Goal: Task Accomplishment & Management: Manage account settings

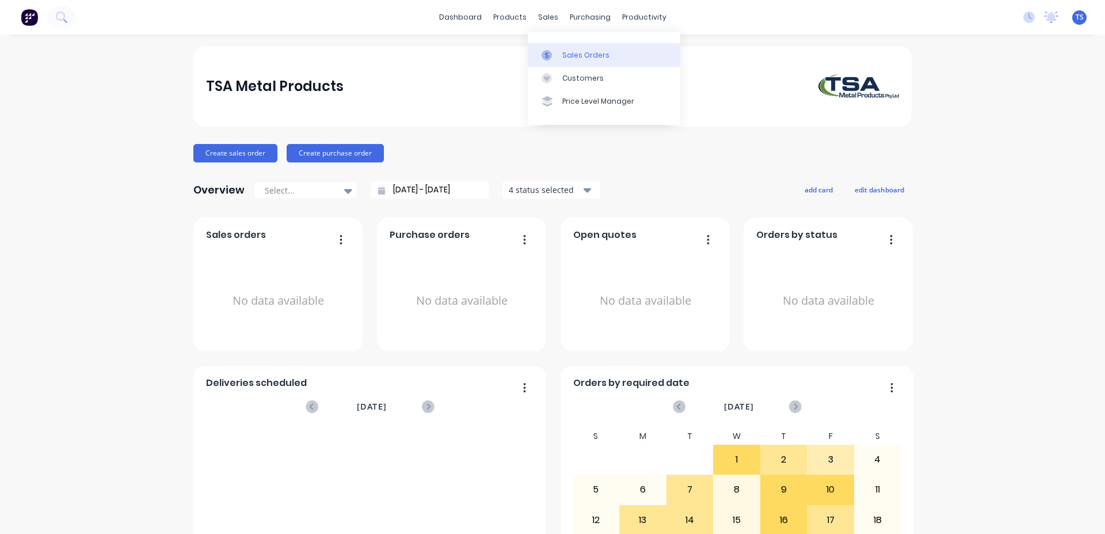
click at [576, 46] on link "Sales Orders" at bounding box center [604, 54] width 153 height 23
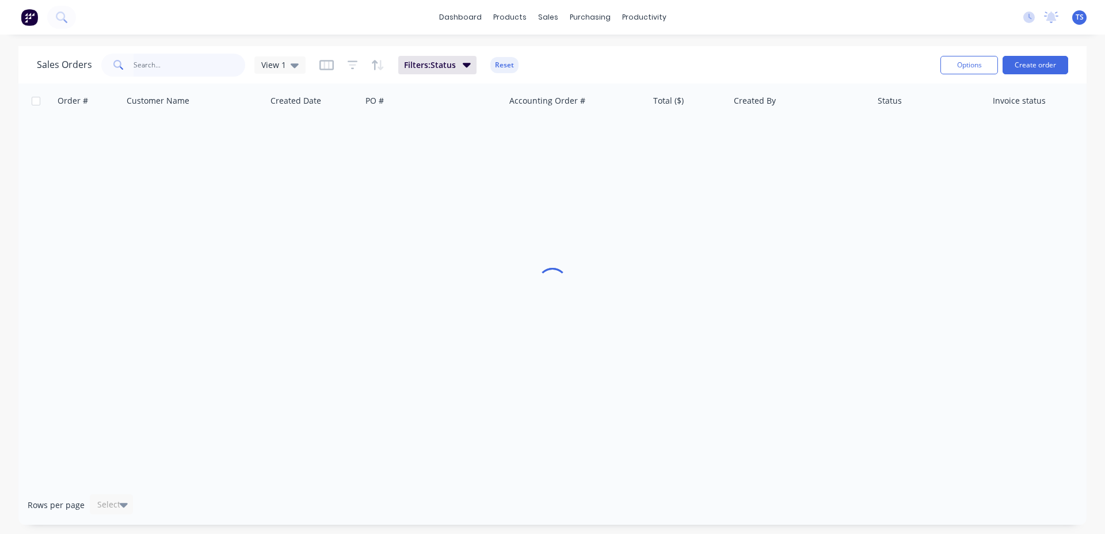
click at [194, 59] on input "text" at bounding box center [190, 65] width 112 height 23
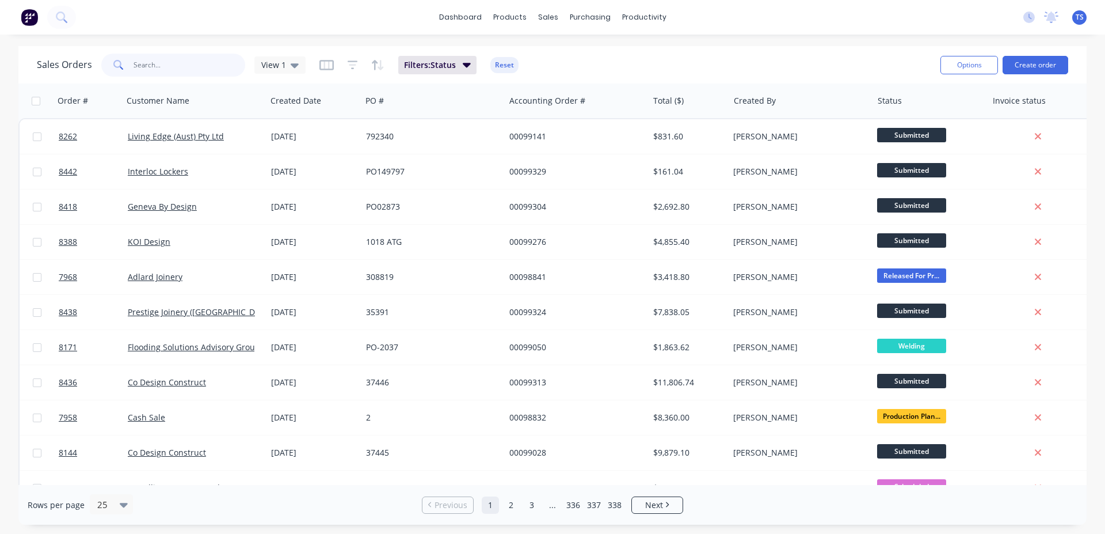
paste input "574769"
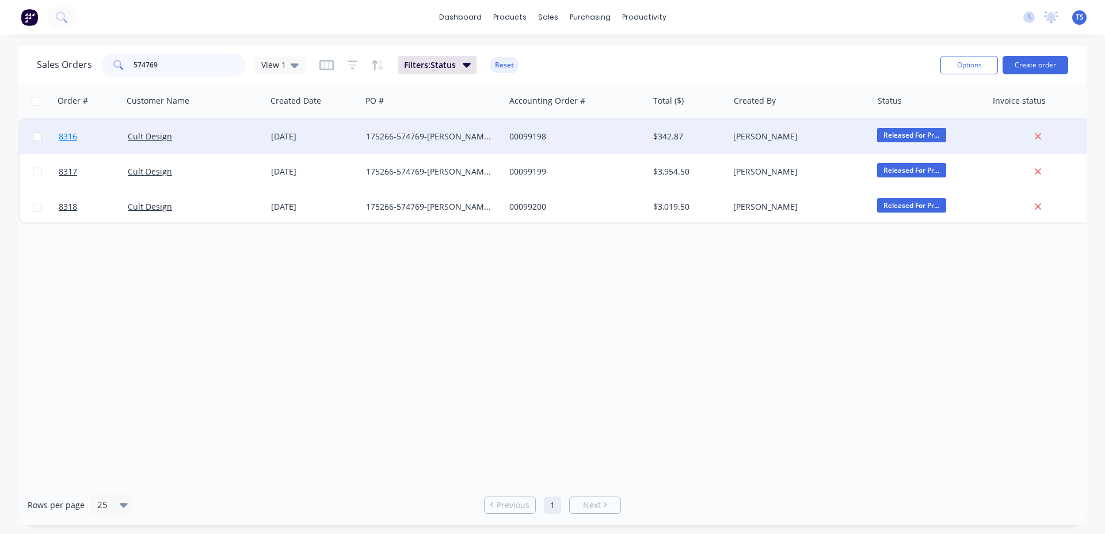
type input "574769"
click at [108, 146] on link "8316" at bounding box center [93, 136] width 69 height 35
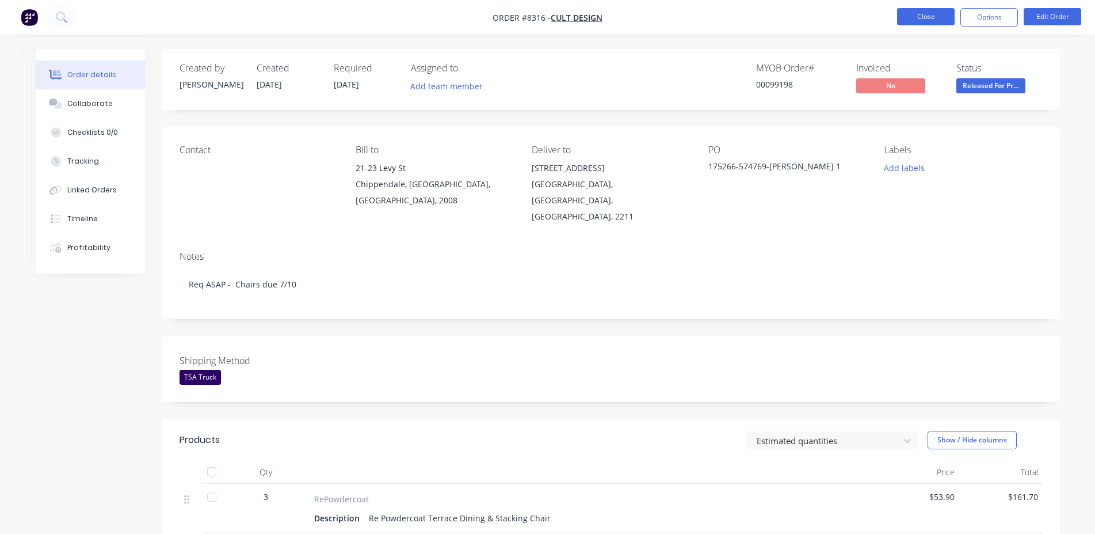
click at [902, 24] on button "Close" at bounding box center [926, 16] width 58 height 17
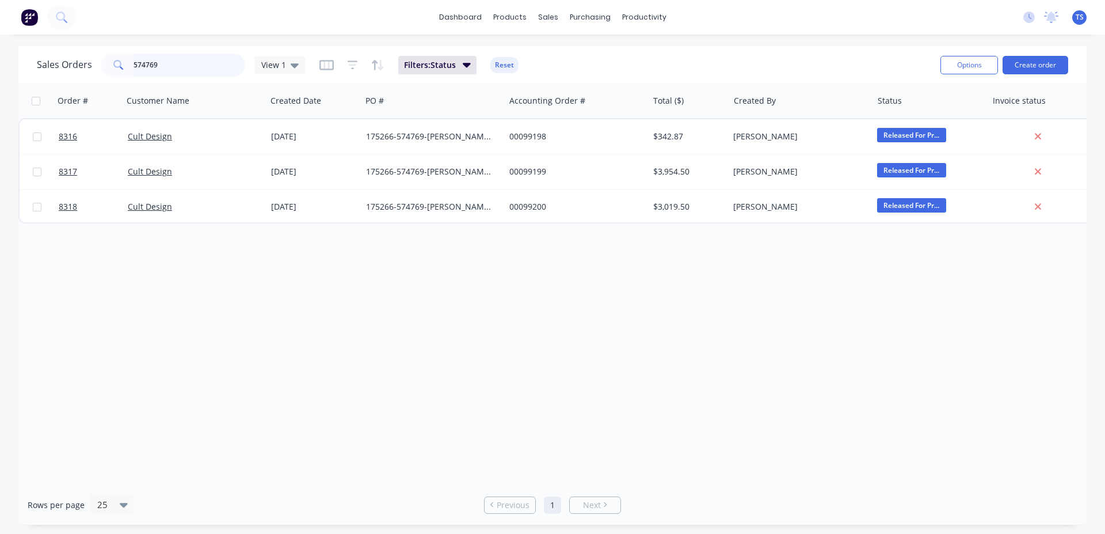
click at [166, 69] on input "574769" at bounding box center [190, 65] width 112 height 23
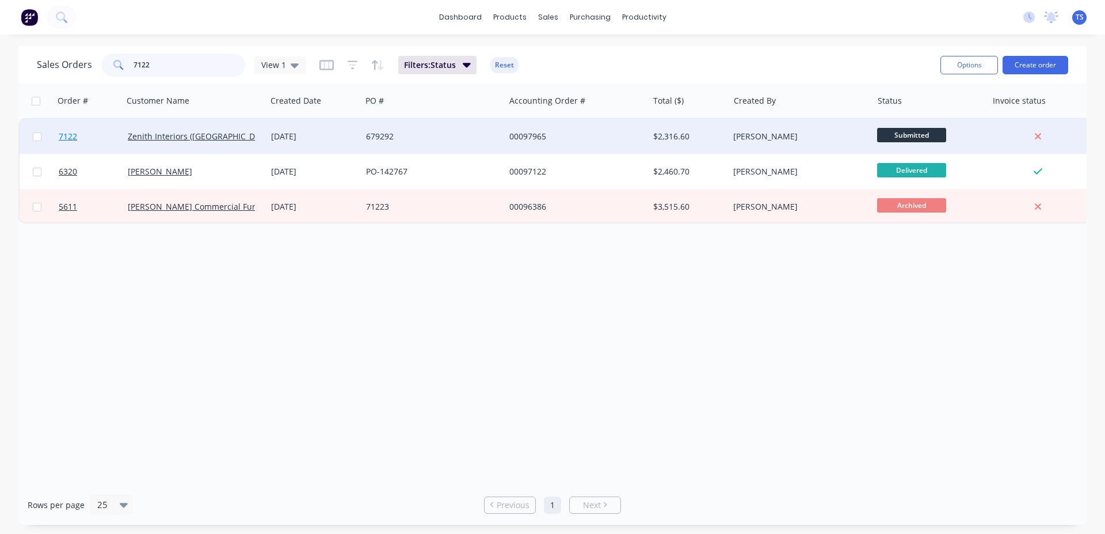
type input "7122"
click at [86, 147] on link "7122" at bounding box center [93, 136] width 69 height 35
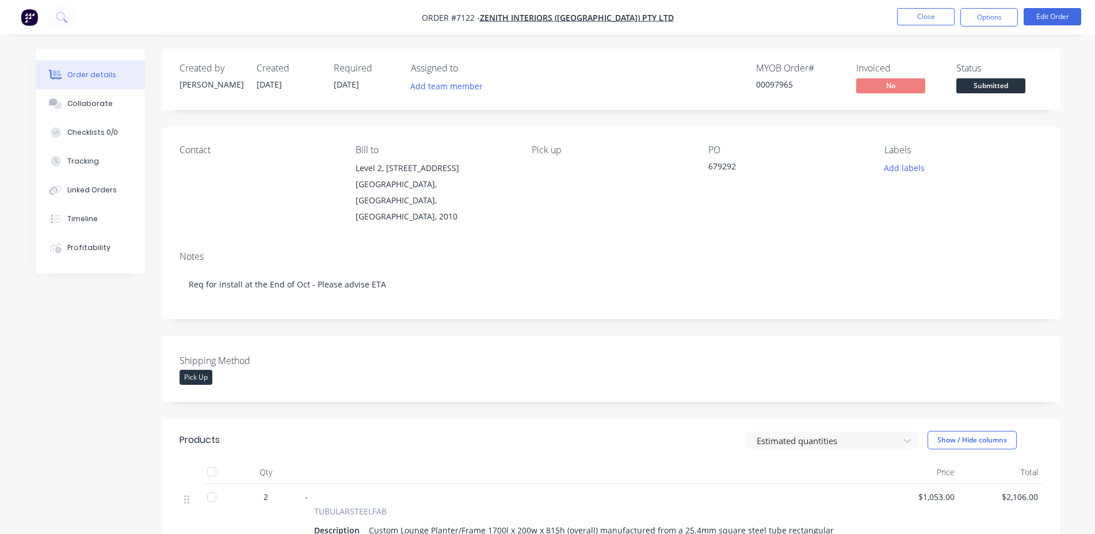
click at [978, 86] on span "Submitted" at bounding box center [991, 85] width 69 height 14
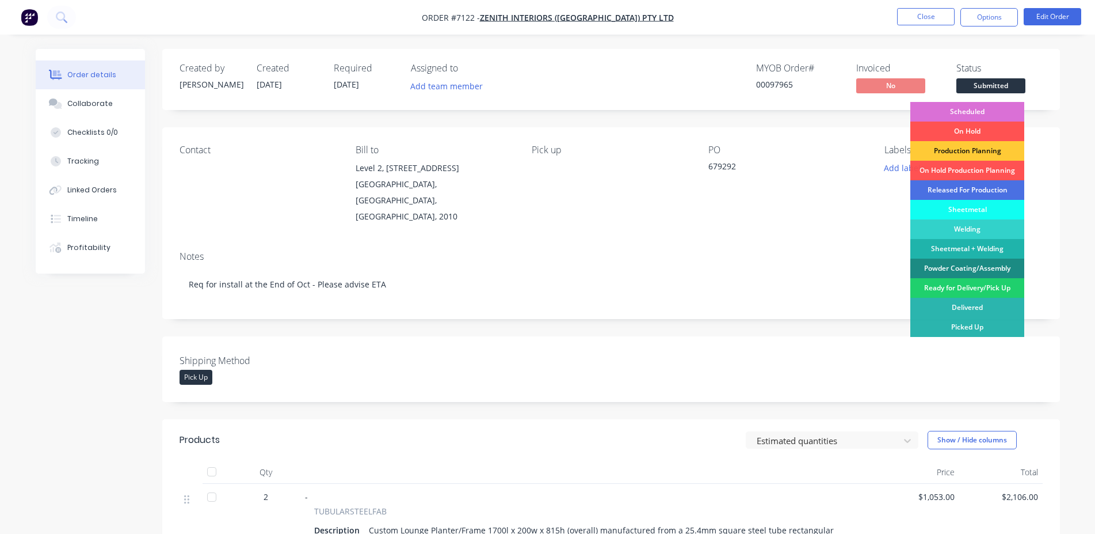
click at [975, 118] on div "Scheduled" at bounding box center [968, 112] width 114 height 20
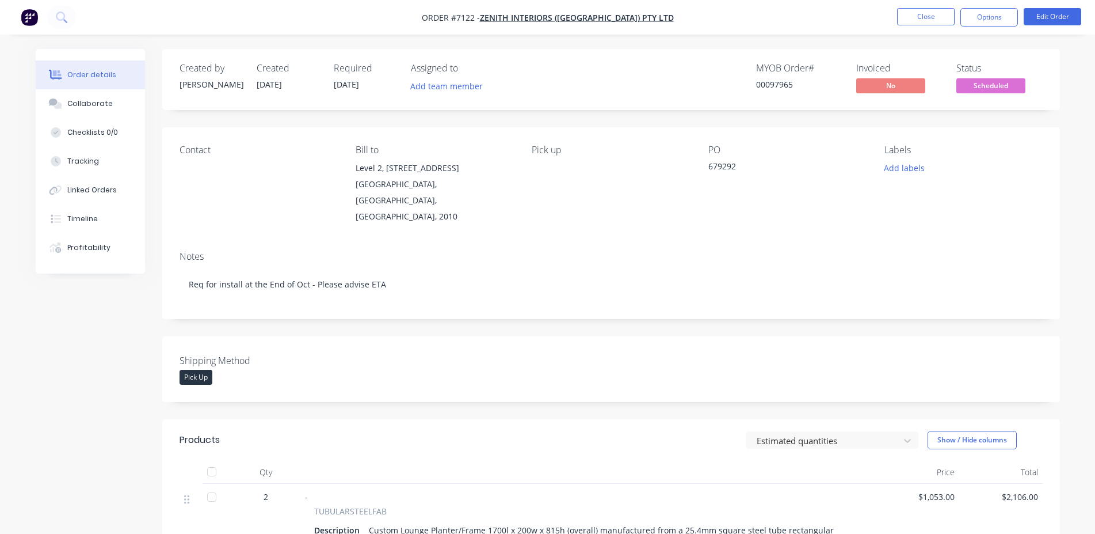
click at [786, 87] on div "00097965" at bounding box center [799, 84] width 86 height 12
copy div "00097965"
click at [923, 18] on button "Close" at bounding box center [926, 16] width 58 height 17
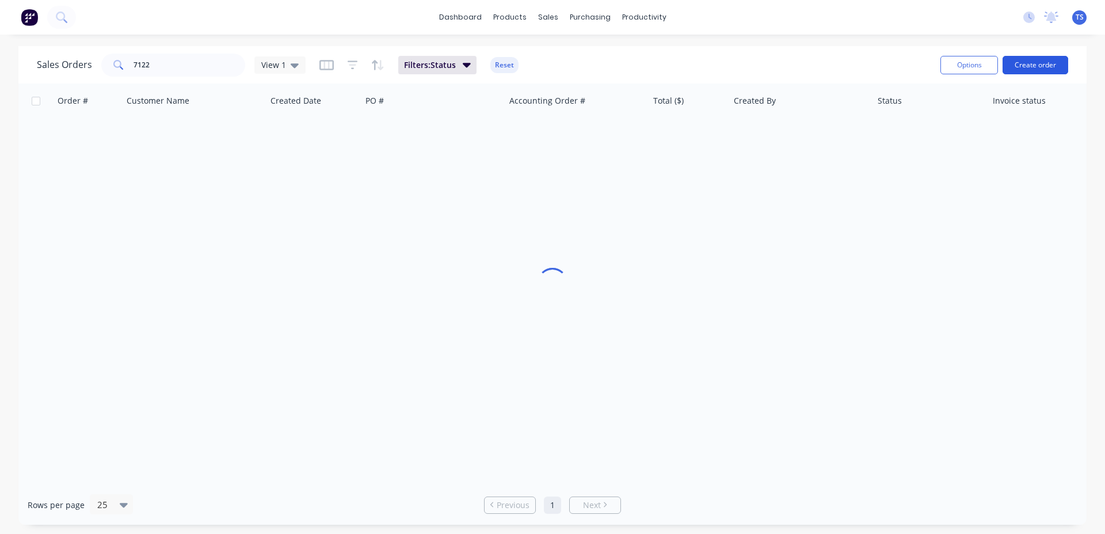
click at [1042, 60] on button "Create order" at bounding box center [1036, 65] width 66 height 18
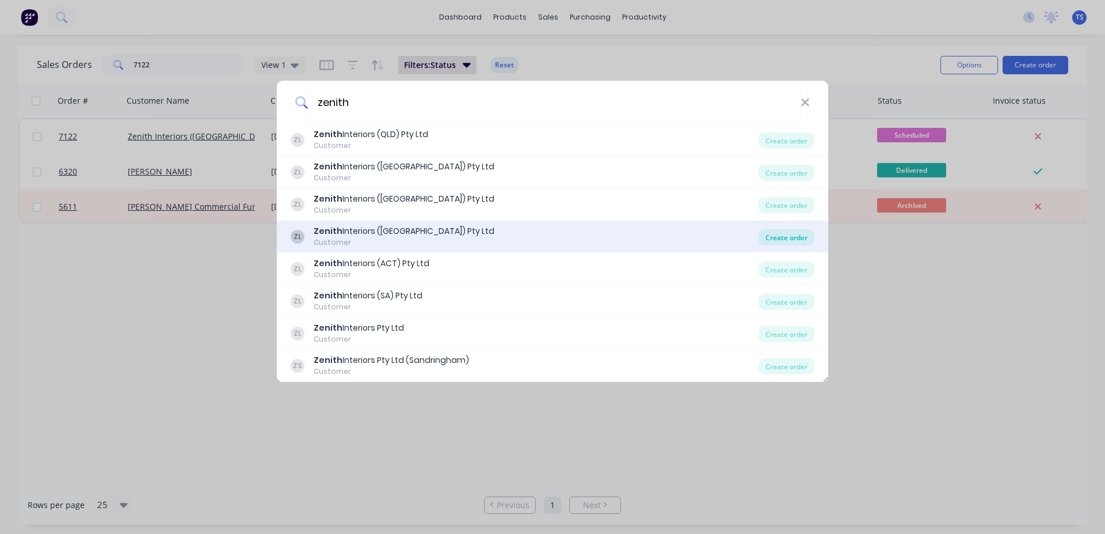
type input "zenith"
click at [788, 234] on div "Create order" at bounding box center [787, 237] width 56 height 16
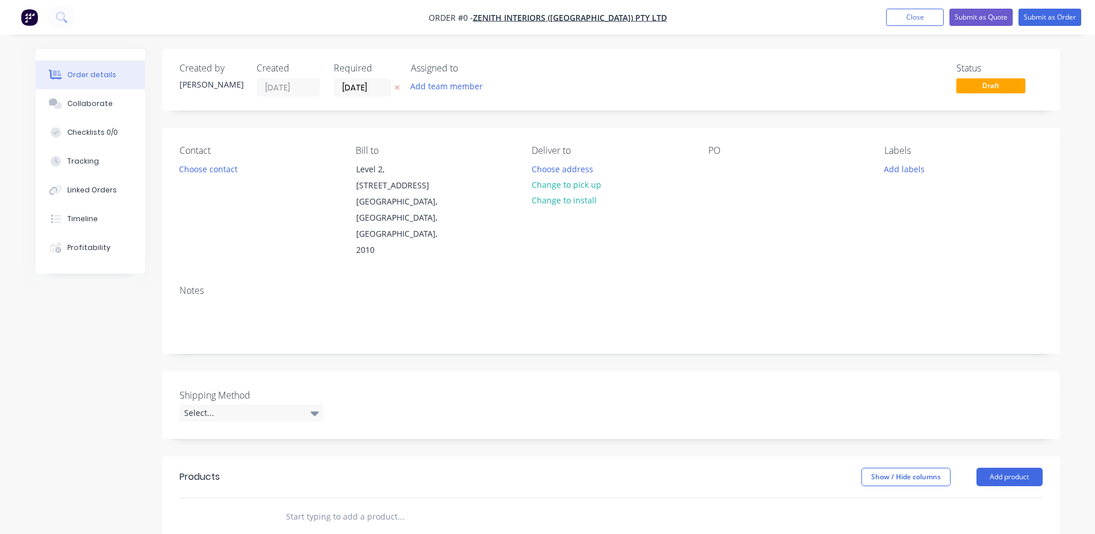
click at [730, 162] on div "PO" at bounding box center [787, 201] width 158 height 113
click at [724, 164] on div at bounding box center [717, 169] width 18 height 17
click at [718, 234] on div "Order details Collaborate Checklists 0/0 Tracking Linked Orders Timeline Profit…" at bounding box center [547, 426] width 1047 height 755
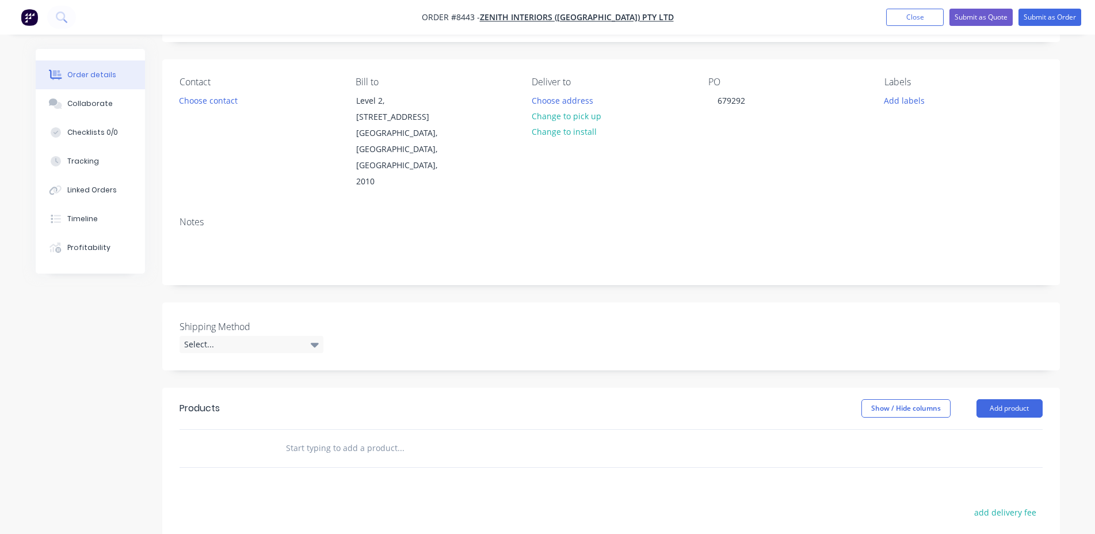
scroll to position [117, 0]
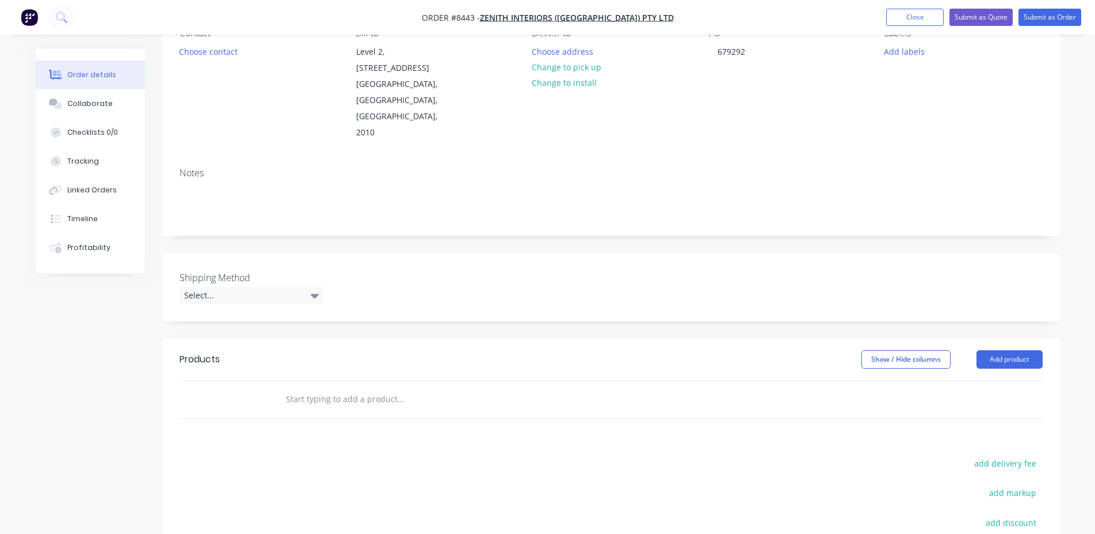
click at [304, 387] on input "text" at bounding box center [400, 398] width 230 height 23
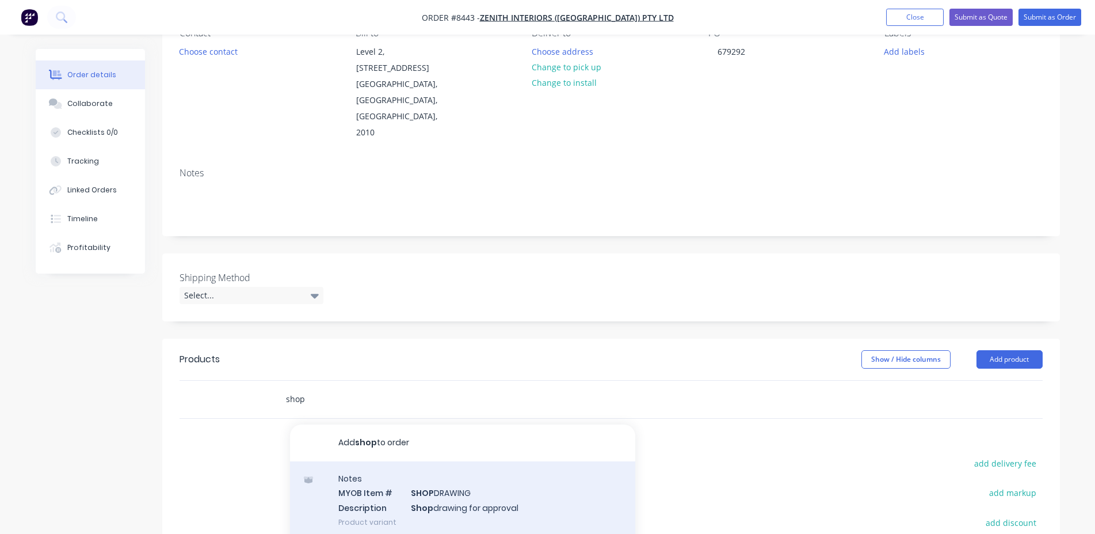
type input "shop"
click at [416, 461] on div "Notes MYOB Item # SHOP DRAWING Description Shop drawing for approval Product va…" at bounding box center [462, 500] width 345 height 78
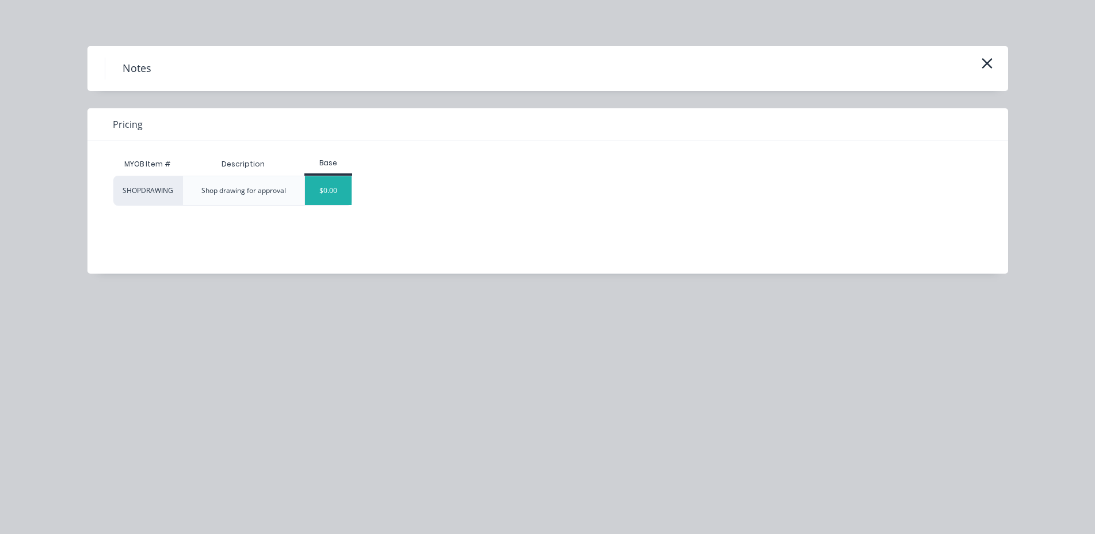
click at [351, 182] on div "$0.00" at bounding box center [328, 190] width 47 height 29
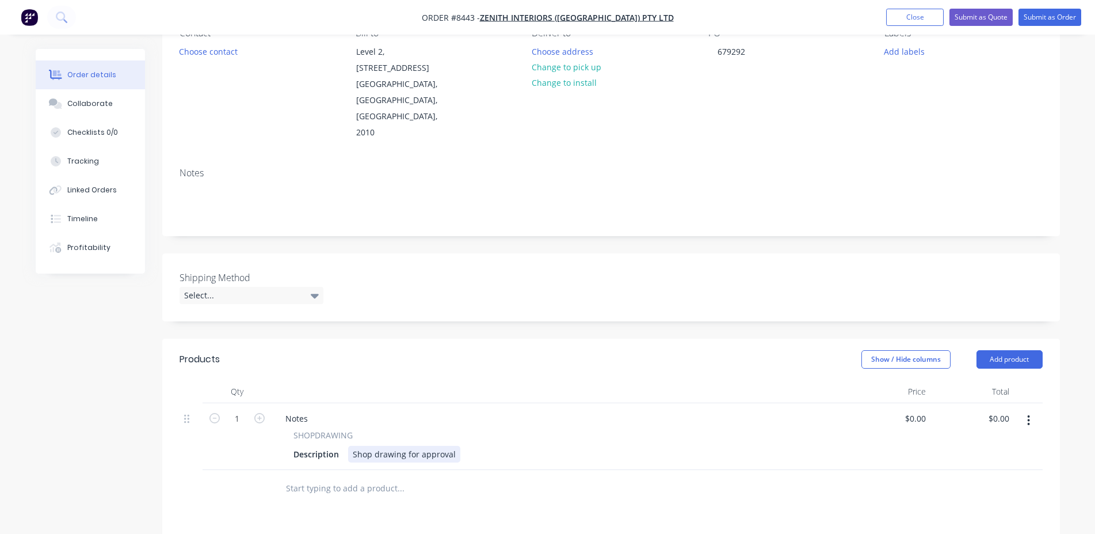
click at [455, 445] on div "Shop drawing for approval" at bounding box center [404, 453] width 112 height 17
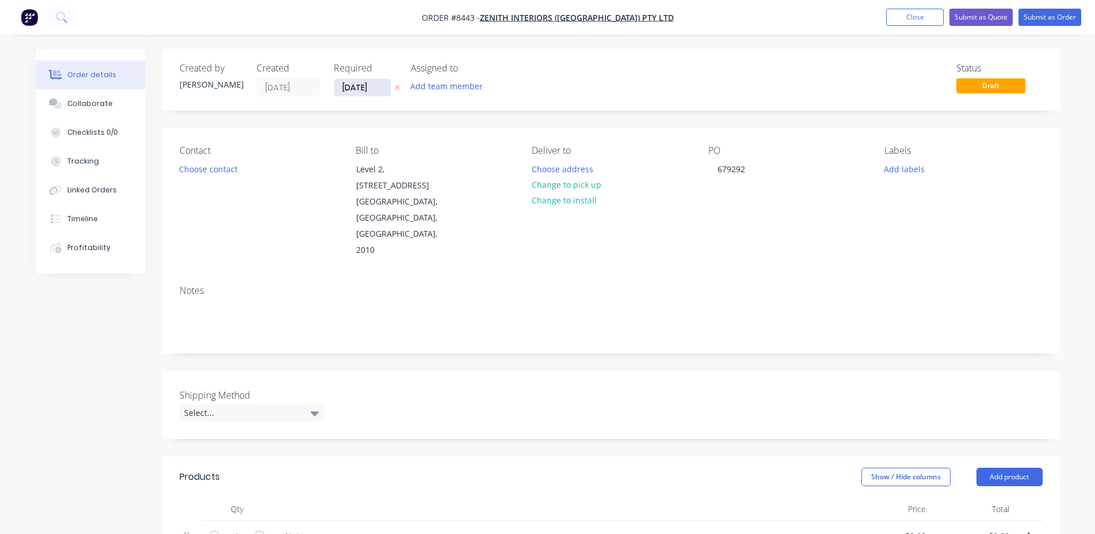
click at [370, 85] on input "[DATE]" at bounding box center [362, 87] width 56 height 17
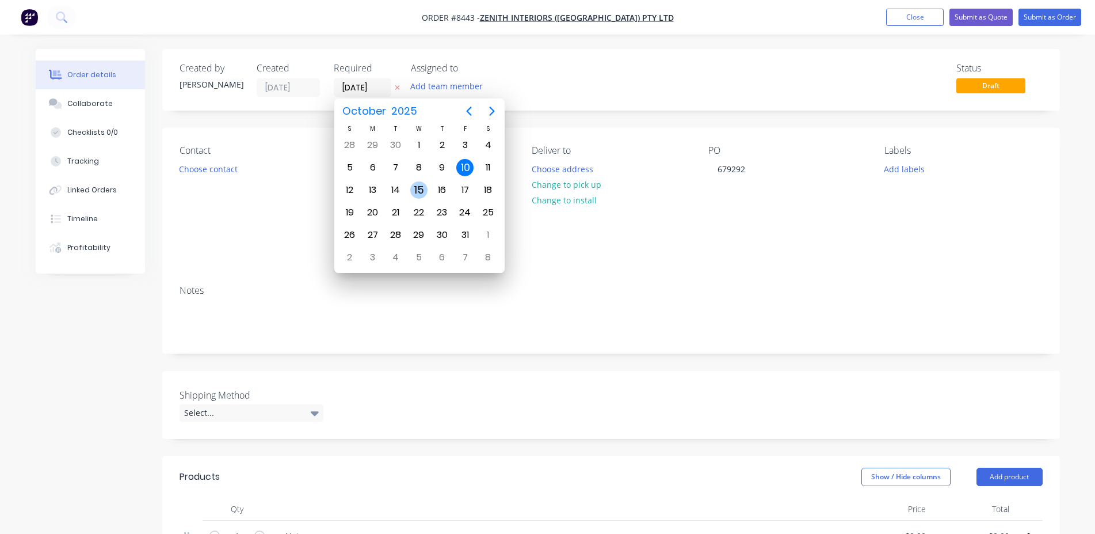
click at [422, 191] on div "15" at bounding box center [418, 189] width 17 height 17
type input "[DATE]"
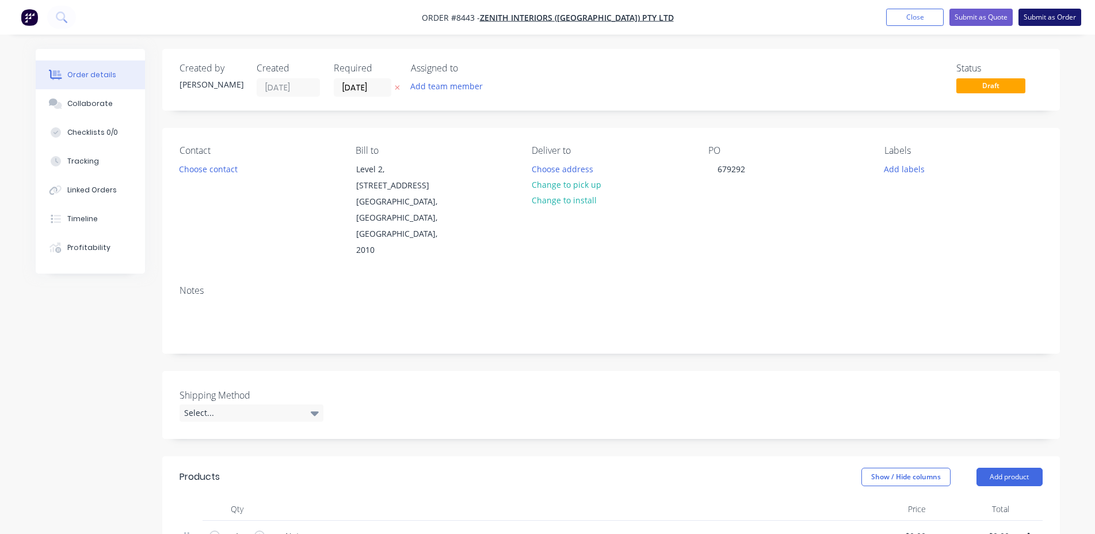
click at [1035, 25] on button "Submit as Order" at bounding box center [1050, 17] width 63 height 17
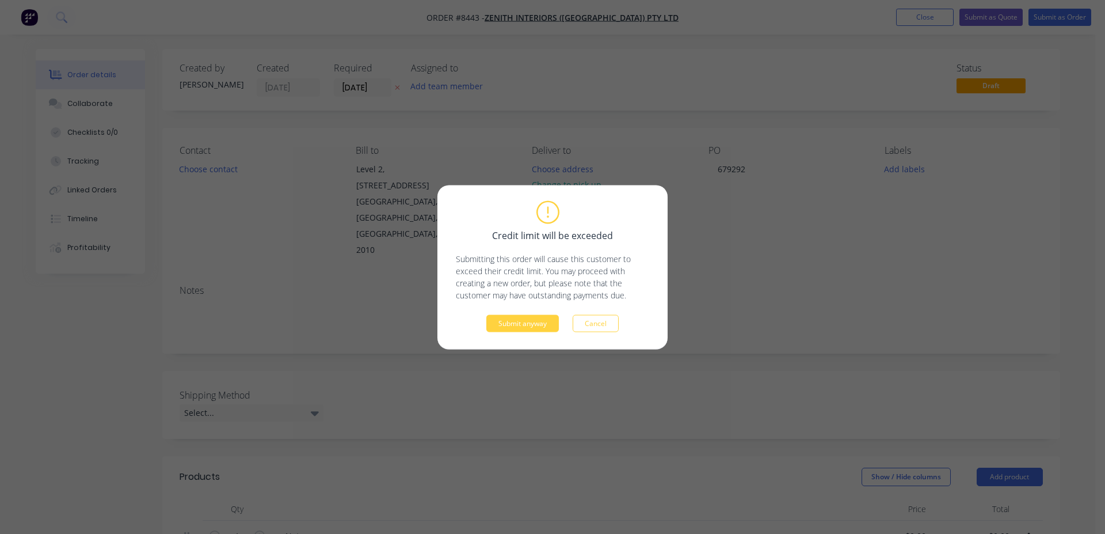
click at [514, 332] on div "Credit limit will be exceeded Submitting this order will cause this customer to…" at bounding box center [552, 267] width 230 height 164
click at [512, 321] on button "Submit anyway" at bounding box center [522, 322] width 73 height 17
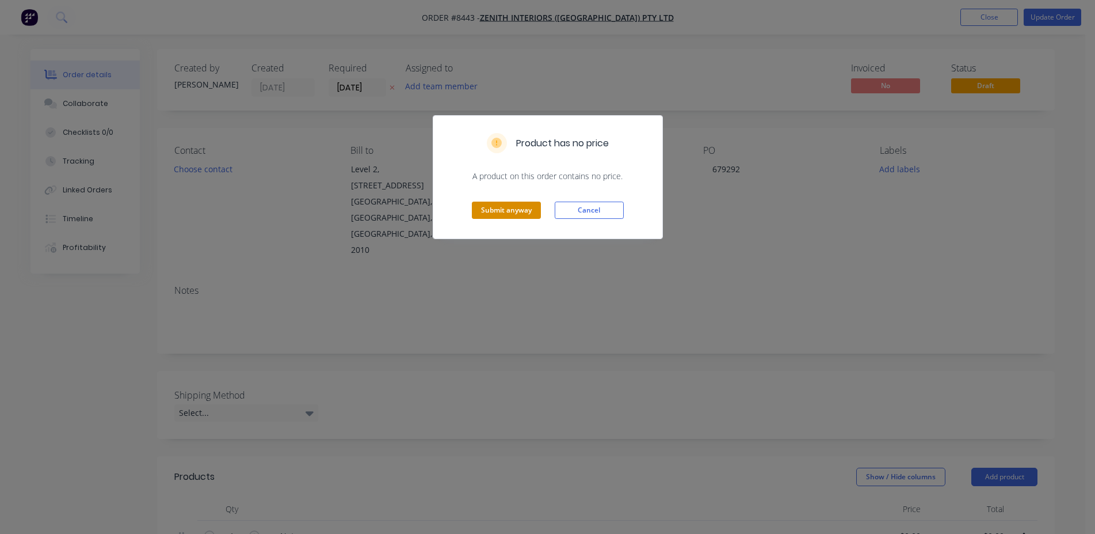
click at [478, 204] on button "Submit anyway" at bounding box center [506, 209] width 69 height 17
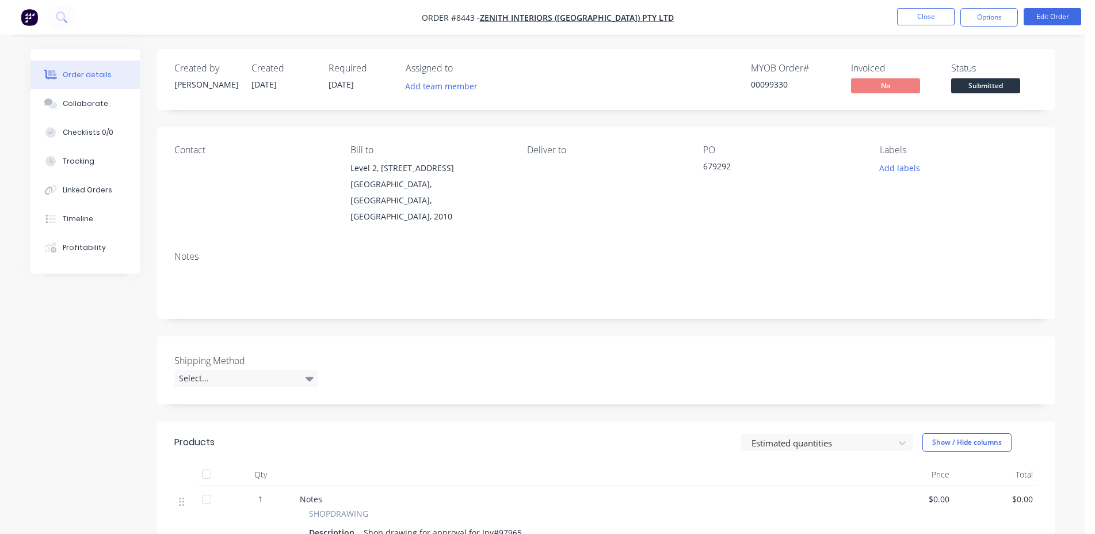
click at [970, 95] on button "Submitted" at bounding box center [985, 86] width 69 height 17
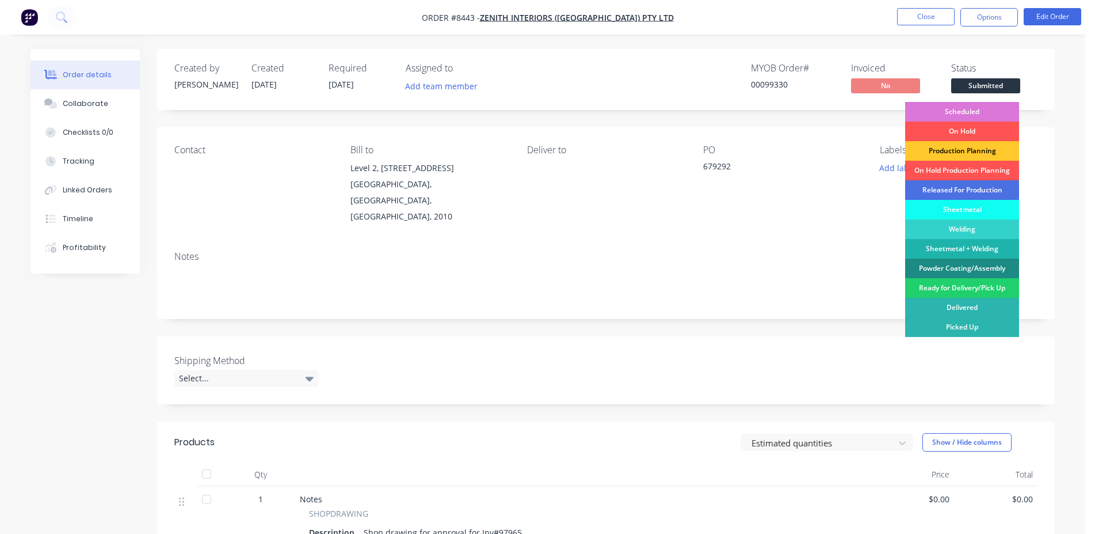
click at [973, 153] on div "Production Planning" at bounding box center [962, 151] width 114 height 20
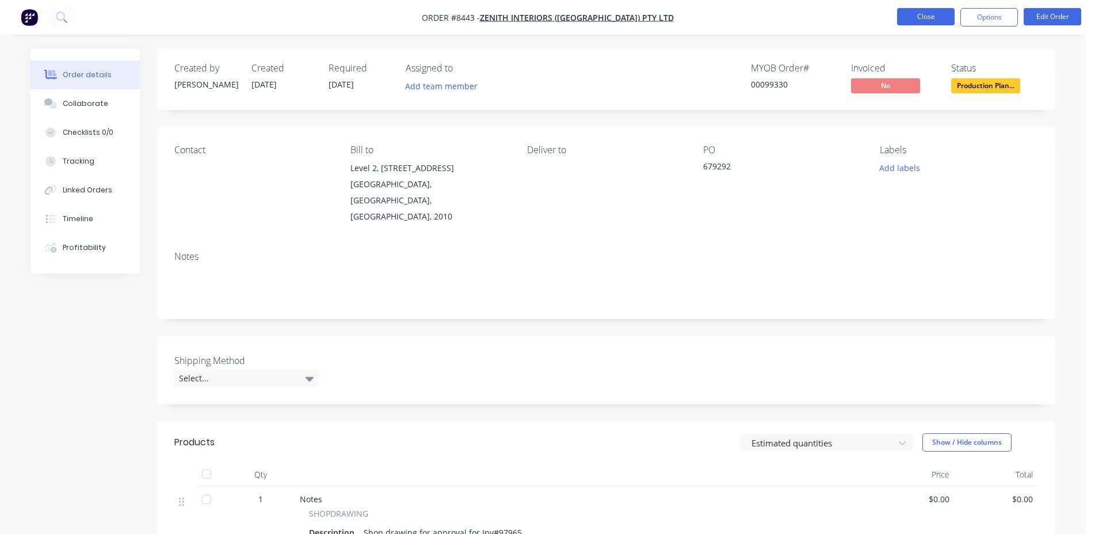
click at [932, 16] on button "Close" at bounding box center [926, 16] width 58 height 17
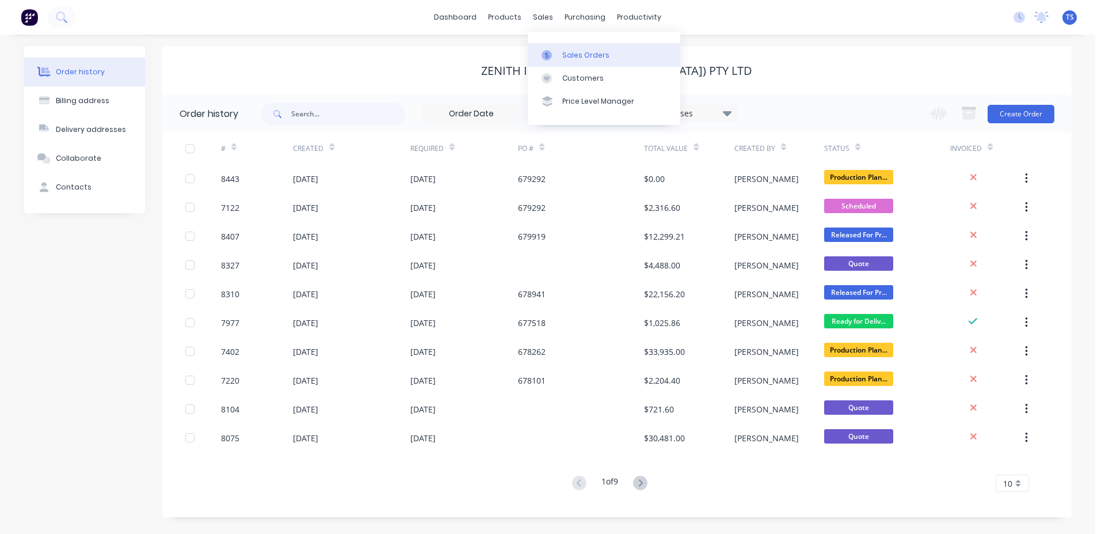
click at [563, 63] on link "Sales Orders" at bounding box center [604, 54] width 153 height 23
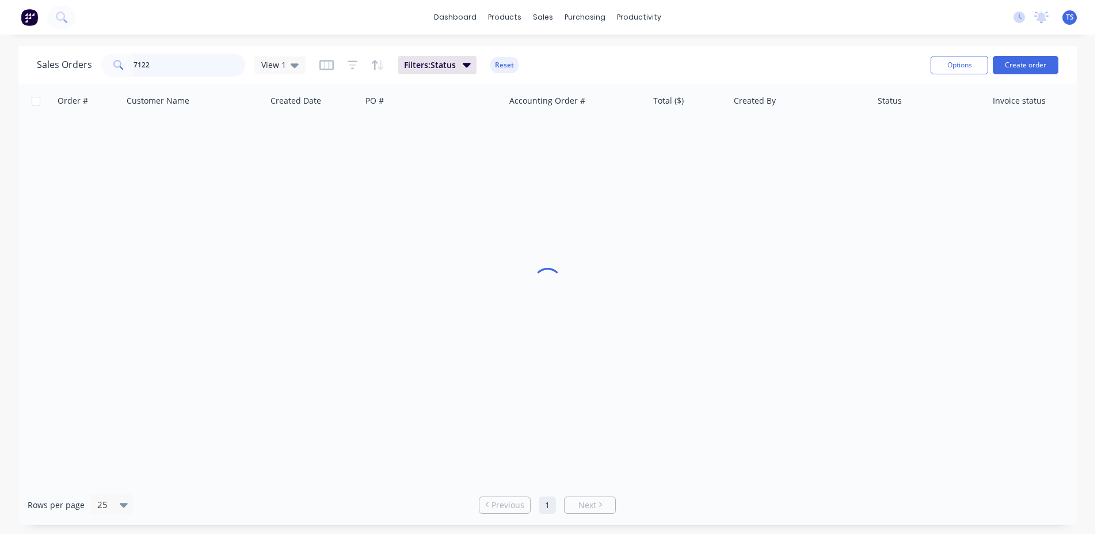
click at [174, 59] on input "7122" at bounding box center [190, 65] width 112 height 23
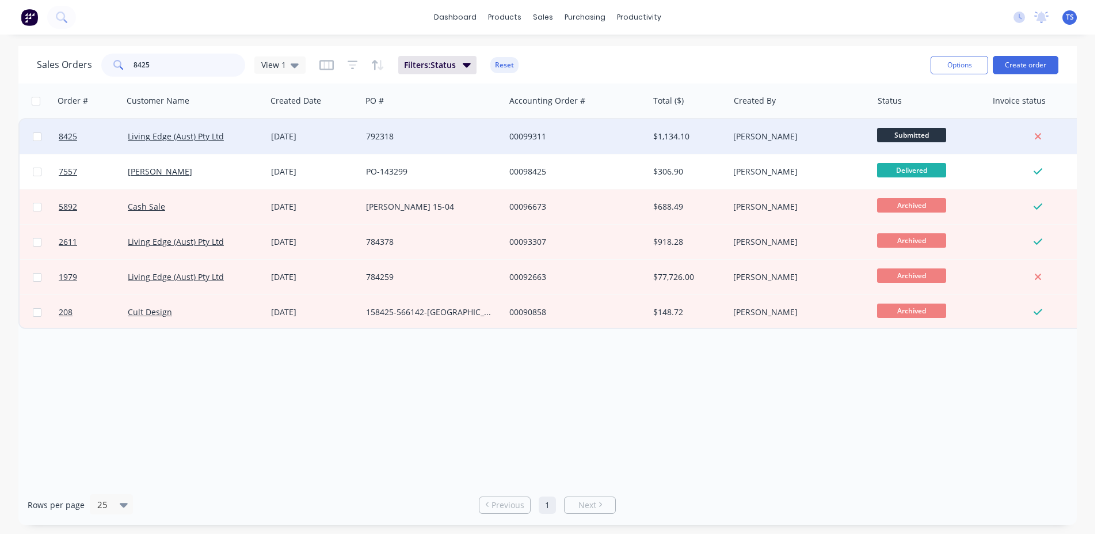
type input "8425"
click at [48, 134] on div at bounding box center [37, 136] width 35 height 35
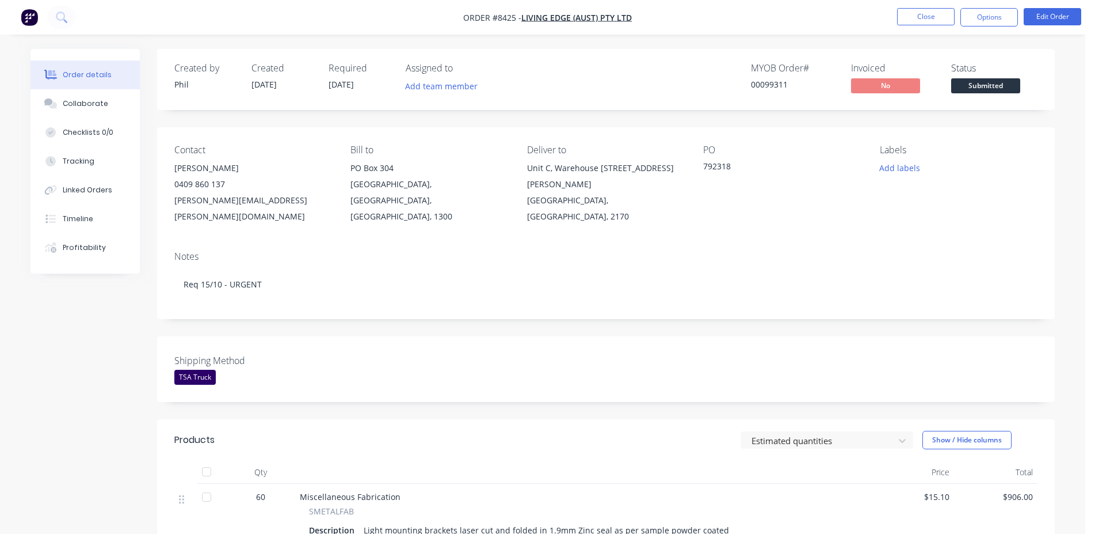
click at [980, 86] on span "Submitted" at bounding box center [985, 85] width 69 height 14
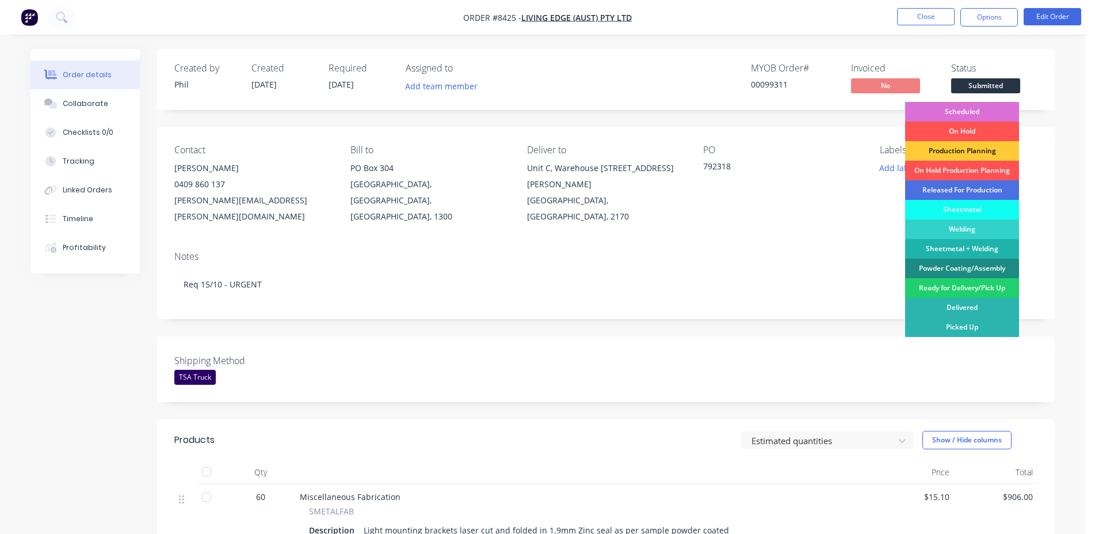
click at [972, 112] on div "Scheduled" at bounding box center [962, 112] width 114 height 20
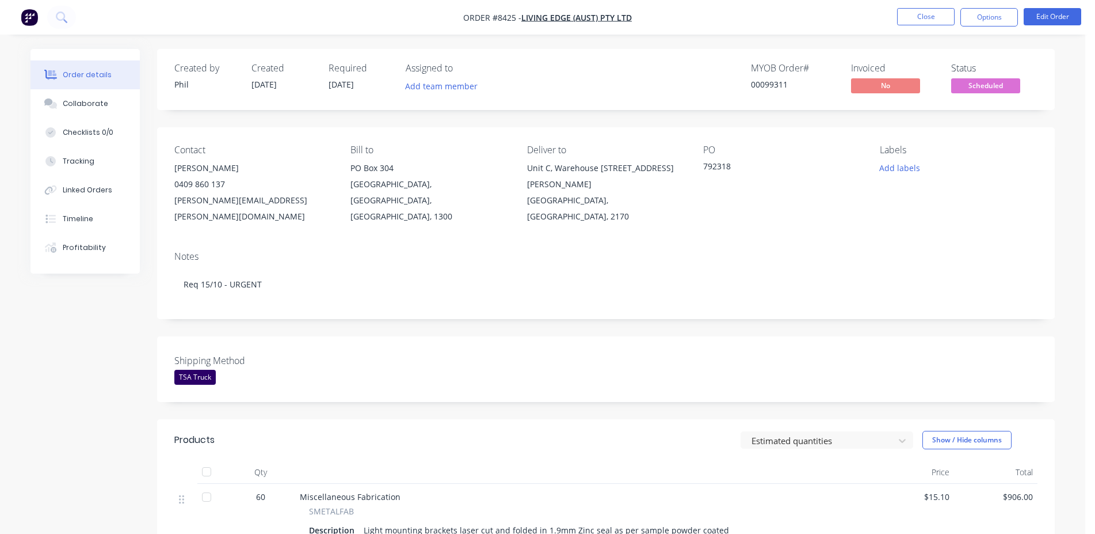
click at [776, 80] on div "00099311" at bounding box center [794, 84] width 86 height 12
copy div "00099311"
click at [935, 16] on button "Close" at bounding box center [926, 16] width 58 height 17
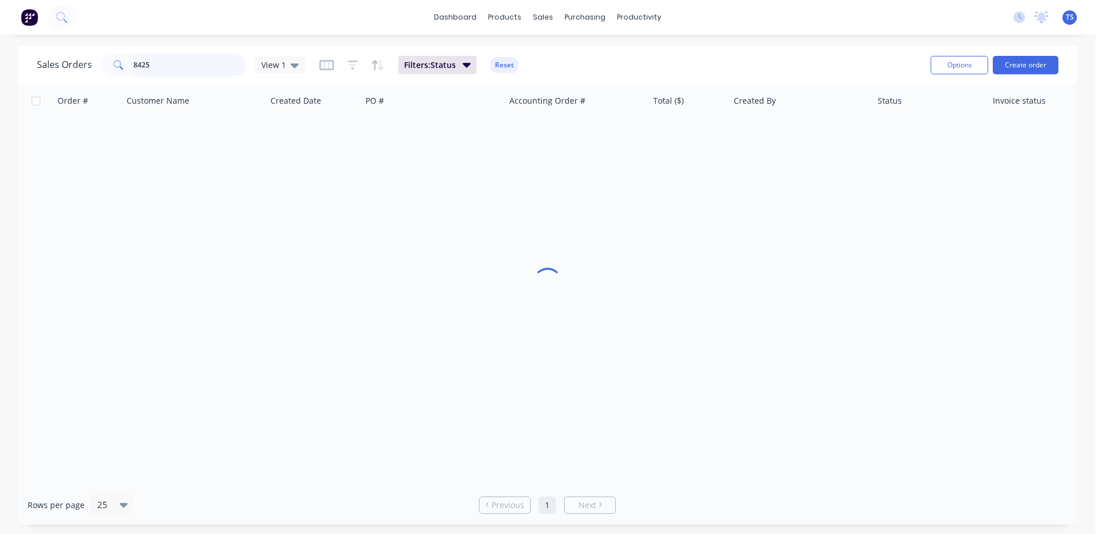
click at [195, 63] on input "8425" at bounding box center [190, 65] width 112 height 23
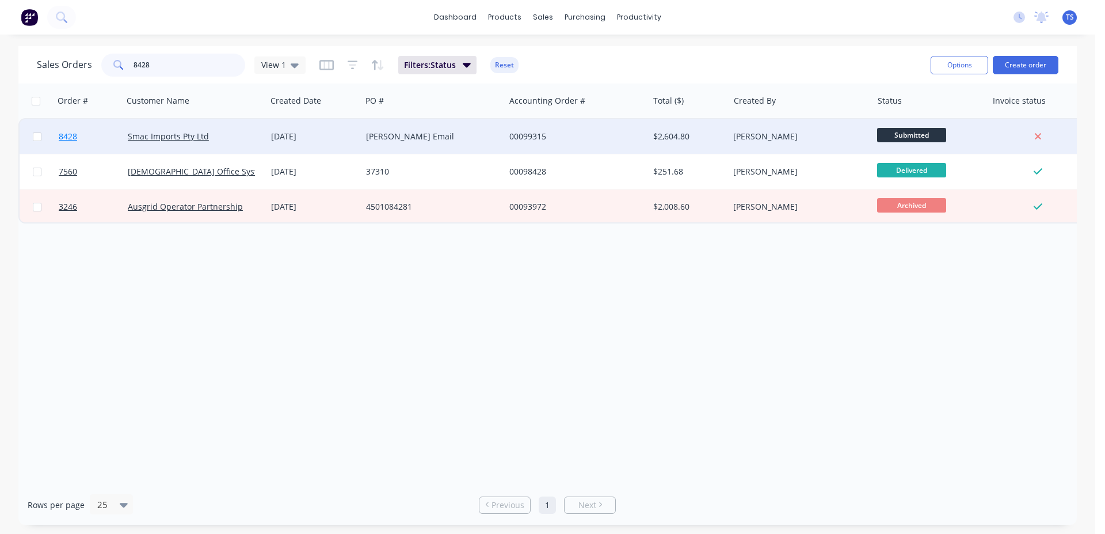
type input "8428"
click at [101, 121] on link "8428" at bounding box center [93, 136] width 69 height 35
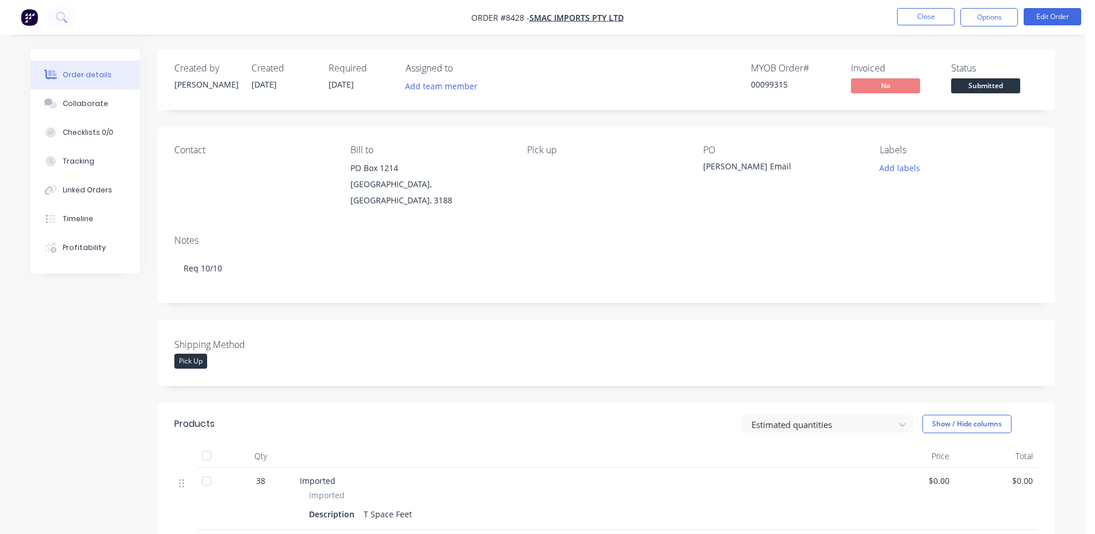
click at [997, 86] on span "Submitted" at bounding box center [985, 85] width 69 height 14
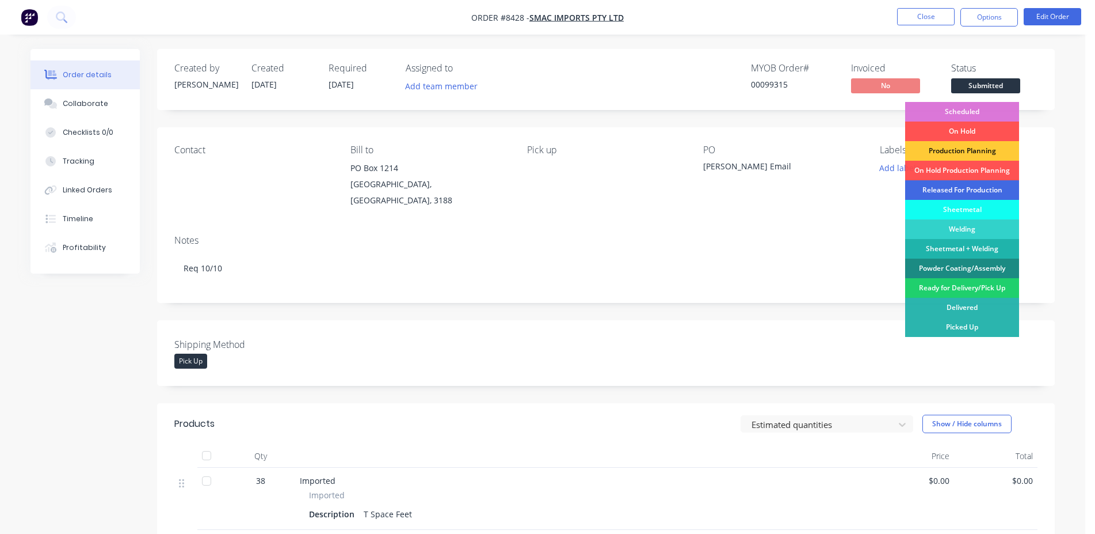
click at [961, 188] on div "Released For Production" at bounding box center [962, 190] width 114 height 20
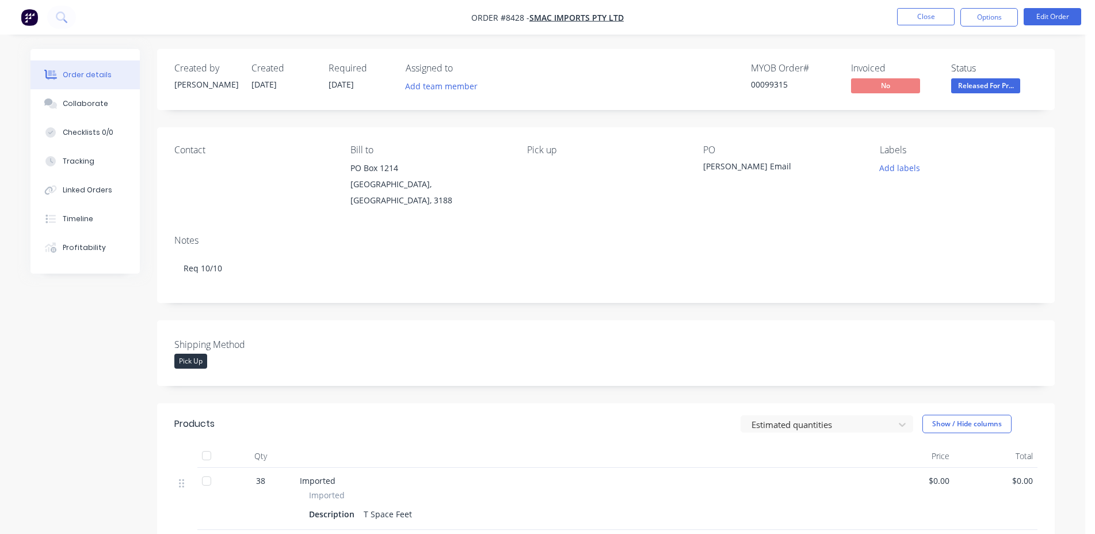
click at [772, 81] on div "00099315" at bounding box center [794, 84] width 86 height 12
copy div "00099315"
click at [918, 14] on button "Close" at bounding box center [926, 16] width 58 height 17
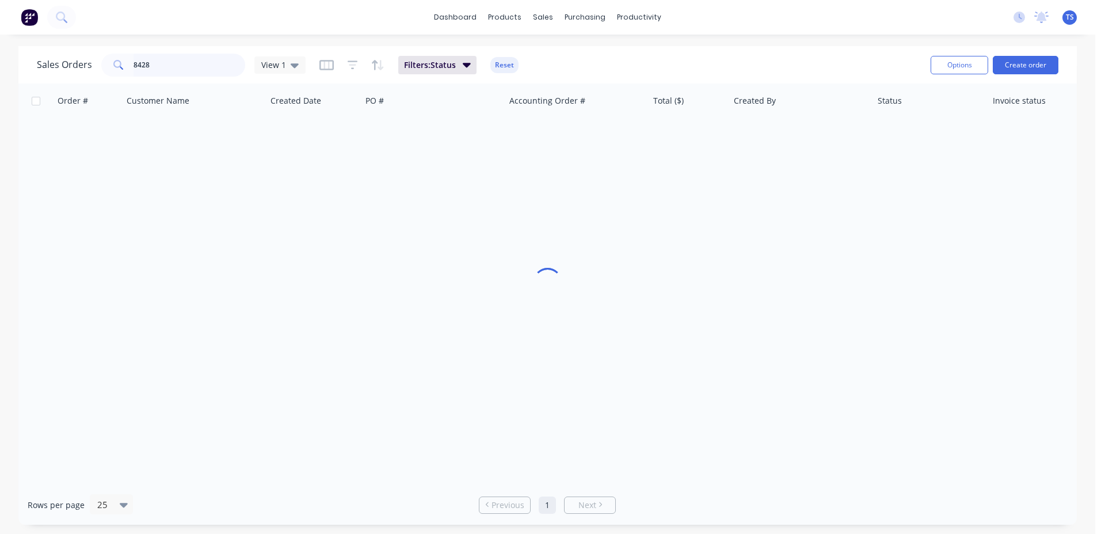
click at [214, 63] on input "8428" at bounding box center [190, 65] width 112 height 23
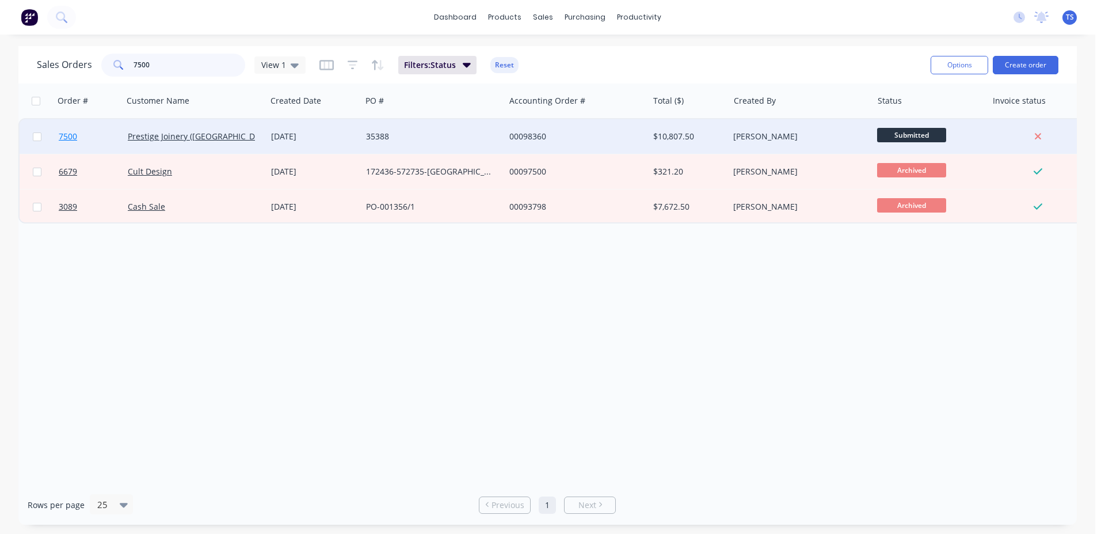
type input "7500"
click at [102, 135] on link "7500" at bounding box center [93, 136] width 69 height 35
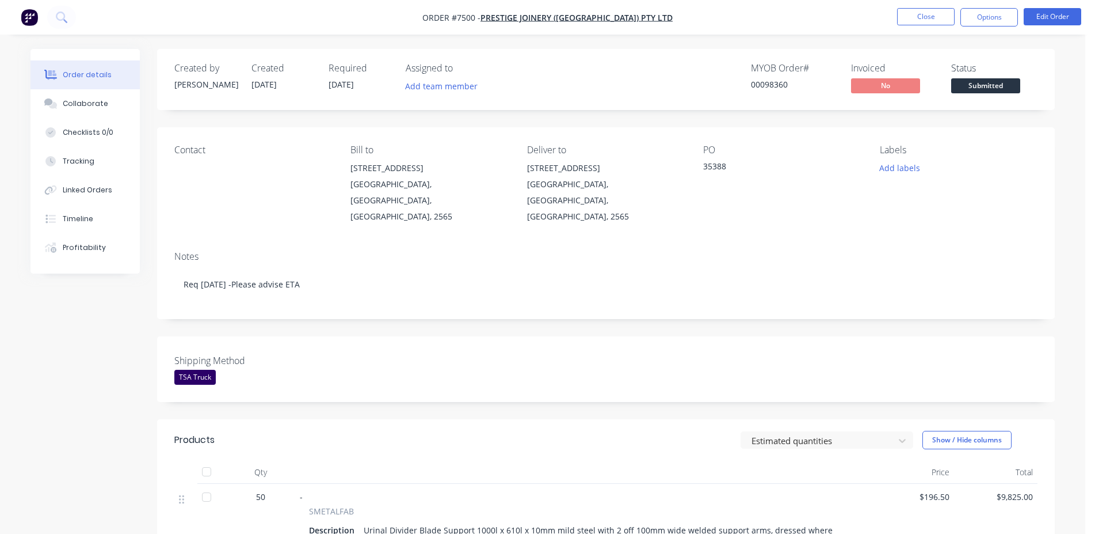
click at [1007, 96] on button "Submitted" at bounding box center [985, 86] width 69 height 17
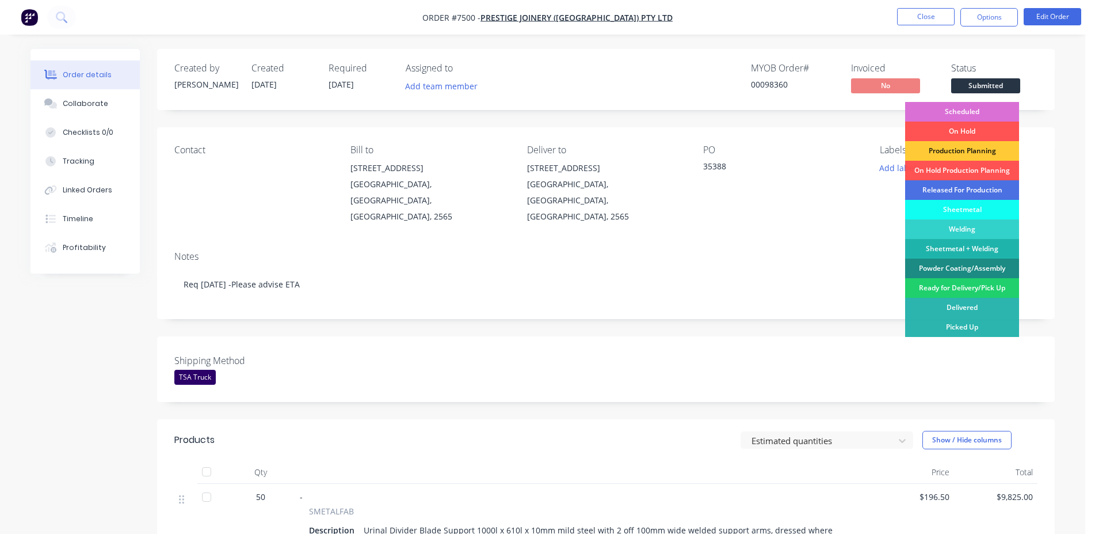
click at [991, 106] on div "Scheduled" at bounding box center [962, 112] width 114 height 20
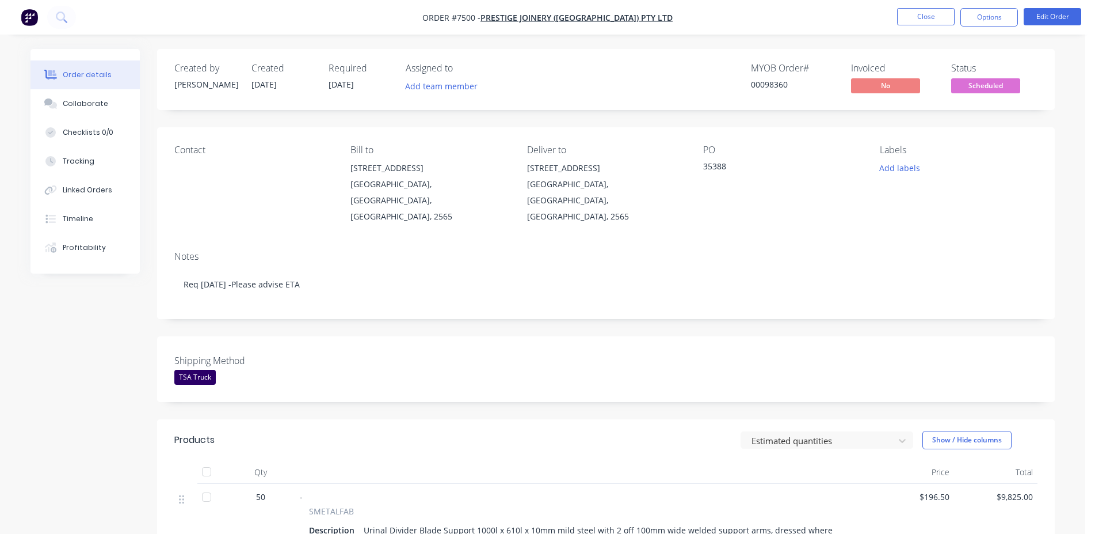
click at [768, 78] on div "MYOB Order # 00098360" at bounding box center [794, 79] width 86 height 33
copy div "00098360"
click at [928, 20] on button "Close" at bounding box center [926, 16] width 58 height 17
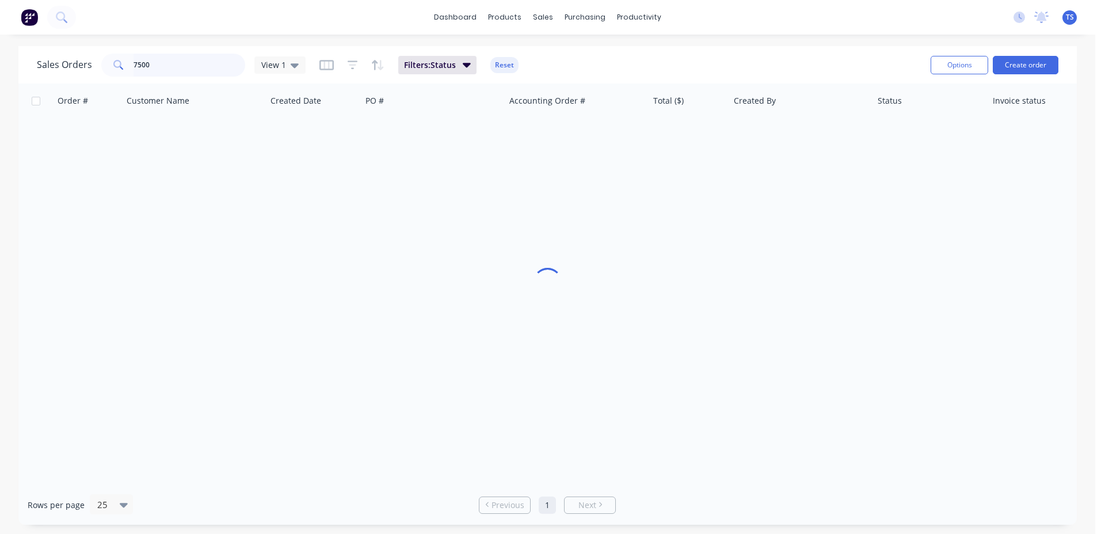
click at [174, 63] on input "7500" at bounding box center [190, 65] width 112 height 23
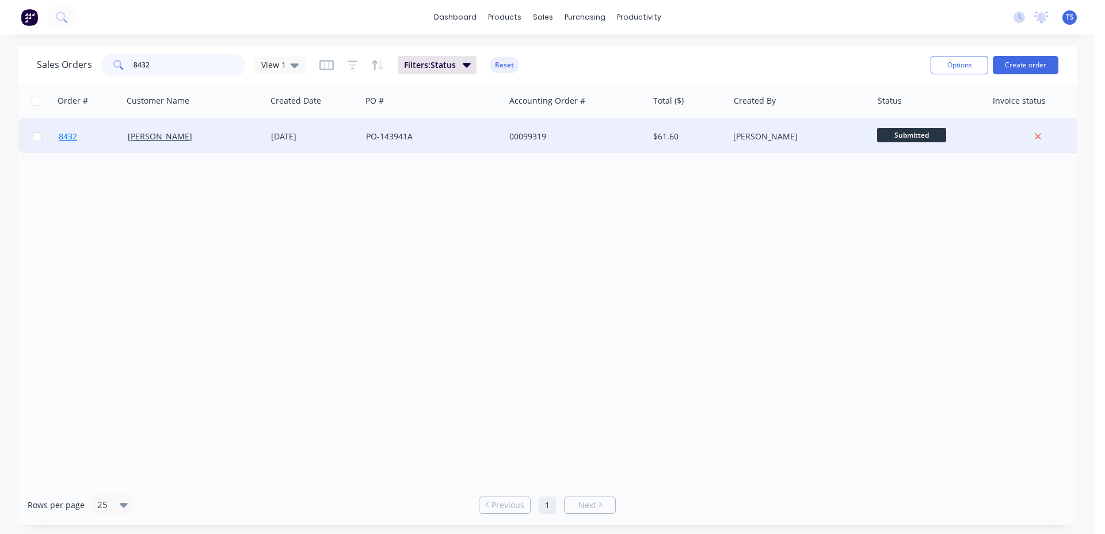
type input "8432"
click at [89, 139] on link "8432" at bounding box center [93, 136] width 69 height 35
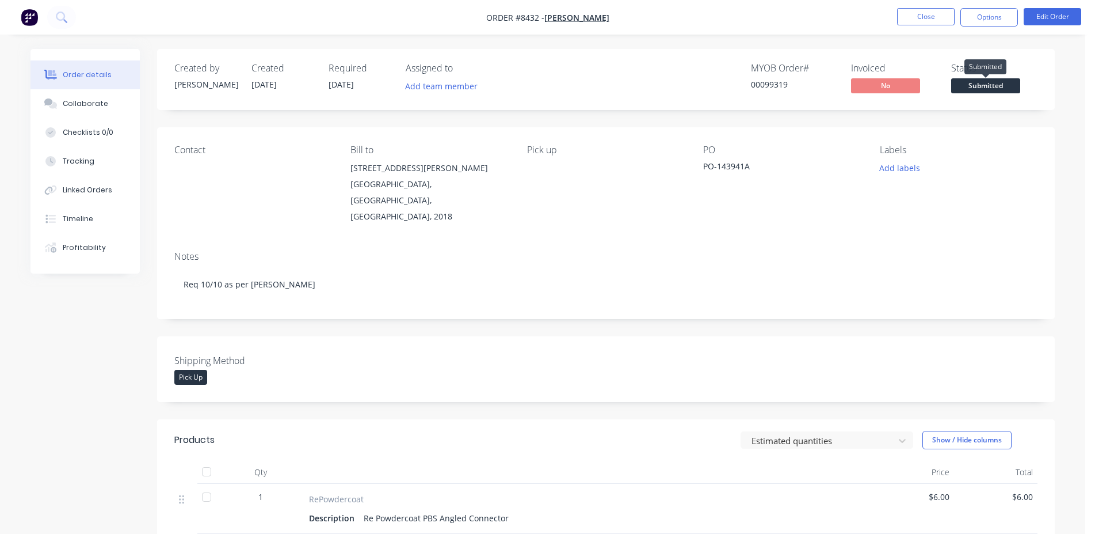
click at [976, 83] on span "Submitted" at bounding box center [985, 85] width 69 height 14
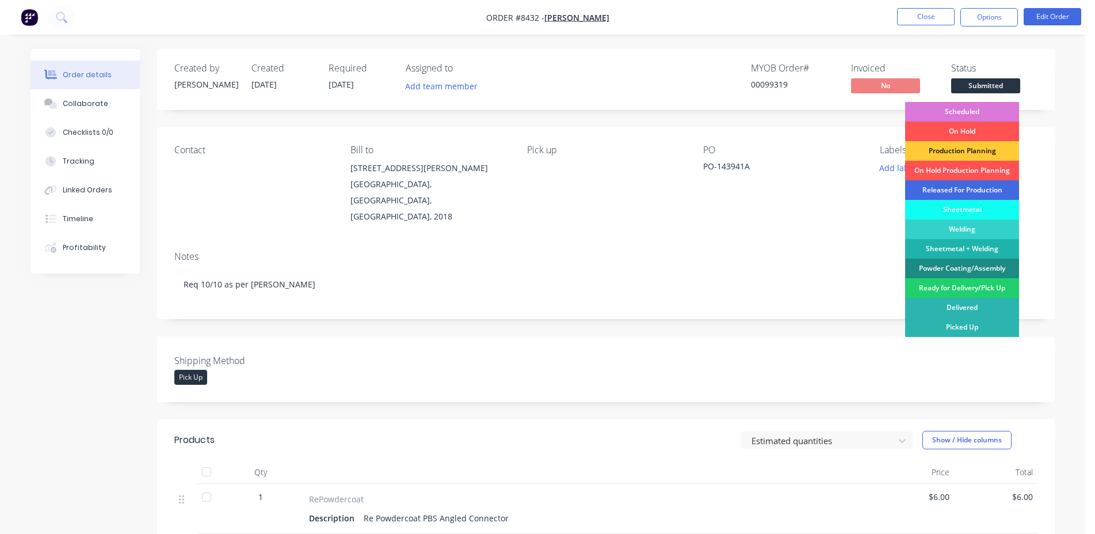
click at [969, 183] on div "Released For Production" at bounding box center [962, 190] width 114 height 20
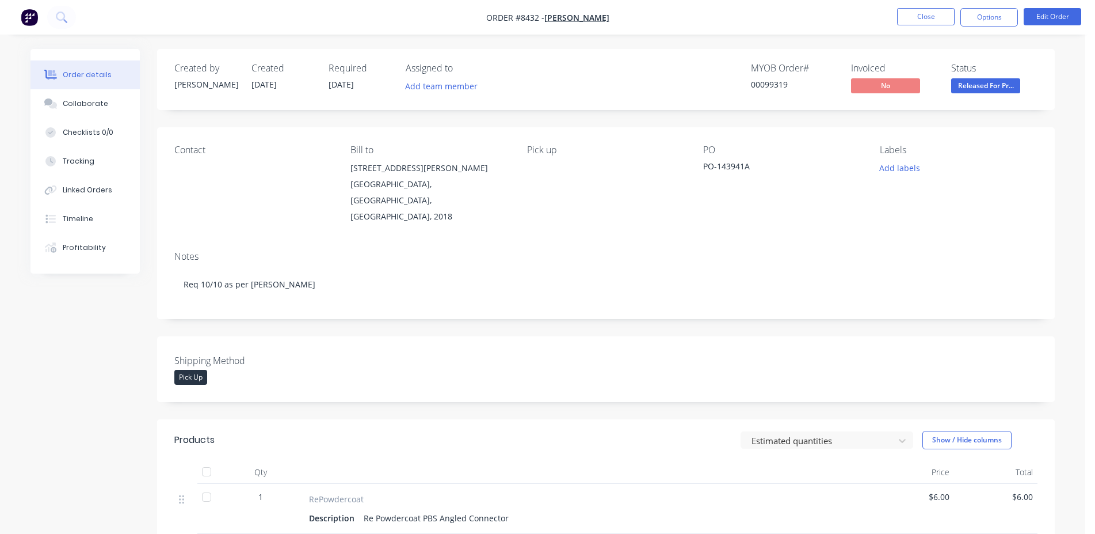
click at [915, 26] on li "Close" at bounding box center [926, 17] width 58 height 18
click at [920, 17] on button "Close" at bounding box center [926, 16] width 58 height 17
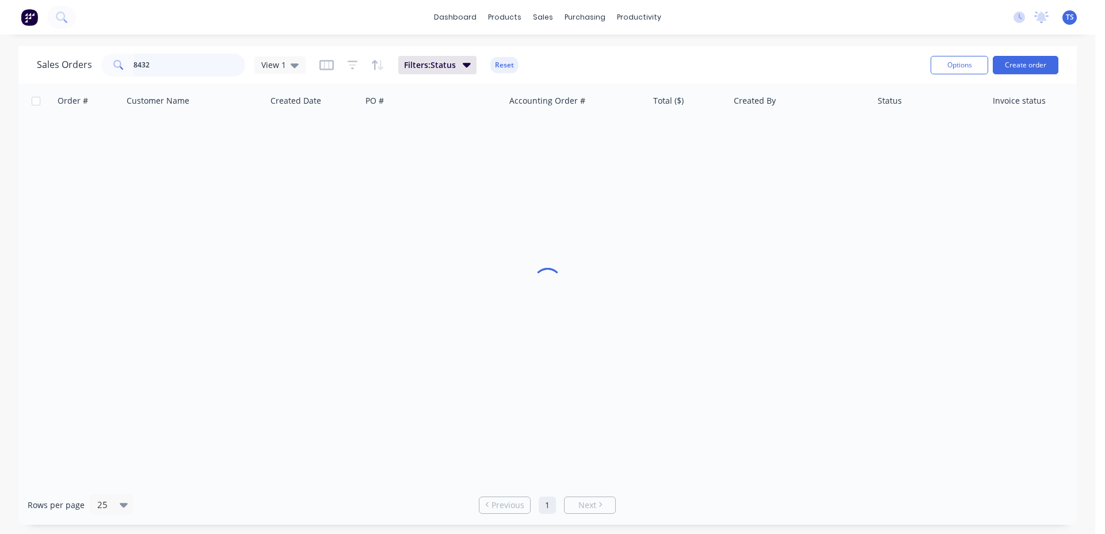
click at [194, 71] on input "8432" at bounding box center [190, 65] width 112 height 23
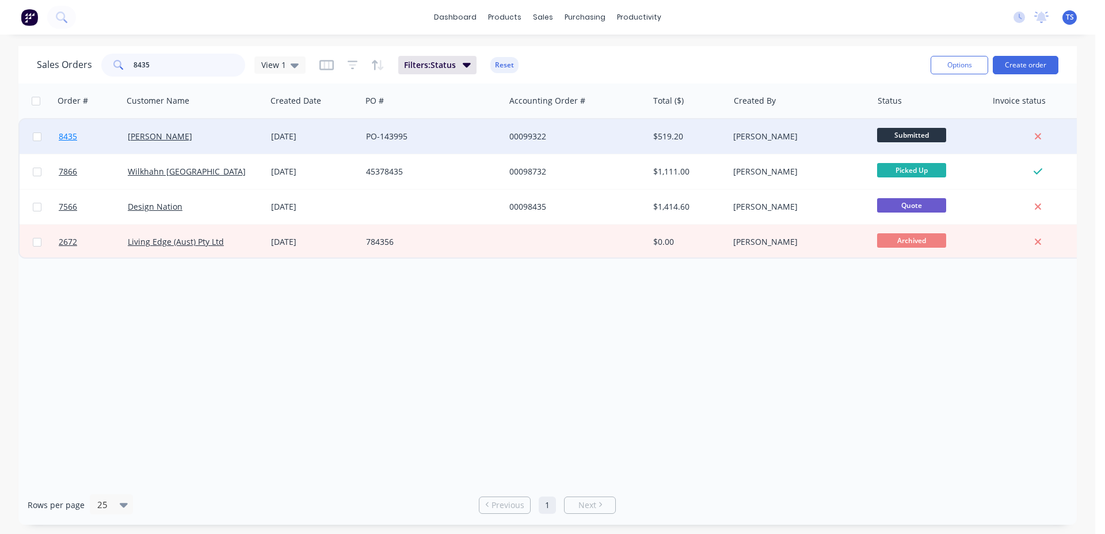
type input "8435"
click at [72, 147] on link "8435" at bounding box center [93, 136] width 69 height 35
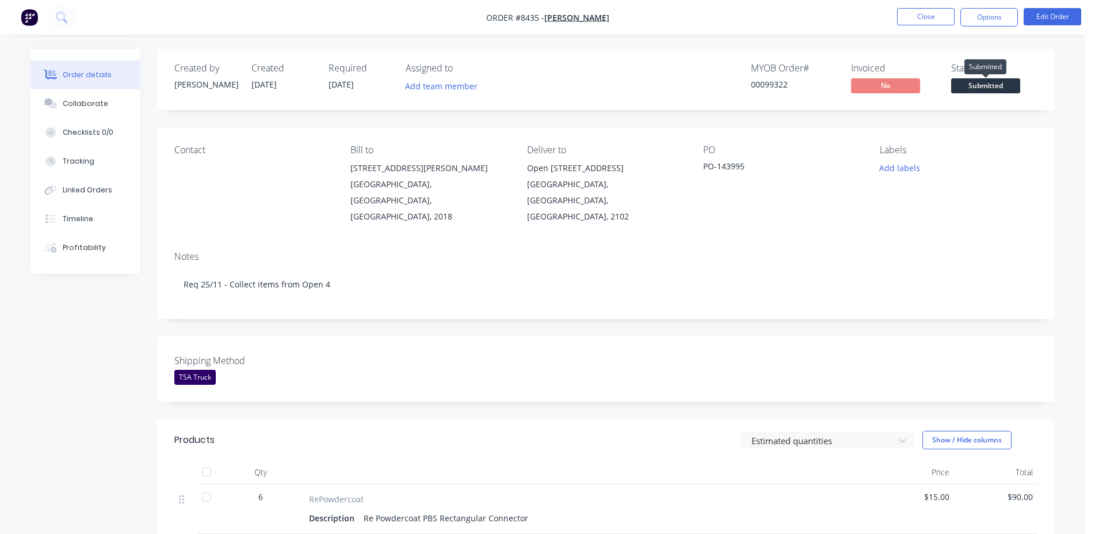
click at [985, 89] on span "Submitted" at bounding box center [985, 85] width 69 height 14
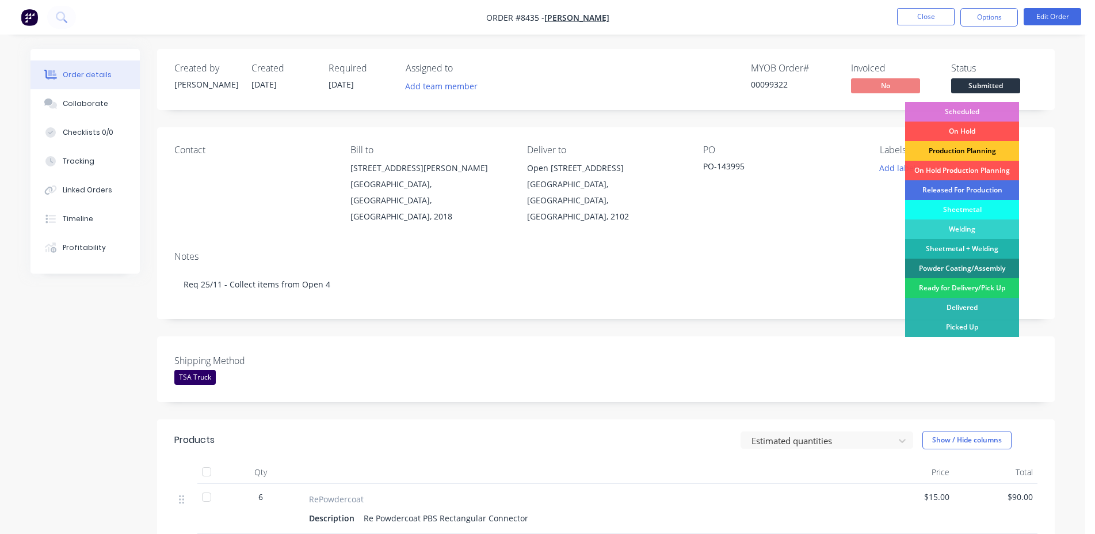
click at [978, 147] on div "Production Planning" at bounding box center [962, 151] width 114 height 20
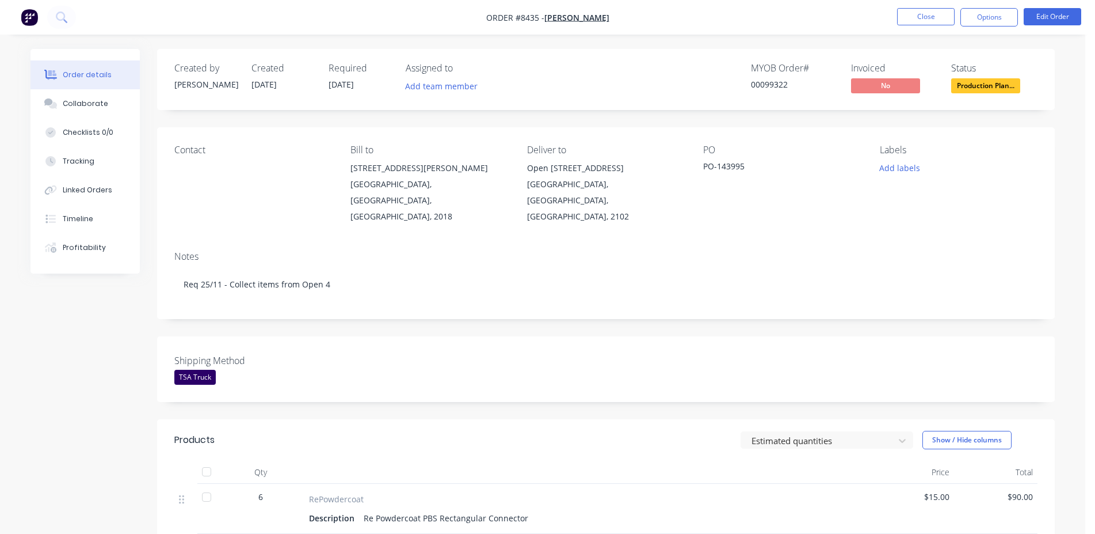
click at [771, 78] on div "MYOB Order # 00099322" at bounding box center [794, 79] width 86 height 33
click at [776, 85] on div "00099322" at bounding box center [794, 84] width 86 height 12
copy div "00099322"
click at [933, 28] on nav "Order #8435 - [PERSON_NAME] Close Options Edit Order" at bounding box center [547, 17] width 1095 height 35
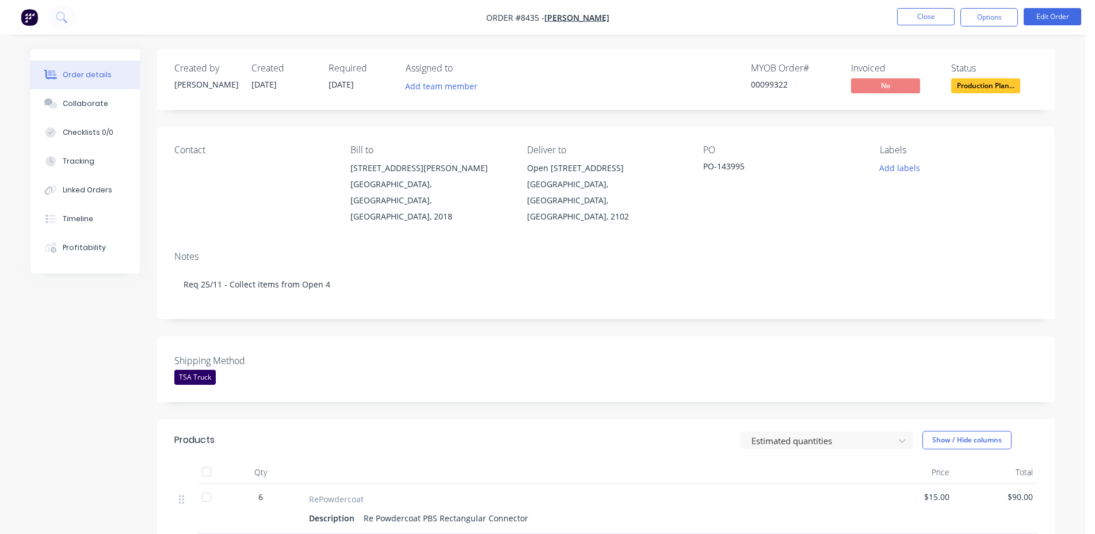
click at [929, 6] on nav "Order #8435 - [PERSON_NAME] Close Options Edit Order" at bounding box center [547, 17] width 1095 height 35
click at [937, 14] on button "Close" at bounding box center [926, 16] width 58 height 17
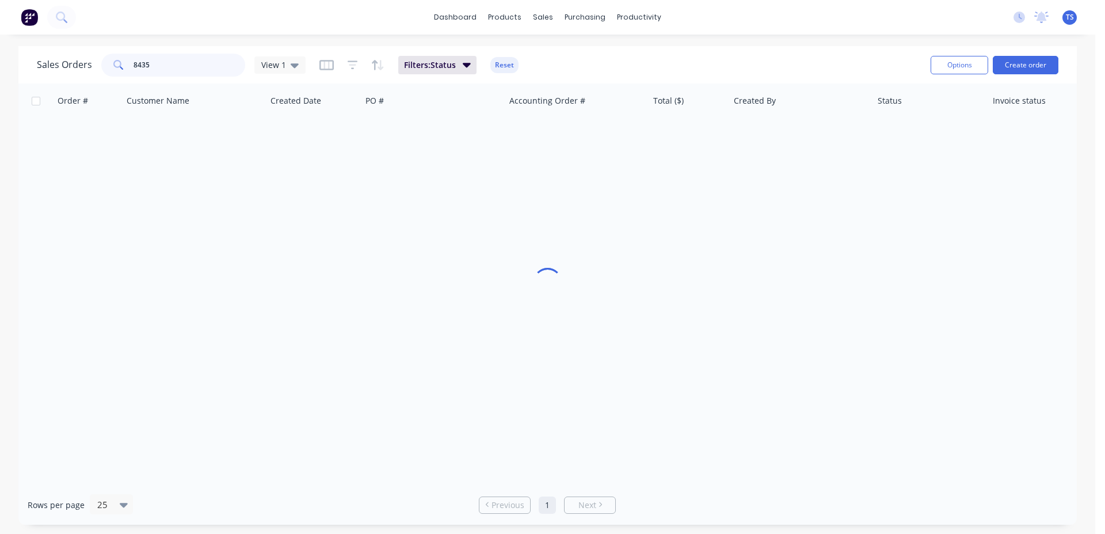
click at [159, 66] on input "8435" at bounding box center [190, 65] width 112 height 23
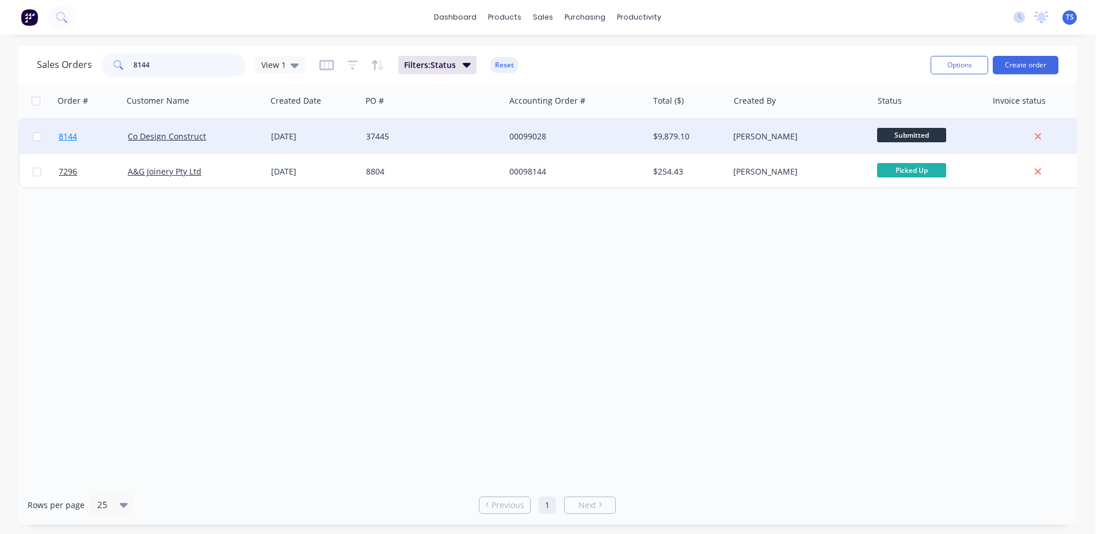
type input "8144"
click at [112, 139] on link "8144" at bounding box center [93, 136] width 69 height 35
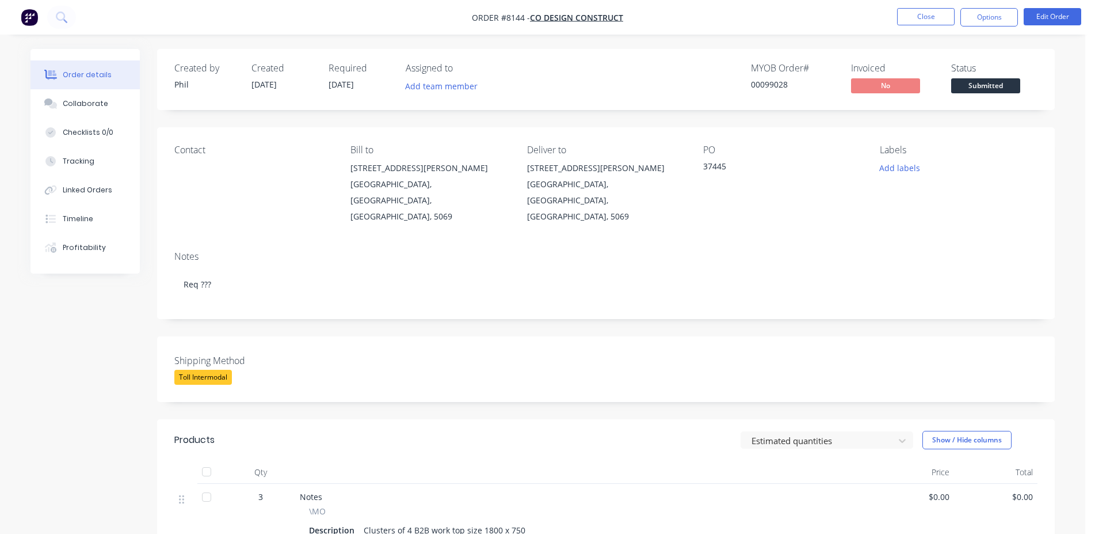
click at [1000, 89] on span "Submitted" at bounding box center [985, 85] width 69 height 14
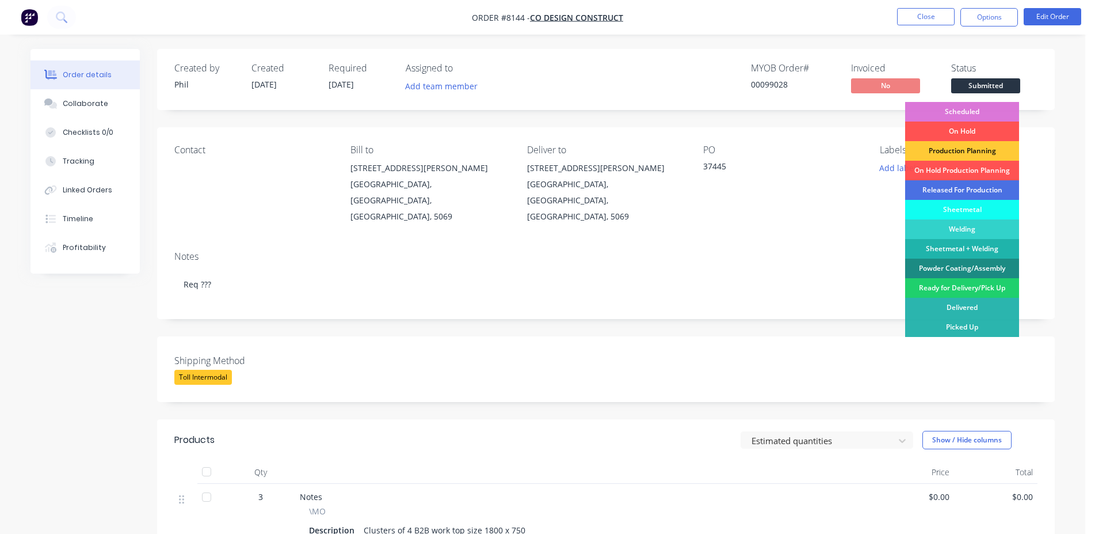
click at [988, 105] on div "Scheduled" at bounding box center [962, 112] width 114 height 20
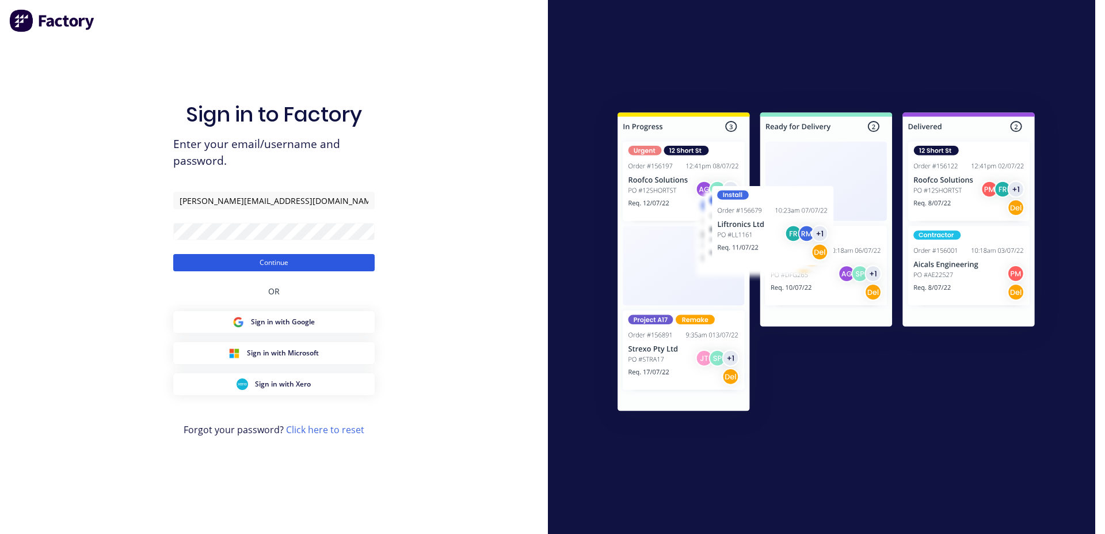
click at [314, 265] on button "Continue" at bounding box center [273, 262] width 201 height 17
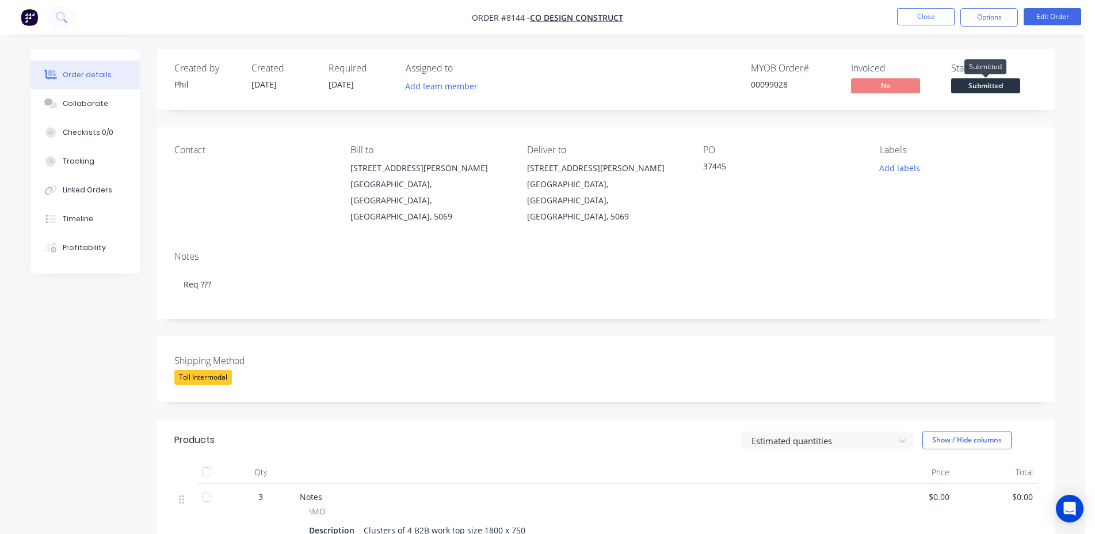
click at [975, 85] on span "Submitted" at bounding box center [985, 85] width 69 height 14
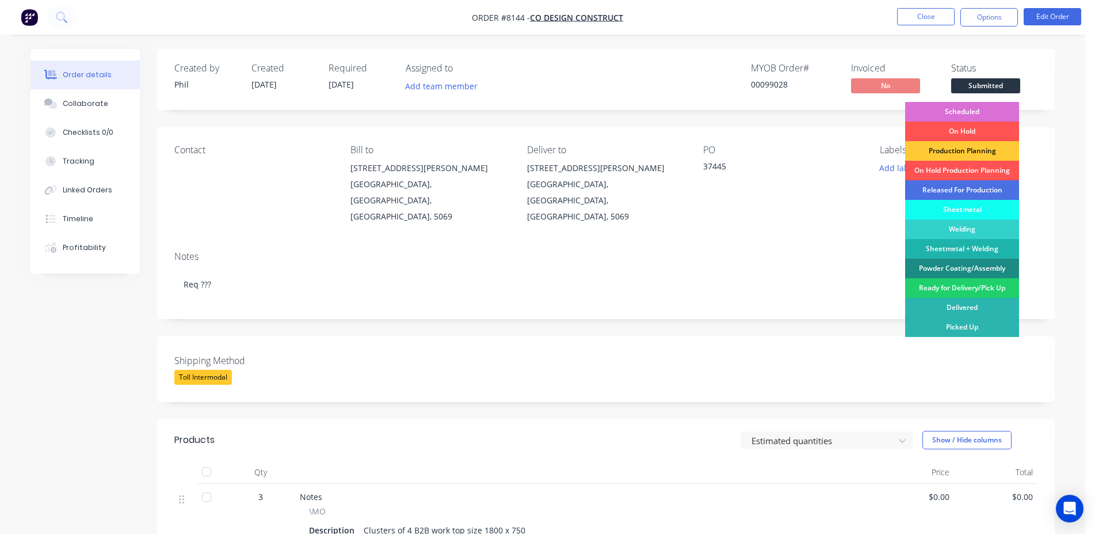
click at [968, 110] on div "Scheduled" at bounding box center [962, 112] width 114 height 20
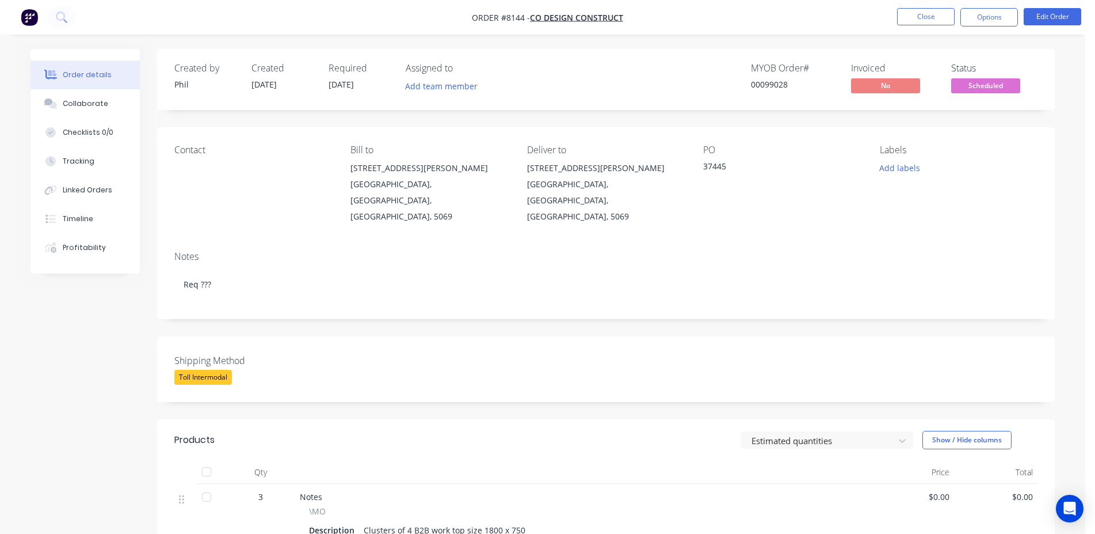
click at [752, 72] on div "MYOB Order #" at bounding box center [794, 68] width 86 height 11
click at [764, 85] on div "00099028" at bounding box center [794, 84] width 86 height 12
copy div "00099028"
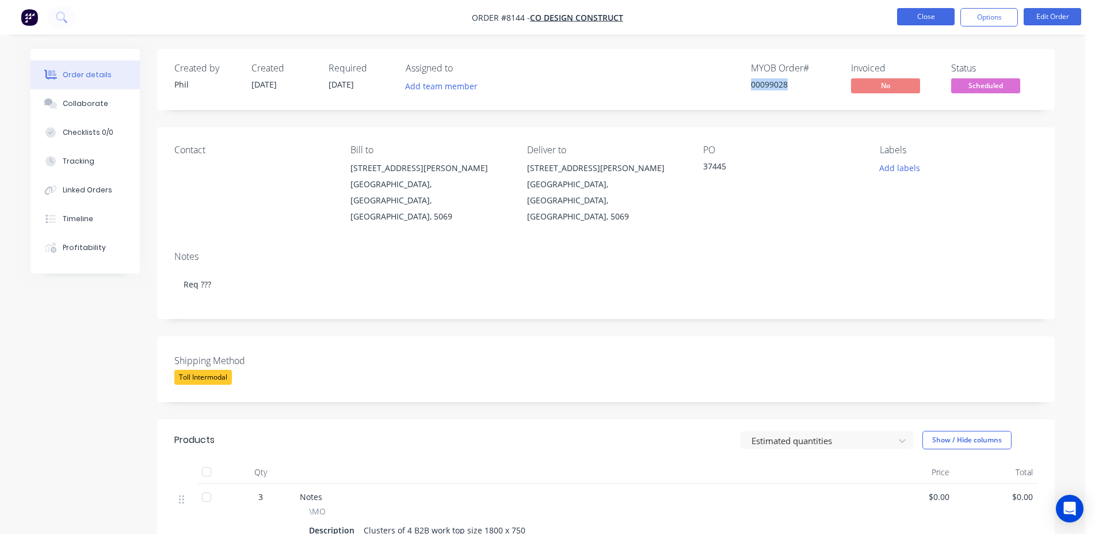
click at [946, 19] on button "Close" at bounding box center [926, 16] width 58 height 17
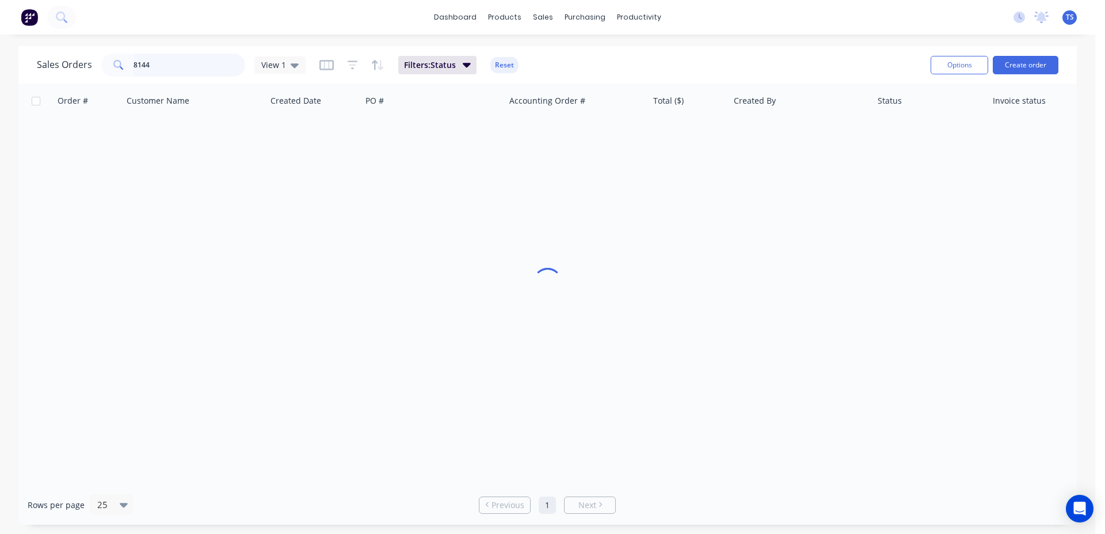
click at [197, 56] on input "8144" at bounding box center [190, 65] width 112 height 23
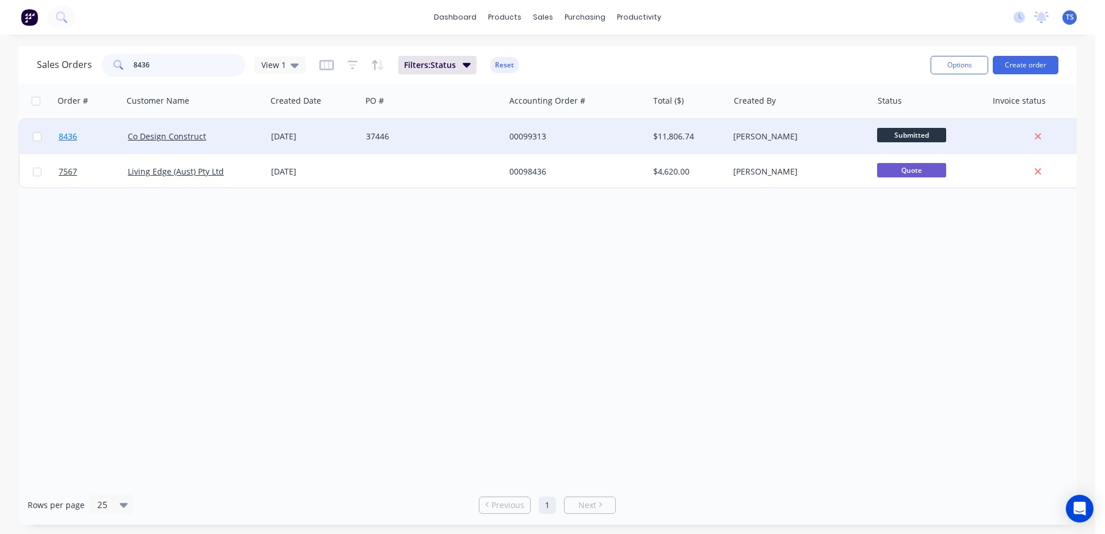
type input "8436"
click at [81, 140] on link "8436" at bounding box center [93, 136] width 69 height 35
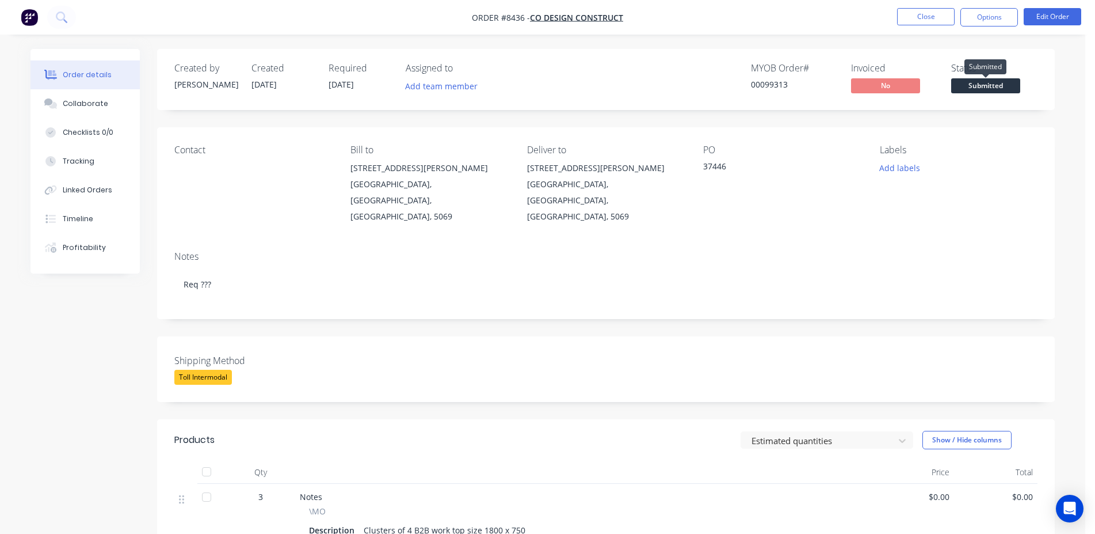
click at [964, 84] on span "Submitted" at bounding box center [985, 85] width 69 height 14
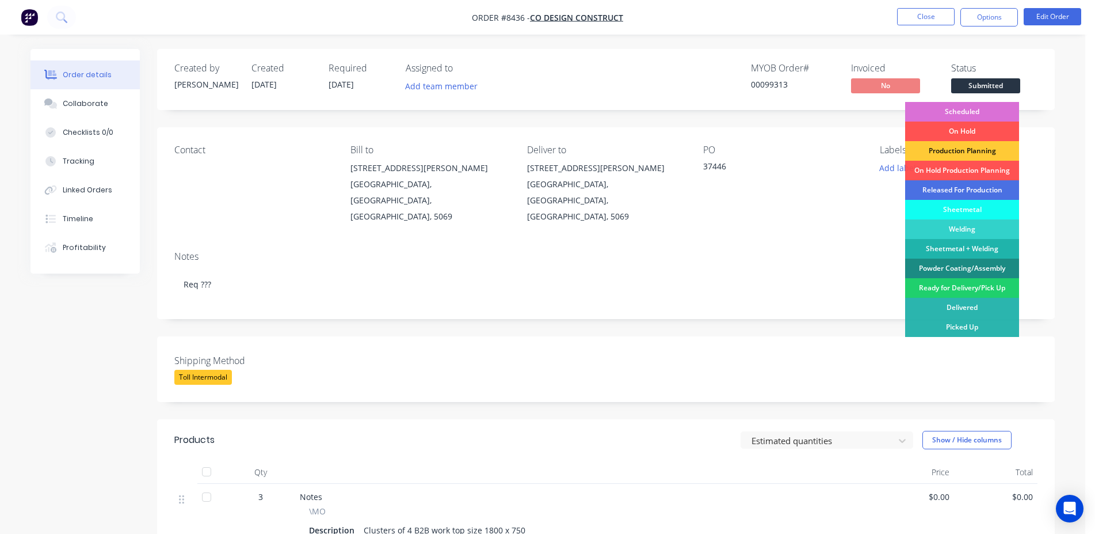
click at [980, 114] on div "Scheduled" at bounding box center [962, 112] width 114 height 20
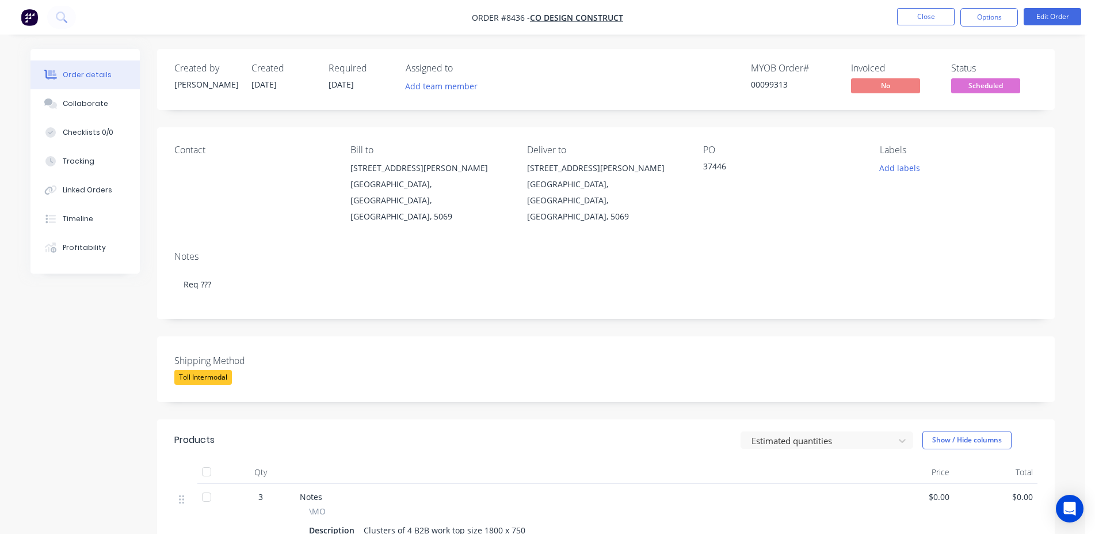
click at [774, 82] on div "00099313" at bounding box center [794, 84] width 86 height 12
copy div "00099313"
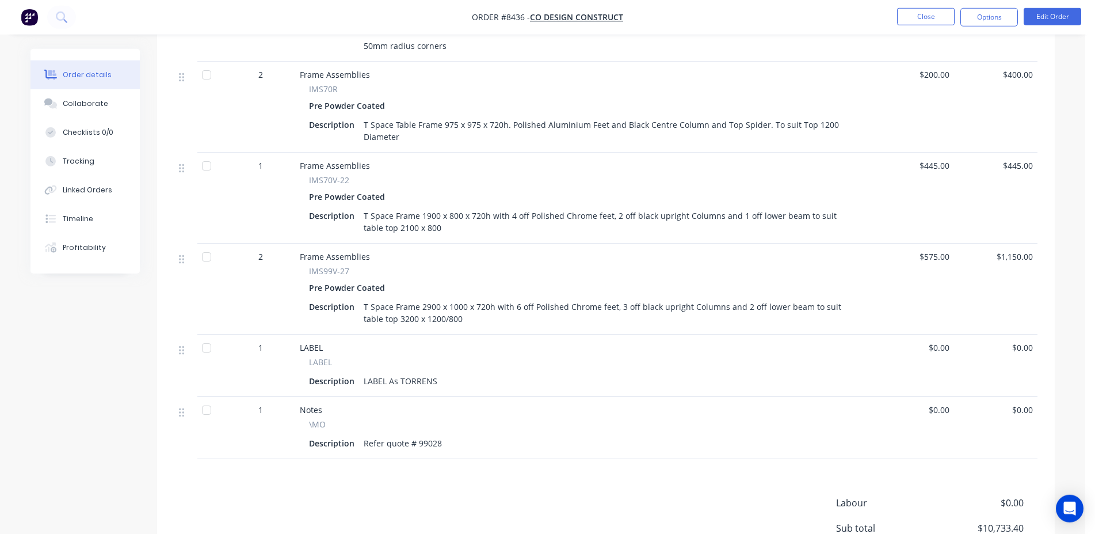
scroll to position [1459, 0]
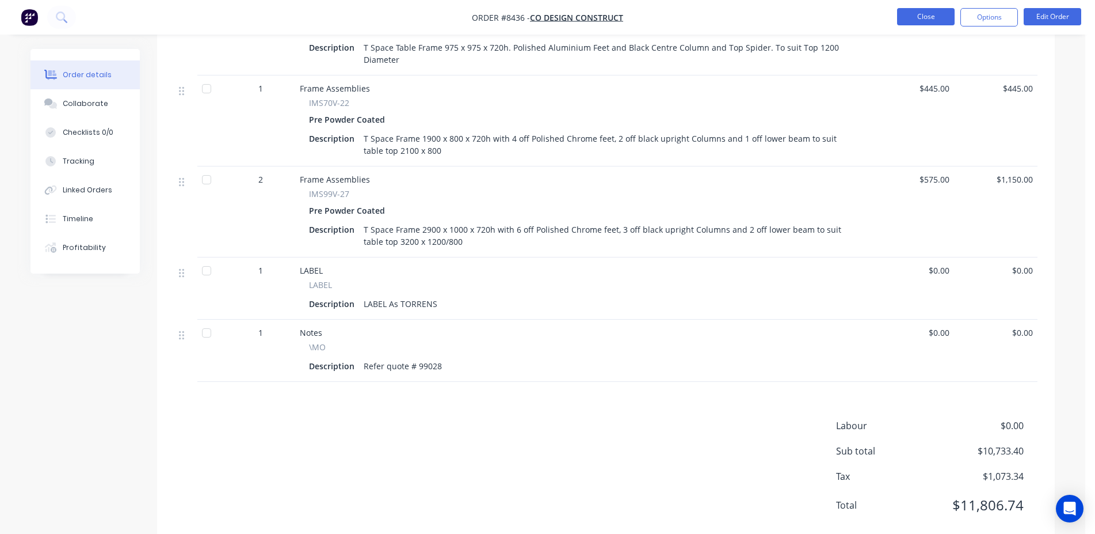
click at [915, 15] on button "Close" at bounding box center [926, 16] width 58 height 17
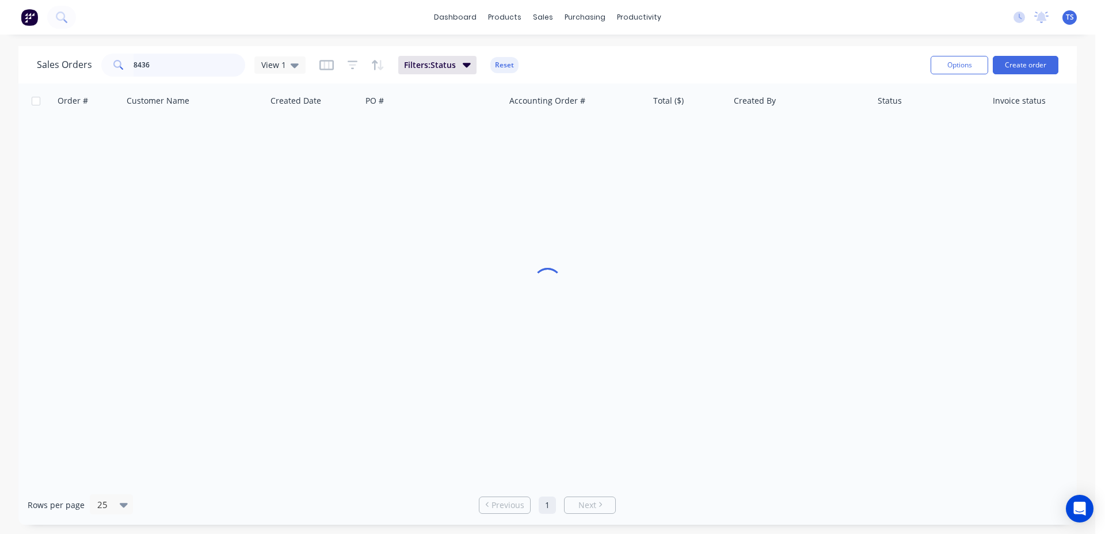
click at [159, 68] on input "8436" at bounding box center [190, 65] width 112 height 23
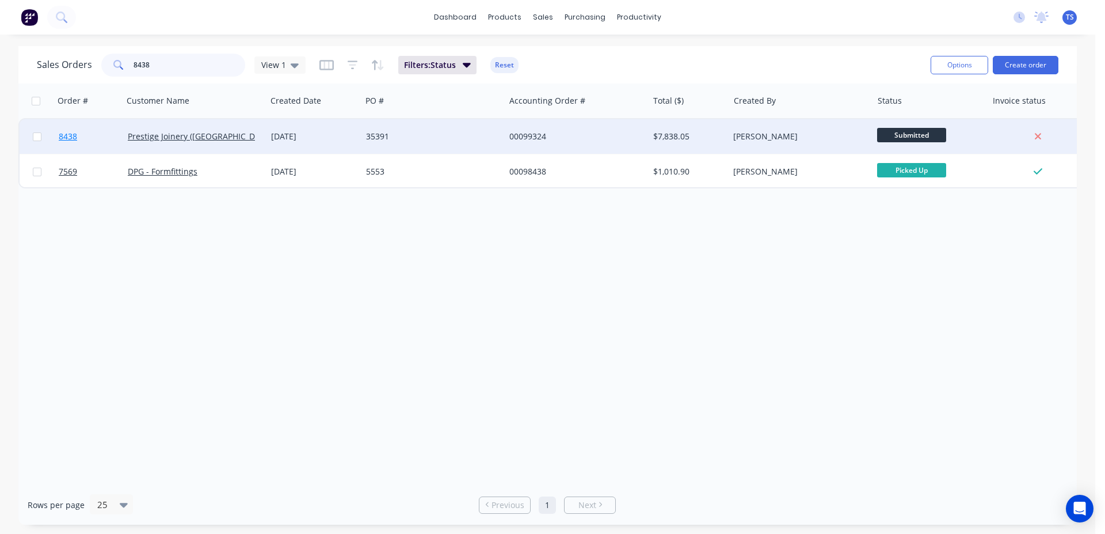
type input "8438"
click at [115, 135] on link "8438" at bounding box center [93, 136] width 69 height 35
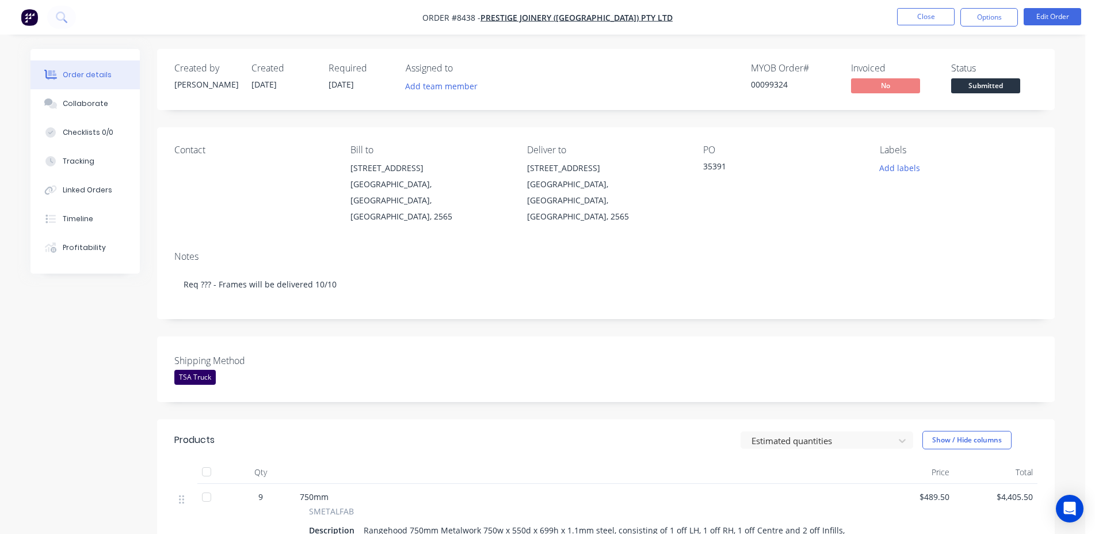
click at [988, 78] on div "Status Submitted" at bounding box center [994, 79] width 86 height 33
click at [991, 84] on span "Submitted" at bounding box center [985, 85] width 69 height 14
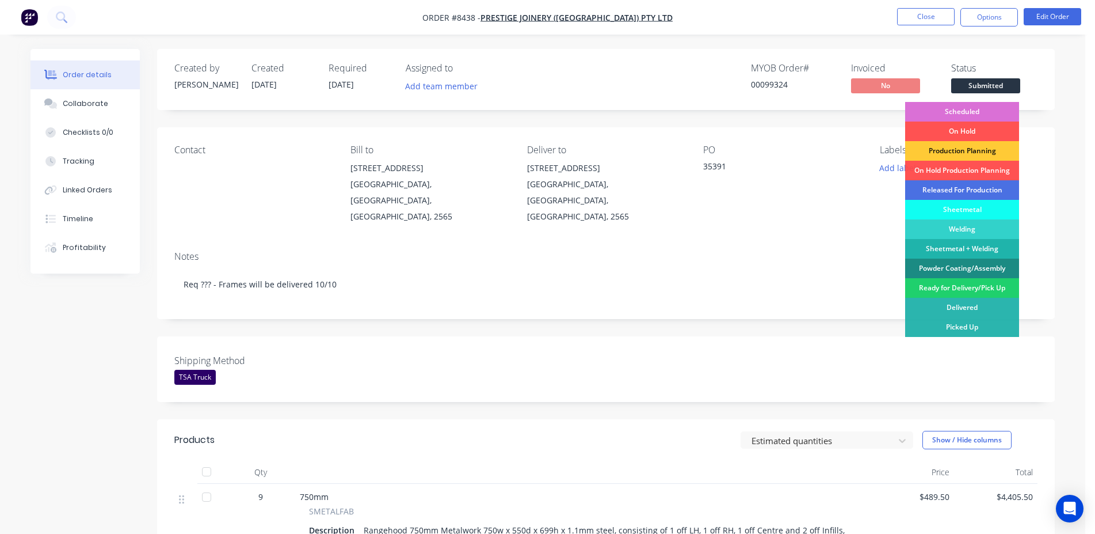
click at [978, 107] on div "Scheduled" at bounding box center [962, 112] width 114 height 20
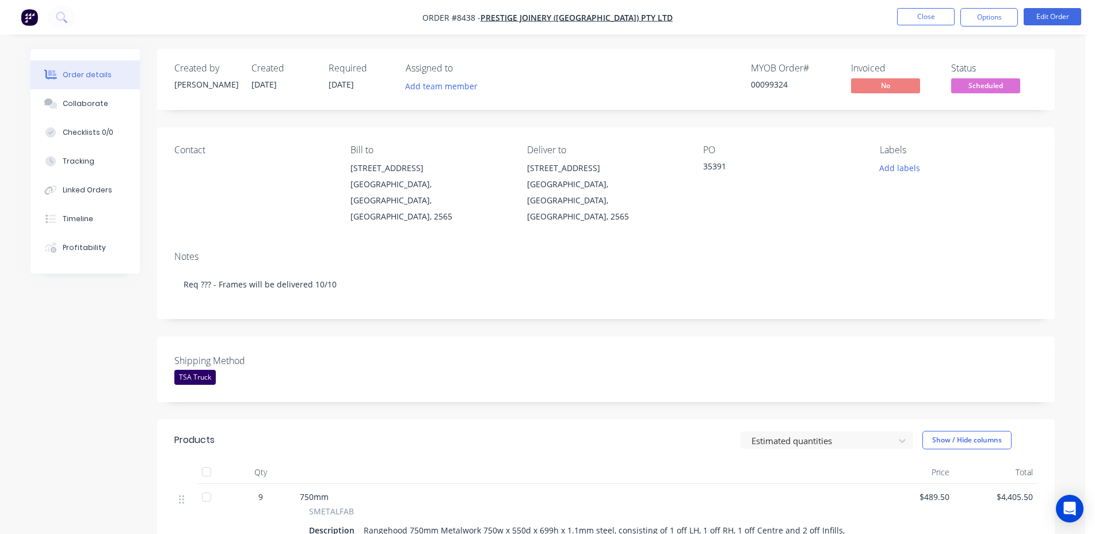
click at [764, 87] on div "00099324" at bounding box center [794, 84] width 86 height 12
copy div "00099324"
click at [915, 21] on button "Close" at bounding box center [926, 16] width 58 height 17
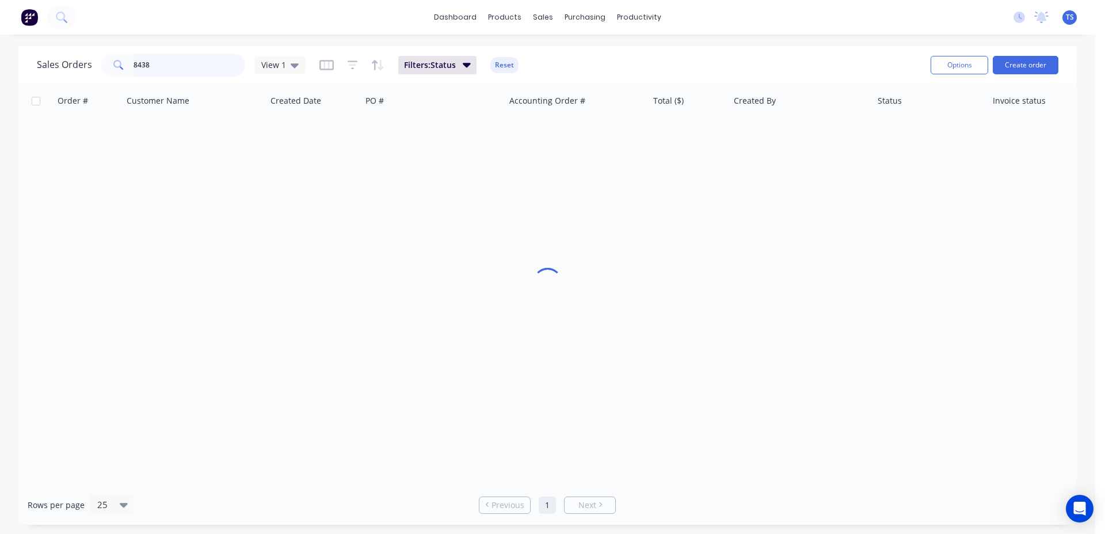
click at [181, 66] on input "8438" at bounding box center [190, 65] width 112 height 23
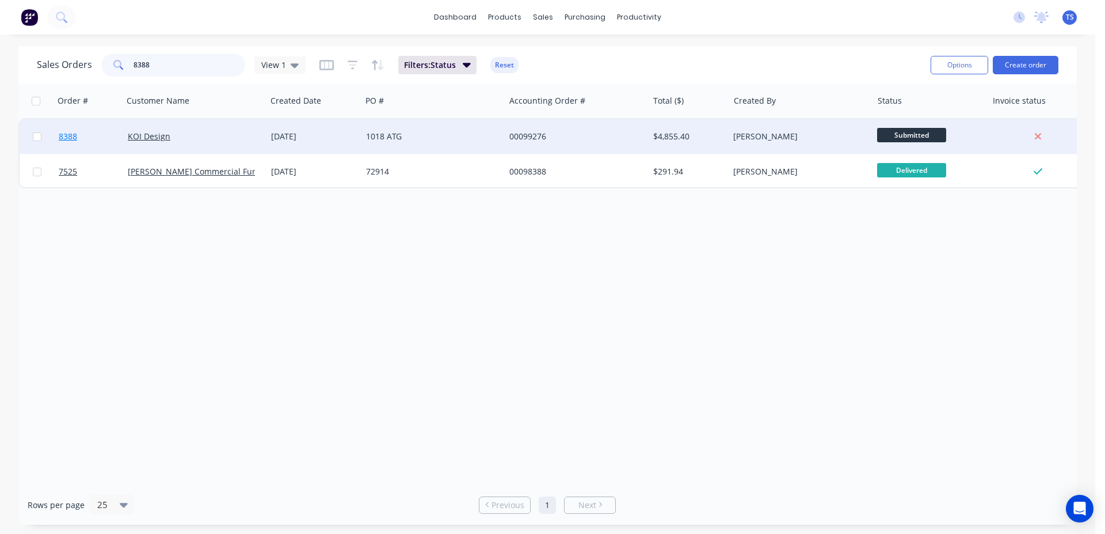
type input "8388"
click at [99, 150] on link "8388" at bounding box center [93, 136] width 69 height 35
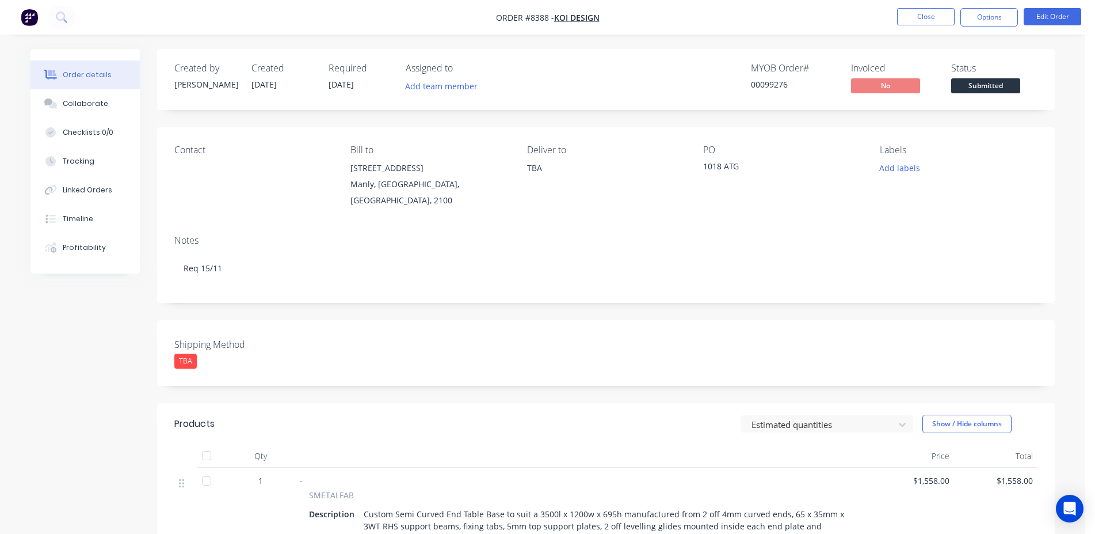
click at [996, 82] on span "Submitted" at bounding box center [985, 85] width 69 height 14
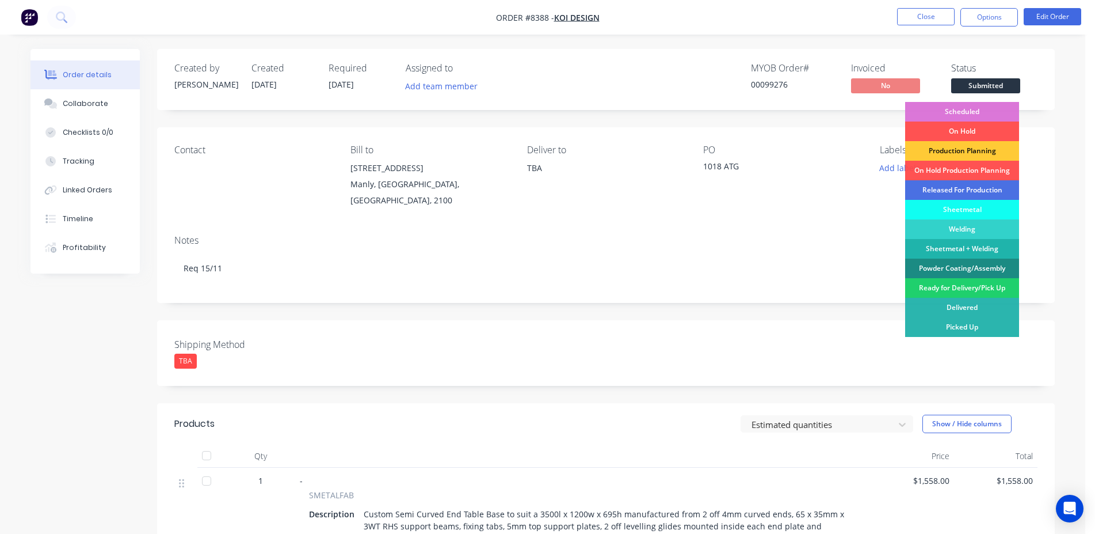
click at [991, 99] on div "Created by [PERSON_NAME] Created [DATE] Required [DATE] Assigned to Add team me…" at bounding box center [606, 79] width 898 height 61
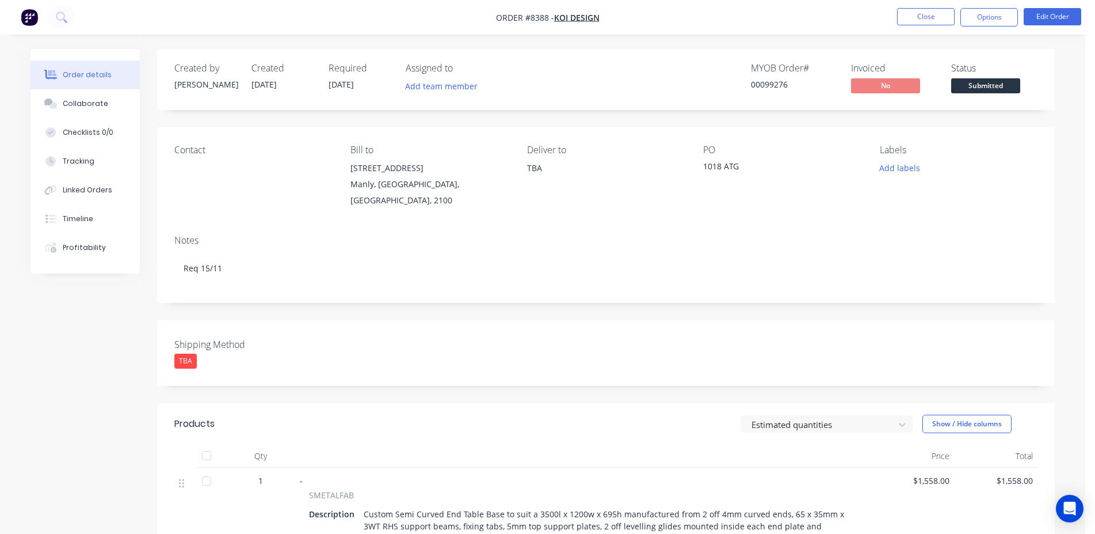
click at [985, 90] on span "Submitted" at bounding box center [985, 85] width 69 height 14
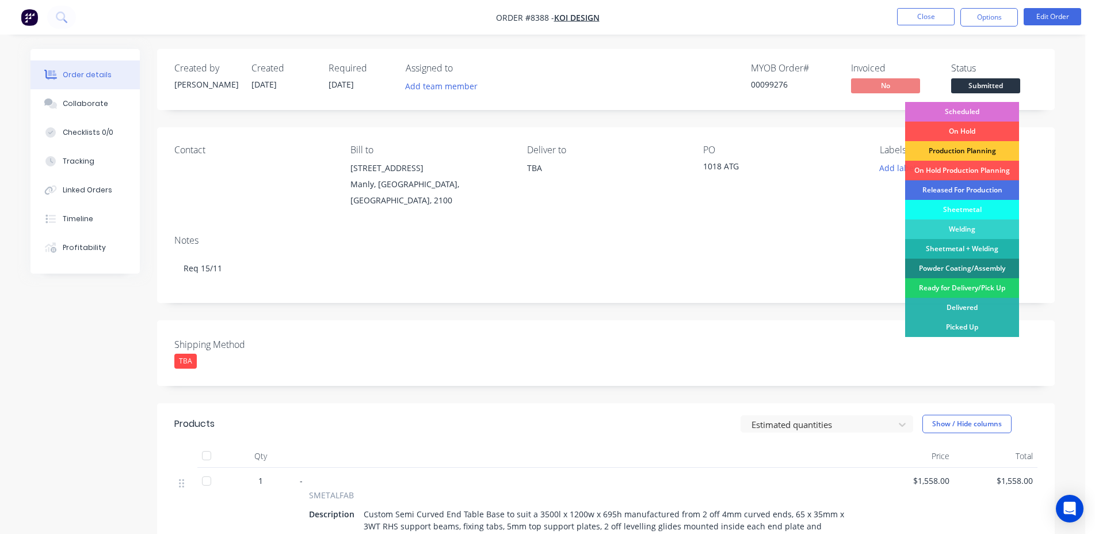
click at [978, 107] on div "Scheduled" at bounding box center [962, 112] width 114 height 20
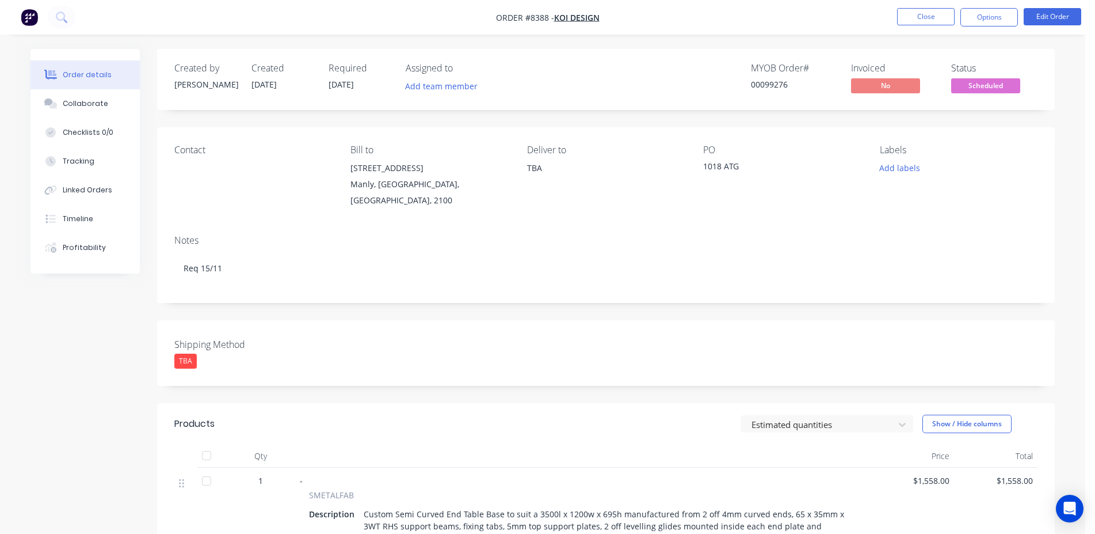
click at [766, 86] on div "00099276" at bounding box center [794, 84] width 86 height 12
copy div "00099276"
click at [948, 16] on button "Close" at bounding box center [926, 16] width 58 height 17
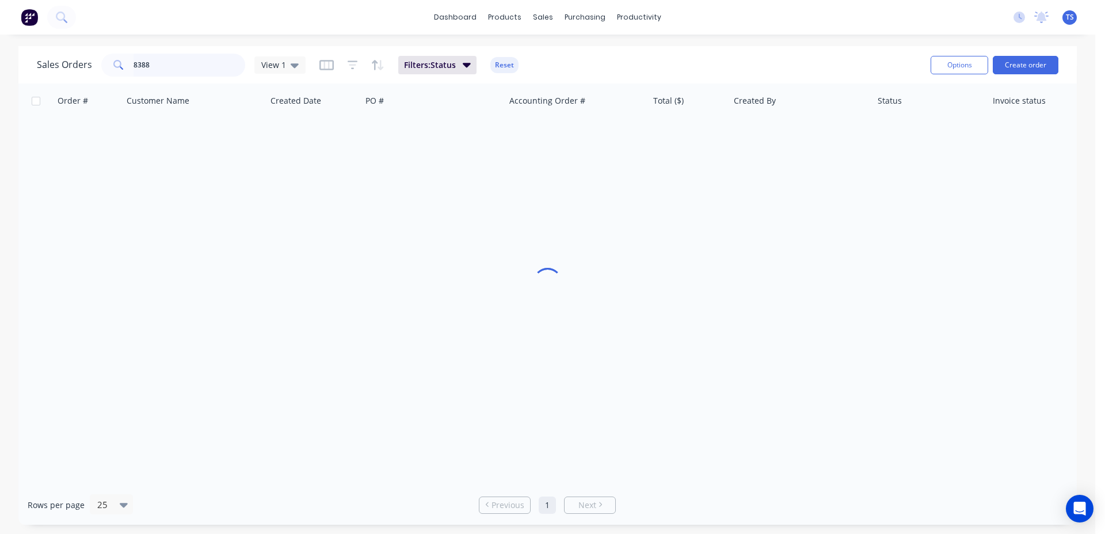
click at [200, 71] on input "8388" at bounding box center [190, 65] width 112 height 23
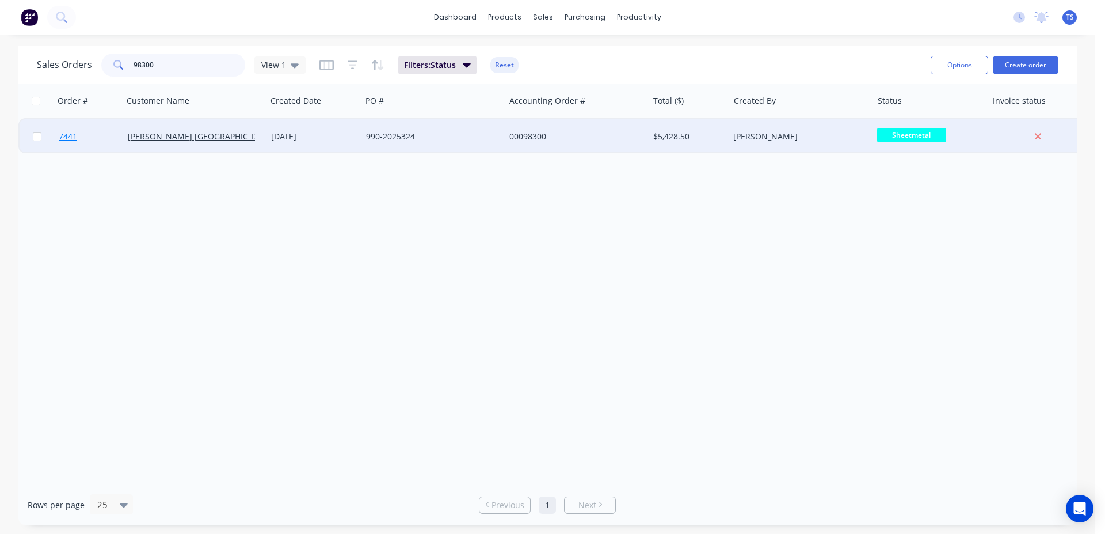
type input "98300"
click at [113, 144] on link "7441" at bounding box center [93, 136] width 69 height 35
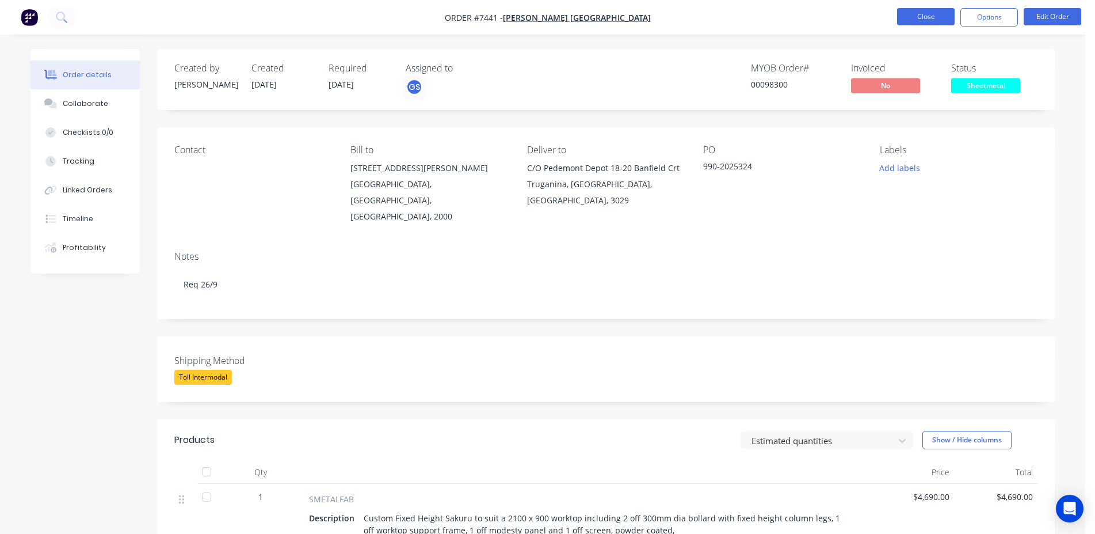
click at [921, 10] on button "Close" at bounding box center [926, 16] width 58 height 17
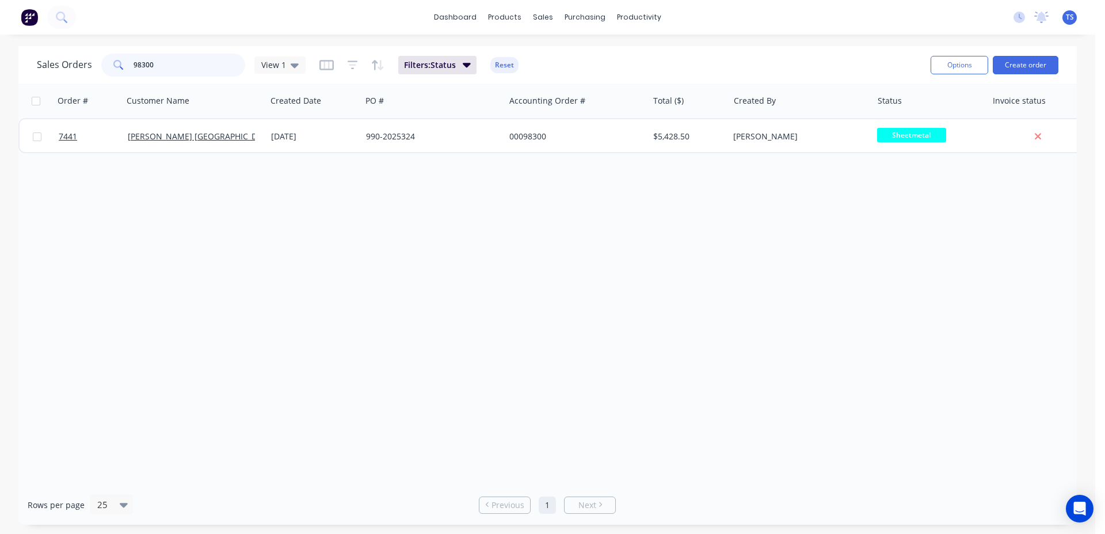
click at [168, 71] on input "98300" at bounding box center [190, 65] width 112 height 23
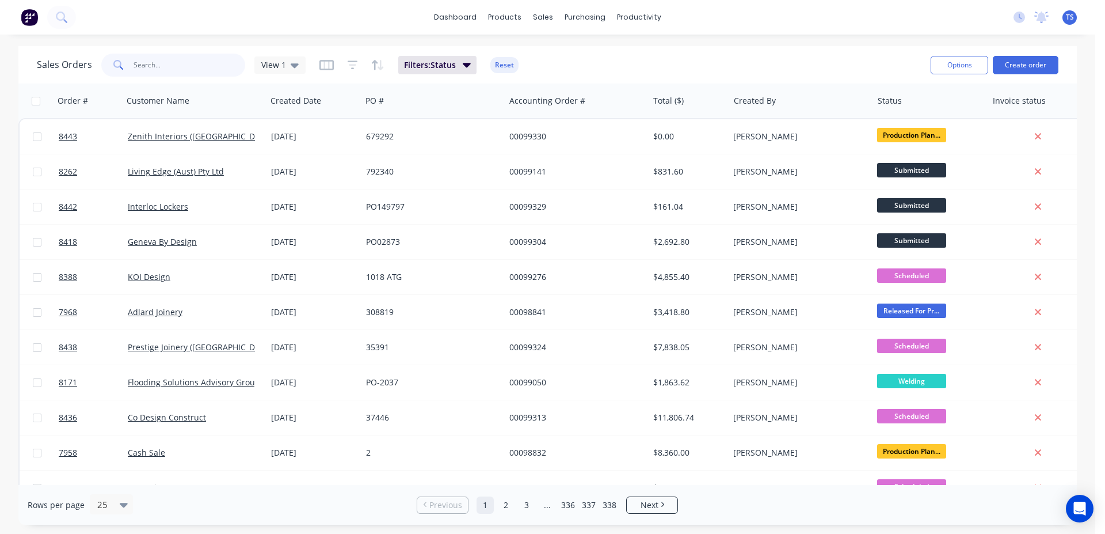
click at [158, 73] on input "text" at bounding box center [190, 65] width 112 height 23
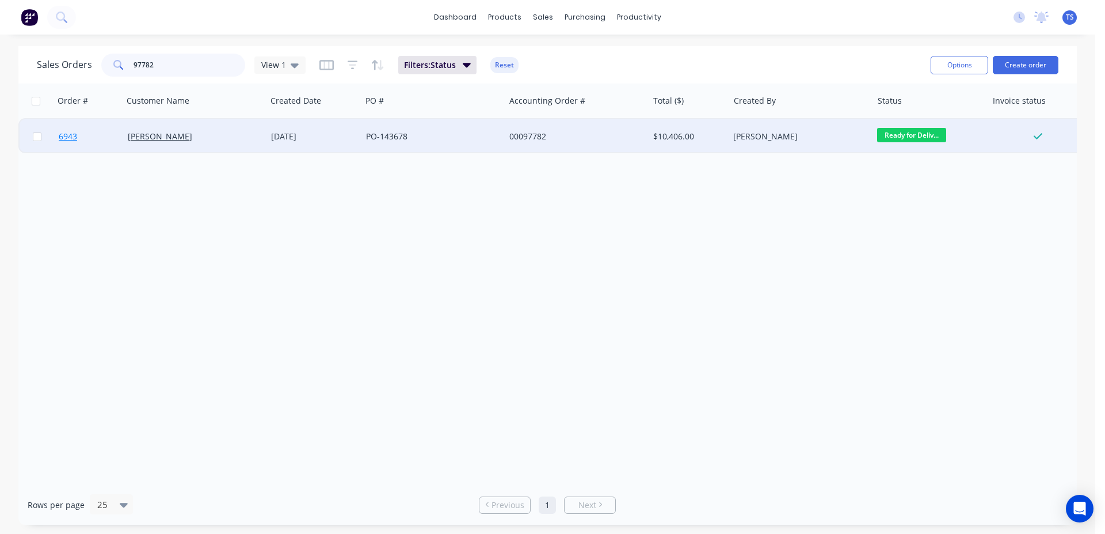
type input "97782"
click at [86, 144] on link "6943" at bounding box center [93, 136] width 69 height 35
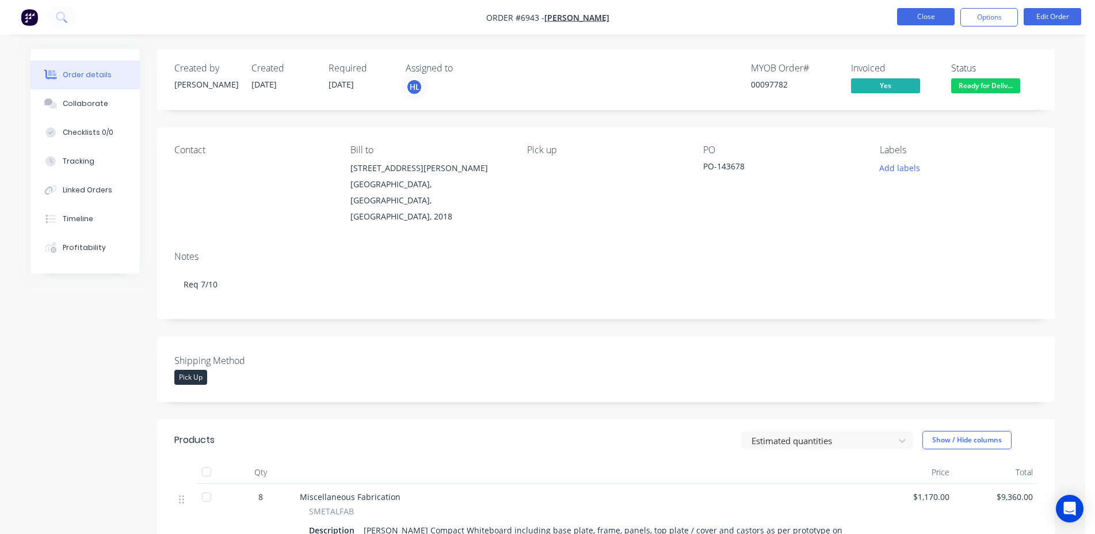
click at [930, 24] on button "Close" at bounding box center [926, 16] width 58 height 17
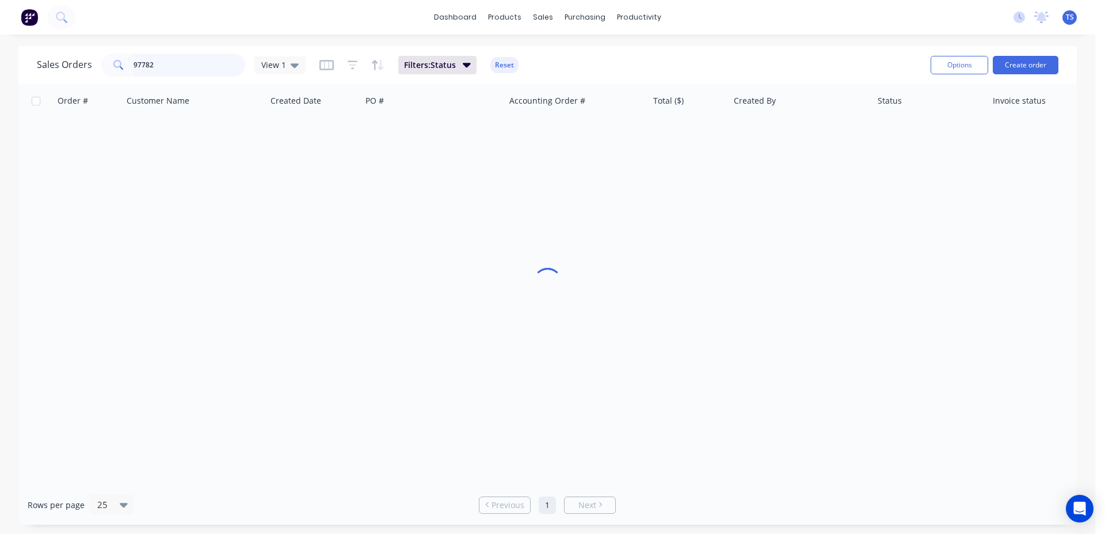
click at [188, 59] on input "97782" at bounding box center [190, 65] width 112 height 23
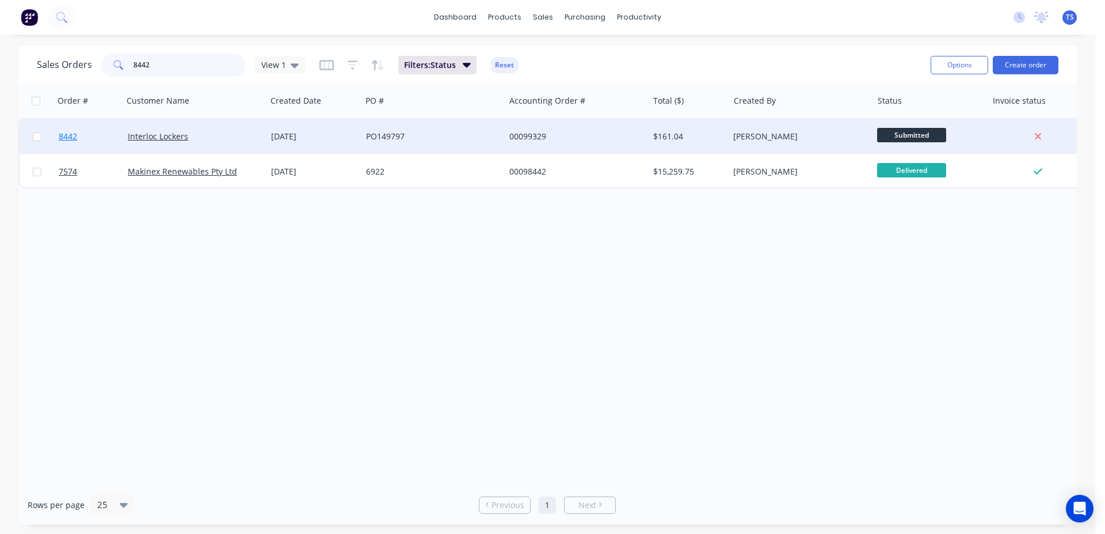
type input "8442"
click at [84, 142] on link "8442" at bounding box center [93, 136] width 69 height 35
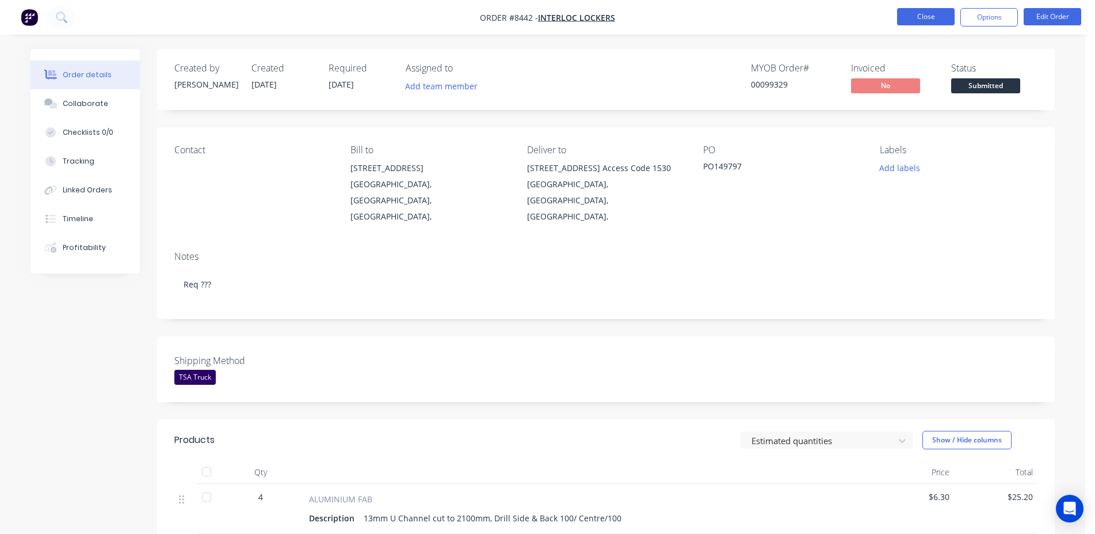
click at [930, 20] on button "Close" at bounding box center [926, 16] width 58 height 17
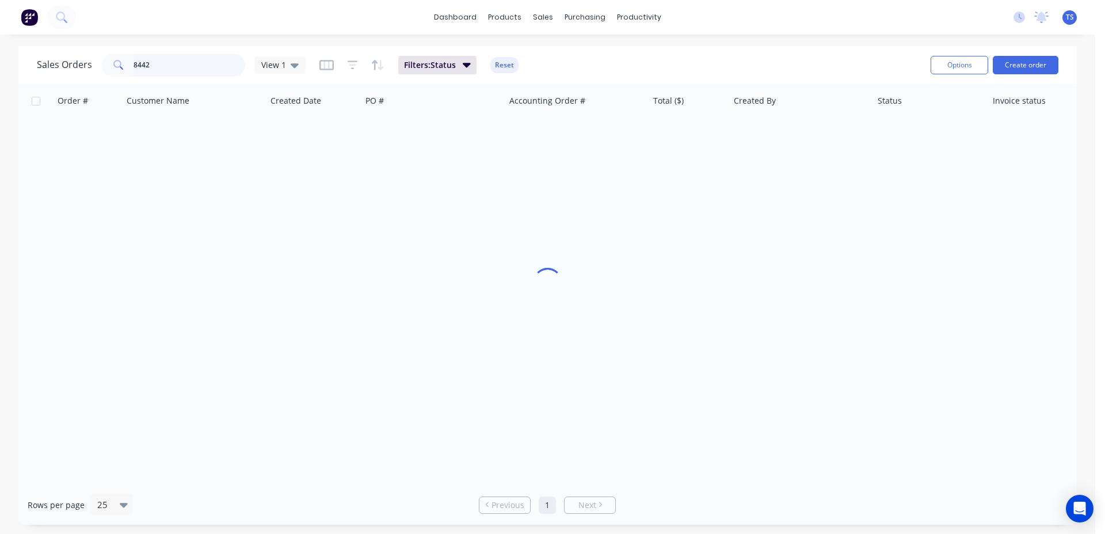
click at [208, 62] on input "8442" at bounding box center [190, 65] width 112 height 23
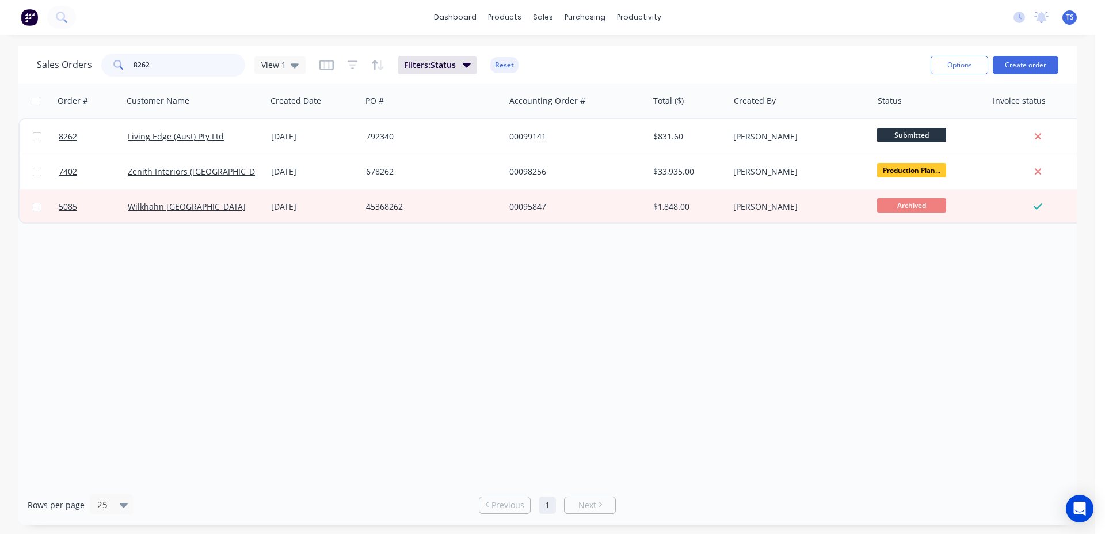
type input "8262"
click at [75, 133] on span "8262" at bounding box center [68, 137] width 18 height 12
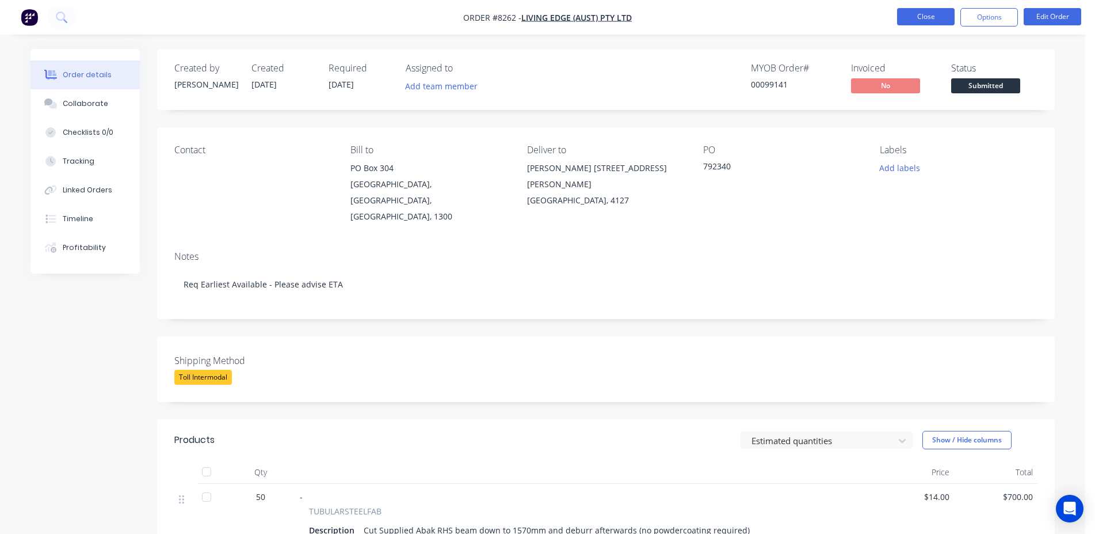
click at [916, 19] on button "Close" at bounding box center [926, 16] width 58 height 17
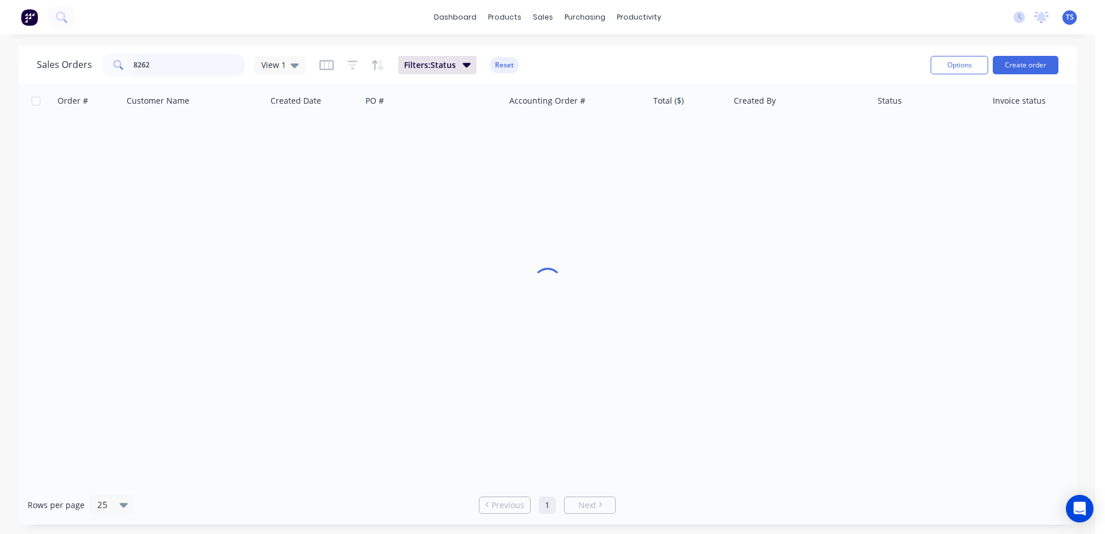
click at [189, 63] on input "8262" at bounding box center [190, 65] width 112 height 23
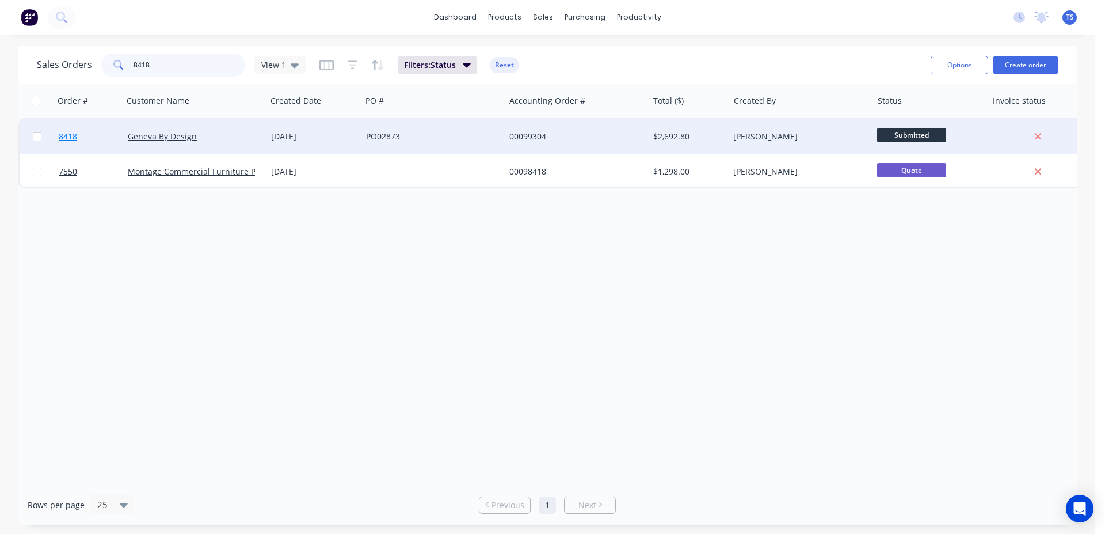
type input "8418"
click at [86, 139] on link "8418" at bounding box center [93, 136] width 69 height 35
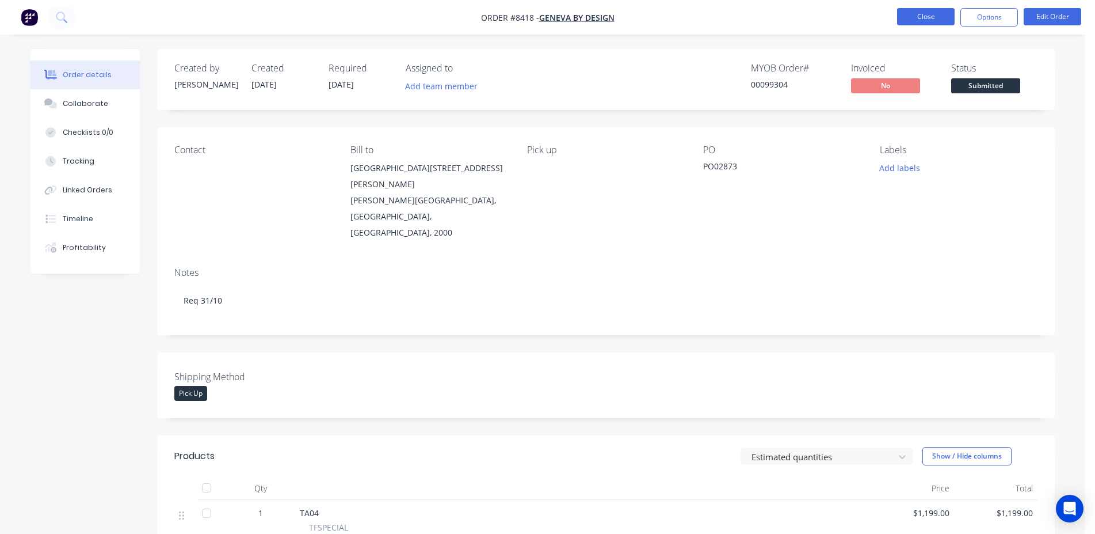
click at [921, 21] on button "Close" at bounding box center [926, 16] width 58 height 17
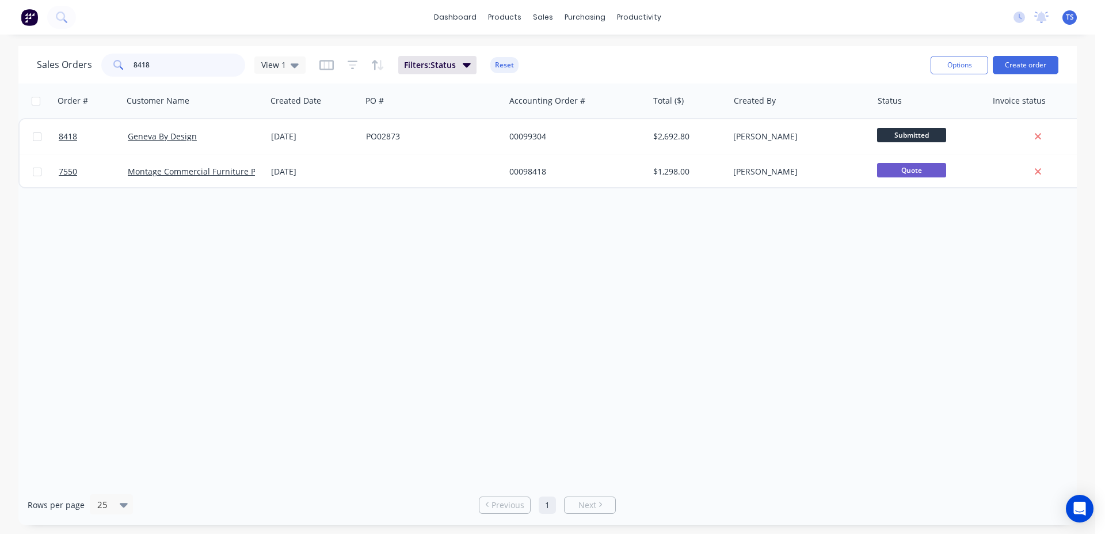
click at [178, 70] on input "8418" at bounding box center [190, 65] width 112 height 23
click at [197, 59] on input "8418" at bounding box center [190, 65] width 112 height 23
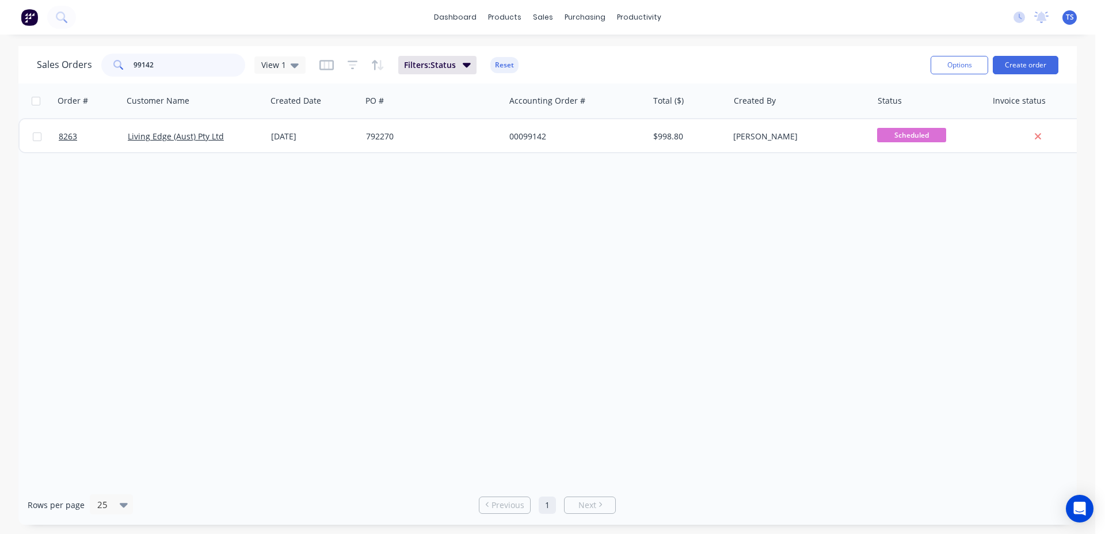
type input "99142"
click at [92, 140] on link "8263" at bounding box center [93, 136] width 69 height 35
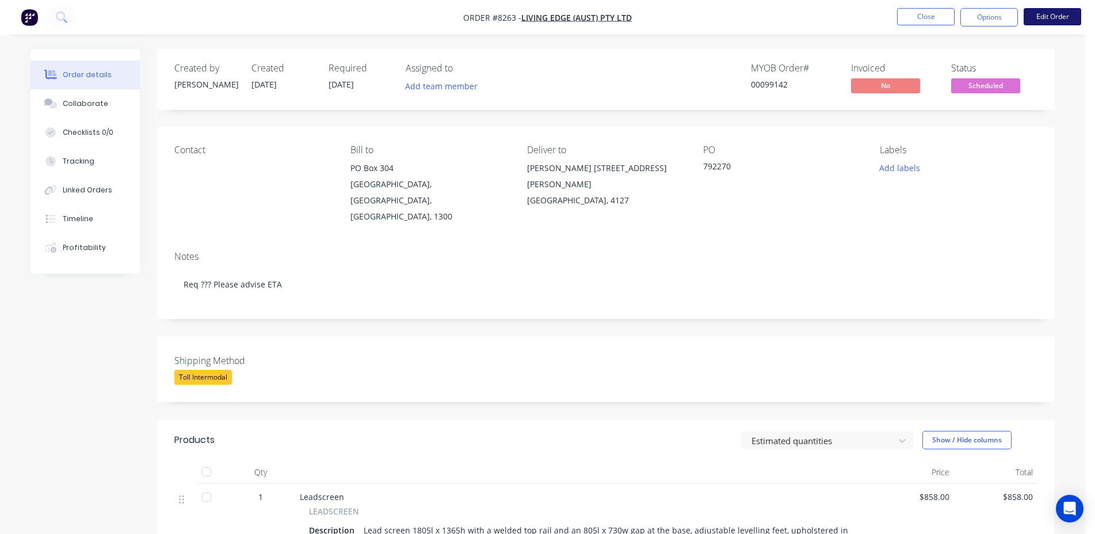
click at [1066, 14] on button "Edit Order" at bounding box center [1053, 16] width 58 height 17
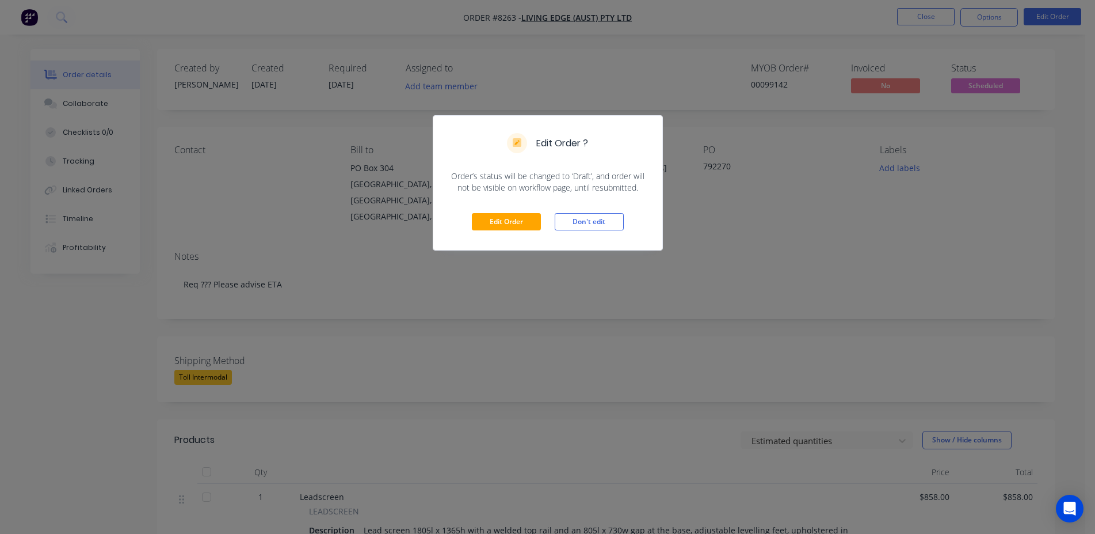
click at [468, 235] on div "Edit Order Don't edit" at bounding box center [547, 221] width 229 height 56
click at [516, 217] on button "Edit Order" at bounding box center [506, 221] width 69 height 17
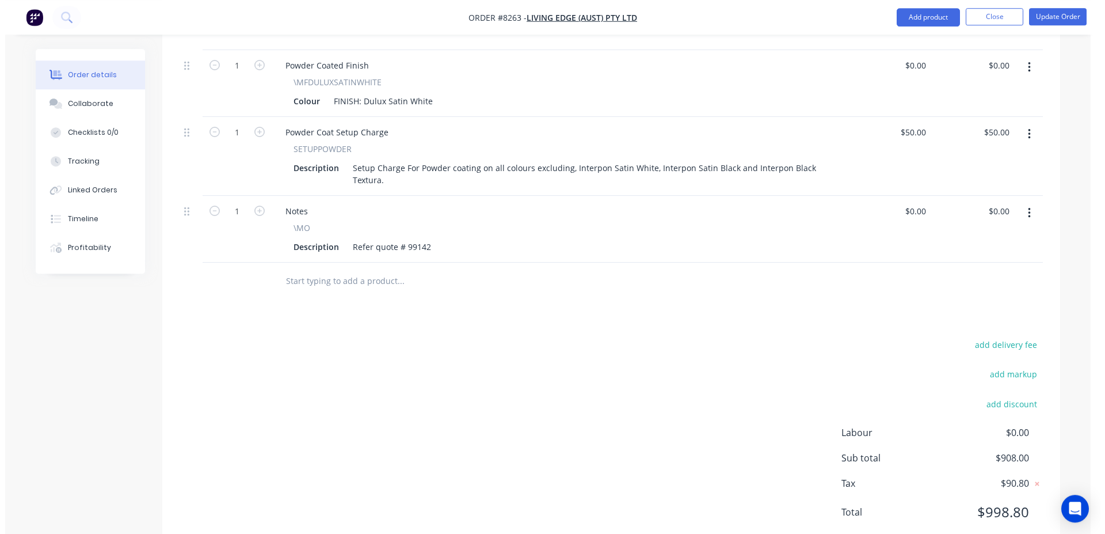
scroll to position [545, 0]
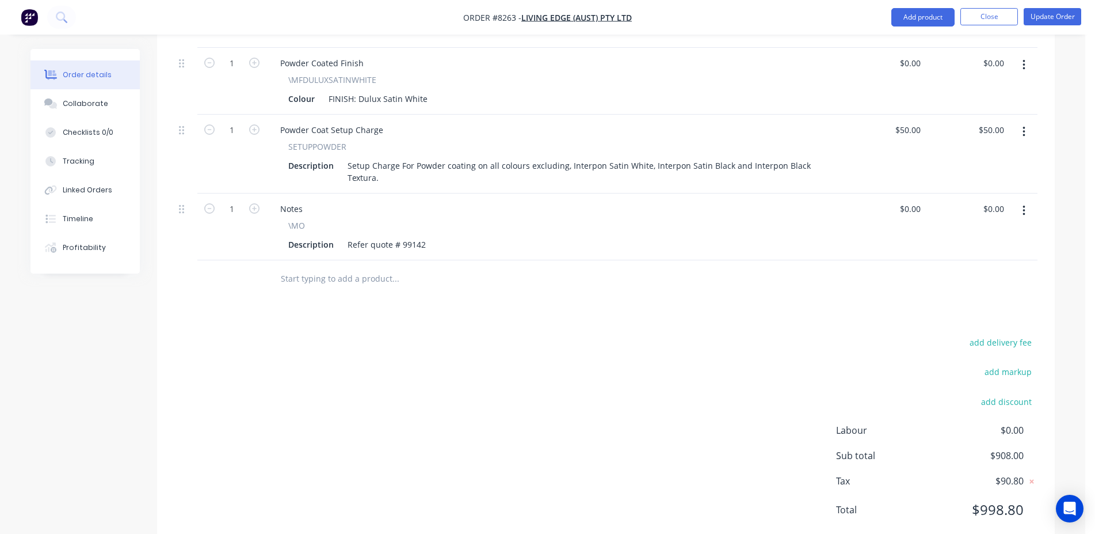
click at [397, 260] on div at bounding box center [473, 278] width 414 height 37
click at [391, 267] on input "text" at bounding box center [395, 278] width 230 height 23
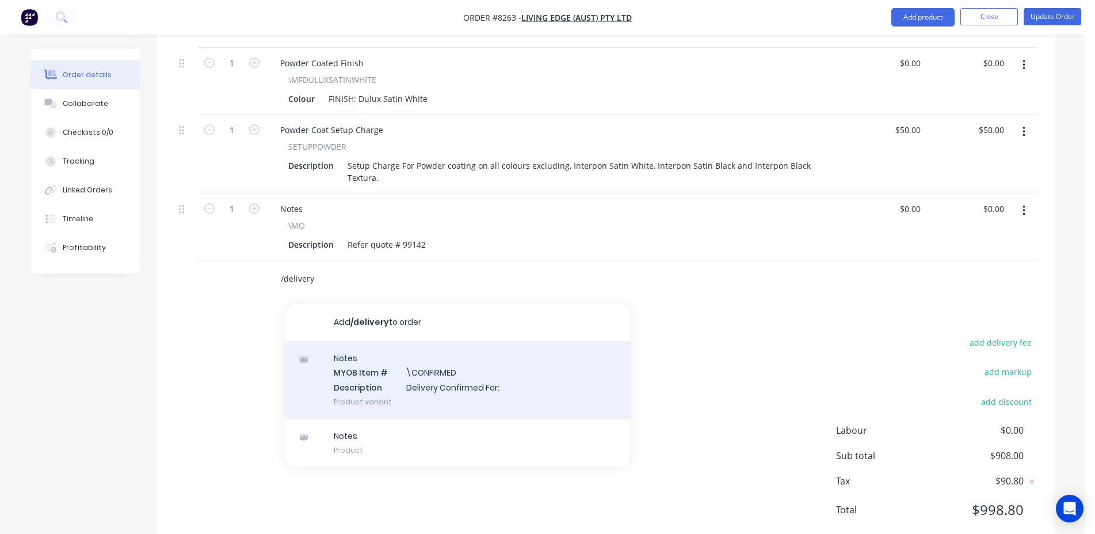
type input "/delivery"
click at [445, 341] on div "Notes MYOB Item # \CONFIRMED Description Delivery Confirmed For: Product variant" at bounding box center [457, 380] width 345 height 78
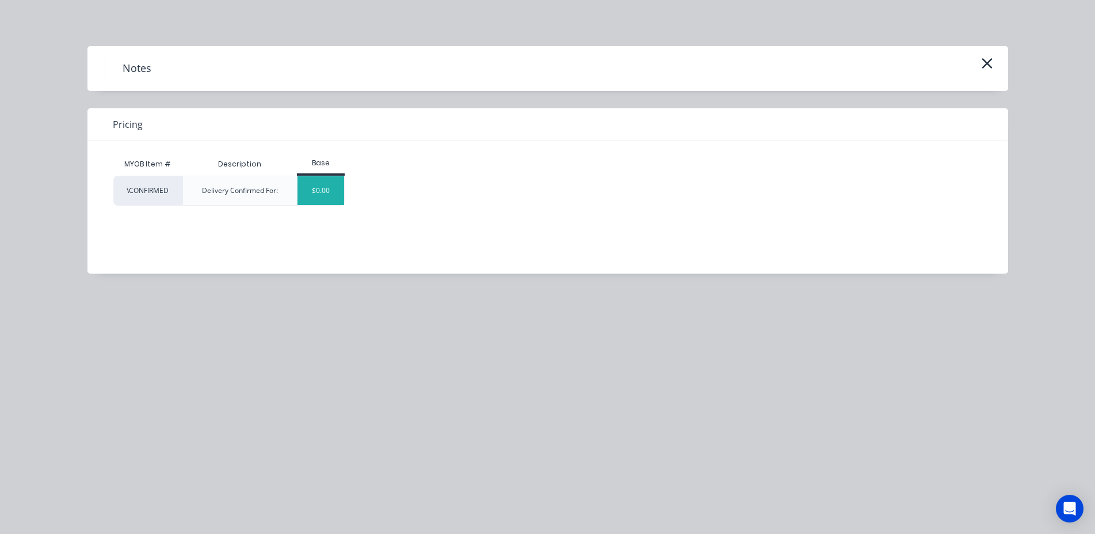
click at [331, 187] on div "$0.00" at bounding box center [321, 190] width 47 height 29
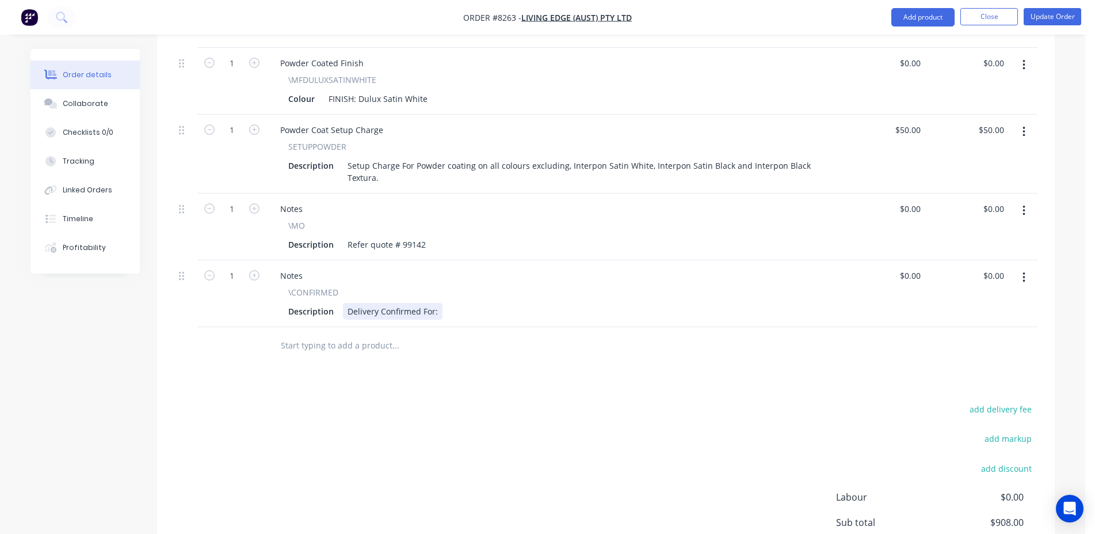
click at [439, 303] on div "Delivery Confirmed For:" at bounding box center [393, 311] width 100 height 17
click at [1032, 17] on button "Update Order" at bounding box center [1053, 16] width 58 height 17
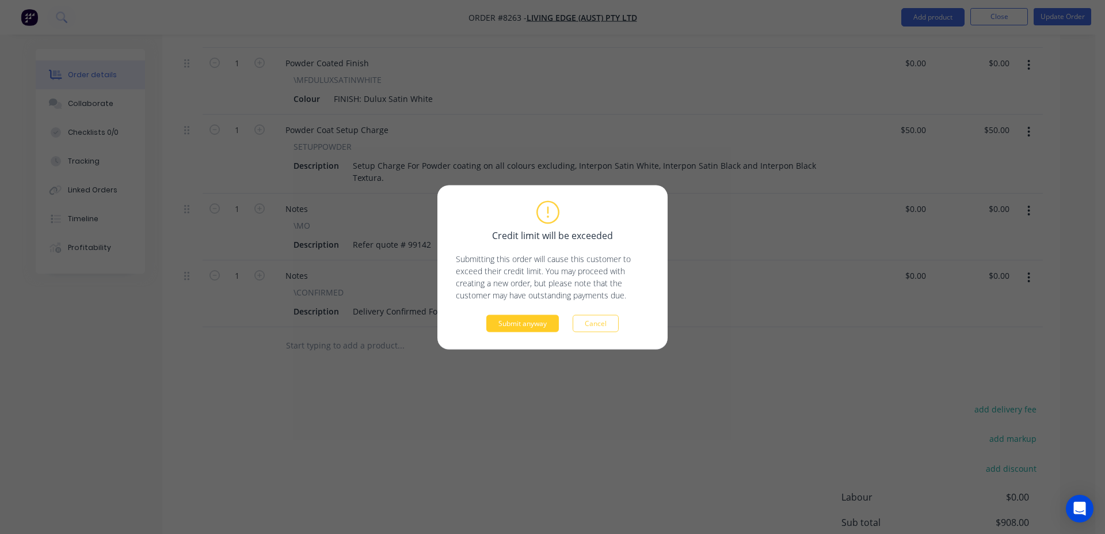
click at [535, 328] on button "Submit anyway" at bounding box center [522, 322] width 73 height 17
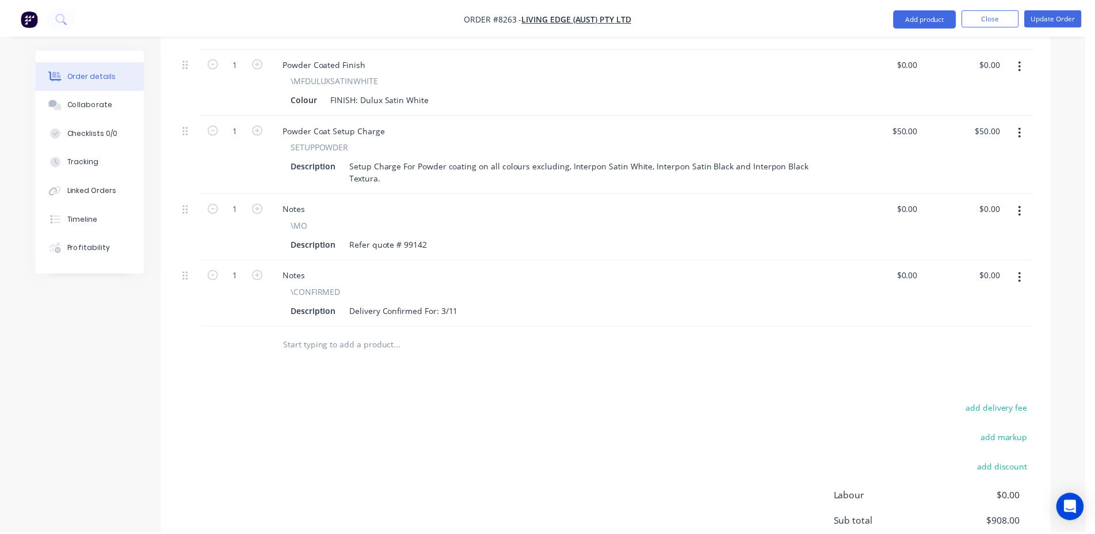
scroll to position [438, 0]
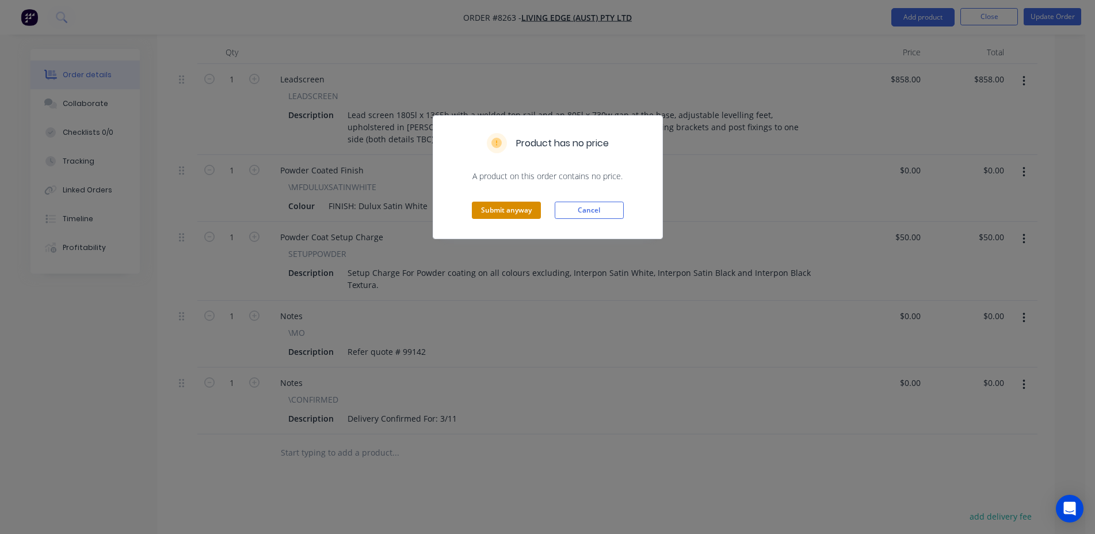
click at [523, 204] on button "Submit anyway" at bounding box center [506, 209] width 69 height 17
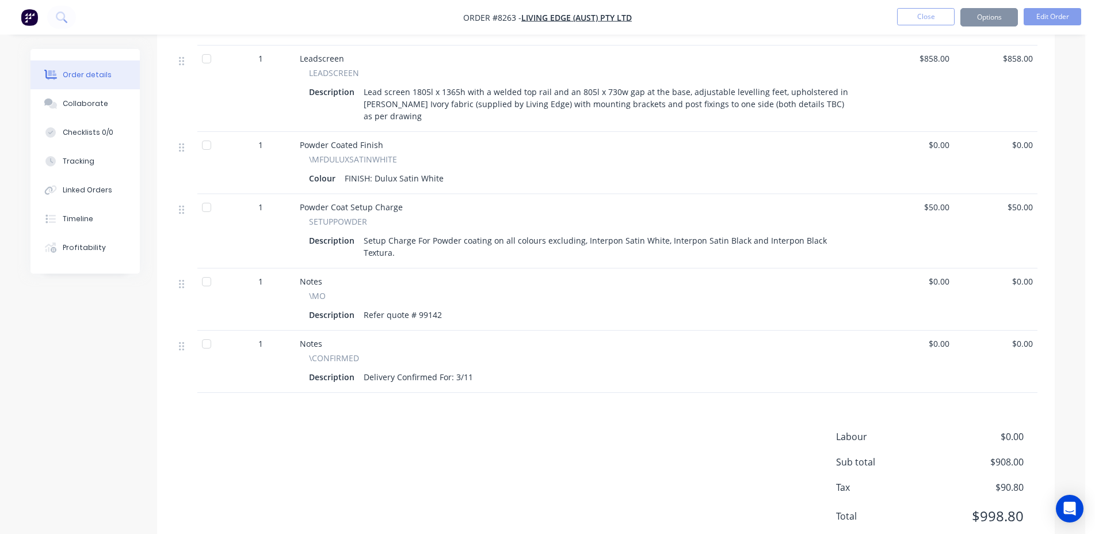
scroll to position [436, 0]
click at [933, 18] on button "Close" at bounding box center [926, 16] width 58 height 17
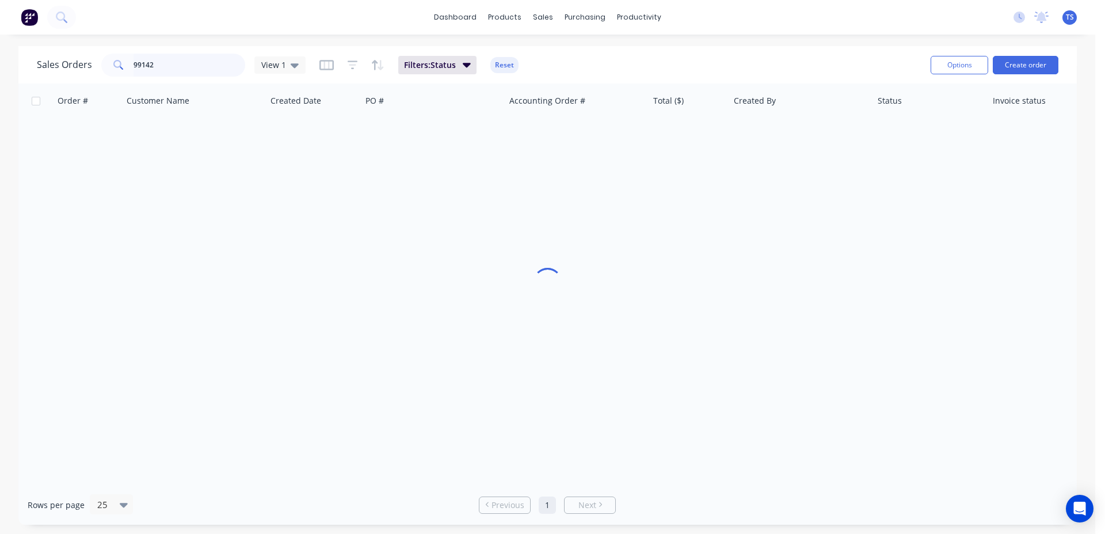
click at [201, 64] on input "99142" at bounding box center [190, 65] width 112 height 23
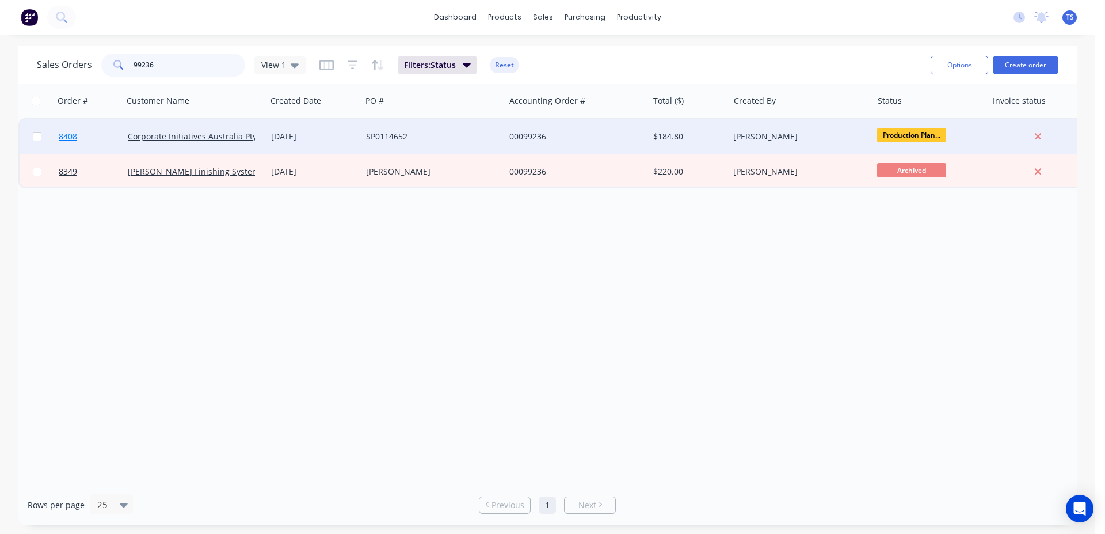
type input "99236"
click at [74, 132] on span "8408" at bounding box center [68, 137] width 18 height 12
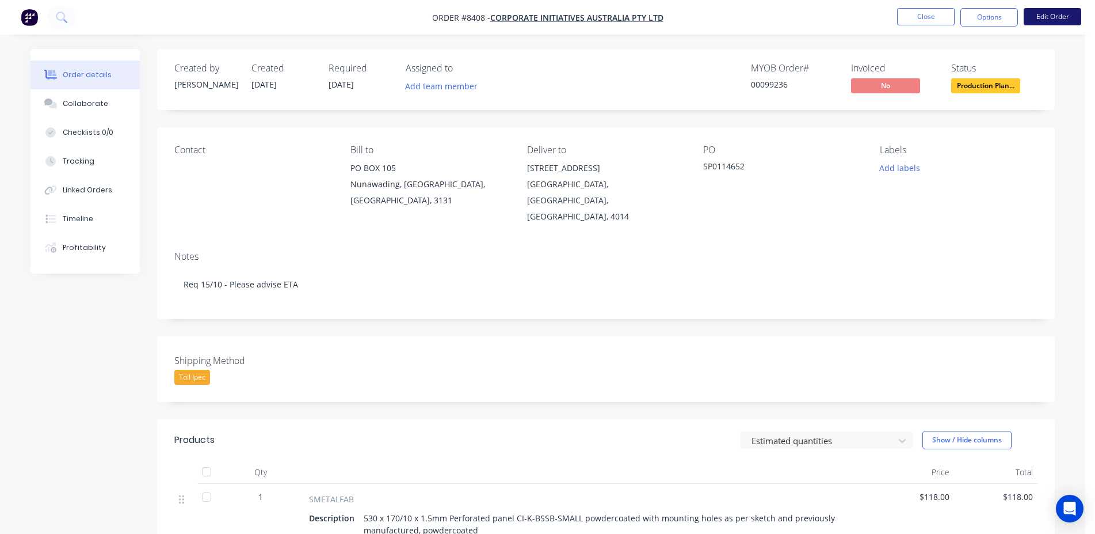
click at [1052, 21] on button "Edit Order" at bounding box center [1053, 16] width 58 height 17
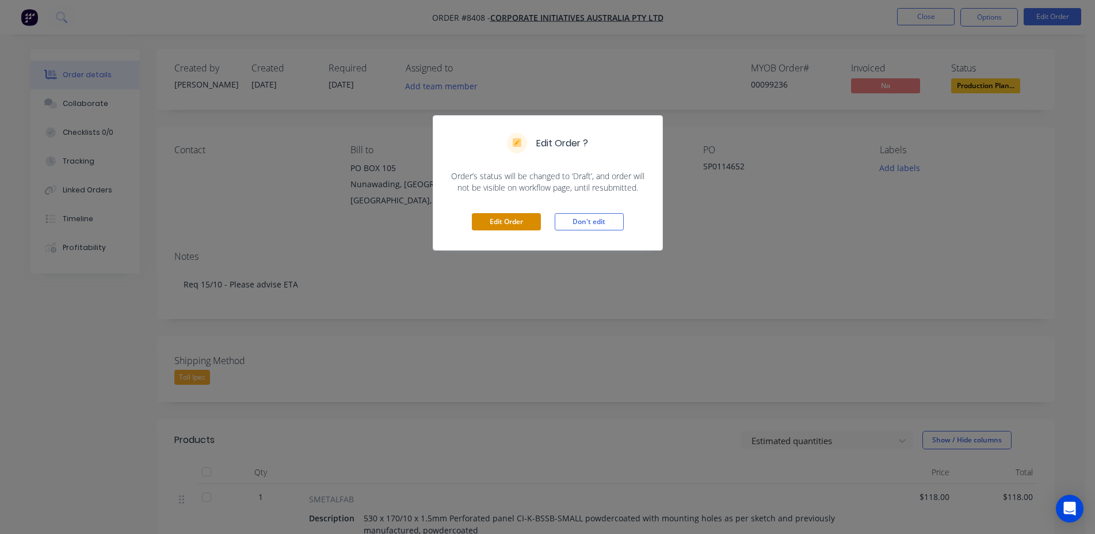
click at [513, 223] on button "Edit Order" at bounding box center [506, 221] width 69 height 17
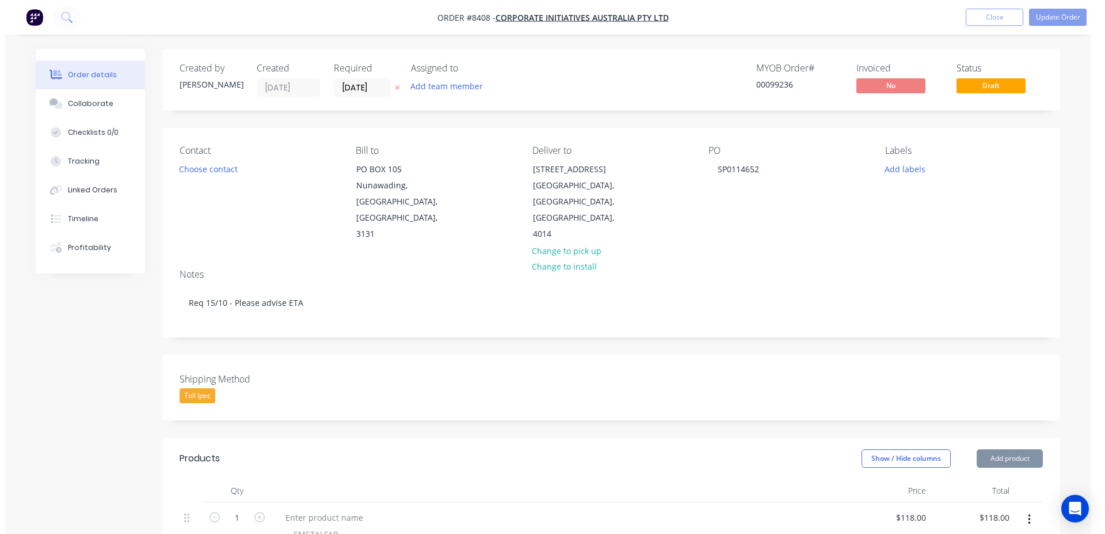
scroll to position [470, 0]
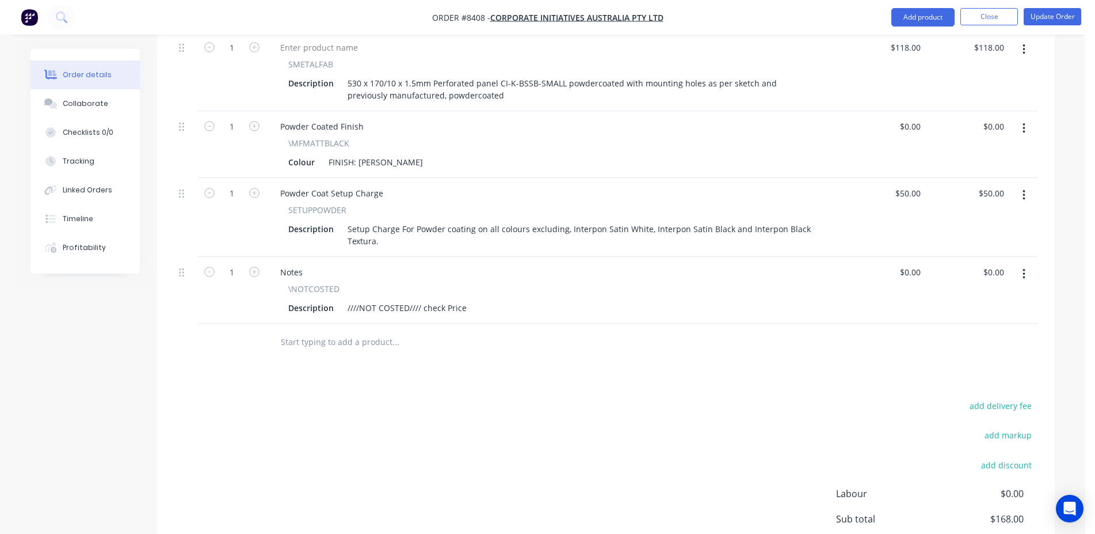
click at [368, 333] on input "text" at bounding box center [395, 341] width 230 height 23
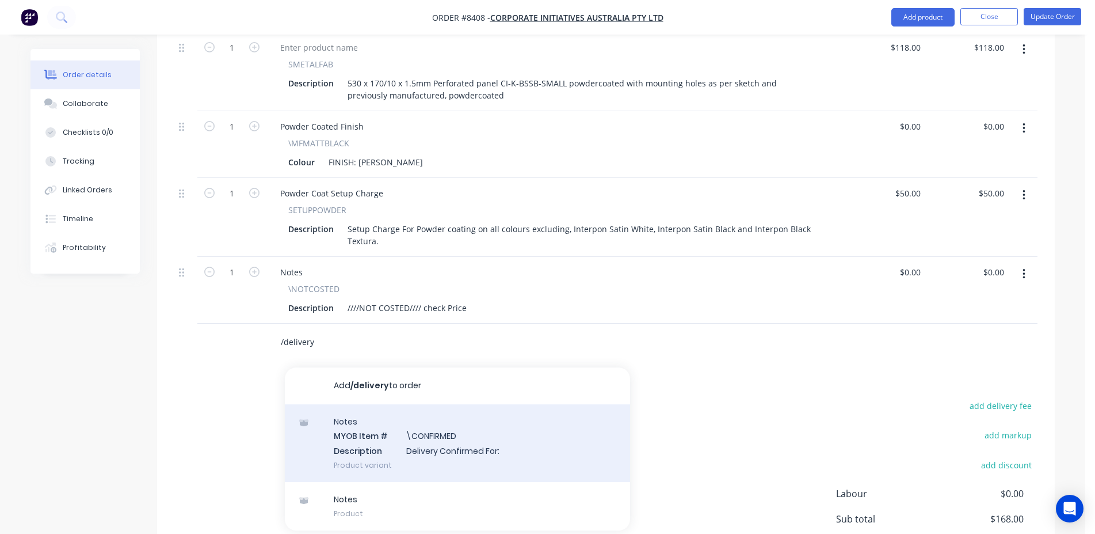
type input "/delivery"
click at [427, 429] on div "Notes MYOB Item # \CONFIRMED Description Delivery Confirmed For: Product variant" at bounding box center [457, 443] width 345 height 78
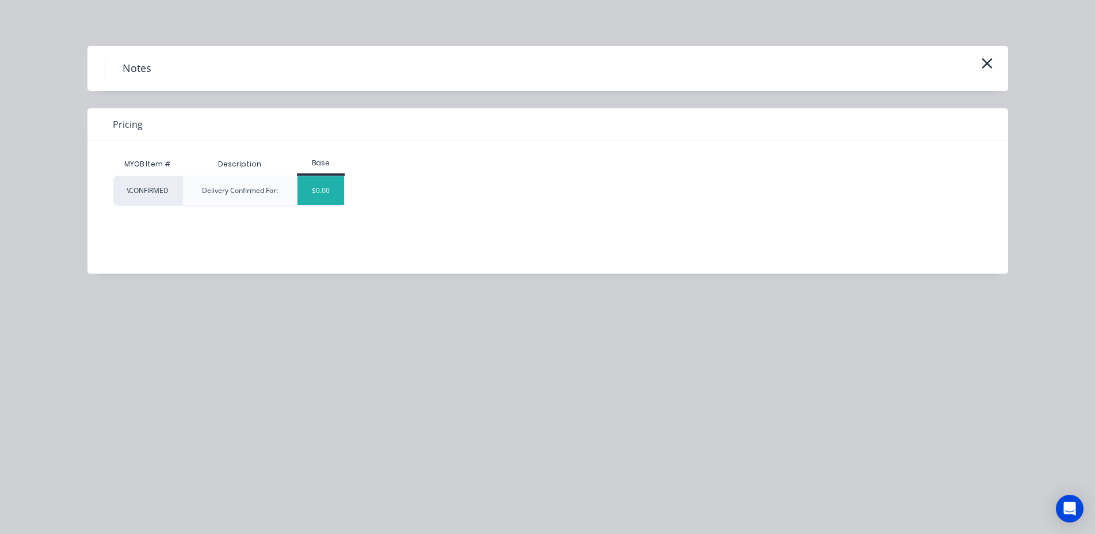
click at [302, 193] on div "$0.00" at bounding box center [321, 190] width 47 height 29
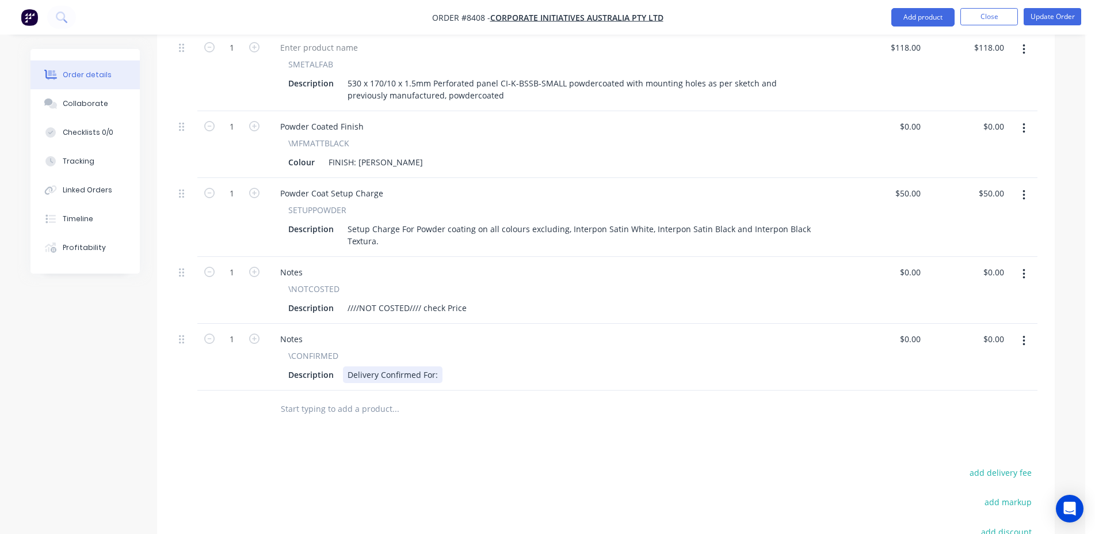
click at [440, 366] on div "Delivery Confirmed For:" at bounding box center [393, 374] width 100 height 17
click at [1053, 18] on button "Update Order" at bounding box center [1053, 16] width 58 height 17
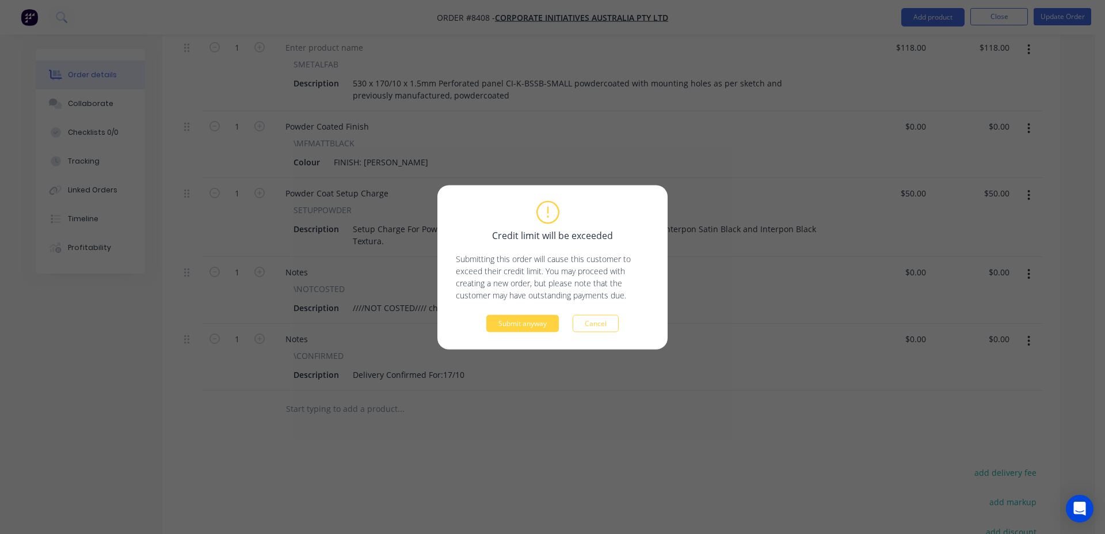
click at [530, 337] on div "Credit limit will be exceeded Submitting this order will cause this customer to…" at bounding box center [552, 267] width 230 height 164
click at [530, 323] on button "Submit anyway" at bounding box center [522, 322] width 73 height 17
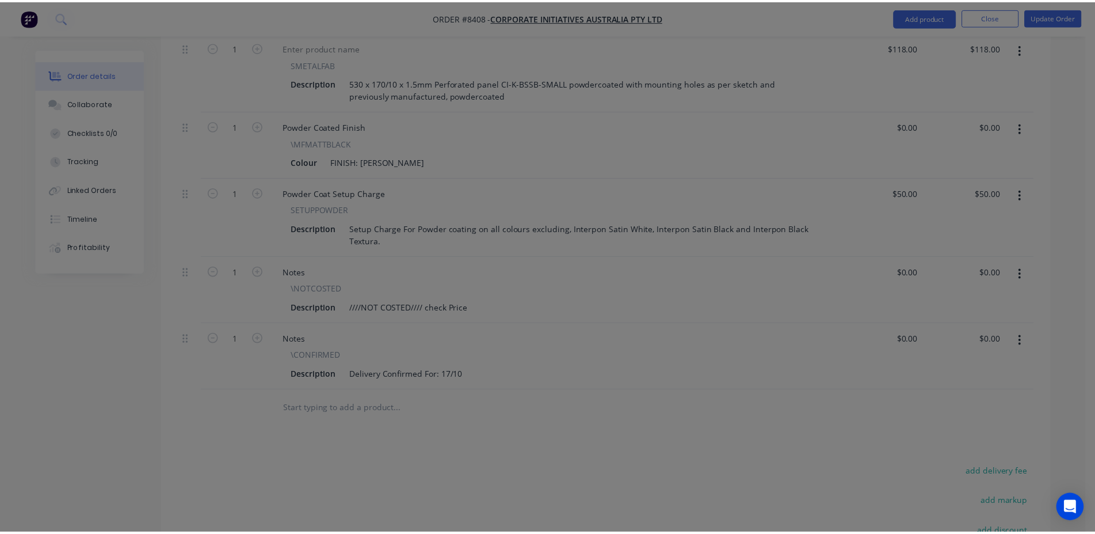
scroll to position [442, 0]
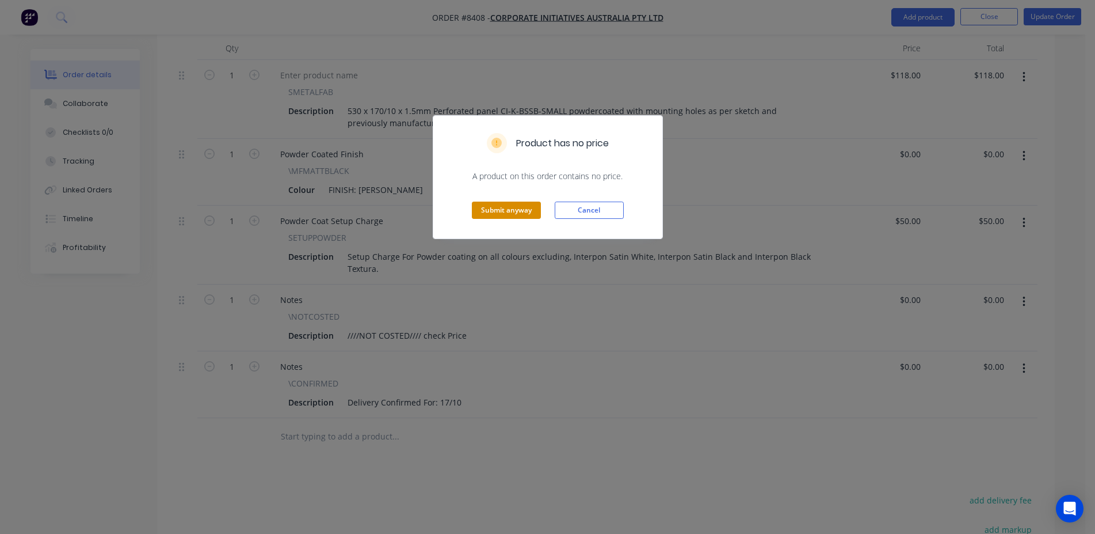
click at [499, 208] on button "Submit anyway" at bounding box center [506, 209] width 69 height 17
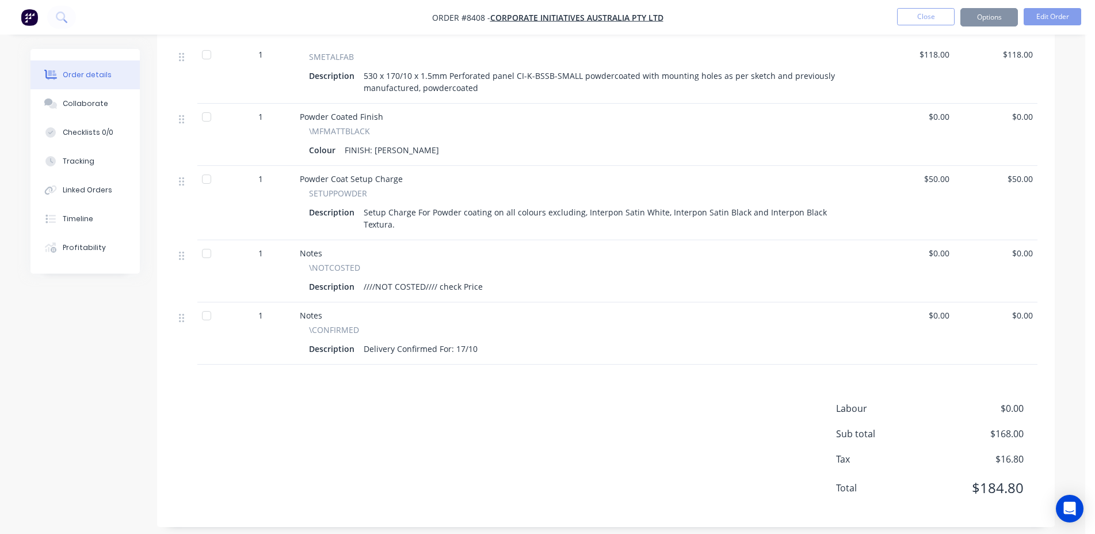
scroll to position [413, 0]
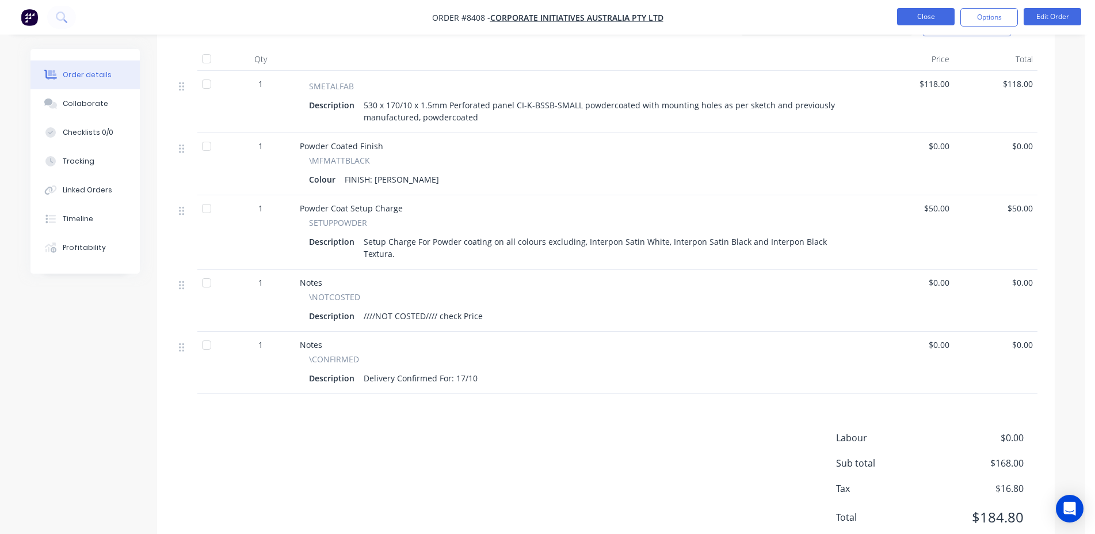
click at [921, 20] on button "Close" at bounding box center [926, 16] width 58 height 17
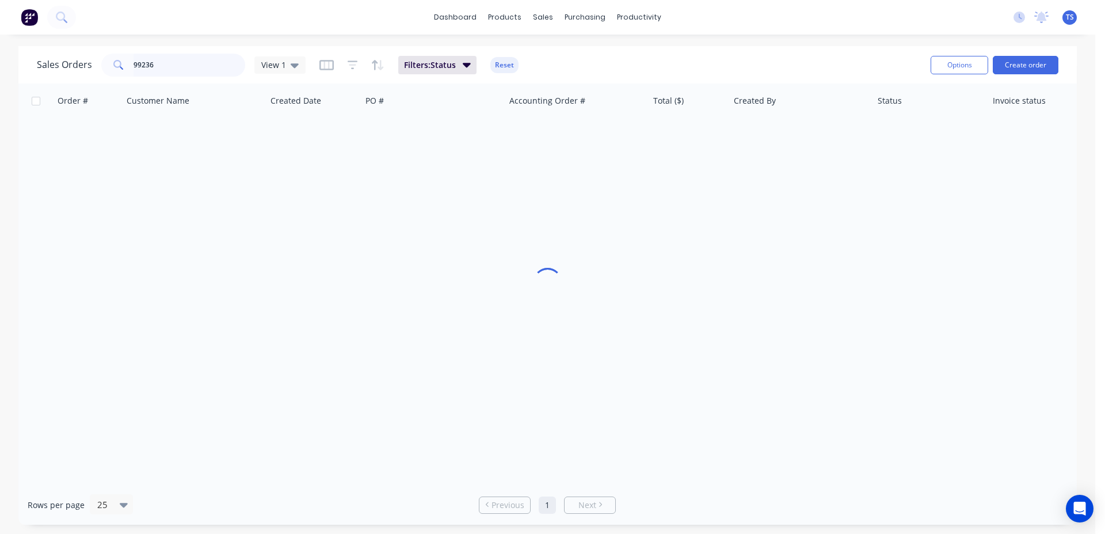
click at [196, 60] on input "99236" at bounding box center [190, 65] width 112 height 23
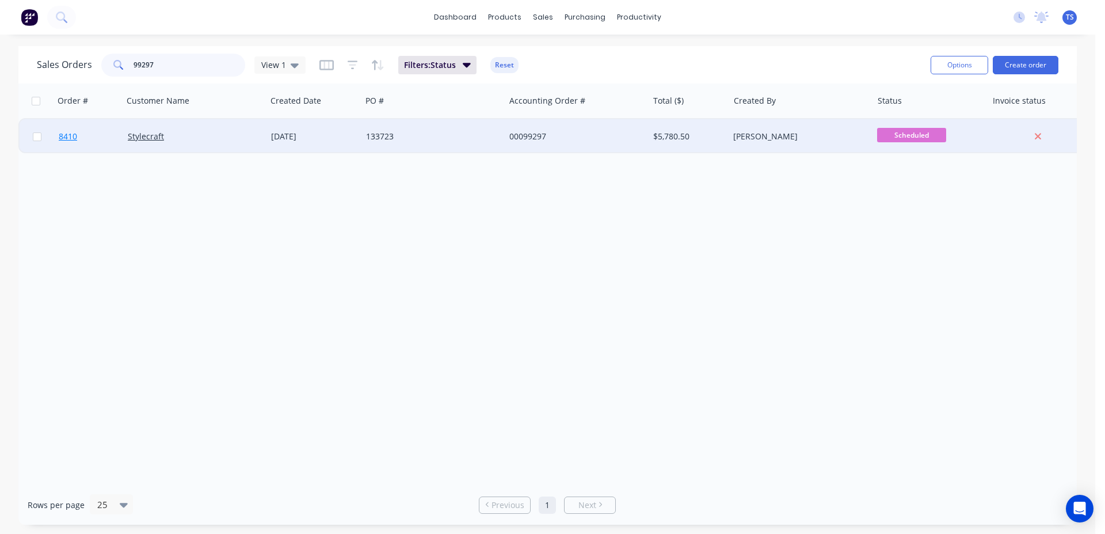
type input "99297"
click at [102, 137] on link "8410" at bounding box center [93, 136] width 69 height 35
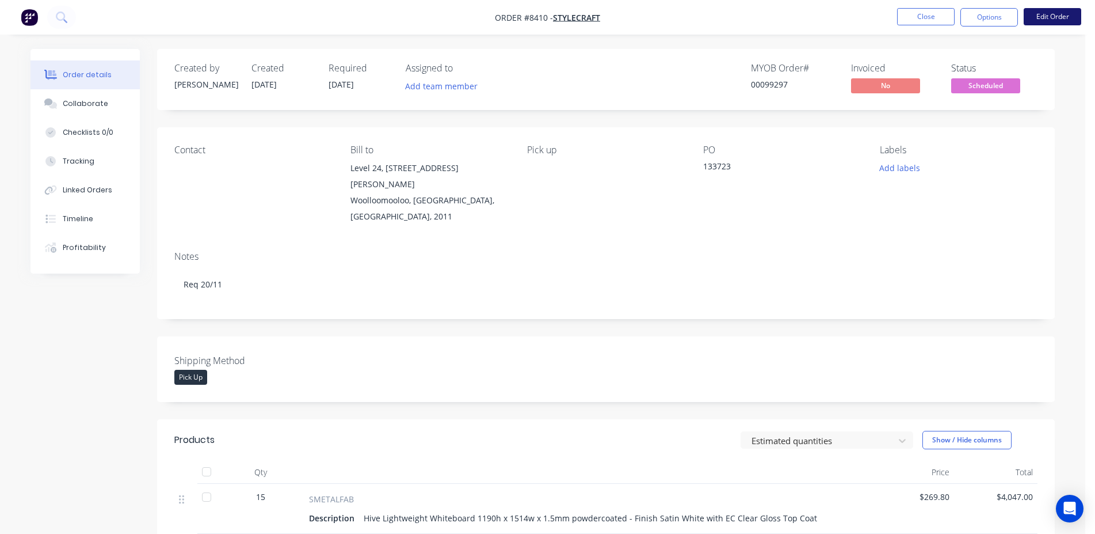
click at [1049, 17] on button "Edit Order" at bounding box center [1053, 16] width 58 height 17
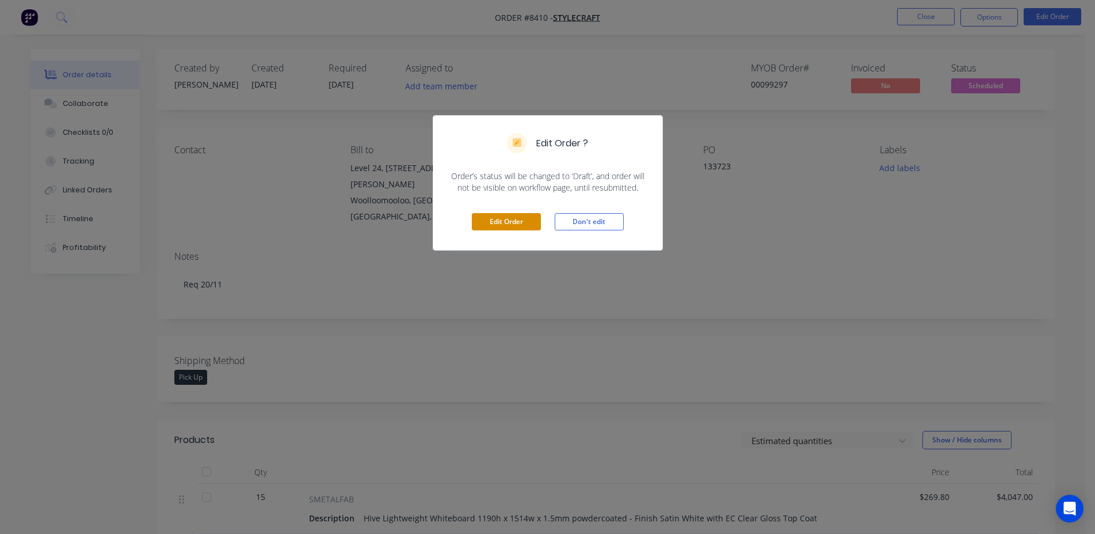
click at [481, 218] on button "Edit Order" at bounding box center [506, 221] width 69 height 17
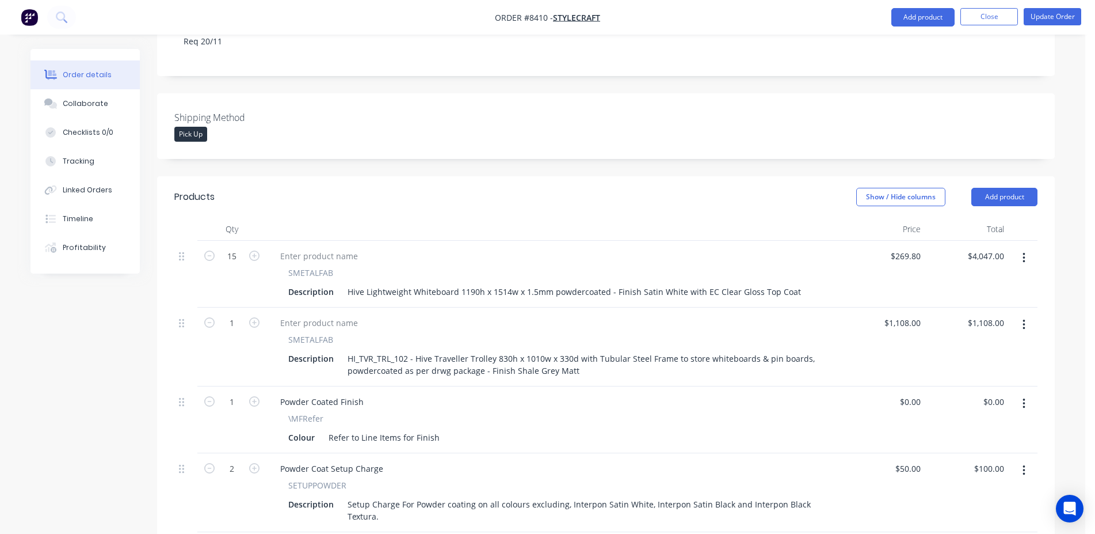
scroll to position [587, 0]
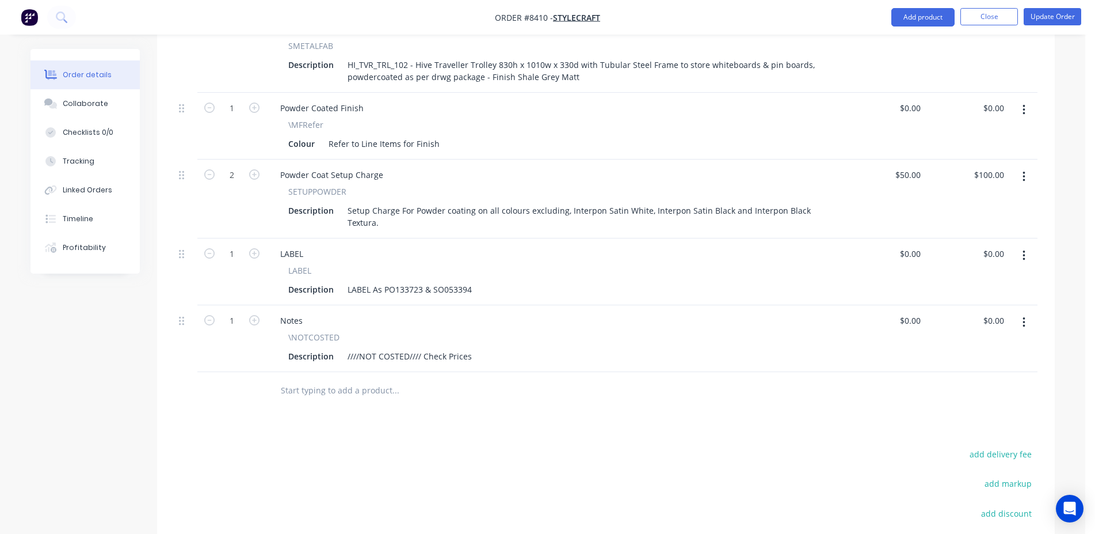
click at [341, 379] on input "text" at bounding box center [395, 390] width 230 height 23
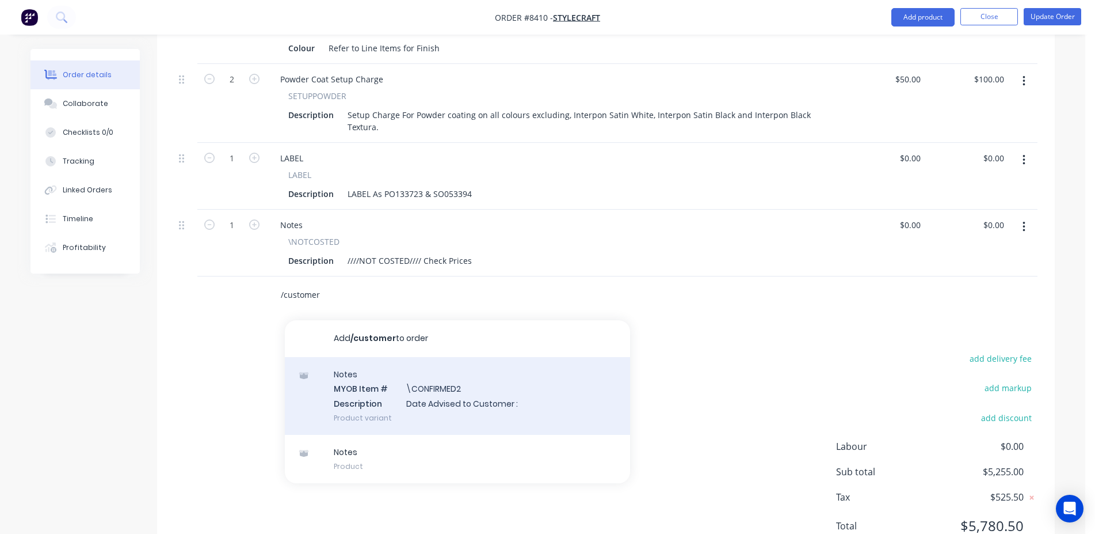
type input "/customer"
click at [491, 357] on div "Notes MYOB Item # \CONFIRMED2 Description Date Advised to Customer : Product va…" at bounding box center [457, 396] width 345 height 78
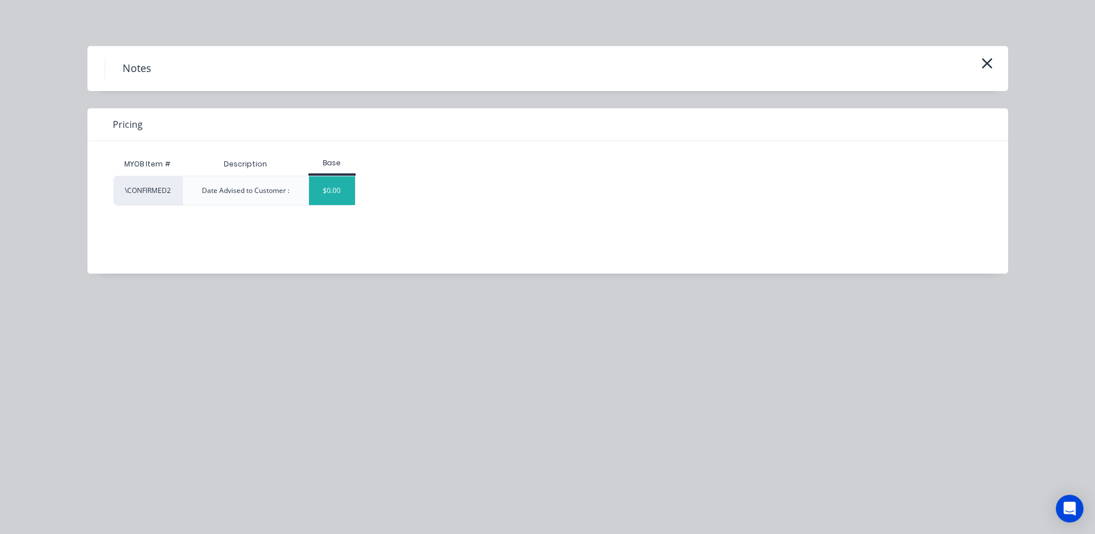
click at [337, 198] on div "$0.00" at bounding box center [332, 190] width 47 height 29
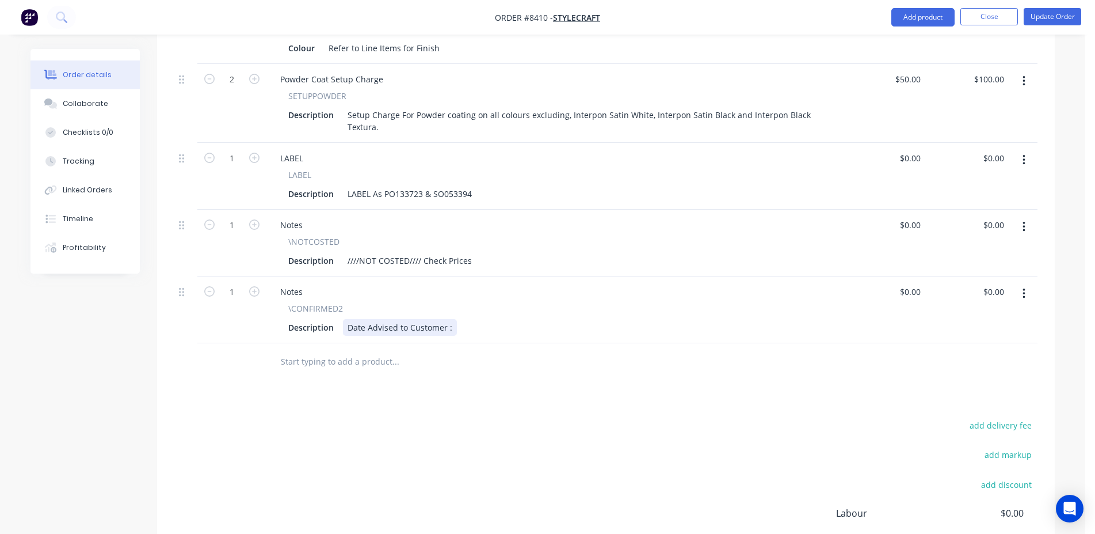
click at [450, 319] on div "Date Advised to Customer :" at bounding box center [400, 327] width 114 height 17
click at [1080, 22] on button "Update Order" at bounding box center [1053, 16] width 58 height 17
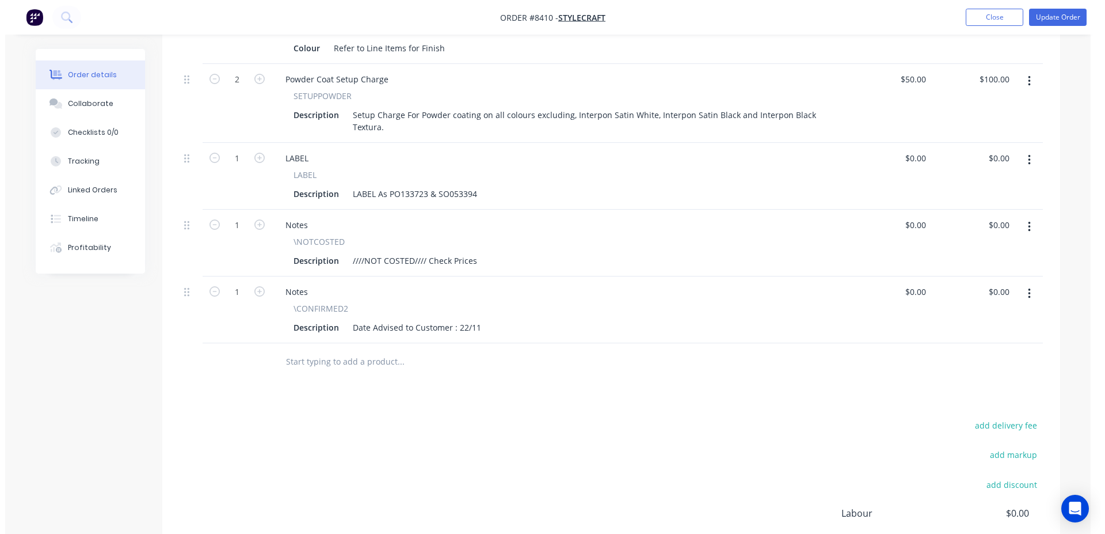
scroll to position [0, 0]
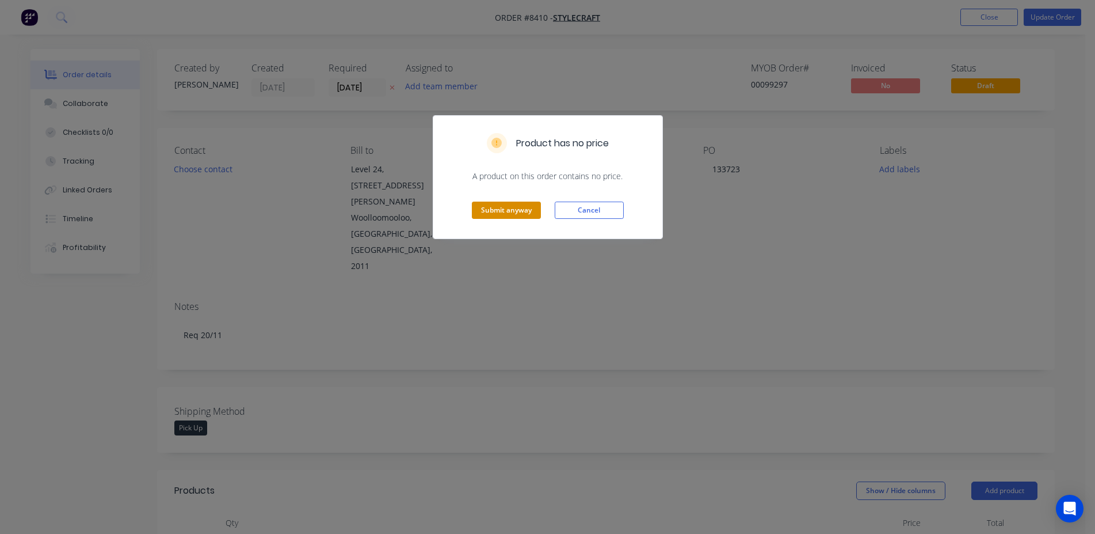
click at [512, 209] on button "Submit anyway" at bounding box center [506, 209] width 69 height 17
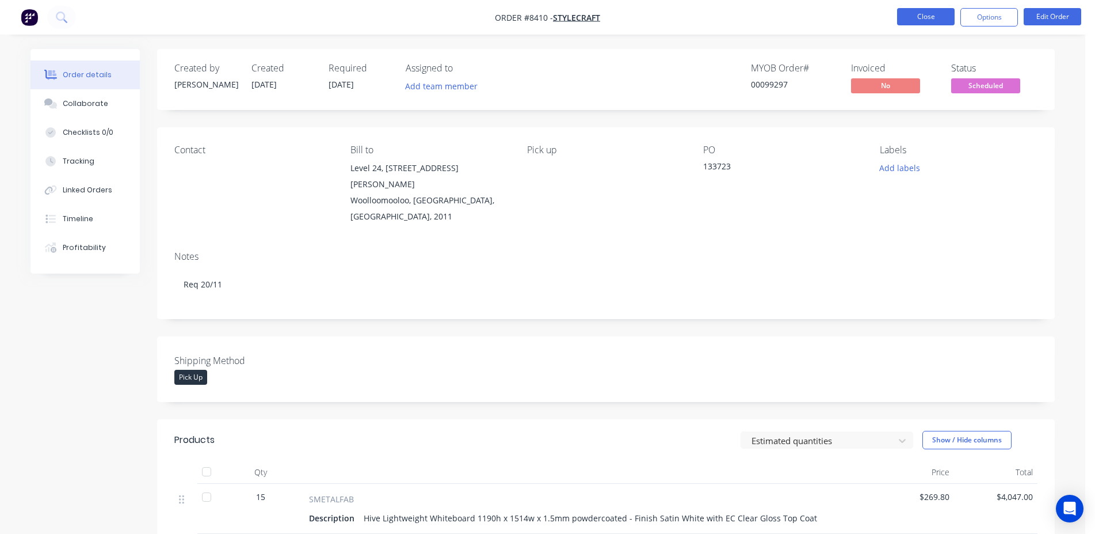
click at [919, 17] on button "Close" at bounding box center [926, 16] width 58 height 17
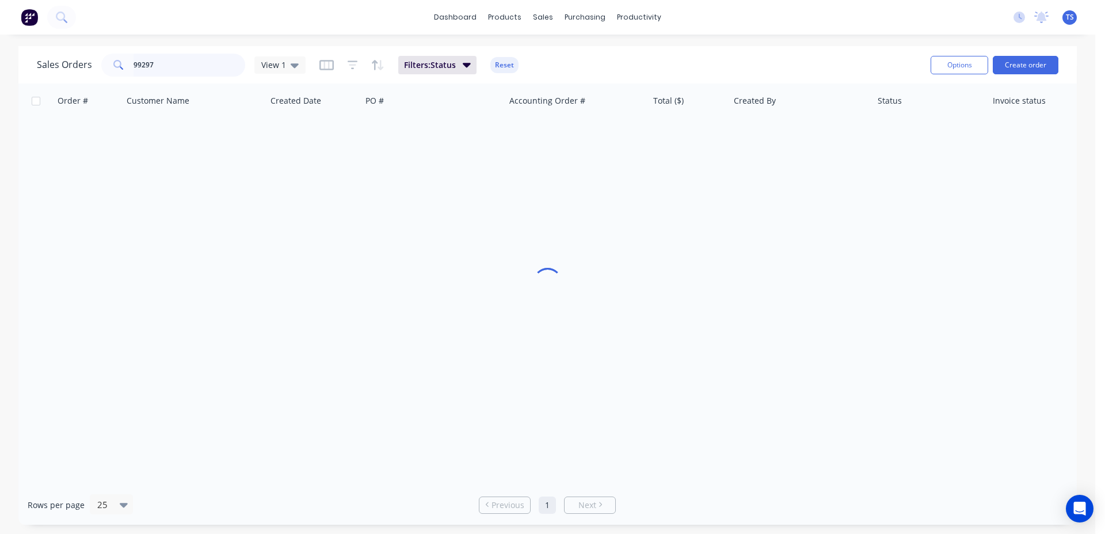
click at [189, 62] on input "99297" at bounding box center [190, 65] width 112 height 23
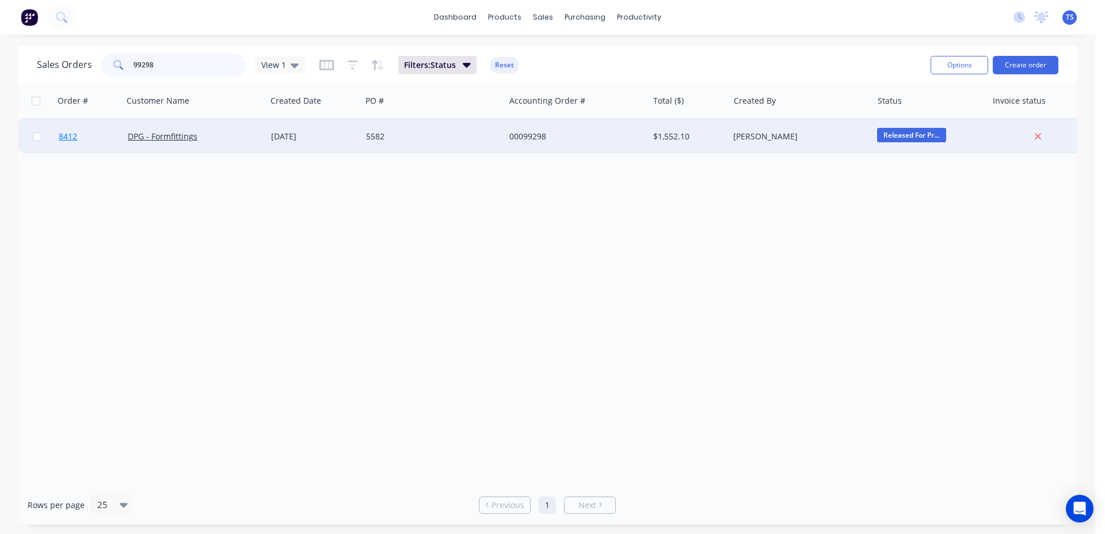
type input "99298"
click at [86, 136] on link "8412" at bounding box center [93, 136] width 69 height 35
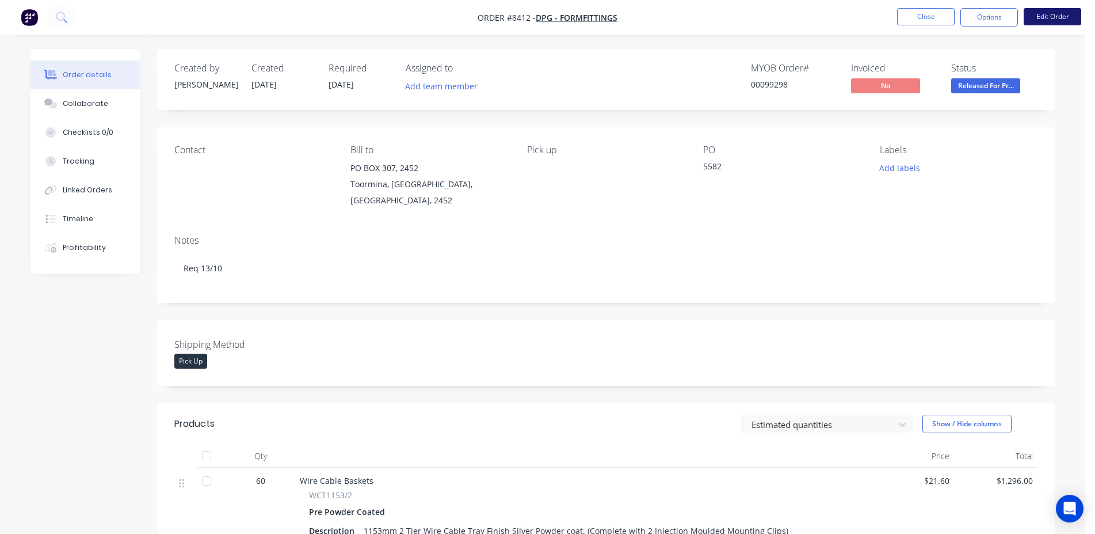
click at [1062, 21] on button "Edit Order" at bounding box center [1053, 16] width 58 height 17
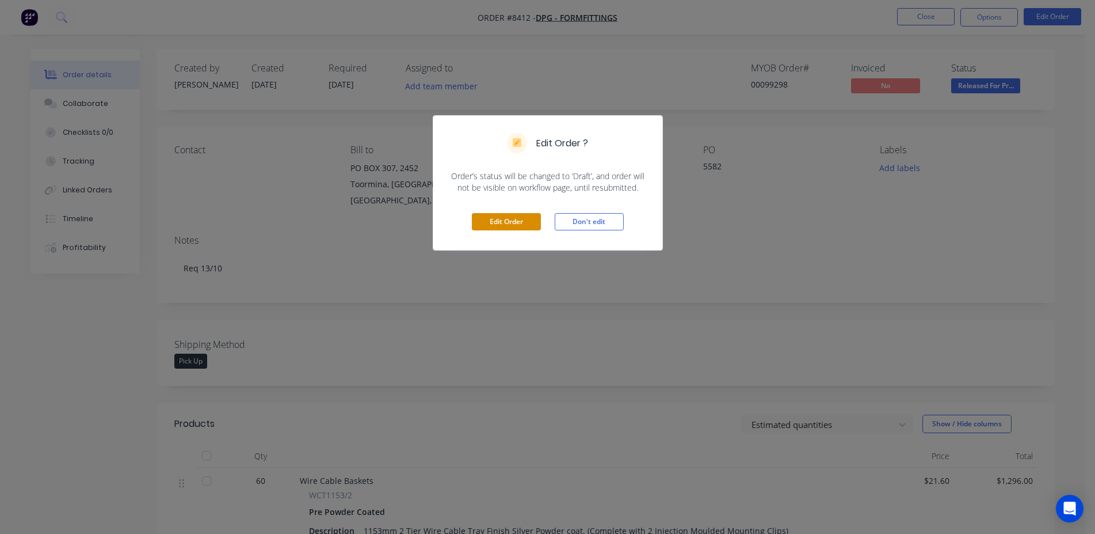
click at [502, 225] on button "Edit Order" at bounding box center [506, 221] width 69 height 17
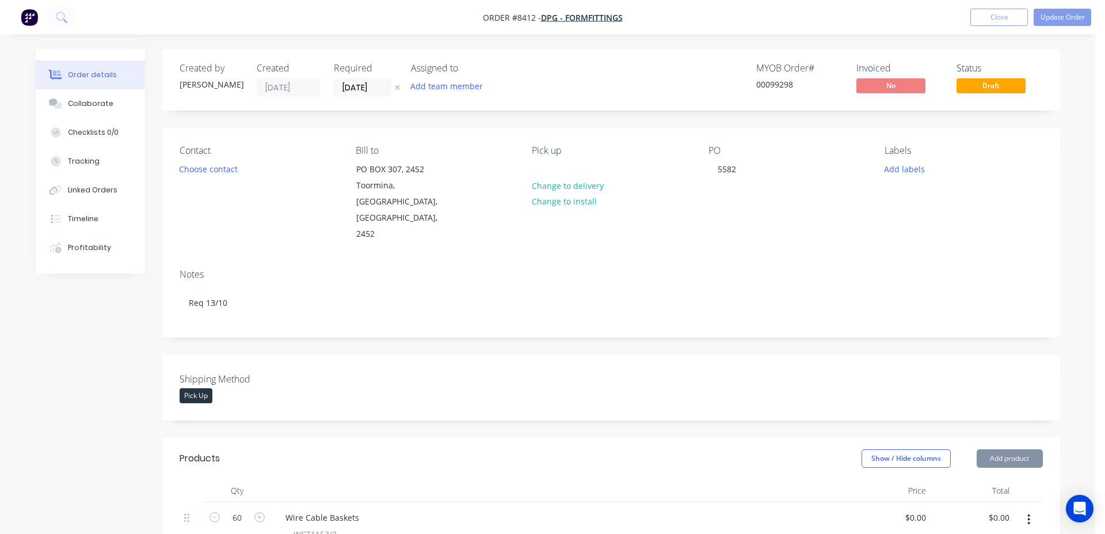
type input "$21.60"
type input "$1,296.00"
type input "$0.60"
type input "$72.00"
type input "$43.00"
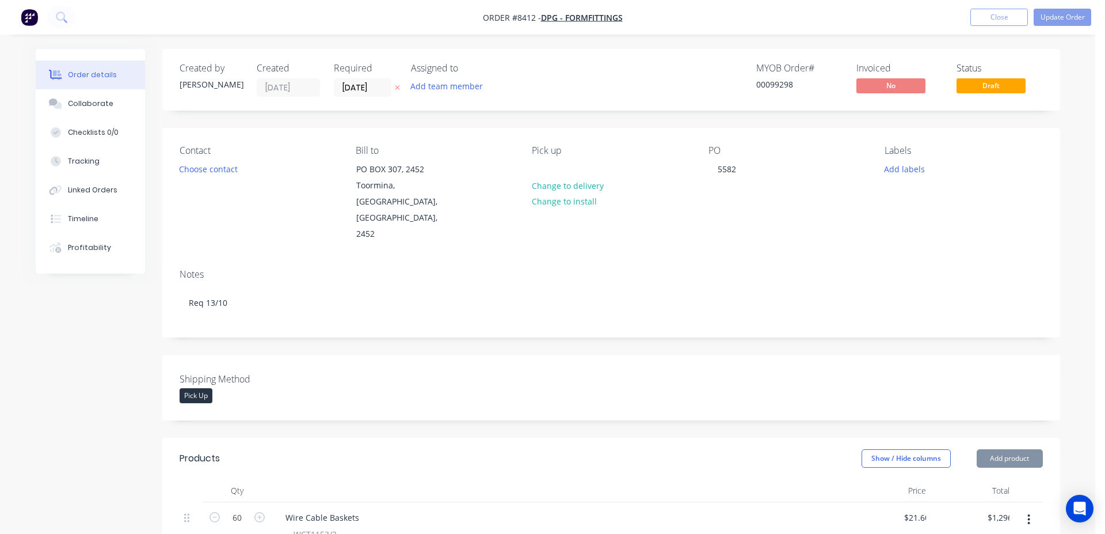
type input "$43.00"
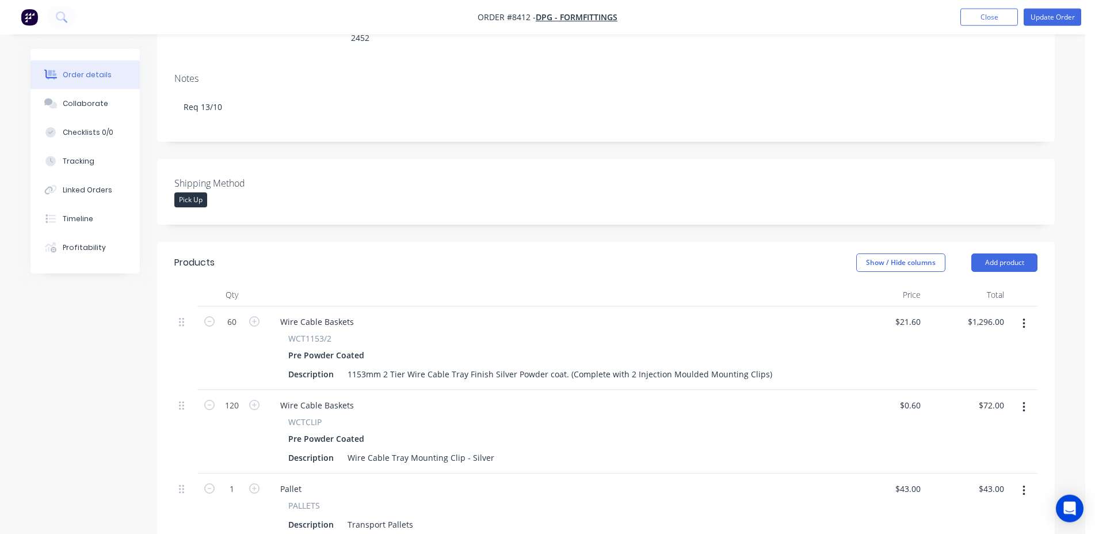
scroll to position [352, 0]
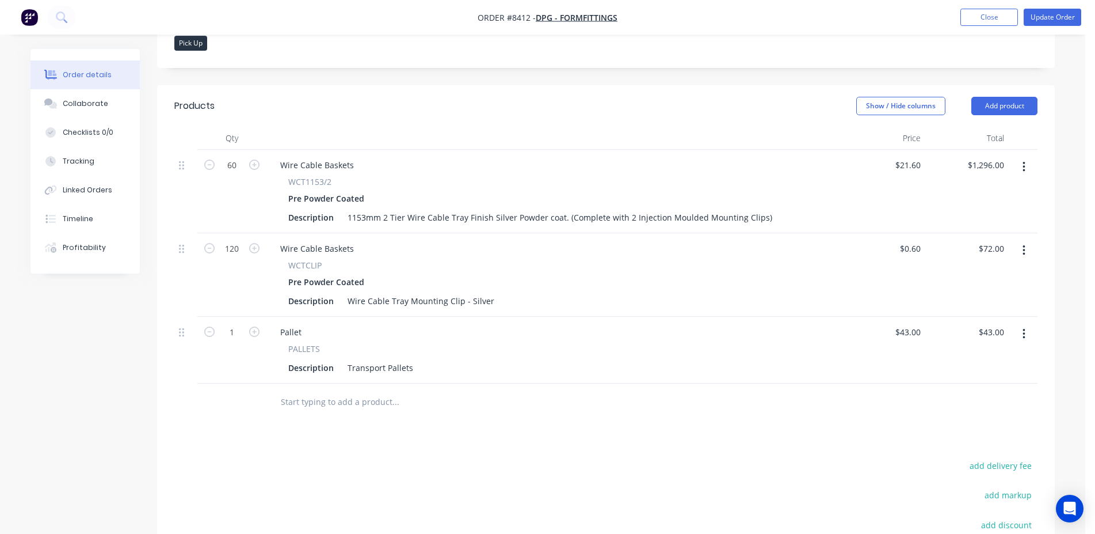
click at [316, 390] on input "text" at bounding box center [395, 401] width 230 height 23
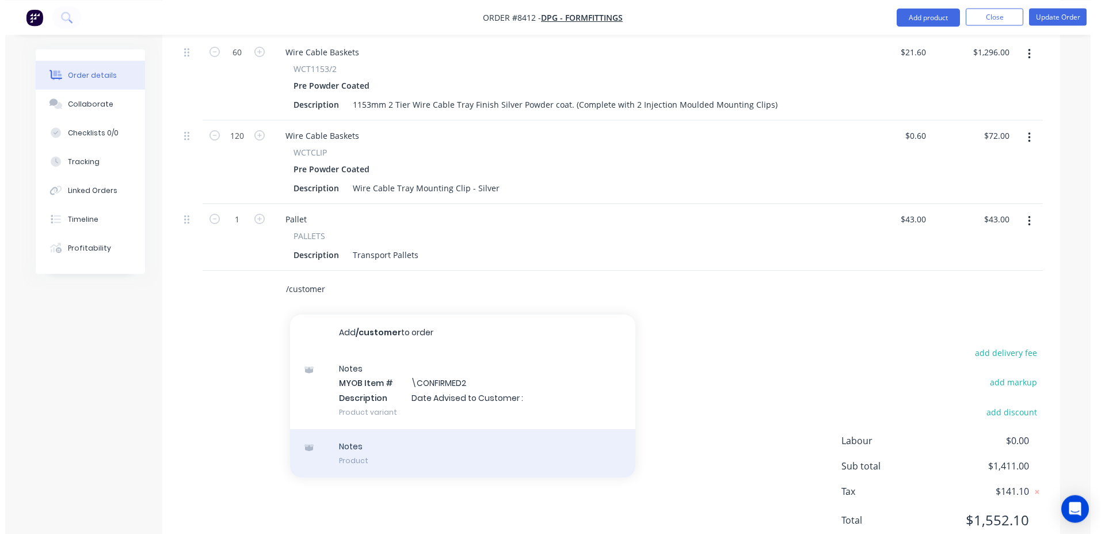
scroll to position [470, 0]
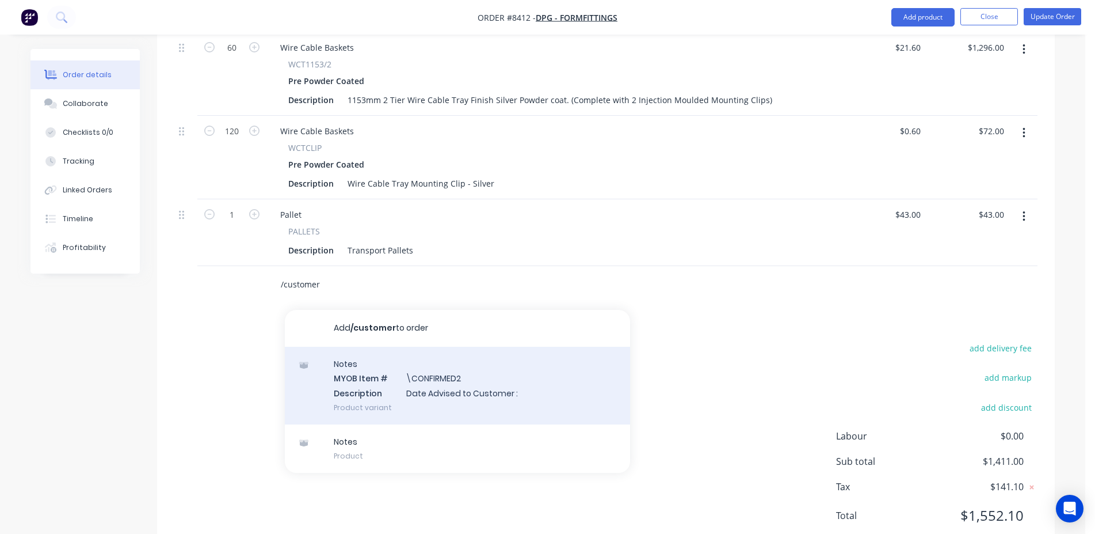
type input "/customer"
click at [462, 359] on div "Notes MYOB Item # \CONFIRMED2 Description Date Advised to Customer : Product va…" at bounding box center [457, 385] width 345 height 78
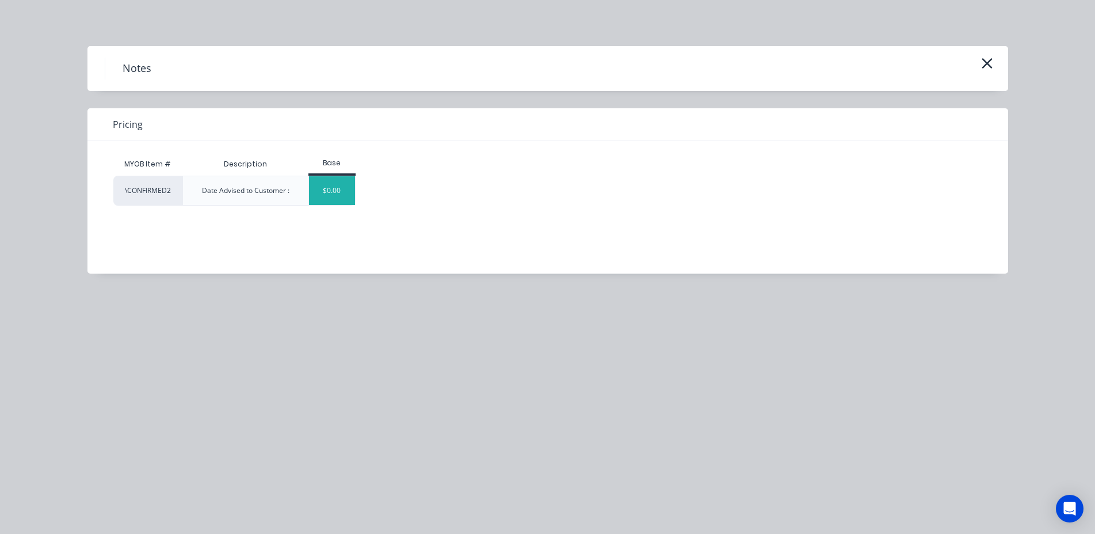
click at [340, 192] on div "$0.00" at bounding box center [332, 190] width 47 height 29
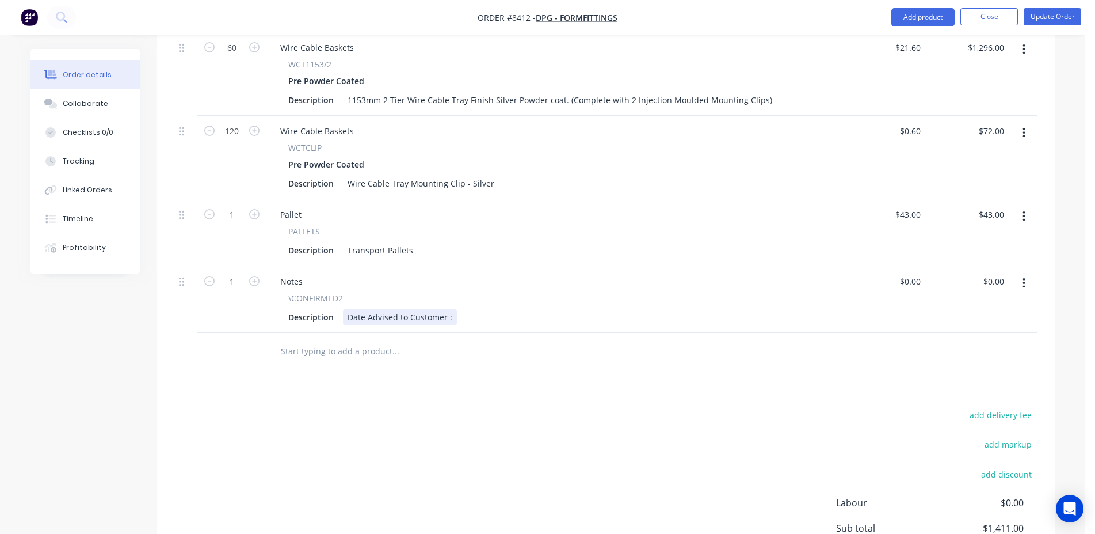
click at [450, 308] on div "Date Advised to Customer :" at bounding box center [400, 316] width 114 height 17
click at [1050, 4] on nav "Order #8412 - DPG - Formfittings Add product Close Update Order" at bounding box center [547, 17] width 1095 height 35
click at [1062, 13] on button "Update Order" at bounding box center [1053, 16] width 58 height 17
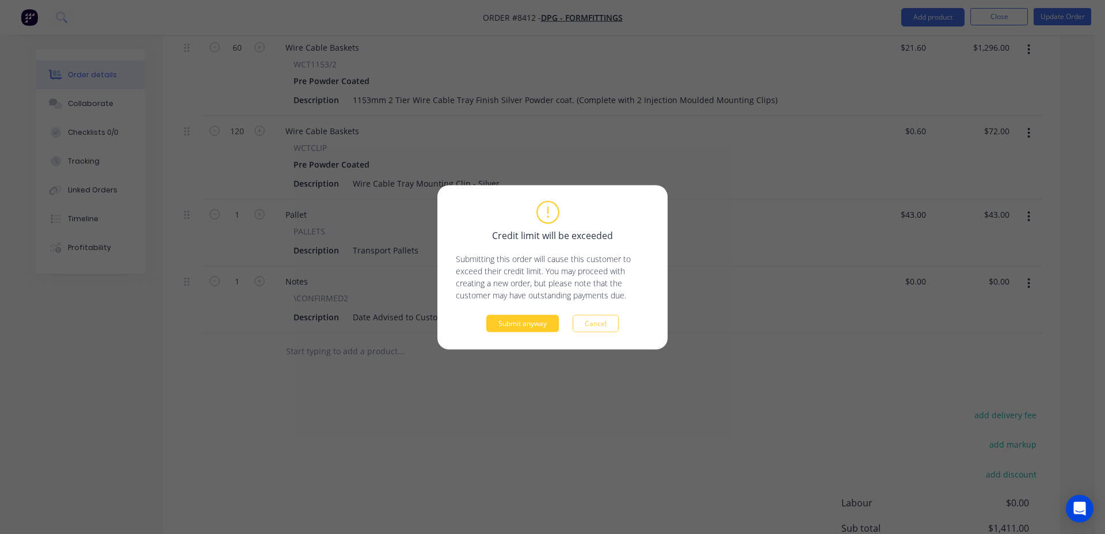
click at [543, 318] on button "Submit anyway" at bounding box center [522, 322] width 73 height 17
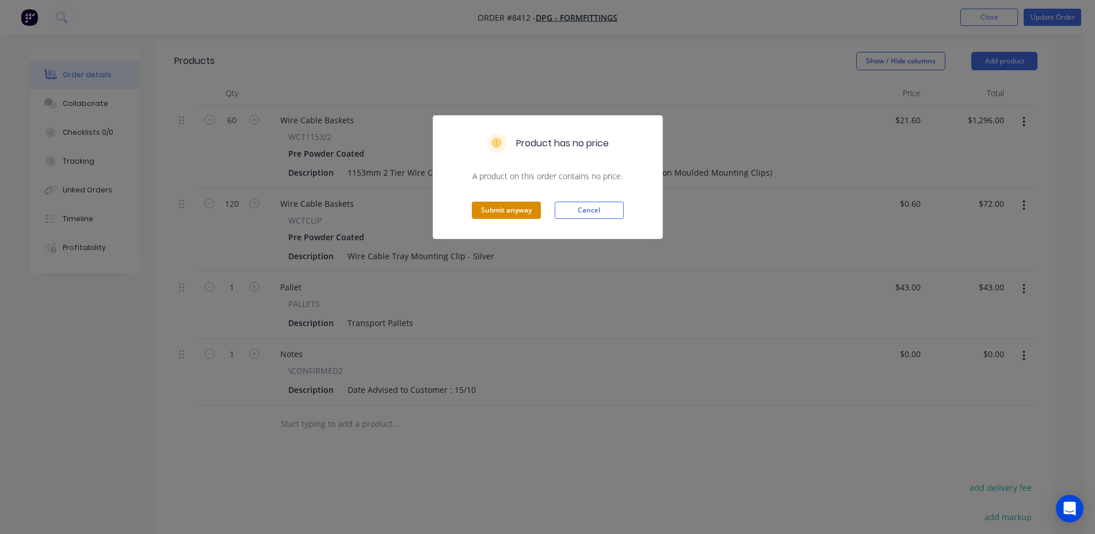
click at [519, 214] on button "Submit anyway" at bounding box center [506, 209] width 69 height 17
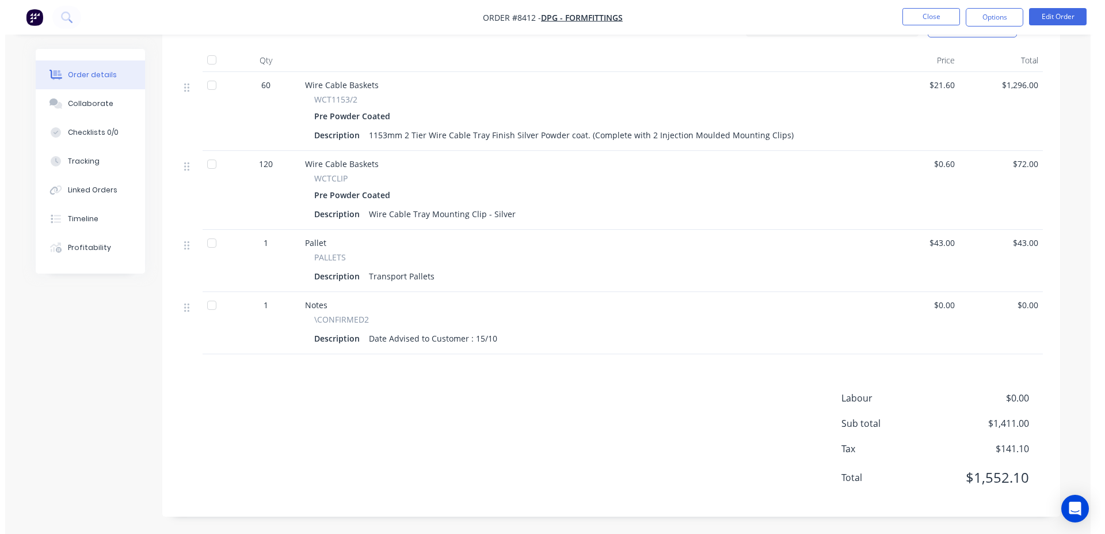
scroll to position [0, 0]
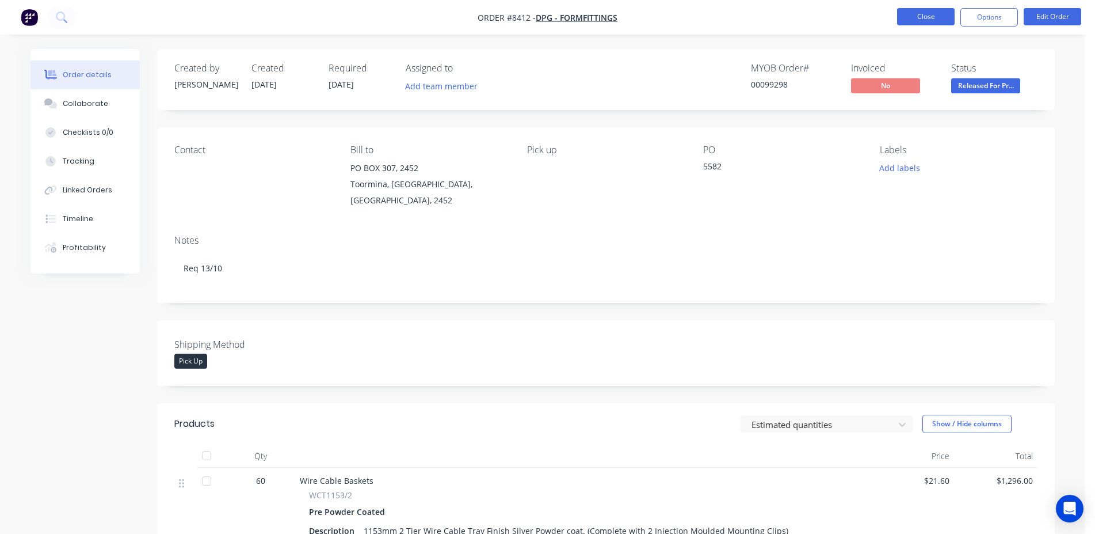
drag, startPoint x: 915, startPoint y: 25, endPoint x: 906, endPoint y: 22, distance: 9.3
click at [915, 25] on li "Close" at bounding box center [926, 17] width 58 height 18
click at [908, 16] on button "Close" at bounding box center [926, 16] width 58 height 17
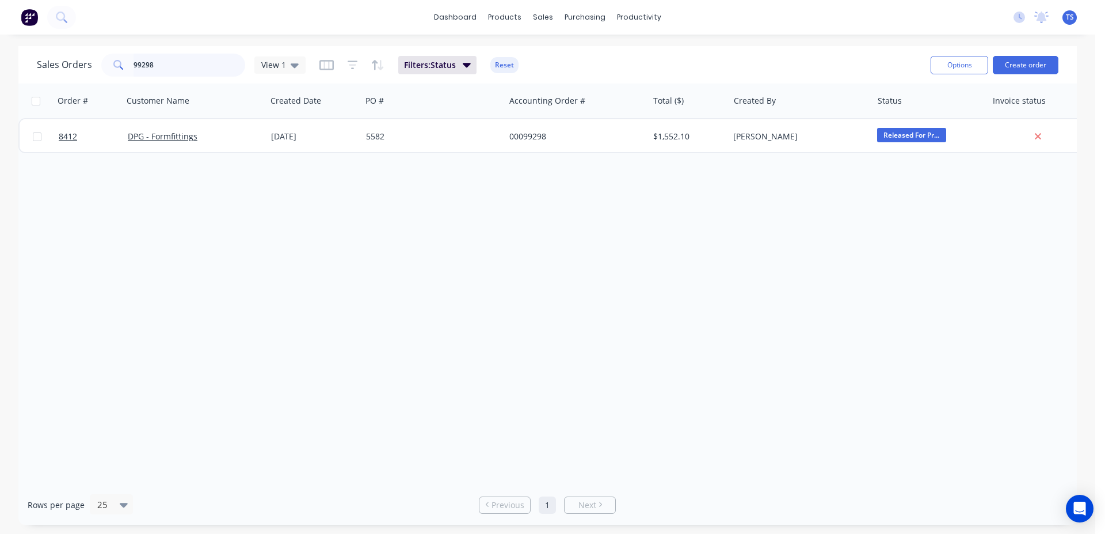
click at [185, 75] on input "99298" at bounding box center [190, 65] width 112 height 23
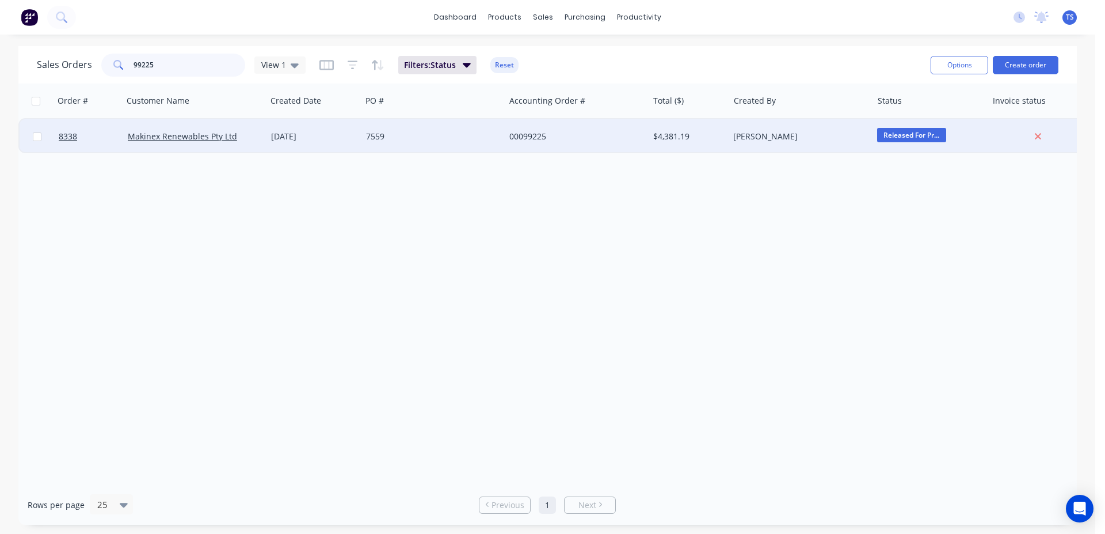
type input "99225"
click at [50, 140] on div at bounding box center [37, 136] width 35 height 35
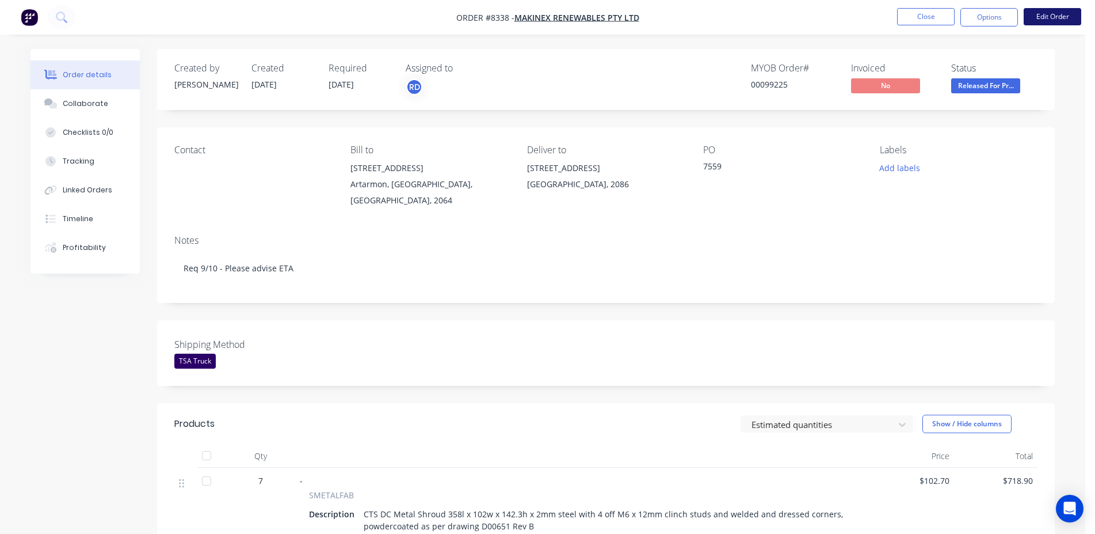
click at [1041, 21] on button "Edit Order" at bounding box center [1053, 16] width 58 height 17
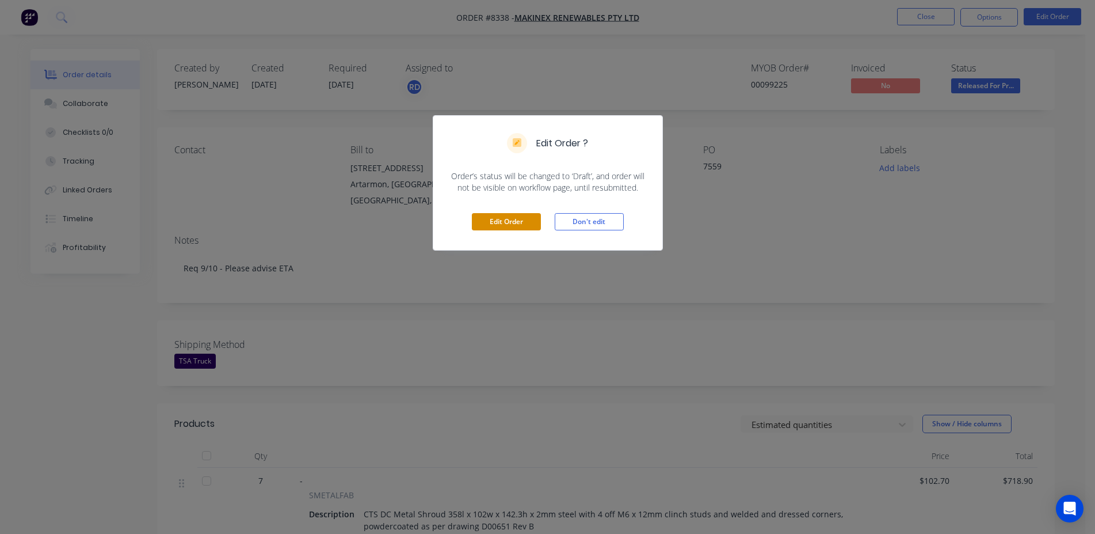
click at [524, 225] on button "Edit Order" at bounding box center [506, 221] width 69 height 17
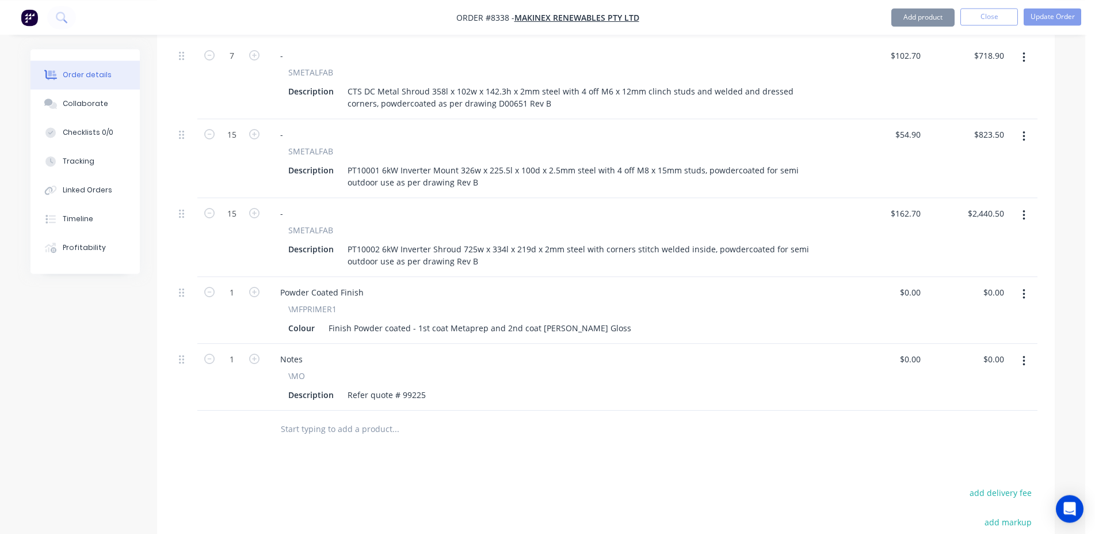
scroll to position [528, 0]
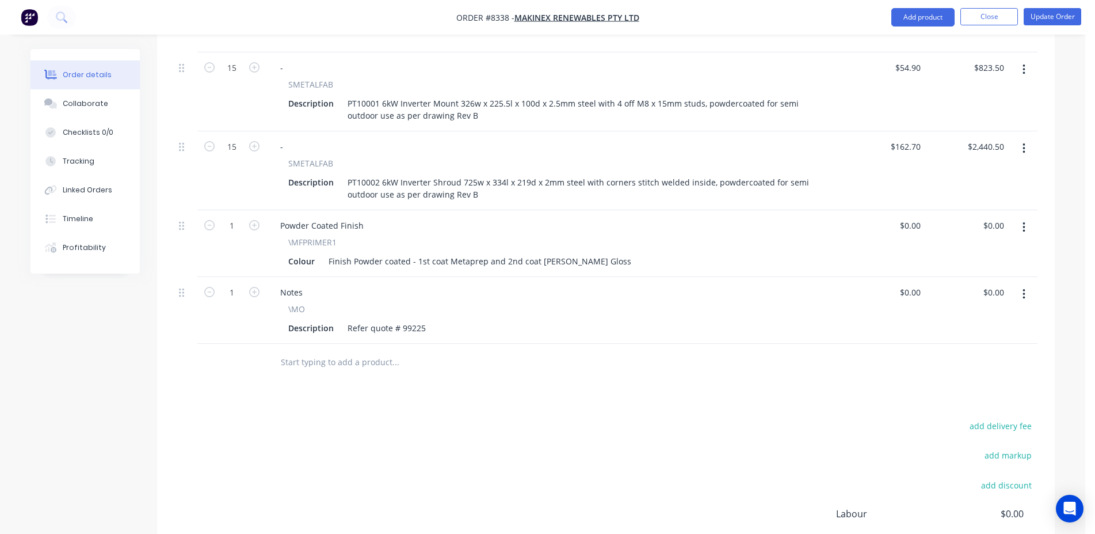
click at [393, 351] on input "text" at bounding box center [395, 362] width 230 height 23
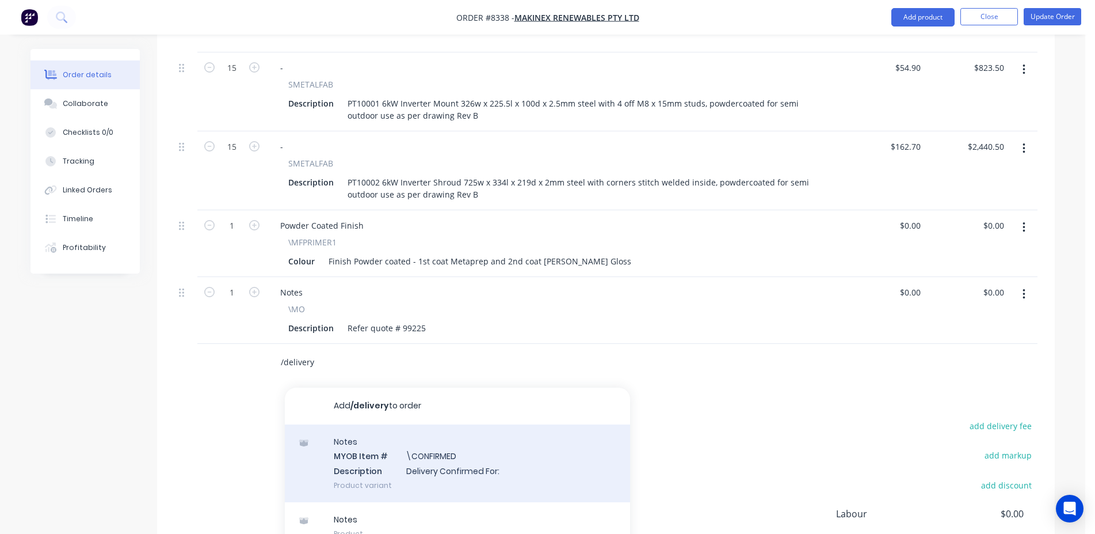
type input "/delivery"
click at [486, 443] on div "Notes MYOB Item # \CONFIRMED Description Delivery Confirmed For: Product variant" at bounding box center [457, 463] width 345 height 78
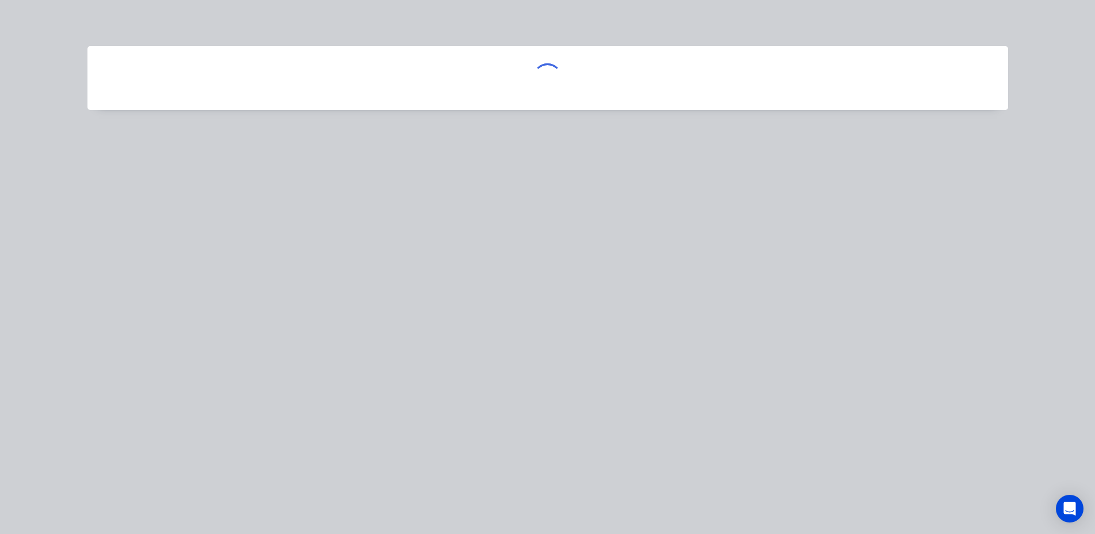
scroll to position [528, 0]
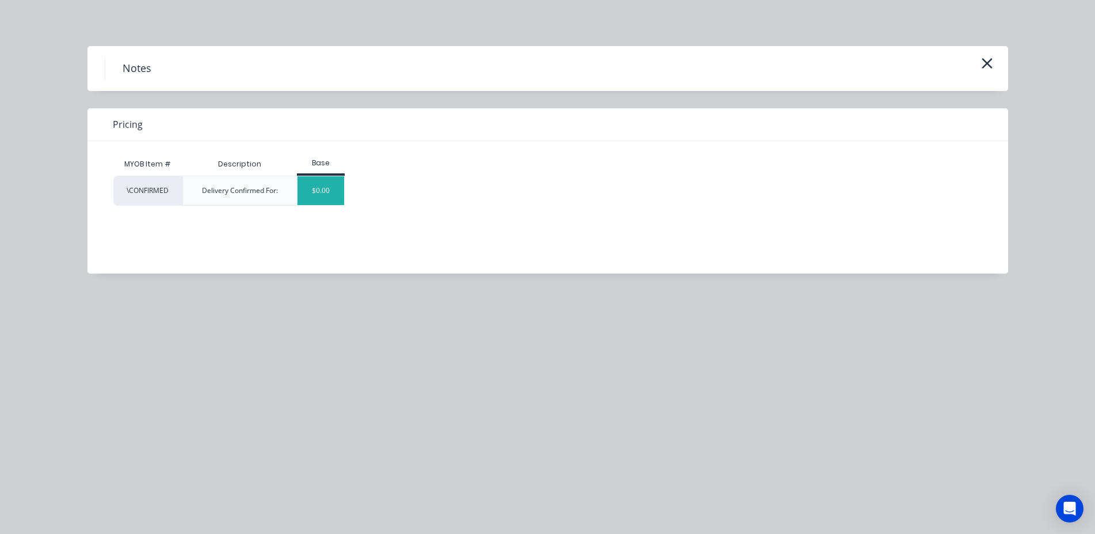
click at [341, 195] on div "$0.00" at bounding box center [321, 190] width 47 height 29
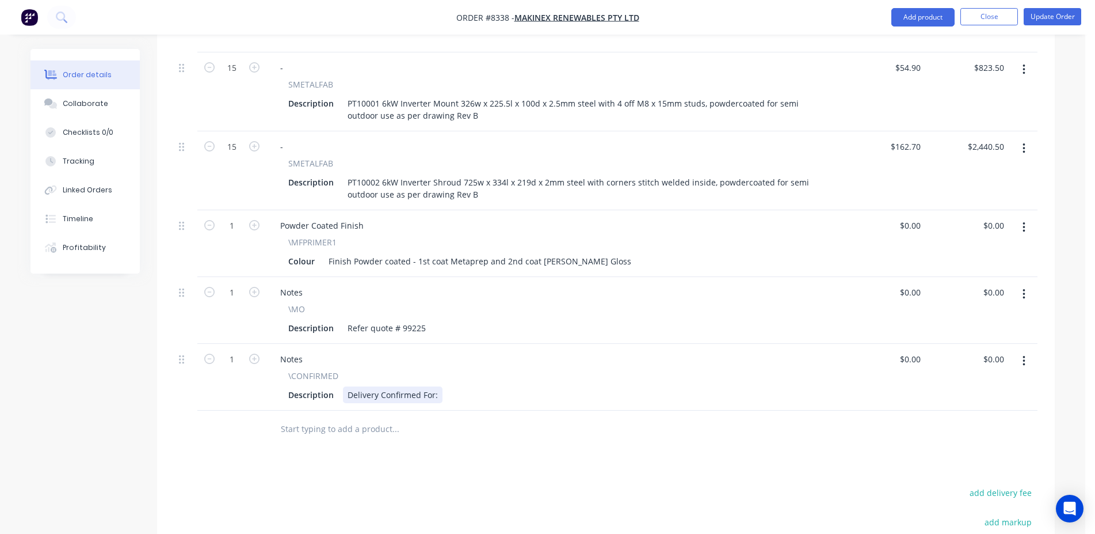
click at [440, 386] on div "Delivery Confirmed For:" at bounding box center [393, 394] width 100 height 17
click at [1068, 21] on button "Update Order" at bounding box center [1053, 16] width 58 height 17
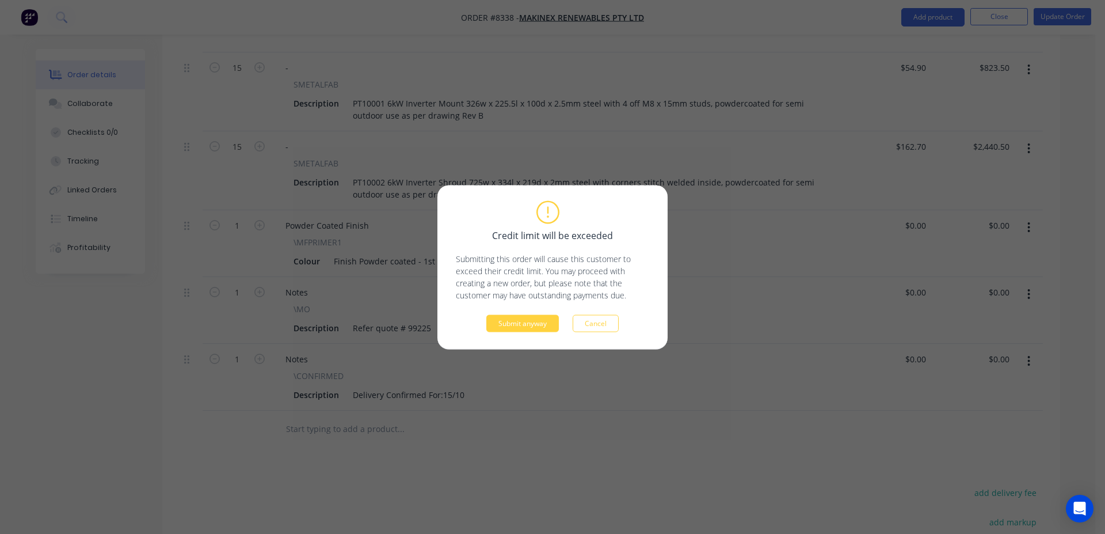
click at [499, 333] on div "Credit limit will be exceeded Submitting this order will cause this customer to…" at bounding box center [552, 267] width 230 height 164
click at [525, 321] on button "Submit anyway" at bounding box center [522, 322] width 73 height 17
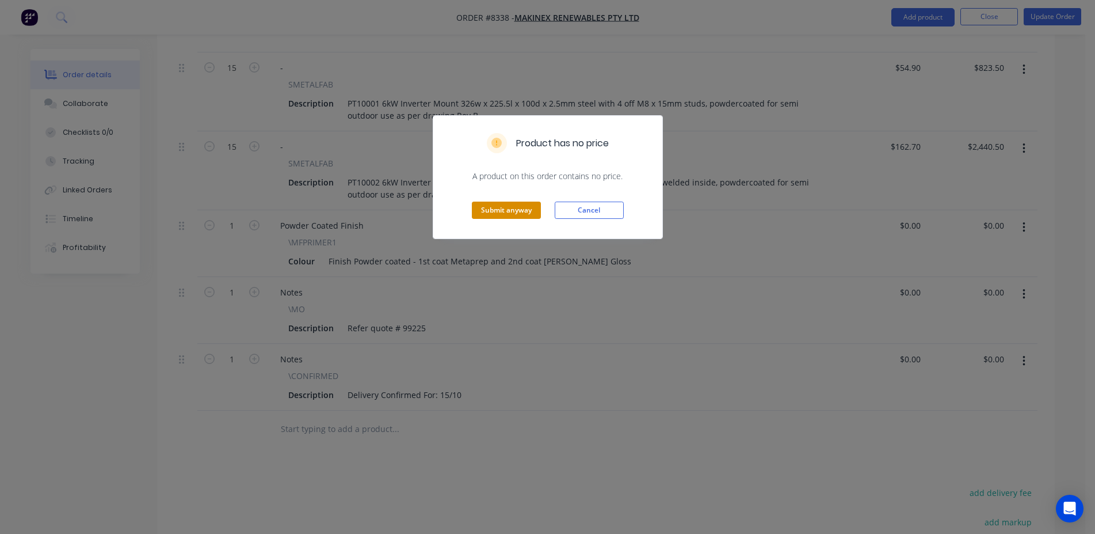
click at [492, 212] on button "Submit anyway" at bounding box center [506, 209] width 69 height 17
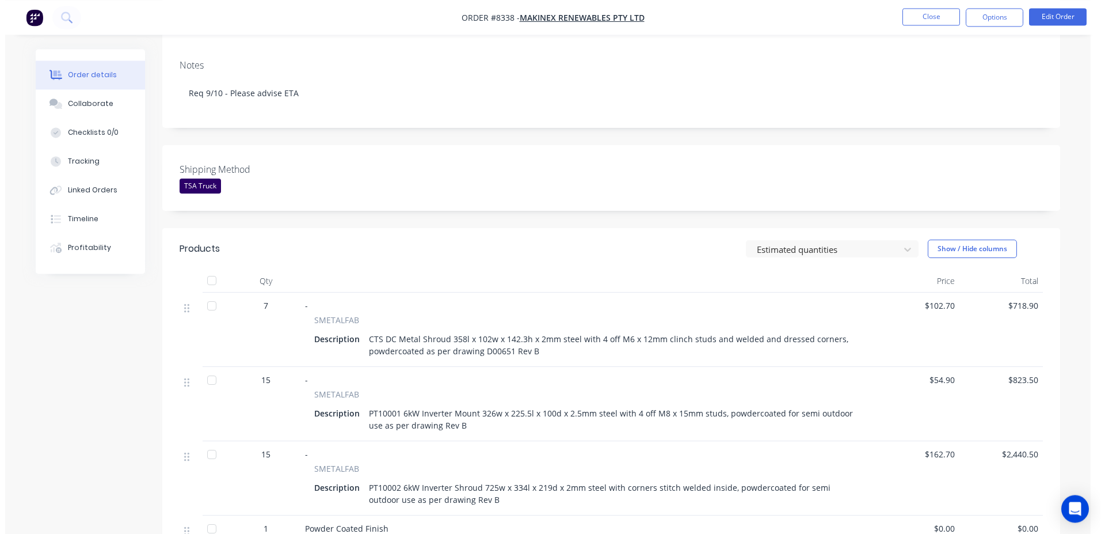
scroll to position [0, 0]
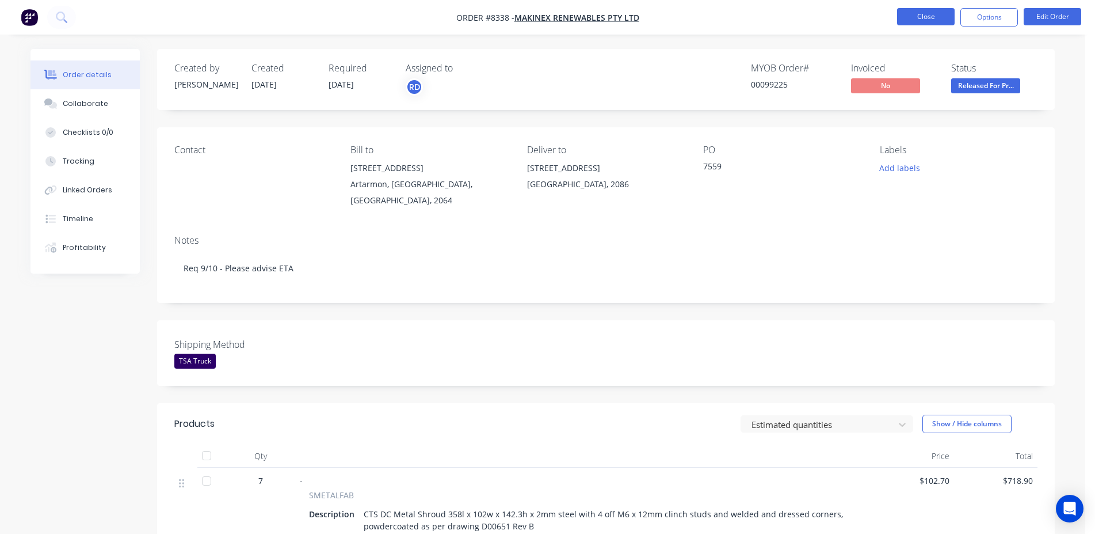
click at [938, 16] on button "Close" at bounding box center [926, 16] width 58 height 17
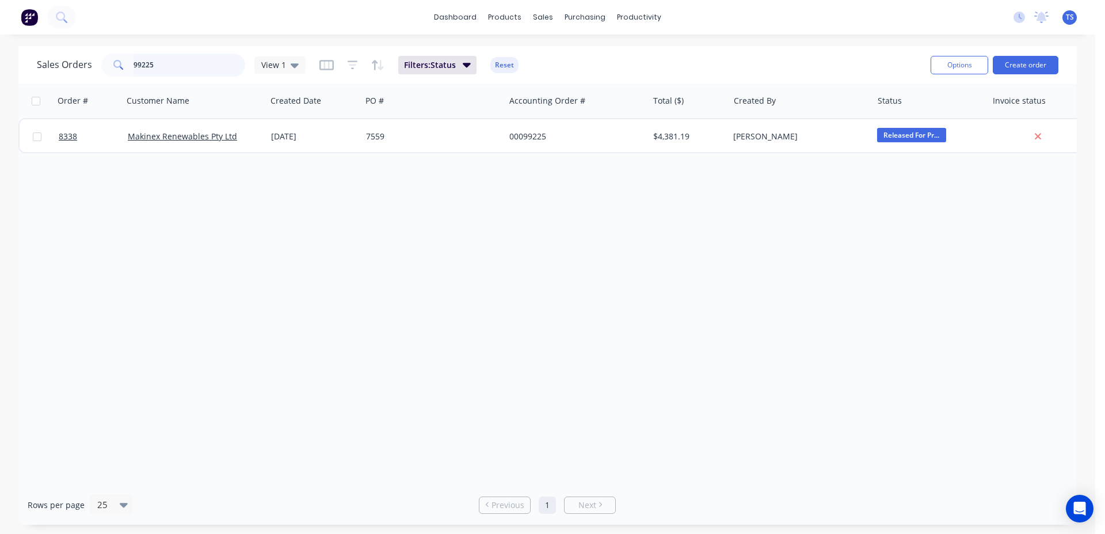
click at [222, 73] on input "99225" at bounding box center [190, 65] width 112 height 23
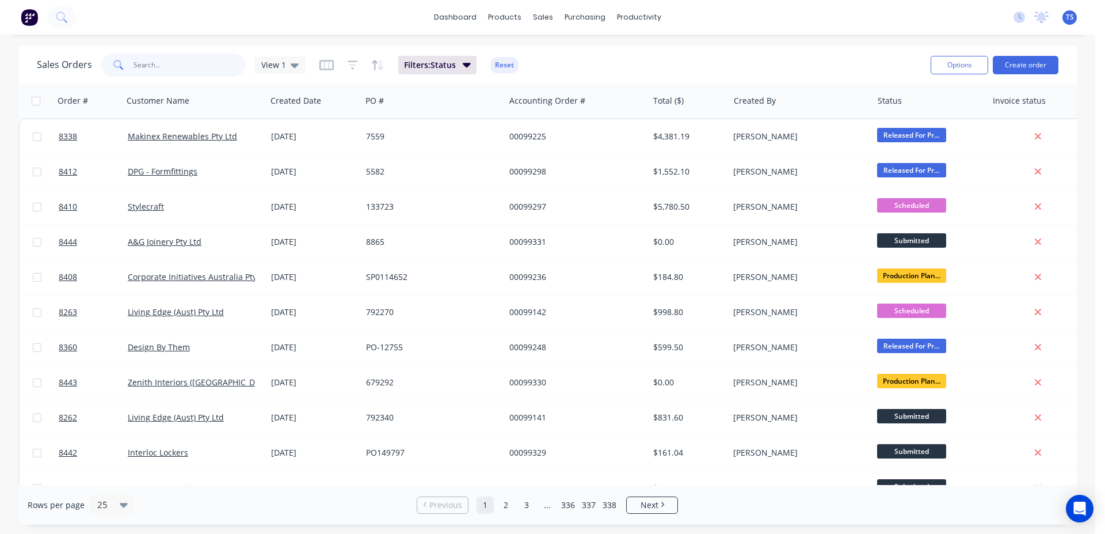
click at [220, 71] on input "text" at bounding box center [190, 65] width 112 height 23
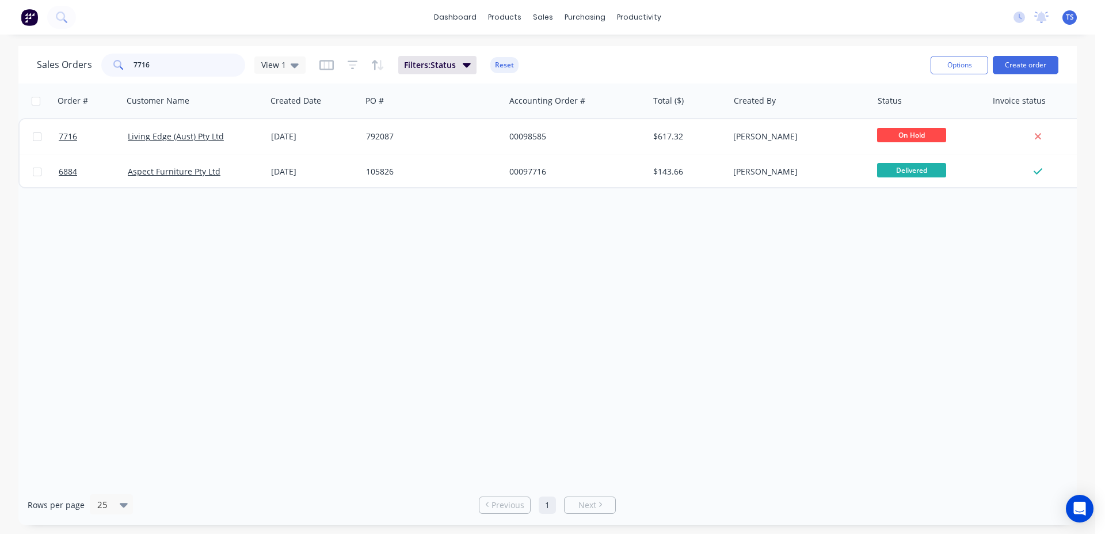
click at [201, 73] on input "7716" at bounding box center [190, 65] width 112 height 23
click at [201, 72] on input "99229" at bounding box center [190, 65] width 112 height 23
type input "7888"
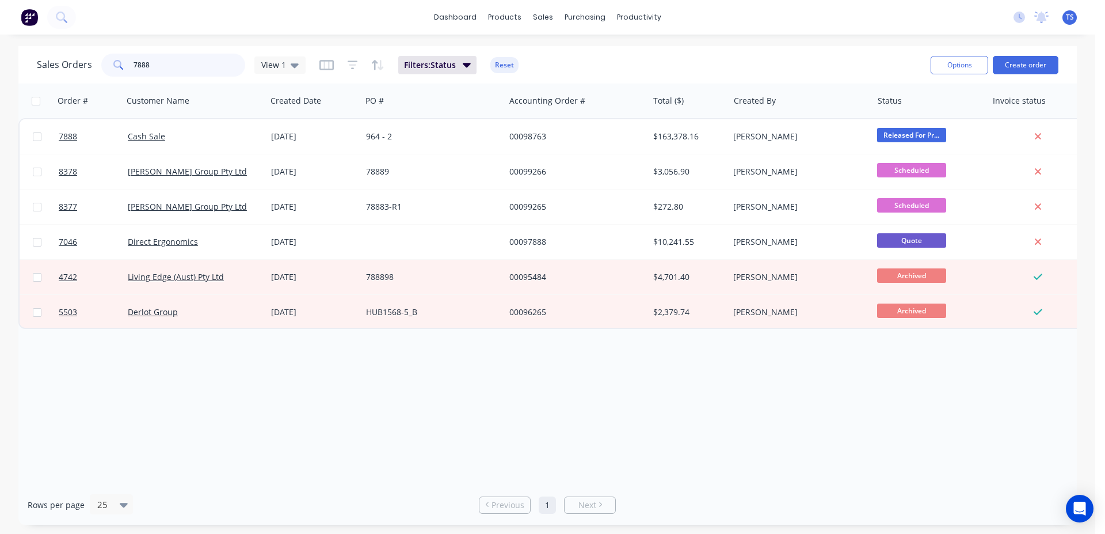
click at [192, 73] on input "7888" at bounding box center [190, 65] width 112 height 23
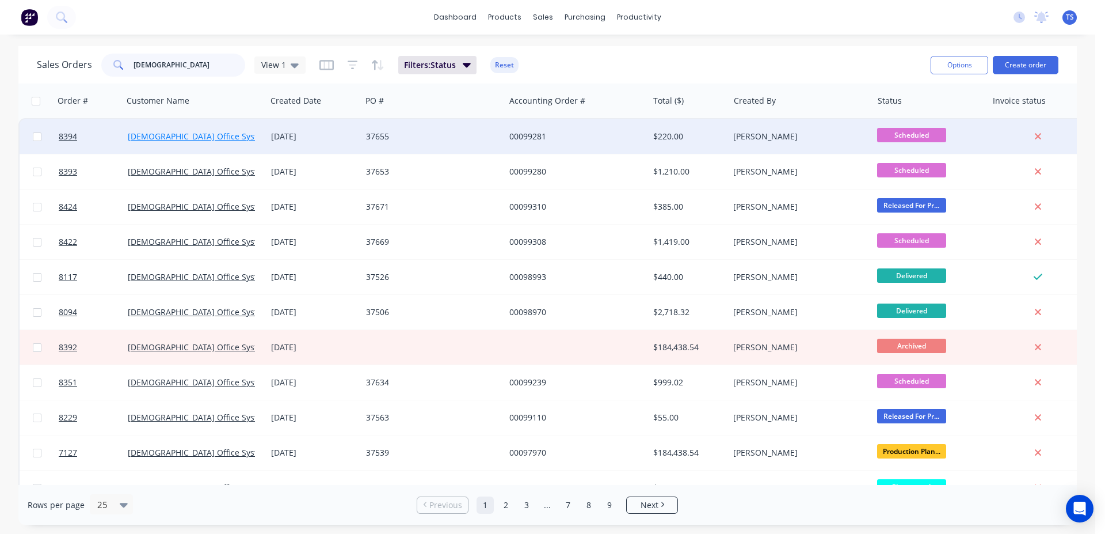
type input "unifor"
click at [208, 134] on link "[DEMOGRAPHIC_DATA] Office Systems" at bounding box center [201, 136] width 146 height 11
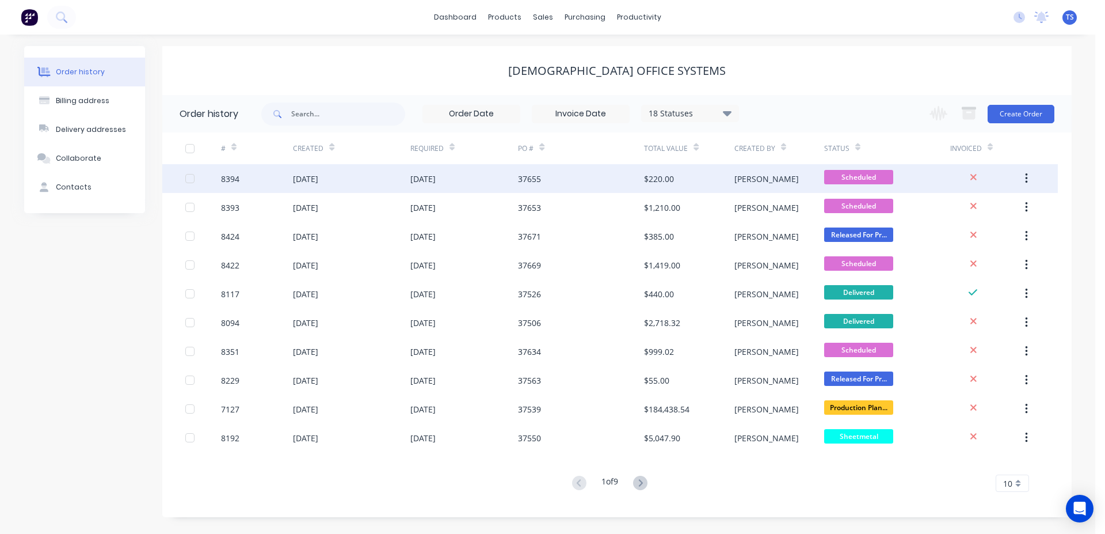
click at [297, 174] on div "07 Oct 2025" at bounding box center [305, 179] width 25 height 12
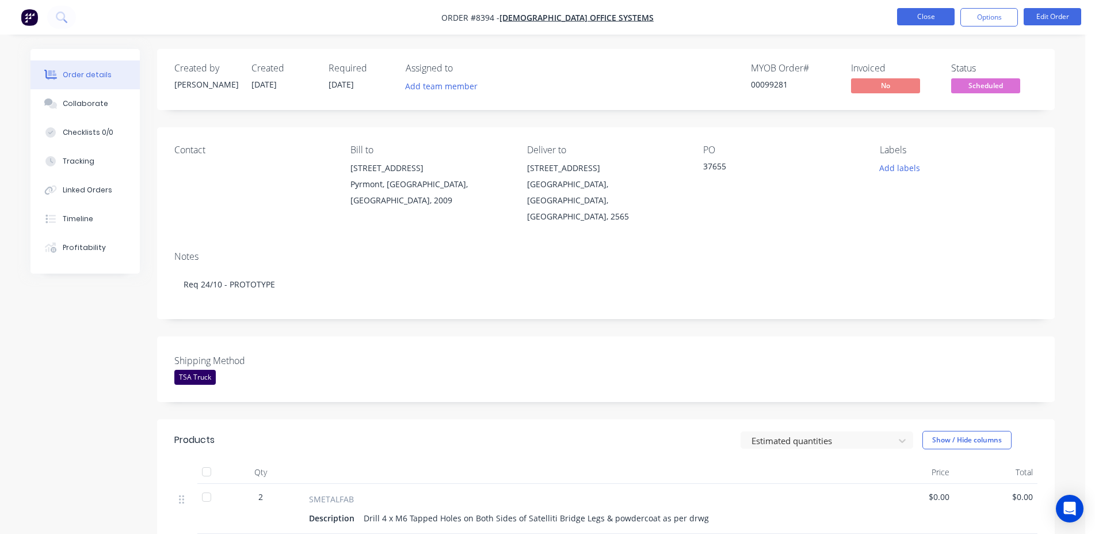
click at [917, 16] on button "Close" at bounding box center [926, 16] width 58 height 17
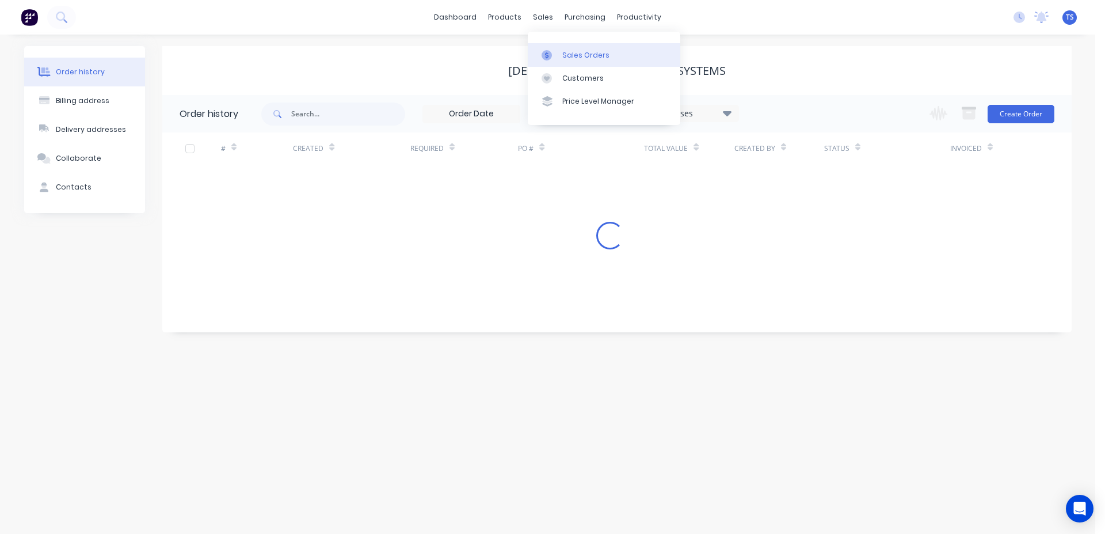
click at [557, 49] on link "Sales Orders" at bounding box center [604, 54] width 153 height 23
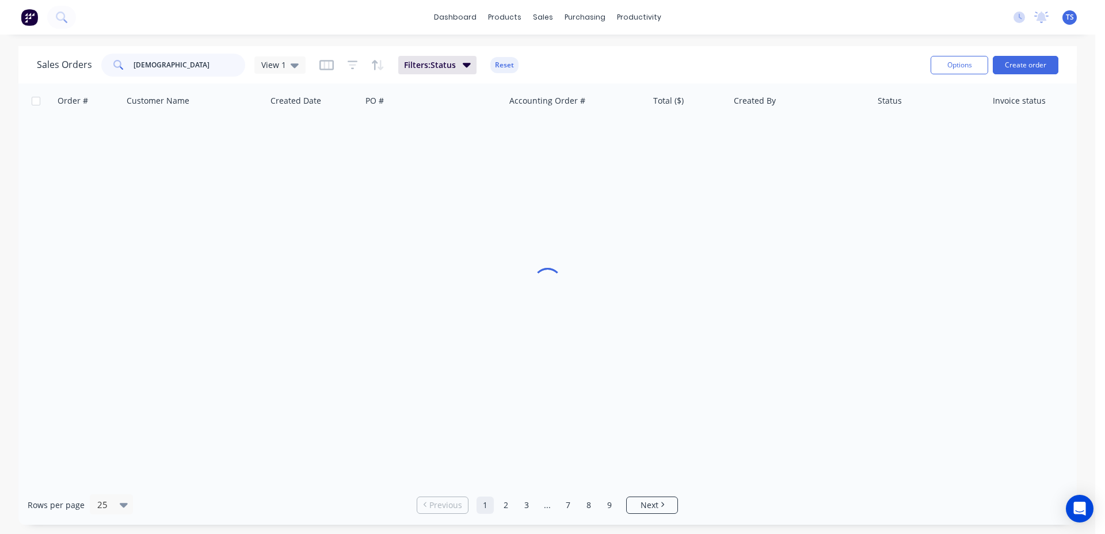
click at [193, 60] on input "unifor" at bounding box center [190, 65] width 112 height 23
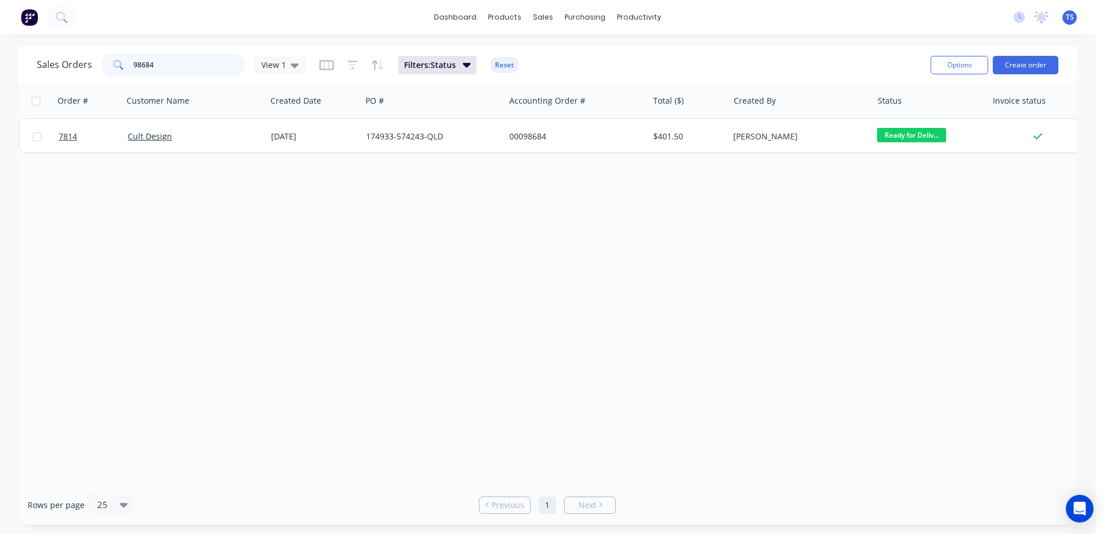
type input "98684"
click at [92, 151] on link "7814" at bounding box center [93, 136] width 69 height 35
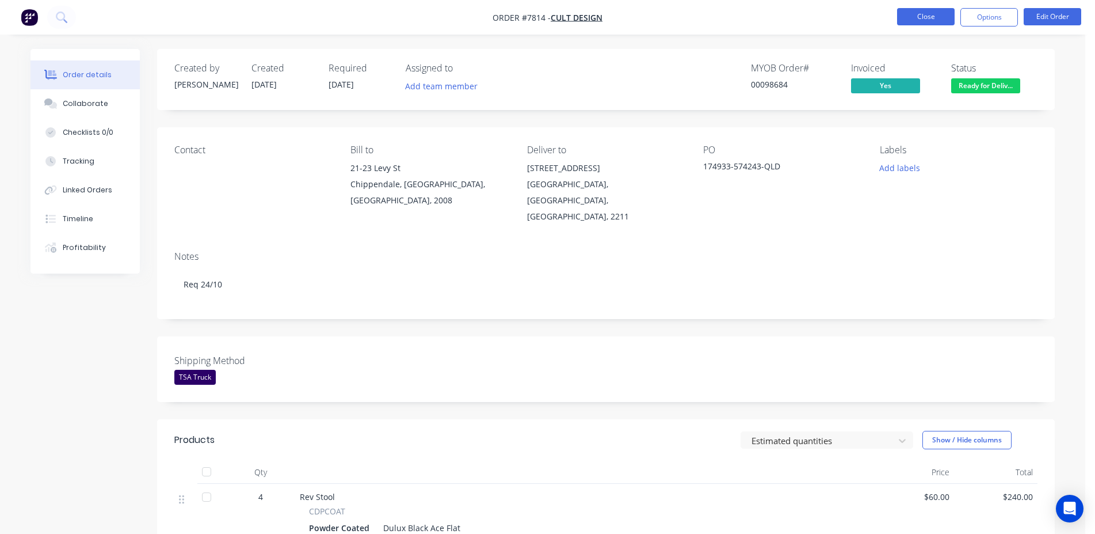
click at [924, 21] on button "Close" at bounding box center [926, 16] width 58 height 17
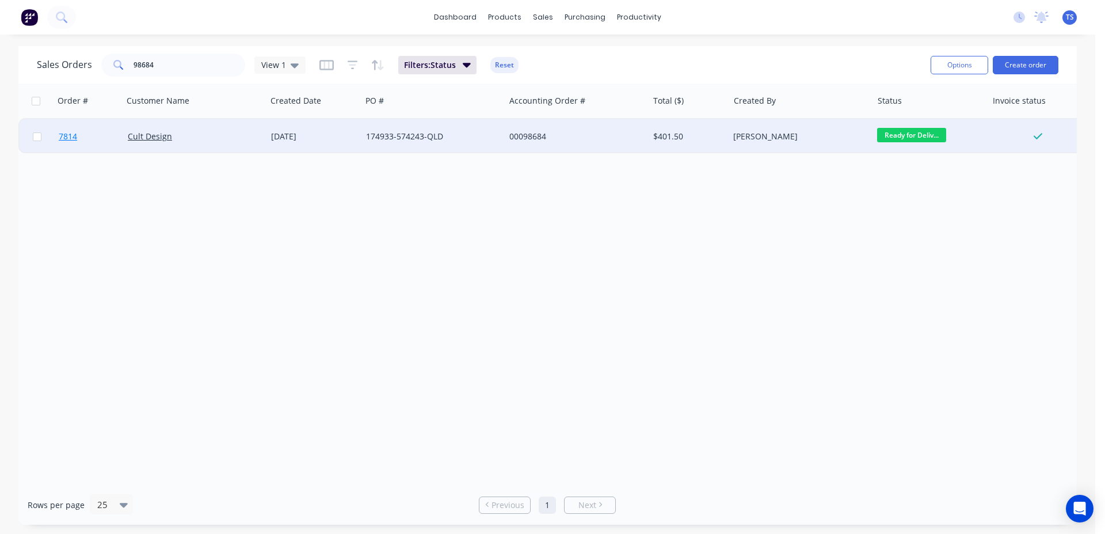
click at [115, 136] on link "7814" at bounding box center [93, 136] width 69 height 35
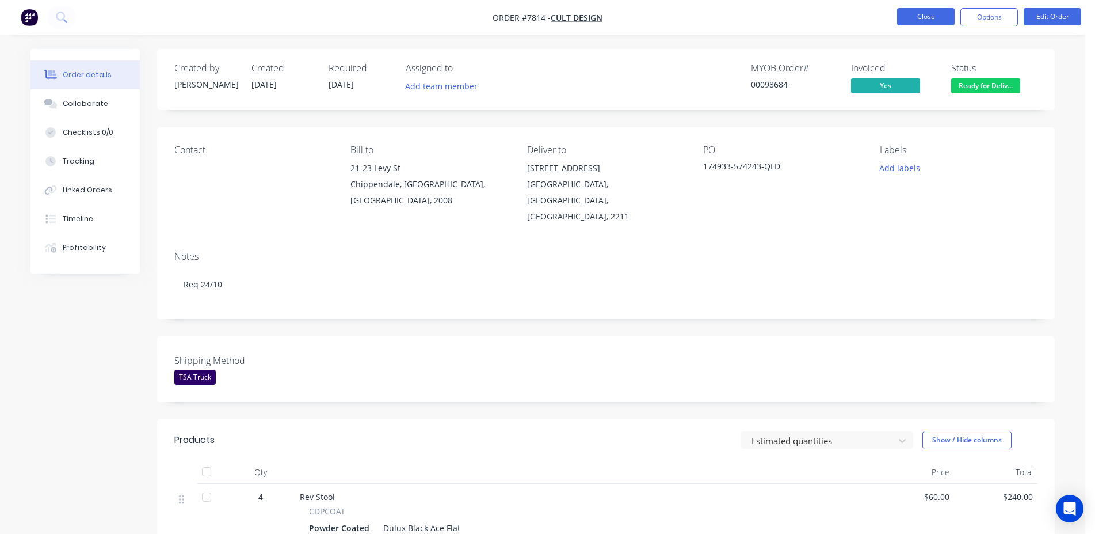
click at [905, 19] on button "Close" at bounding box center [926, 16] width 58 height 17
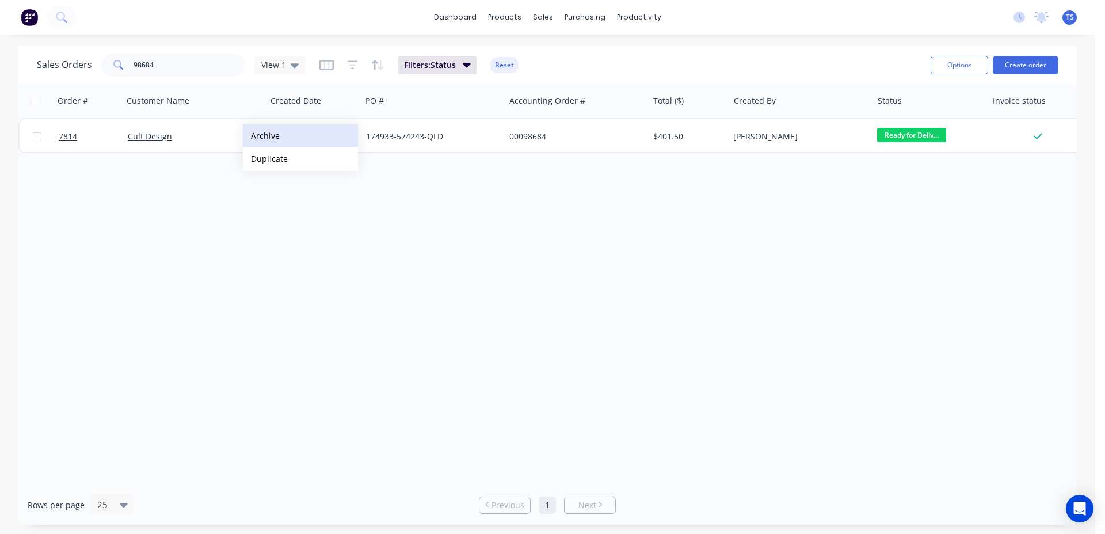
click at [280, 138] on button "Archive" at bounding box center [300, 135] width 115 height 23
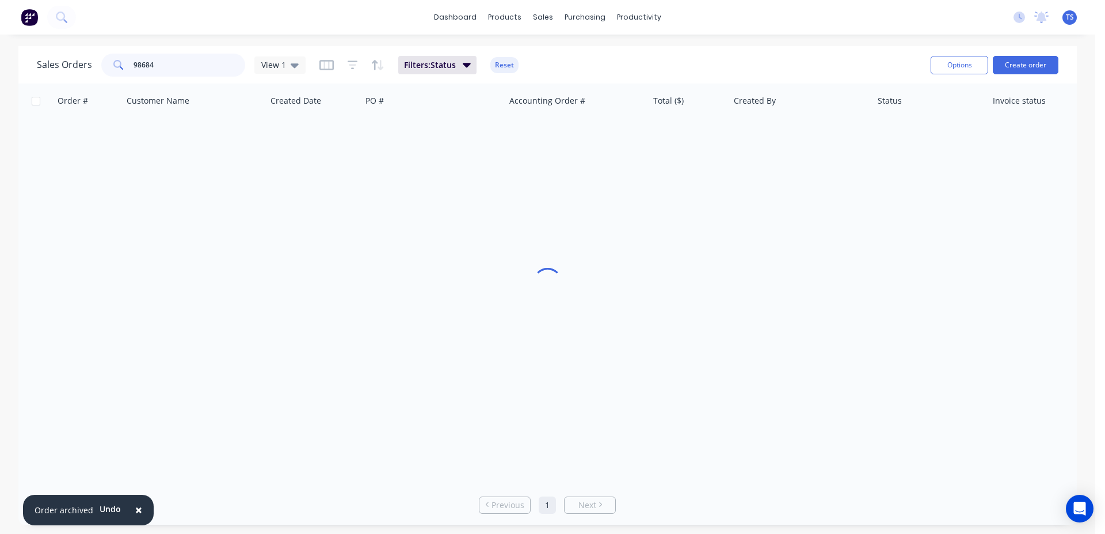
click at [189, 70] on input "98684" at bounding box center [190, 65] width 112 height 23
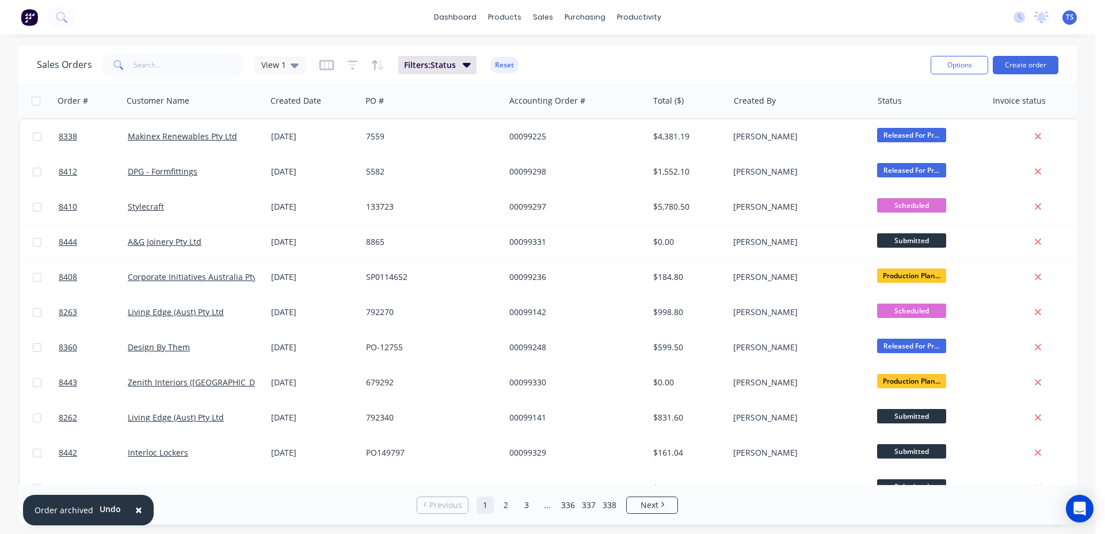
click at [135, 513] on span "×" at bounding box center [138, 509] width 7 height 16
click at [163, 67] on input "text" at bounding box center [190, 65] width 112 height 23
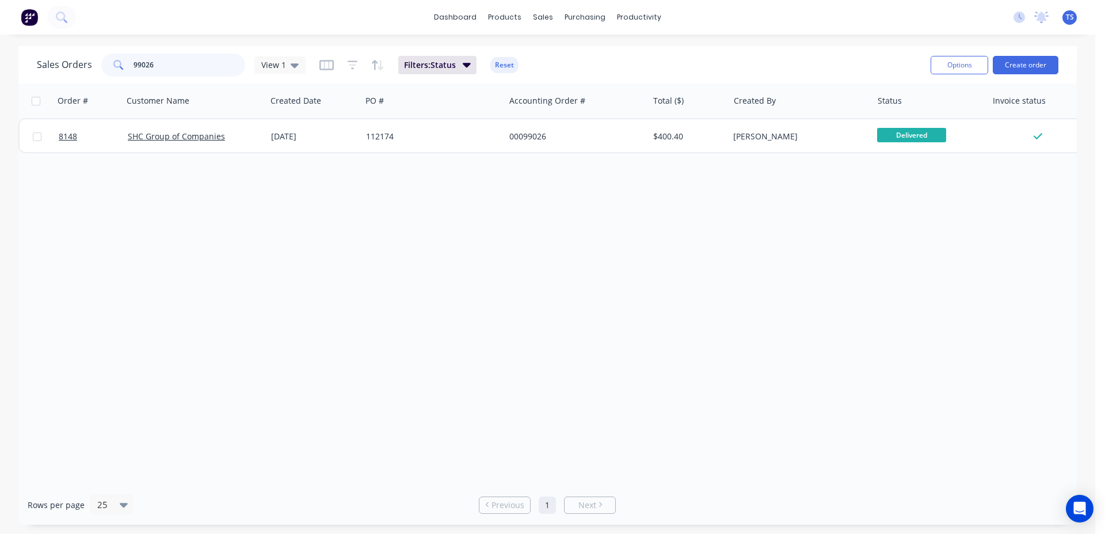
type input "99026"
click at [56, 139] on div at bounding box center [88, 136] width 69 height 35
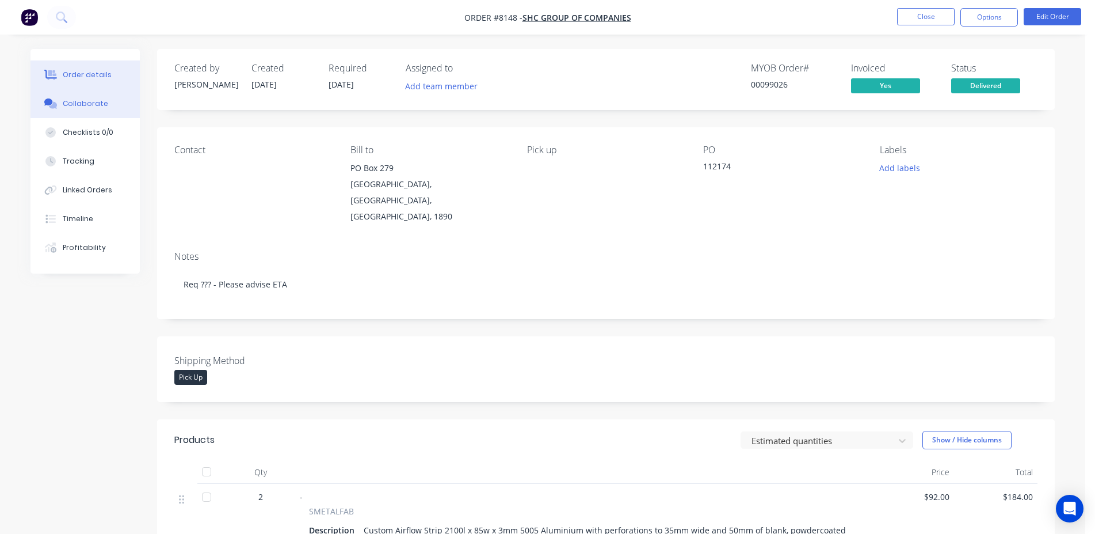
click at [98, 102] on div "Collaborate" at bounding box center [85, 103] width 45 height 10
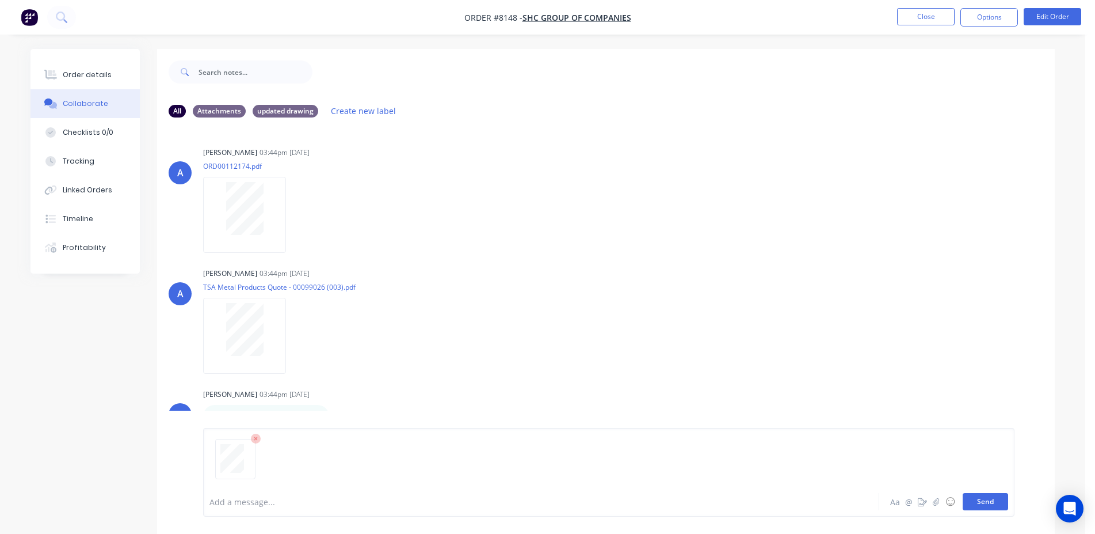
click at [987, 504] on button "Send" at bounding box center [985, 501] width 45 height 17
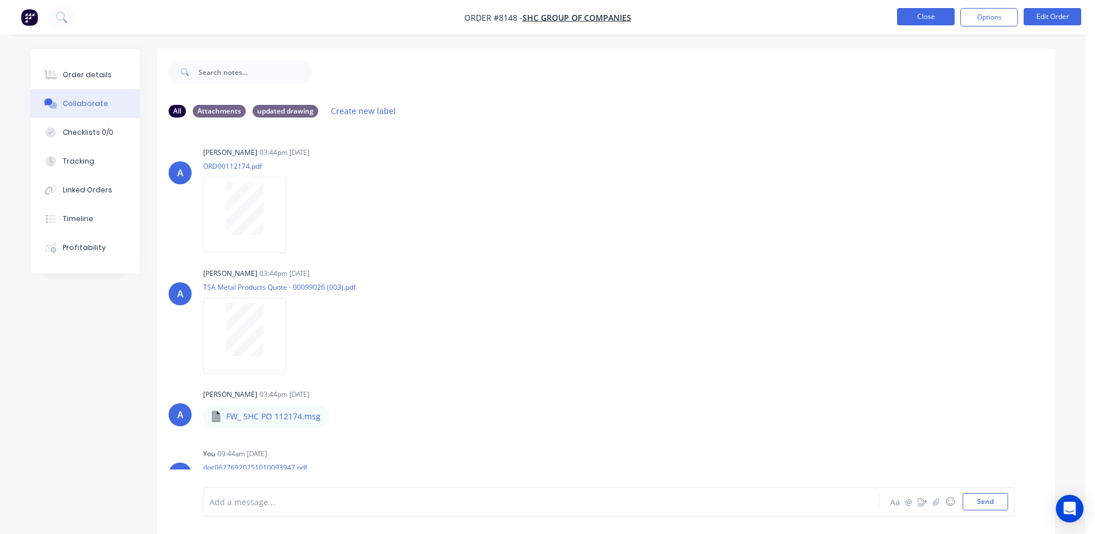
click at [931, 10] on button "Close" at bounding box center [926, 16] width 58 height 17
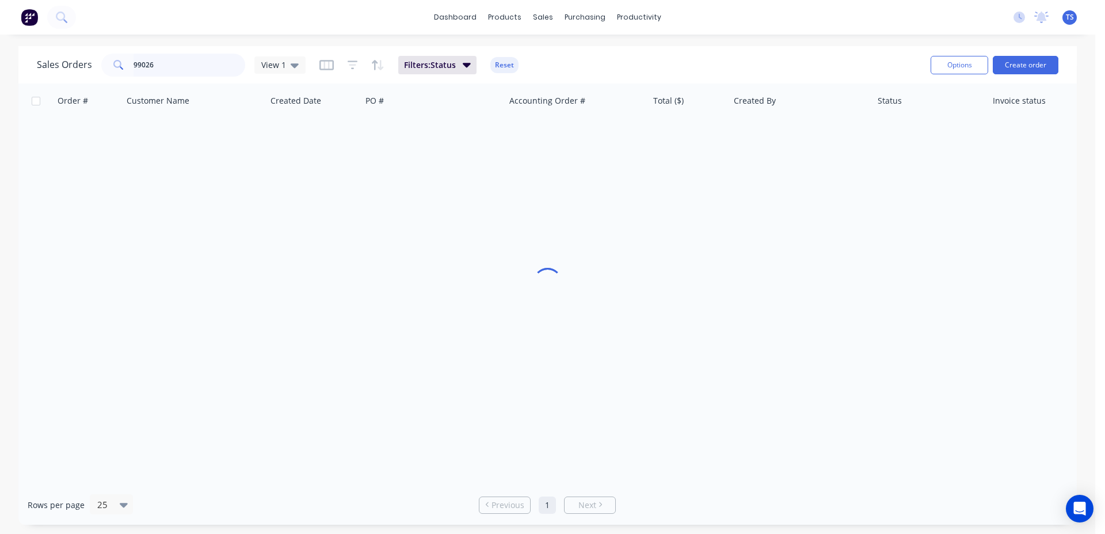
click at [225, 62] on input "99026" at bounding box center [190, 65] width 112 height 23
click at [224, 62] on input "99026" at bounding box center [190, 65] width 112 height 23
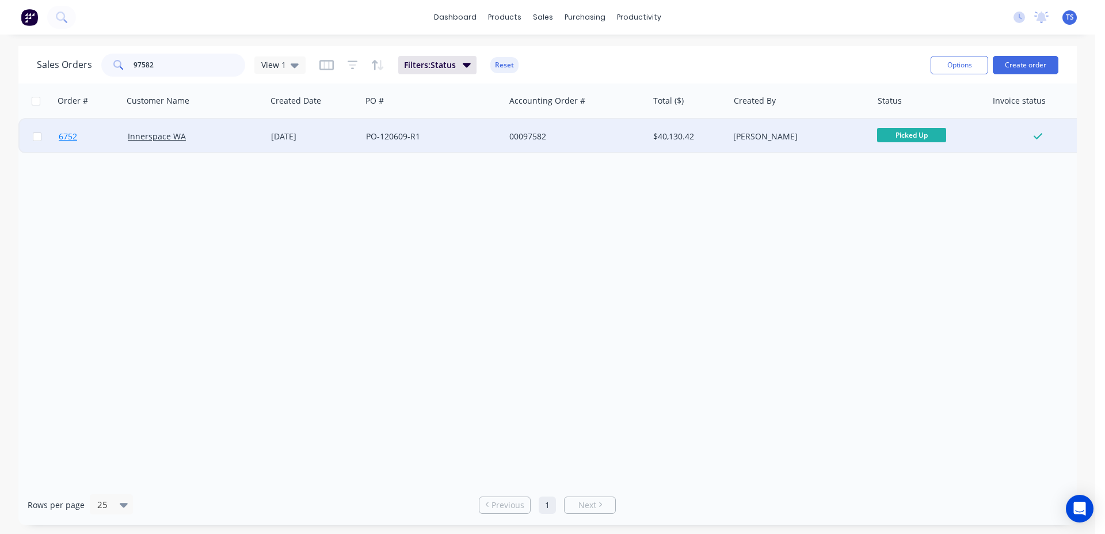
type input "97582"
click at [71, 144] on link "6752" at bounding box center [93, 136] width 69 height 35
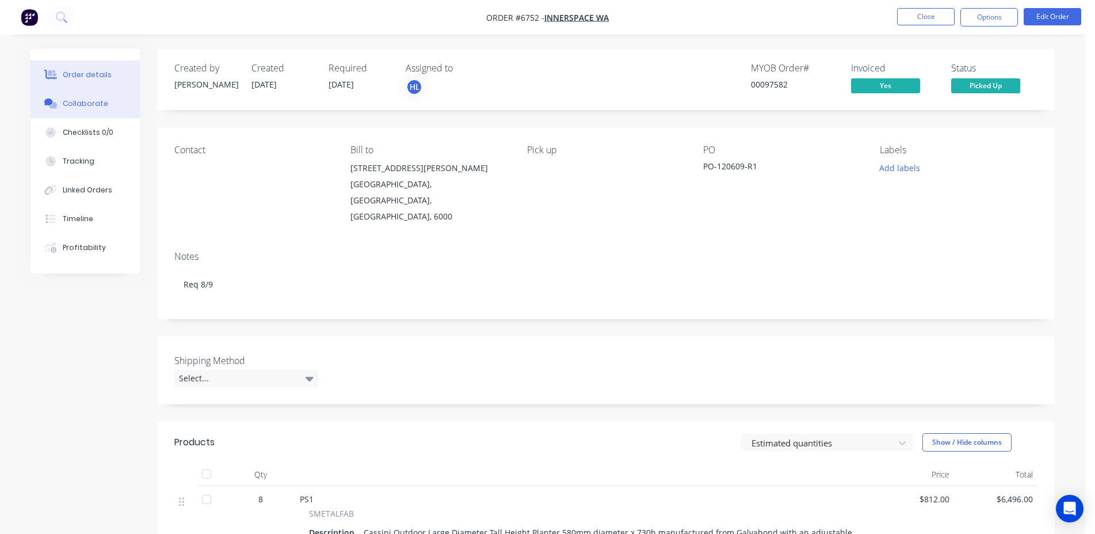
click at [100, 108] on div "Collaborate" at bounding box center [85, 103] width 45 height 10
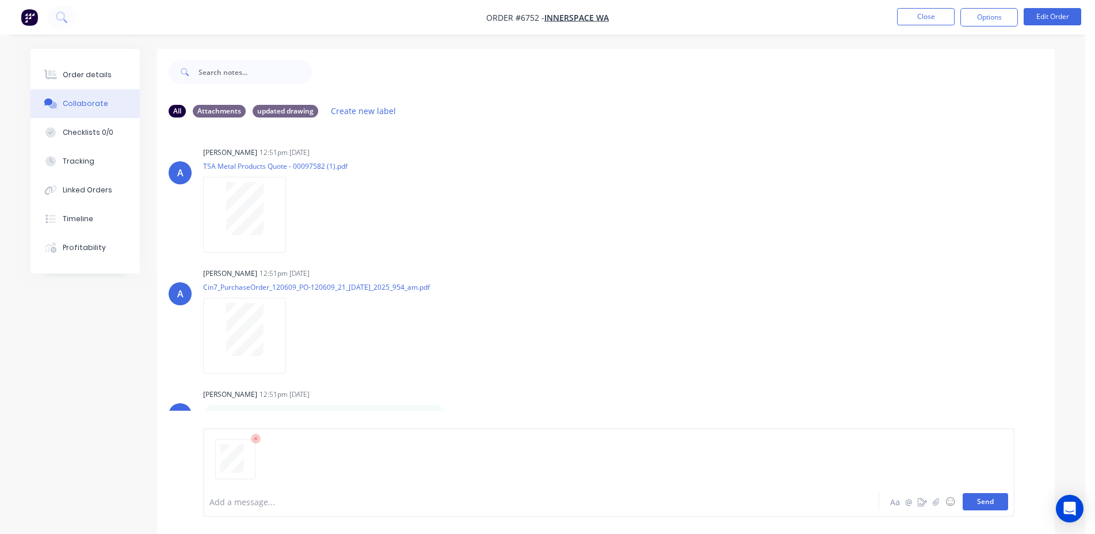
click at [984, 501] on button "Send" at bounding box center [985, 501] width 45 height 17
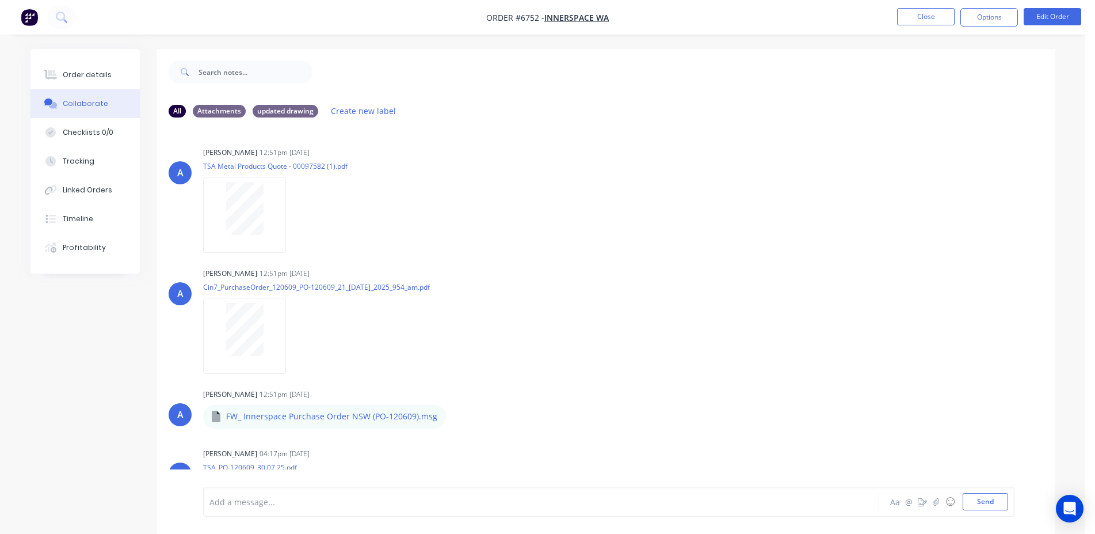
scroll to position [611, 0]
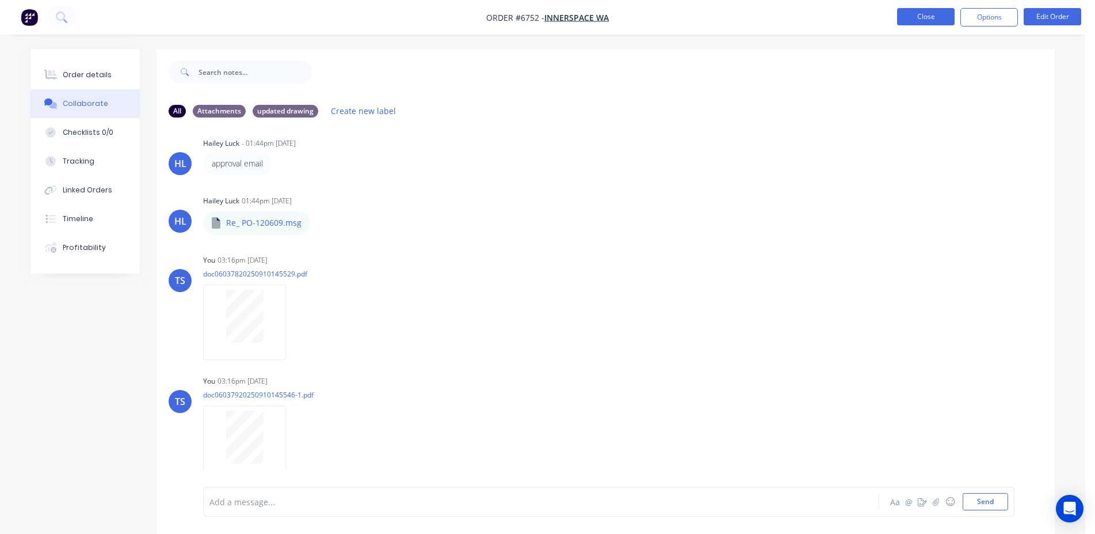
click at [906, 18] on button "Close" at bounding box center [926, 16] width 58 height 17
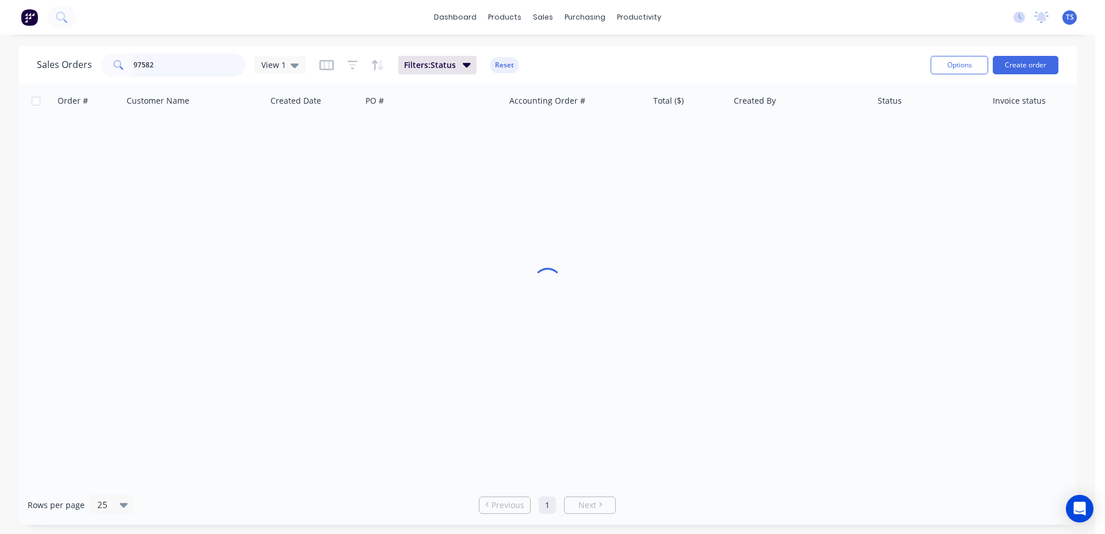
click at [151, 71] on input "97582" at bounding box center [190, 65] width 112 height 23
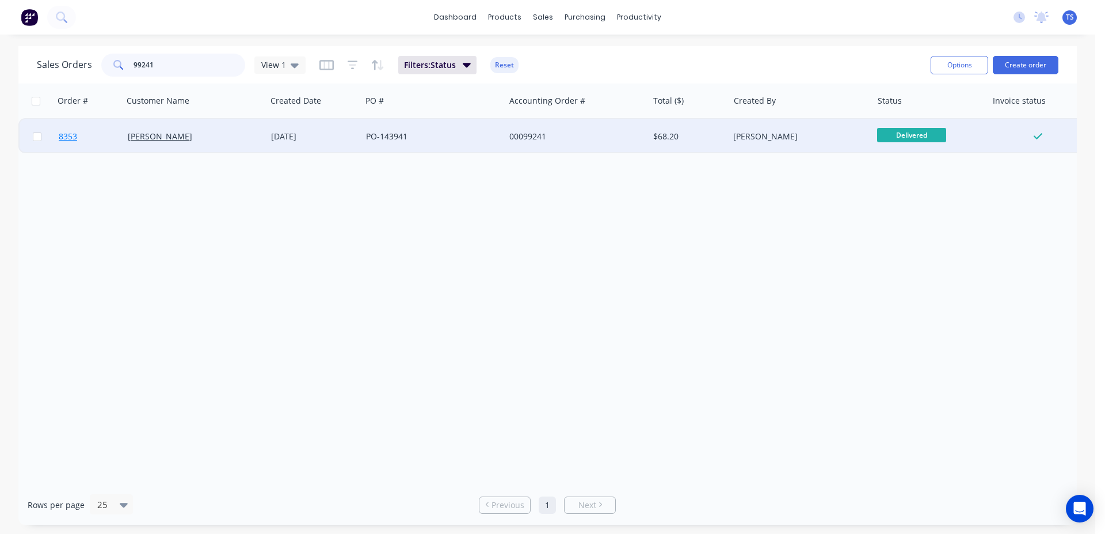
type input "99241"
click at [90, 134] on link "8353" at bounding box center [93, 136] width 69 height 35
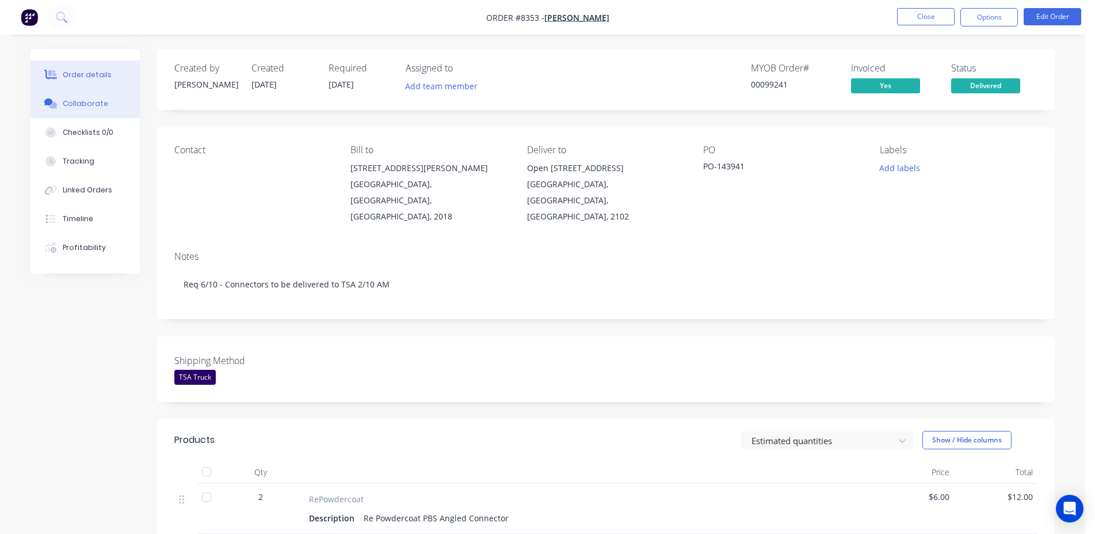
click at [96, 111] on button "Collaborate" at bounding box center [85, 103] width 109 height 29
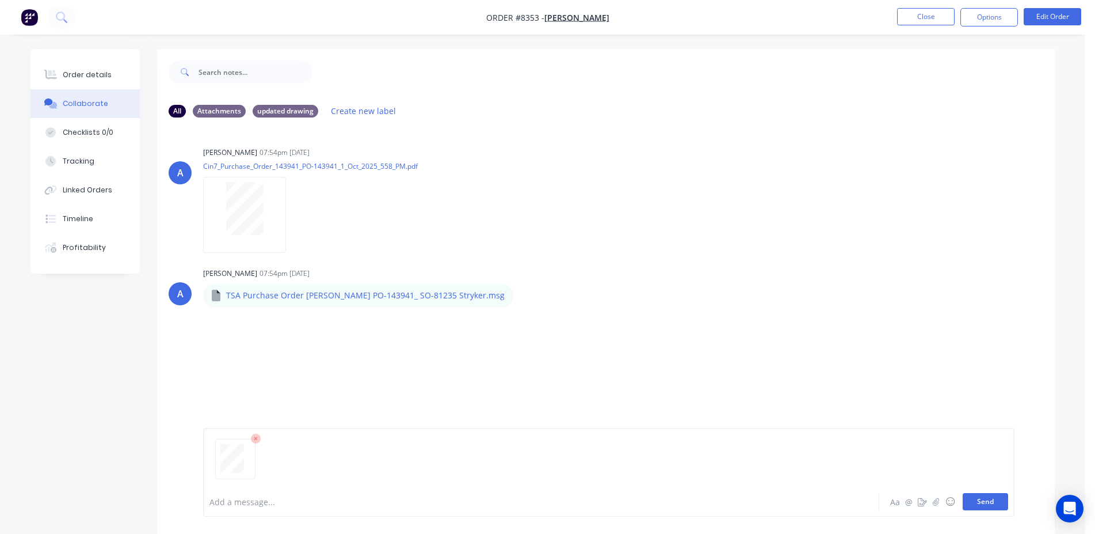
click at [993, 502] on button "Send" at bounding box center [985, 501] width 45 height 17
click at [933, 20] on button "Close" at bounding box center [926, 16] width 58 height 17
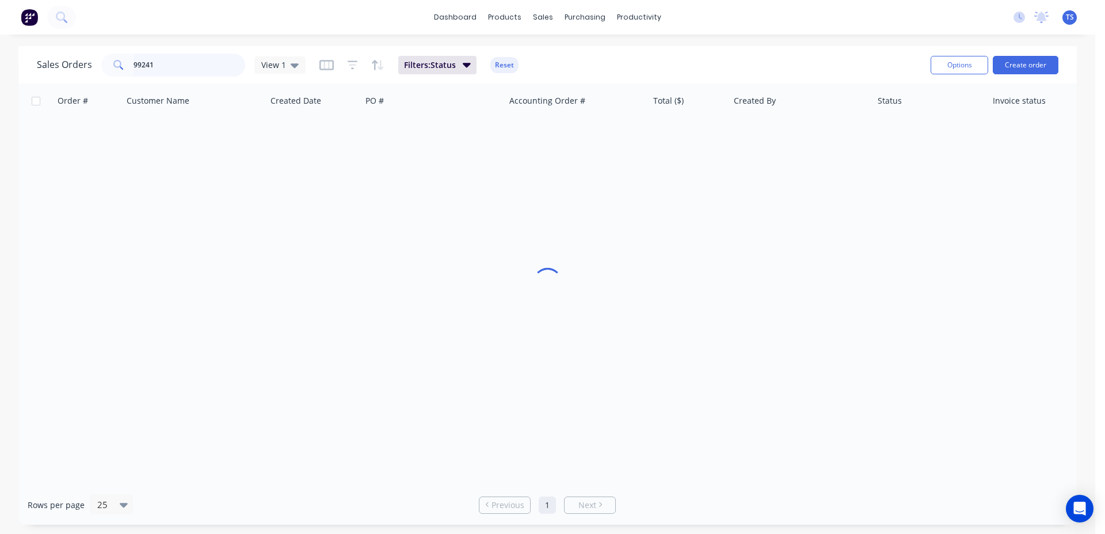
click at [195, 69] on input "99241" at bounding box center [190, 65] width 112 height 23
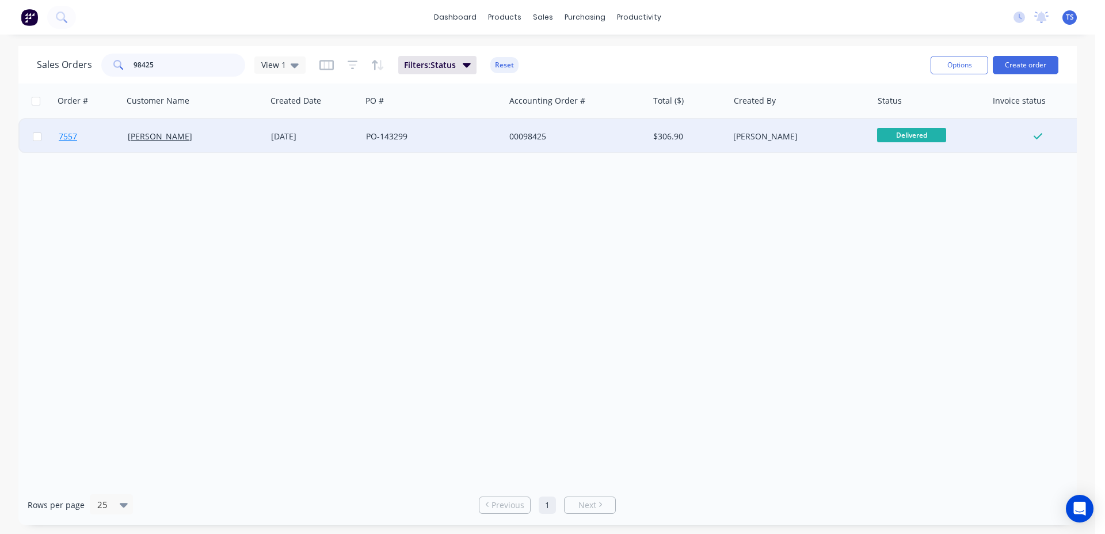
type input "98425"
click at [78, 142] on link "7557" at bounding box center [93, 136] width 69 height 35
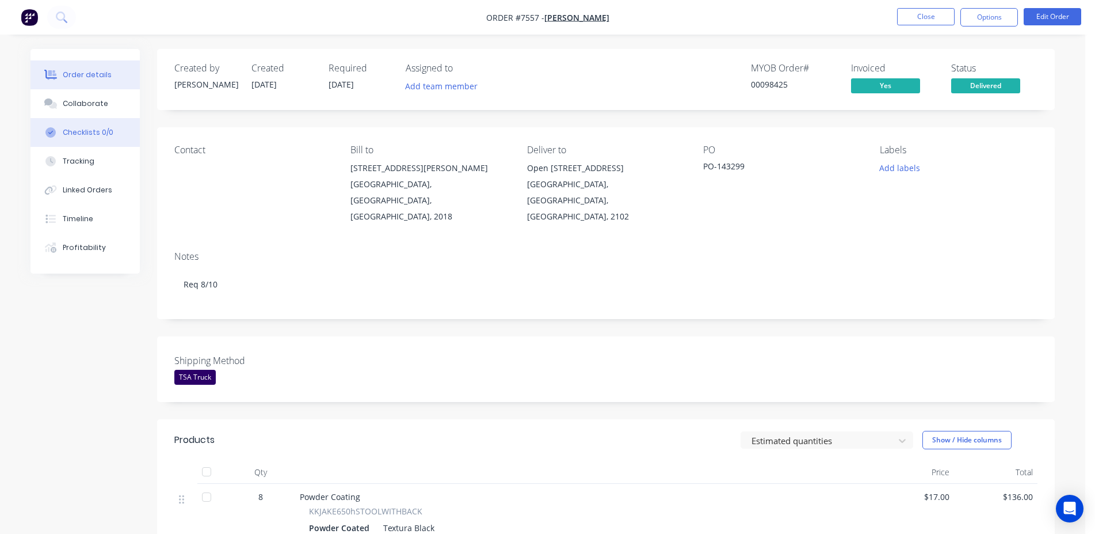
click at [82, 118] on div "Order details Collaborate Checklists 0/0 Tracking Linked Orders Timeline Profit…" at bounding box center [85, 161] width 109 height 224
click at [88, 105] on div "Collaborate" at bounding box center [85, 103] width 45 height 10
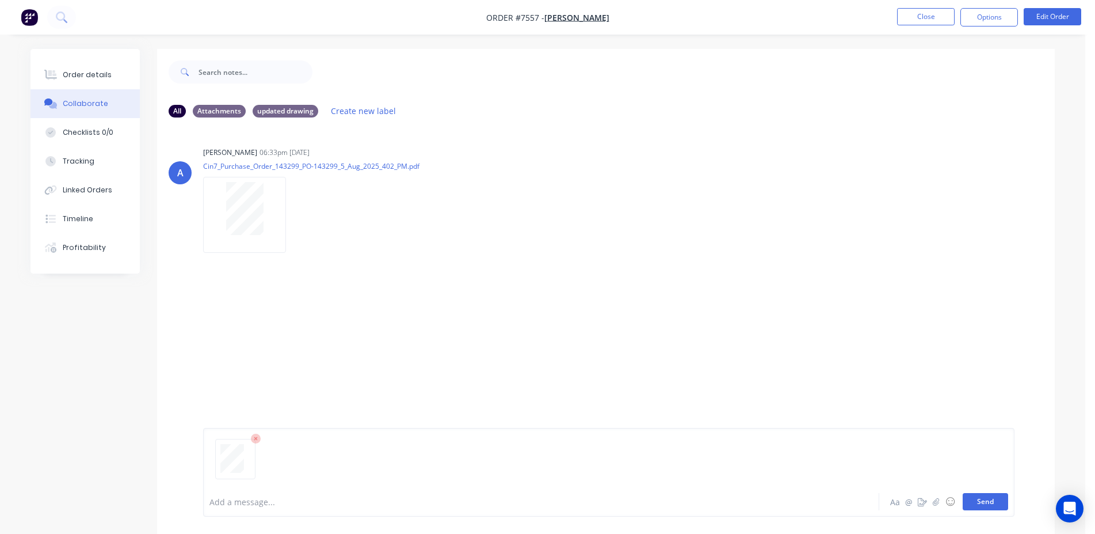
click at [989, 503] on button "Send" at bounding box center [985, 501] width 45 height 17
click at [923, 20] on button "Close" at bounding box center [926, 16] width 58 height 17
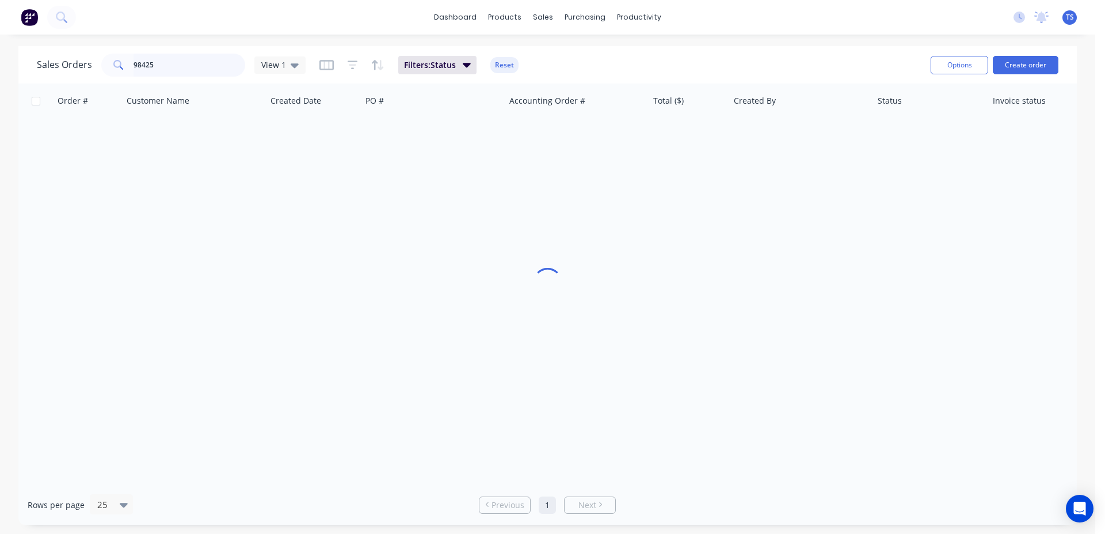
click at [172, 71] on input "98425" at bounding box center [190, 65] width 112 height 23
click at [171, 70] on input "98425" at bounding box center [190, 65] width 112 height 23
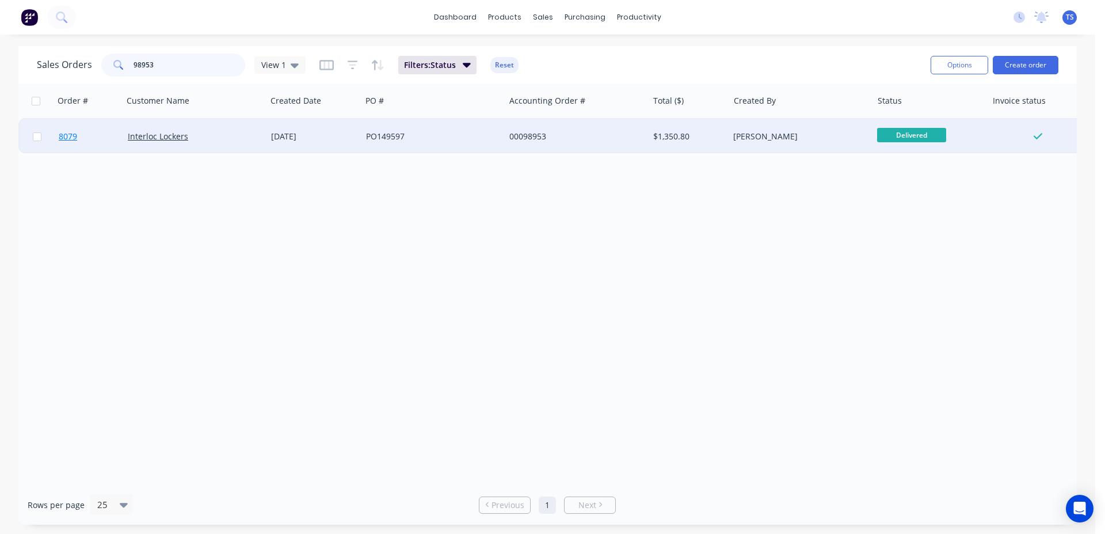
type input "98953"
click at [67, 147] on link "8079" at bounding box center [93, 136] width 69 height 35
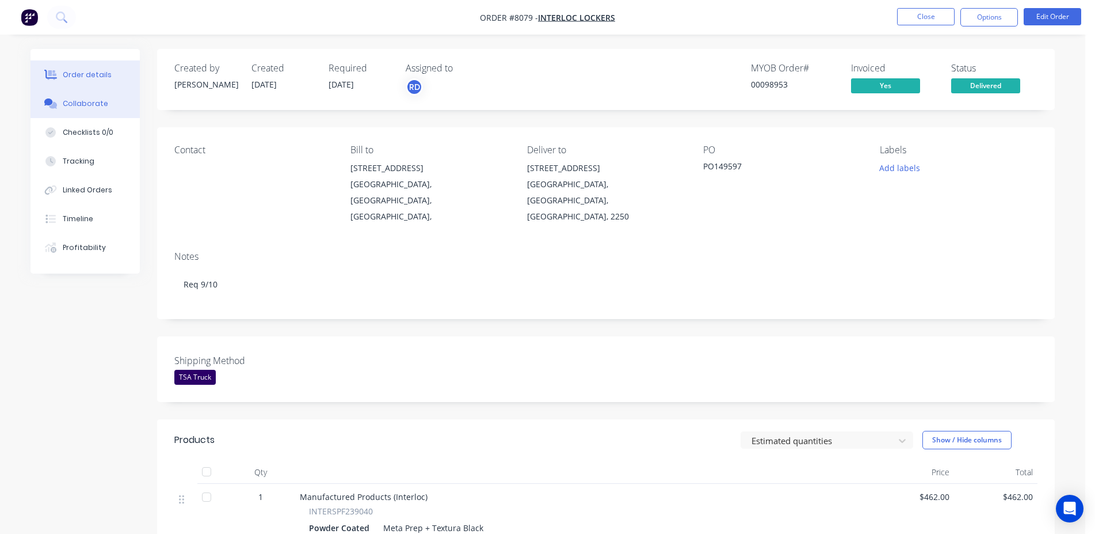
click at [105, 106] on button "Collaborate" at bounding box center [85, 103] width 109 height 29
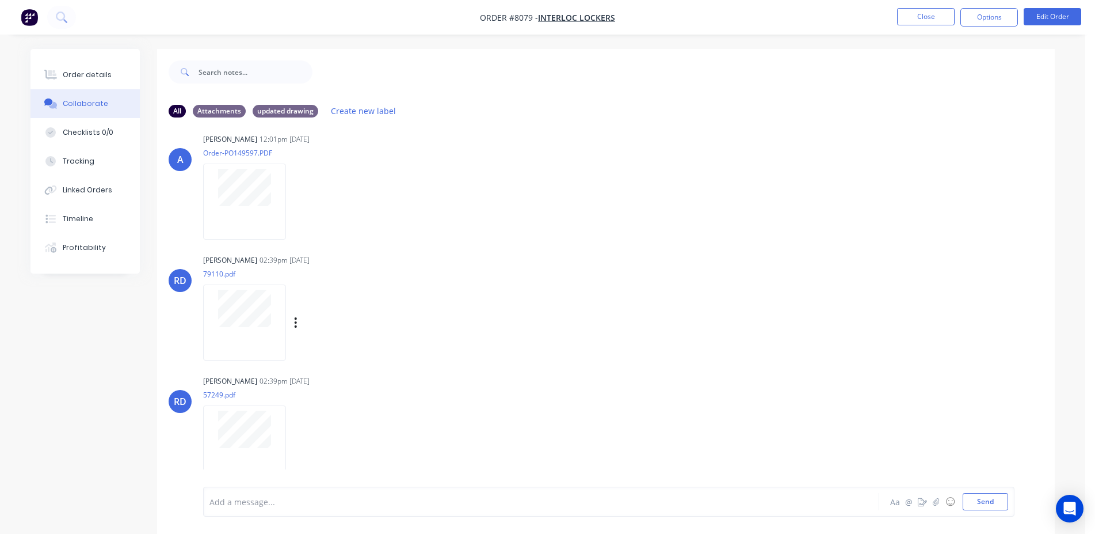
scroll to position [17, 0]
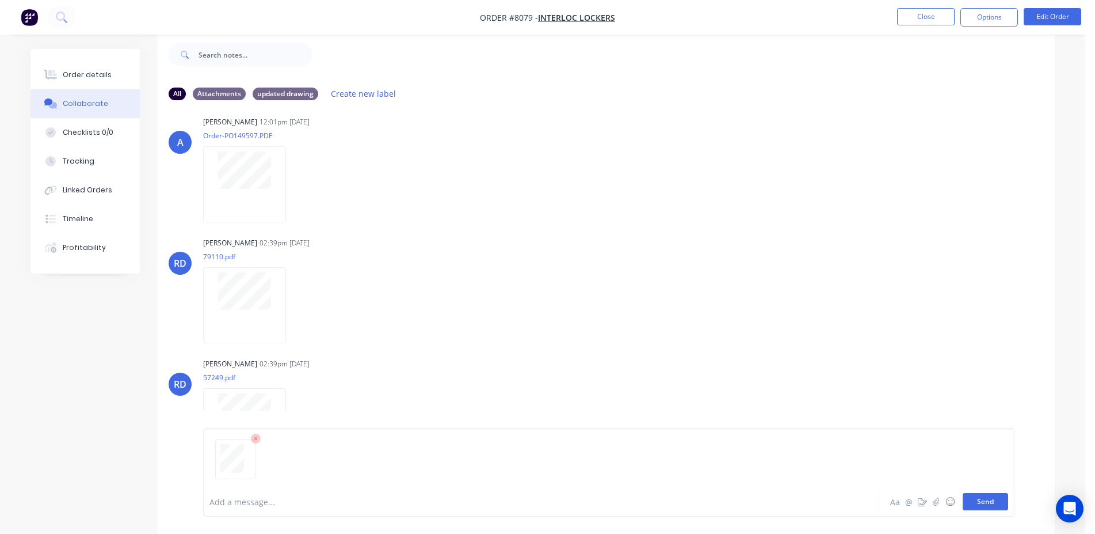
click at [976, 497] on button "Send" at bounding box center [985, 501] width 45 height 17
click at [942, 18] on button "Close" at bounding box center [926, 16] width 58 height 17
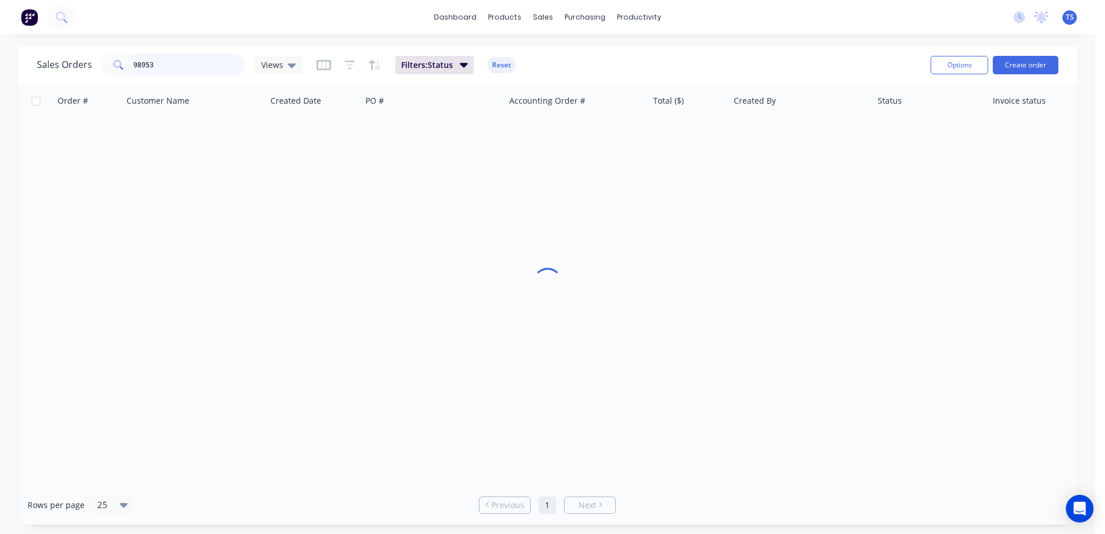
click at [178, 70] on input "98953" at bounding box center [190, 65] width 112 height 23
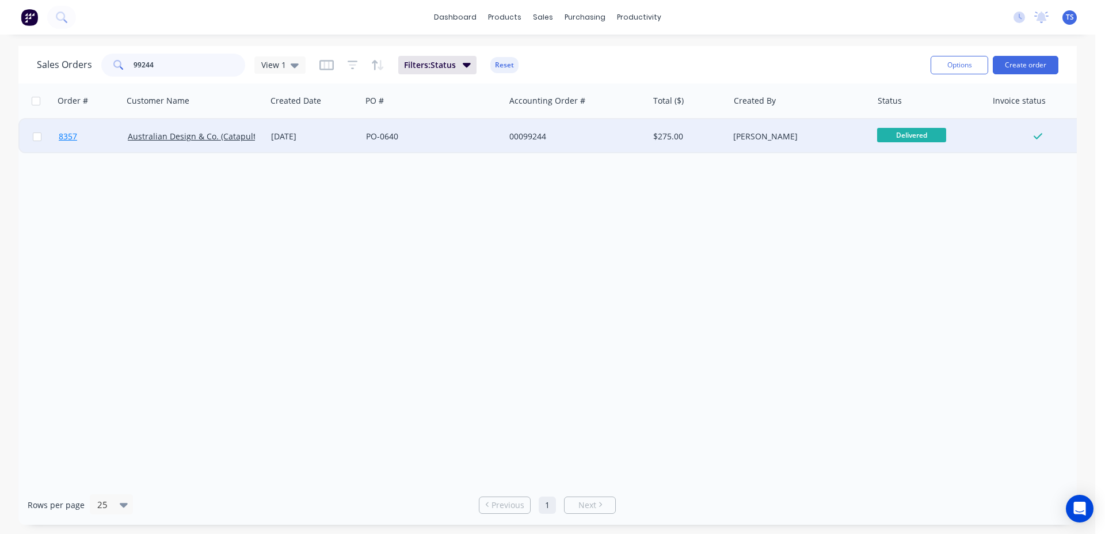
type input "99244"
click at [86, 137] on link "8357" at bounding box center [93, 136] width 69 height 35
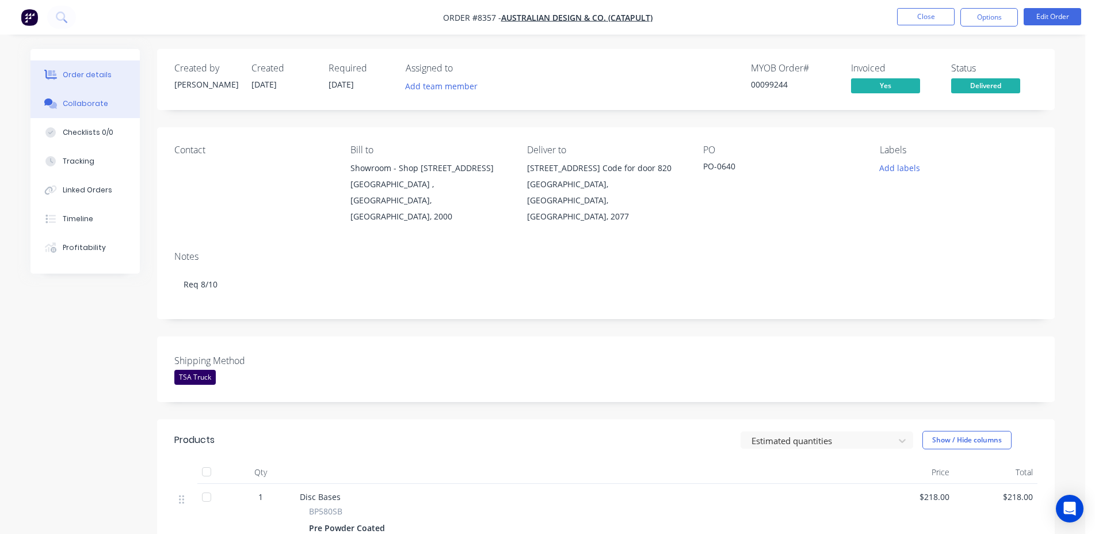
click at [105, 108] on button "Collaborate" at bounding box center [85, 103] width 109 height 29
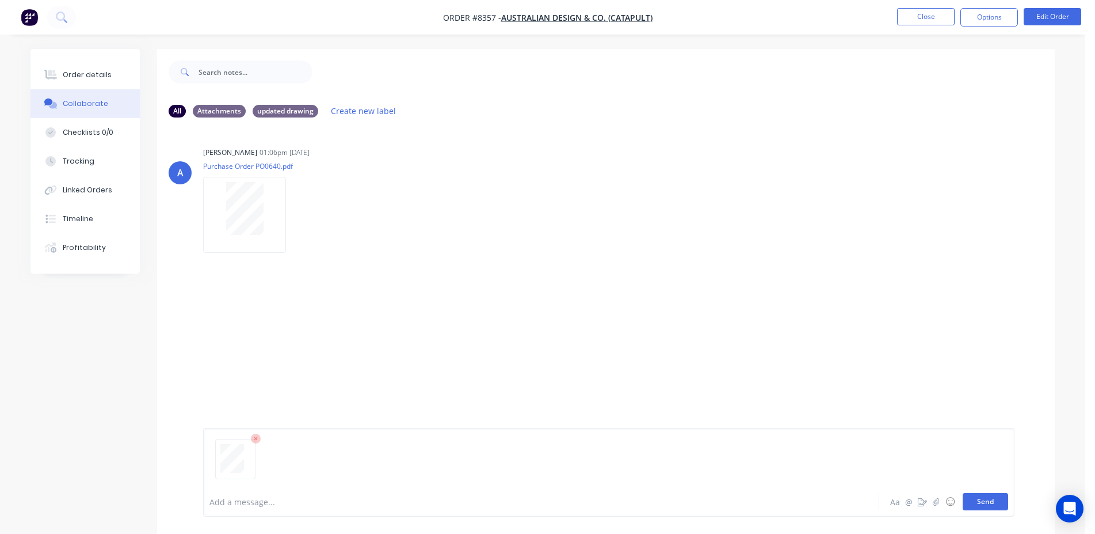
click at [980, 502] on button "Send" at bounding box center [985, 501] width 45 height 17
click at [923, 17] on button "Close" at bounding box center [926, 16] width 58 height 17
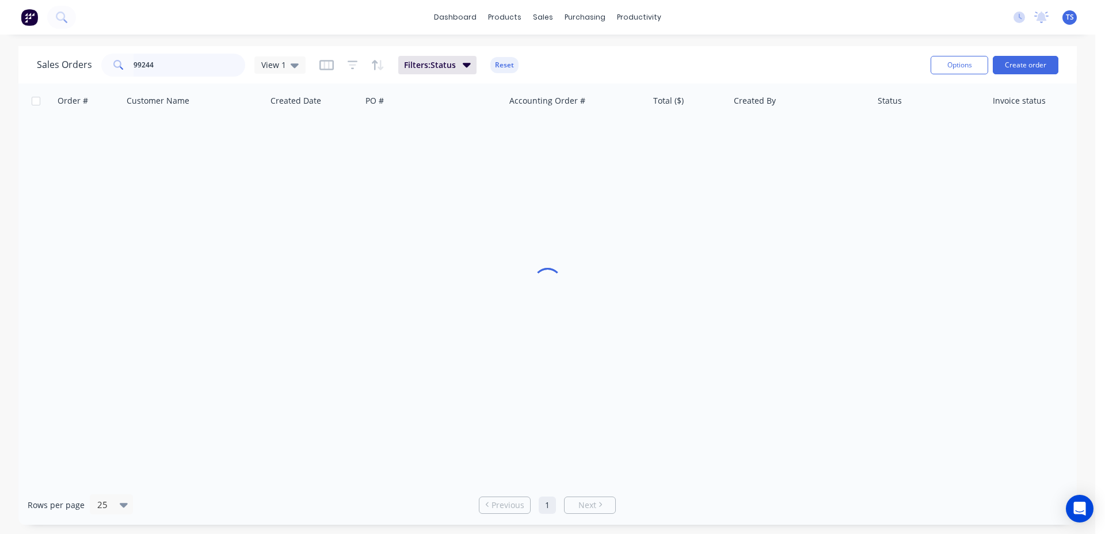
click at [209, 59] on input "99244" at bounding box center [190, 65] width 112 height 23
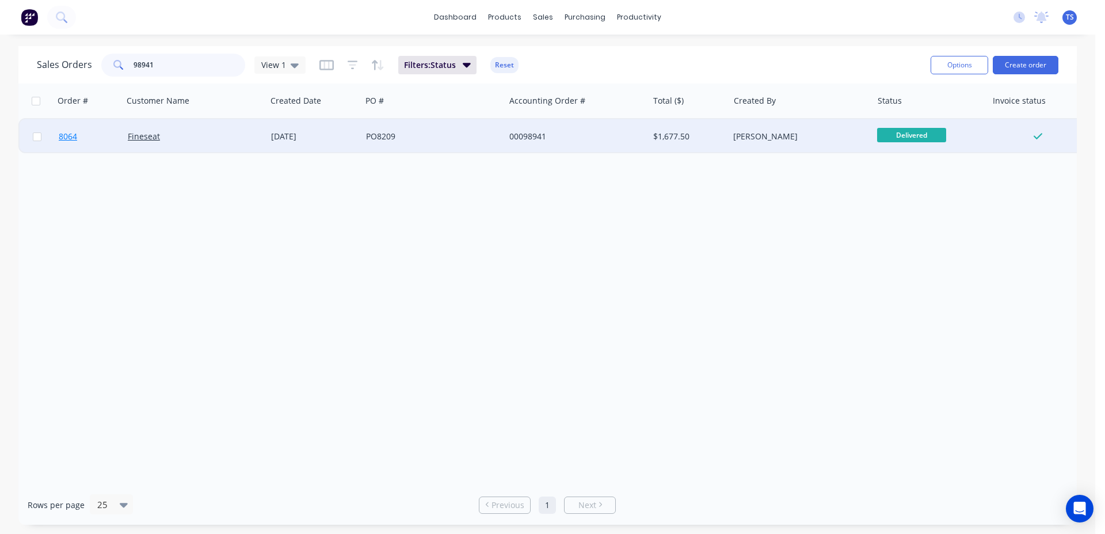
type input "98941"
click at [84, 142] on link "8064" at bounding box center [93, 136] width 69 height 35
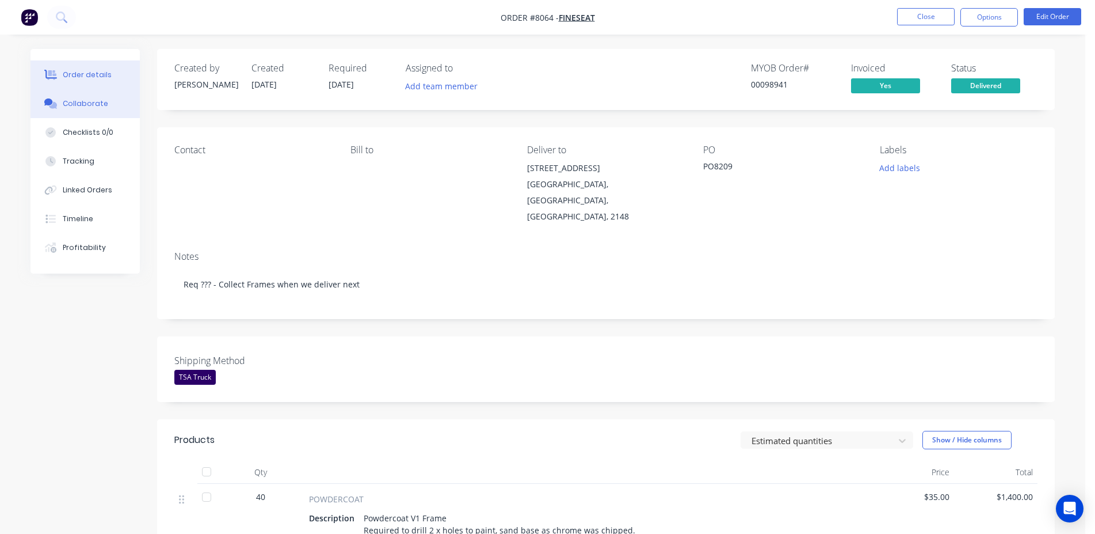
click at [108, 111] on button "Collaborate" at bounding box center [85, 103] width 109 height 29
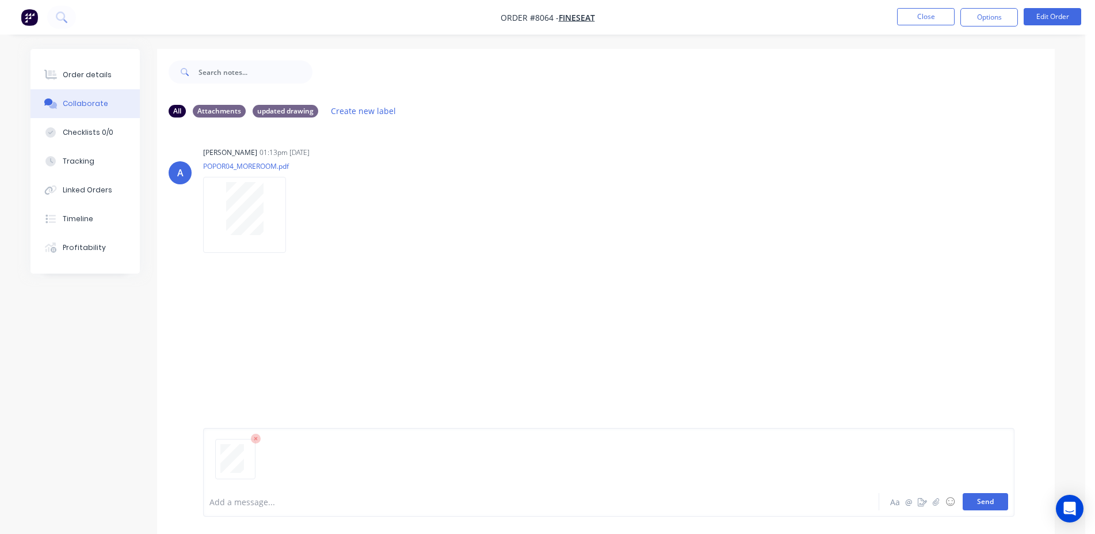
click at [990, 501] on button "Send" at bounding box center [985, 501] width 45 height 17
click at [908, 20] on button "Close" at bounding box center [926, 16] width 58 height 17
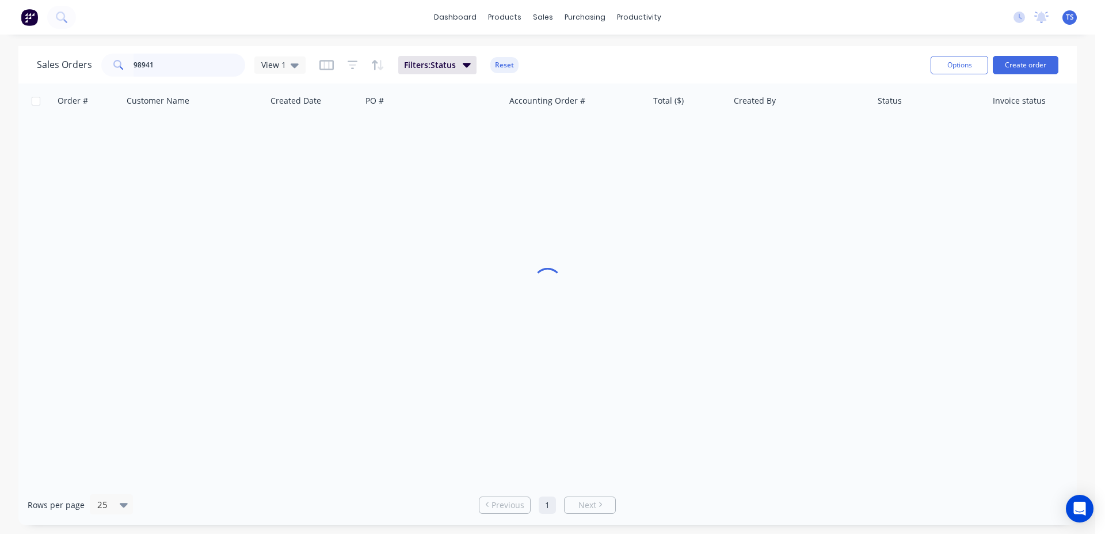
click at [199, 68] on input "98941" at bounding box center [190, 65] width 112 height 23
click at [199, 67] on input "98941" at bounding box center [190, 65] width 112 height 23
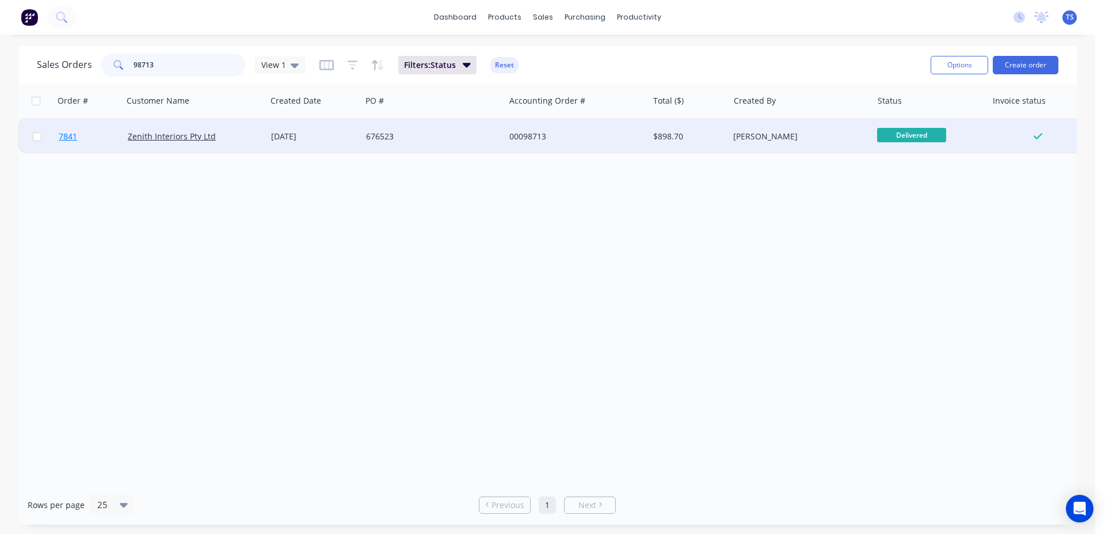
type input "98713"
click at [74, 135] on span "7841" at bounding box center [68, 137] width 18 height 12
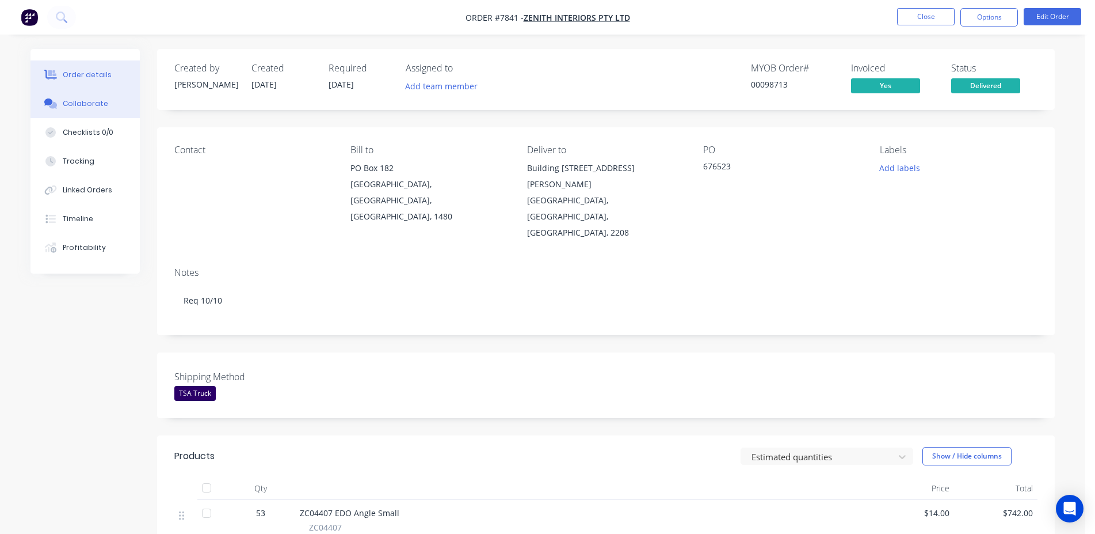
click at [101, 111] on button "Collaborate" at bounding box center [85, 103] width 109 height 29
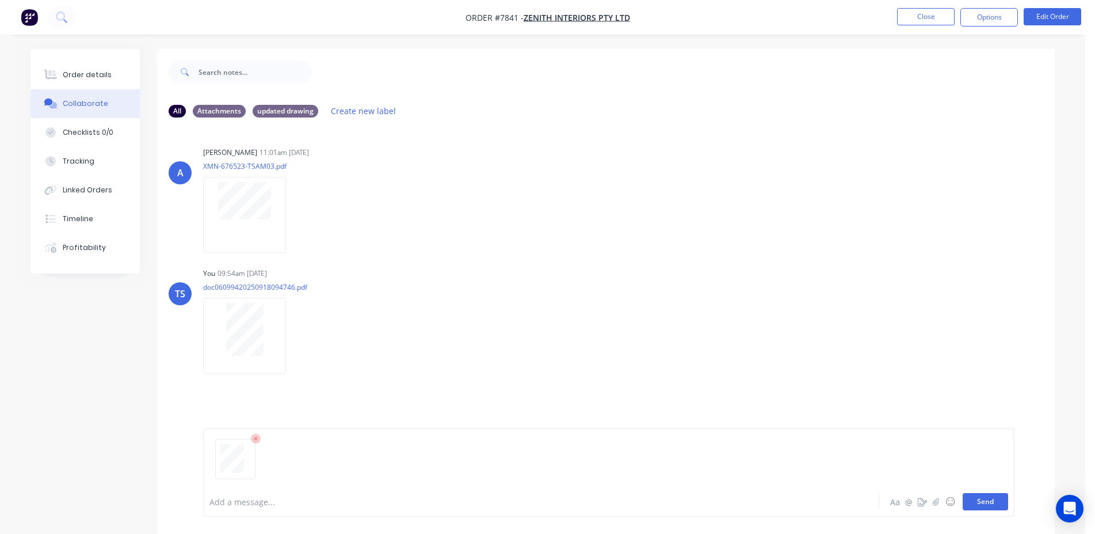
click at [980, 502] on button "Send" at bounding box center [985, 501] width 45 height 17
click at [932, 20] on button "Close" at bounding box center [926, 16] width 58 height 17
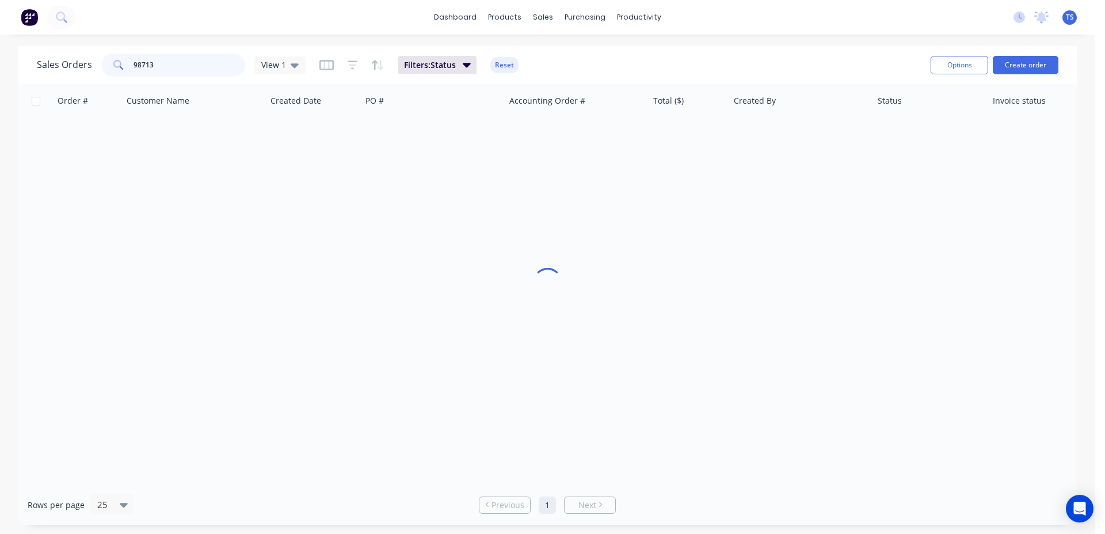
click at [197, 56] on input "98713" at bounding box center [190, 65] width 112 height 23
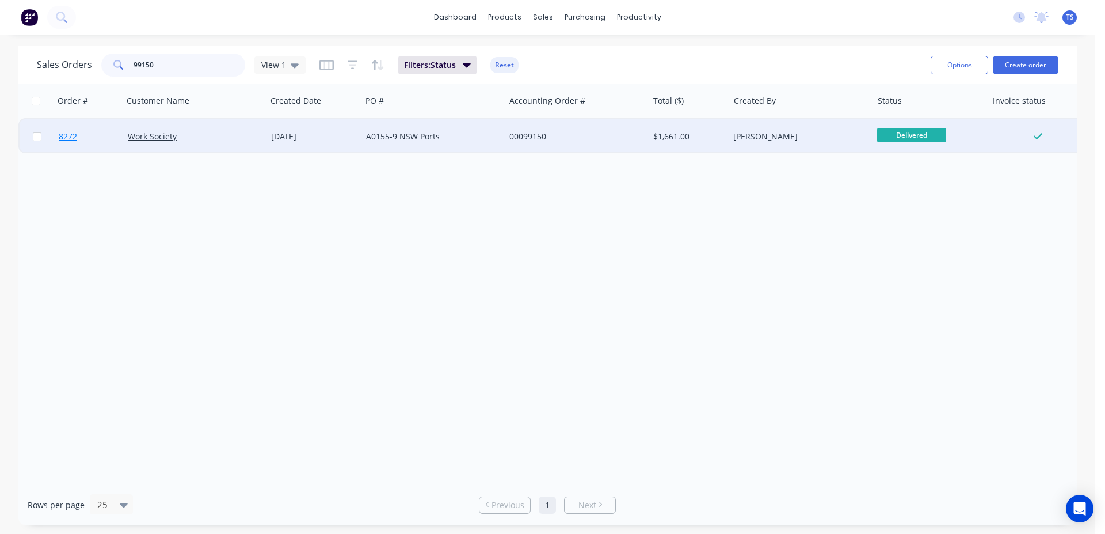
type input "99150"
click at [109, 137] on link "8272" at bounding box center [93, 136] width 69 height 35
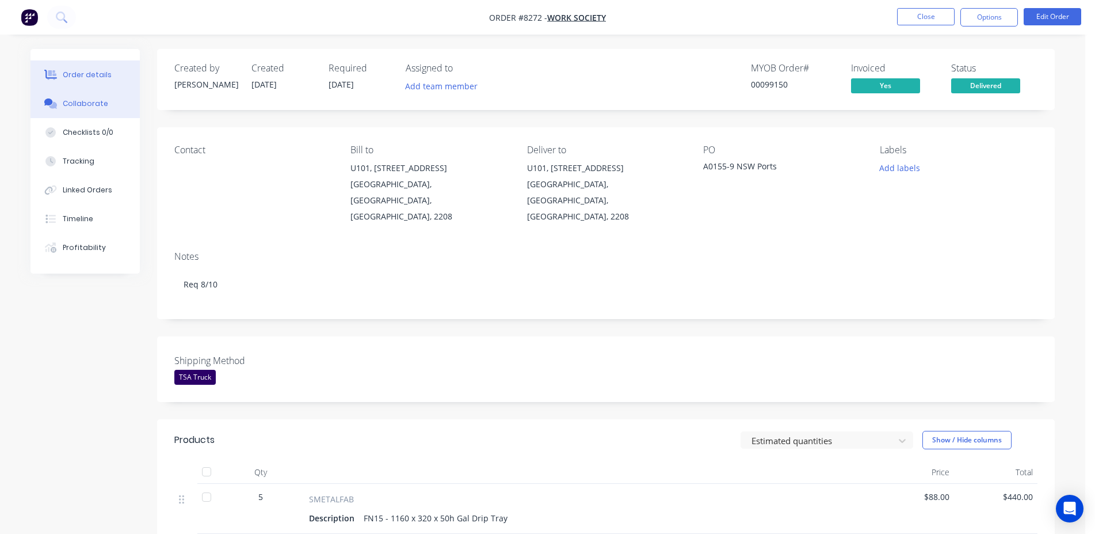
click at [98, 112] on button "Collaborate" at bounding box center [85, 103] width 109 height 29
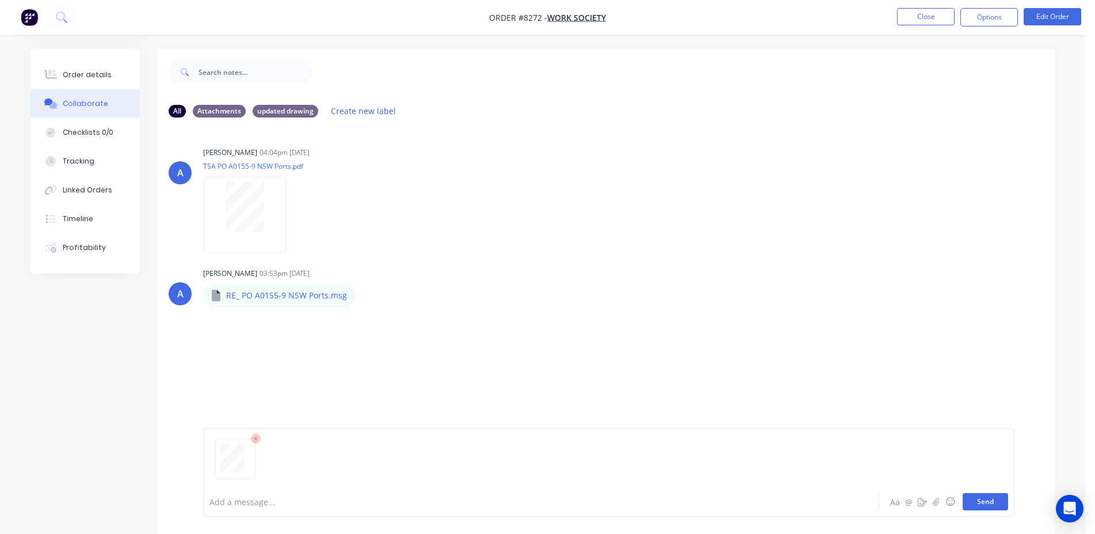
click at [978, 500] on button "Send" at bounding box center [985, 501] width 45 height 17
click at [924, 20] on button "Close" at bounding box center [926, 16] width 58 height 17
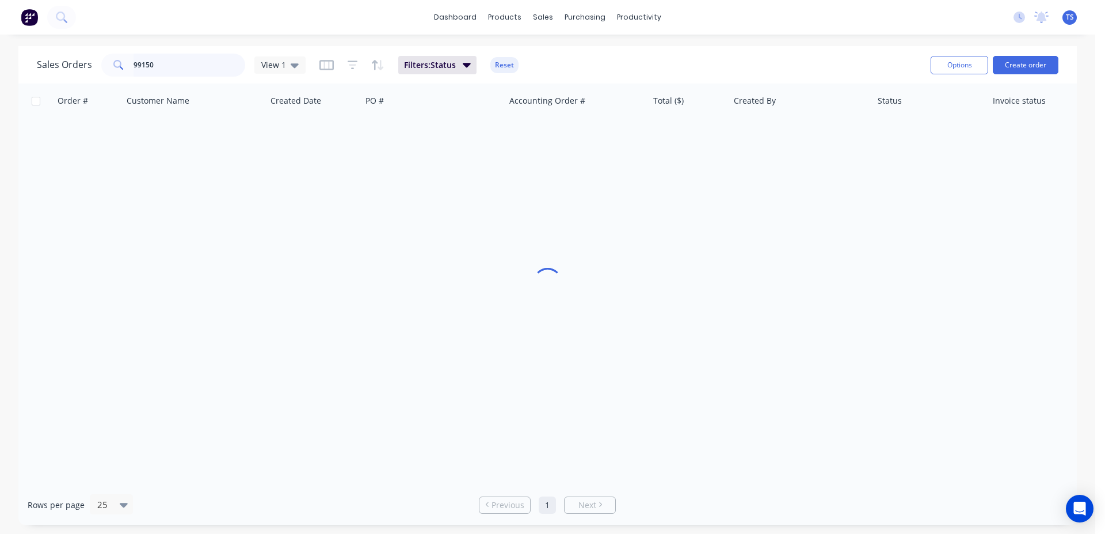
click at [196, 62] on input "99150" at bounding box center [190, 65] width 112 height 23
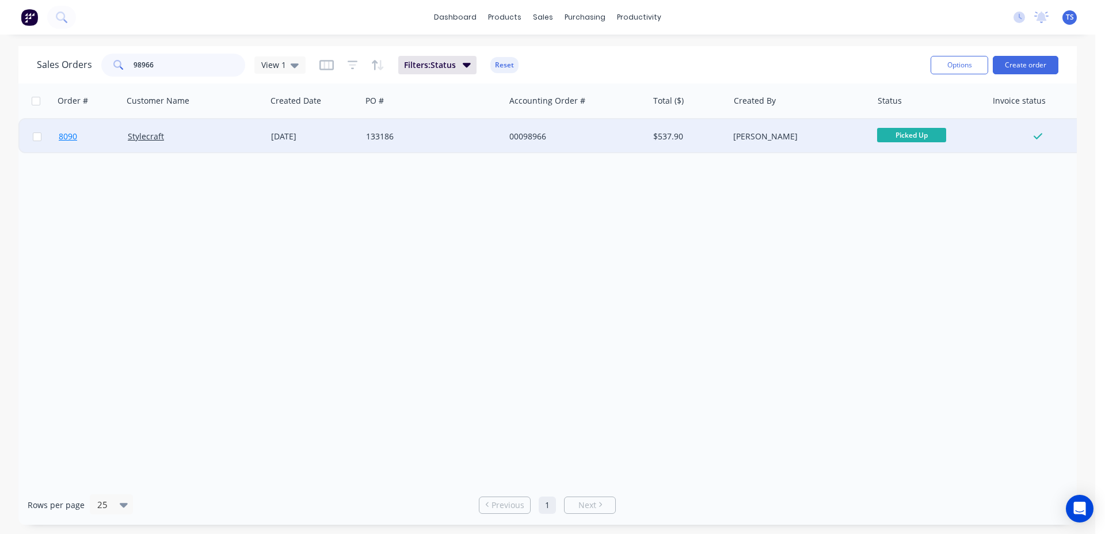
type input "98966"
click at [94, 136] on link "8090" at bounding box center [93, 136] width 69 height 35
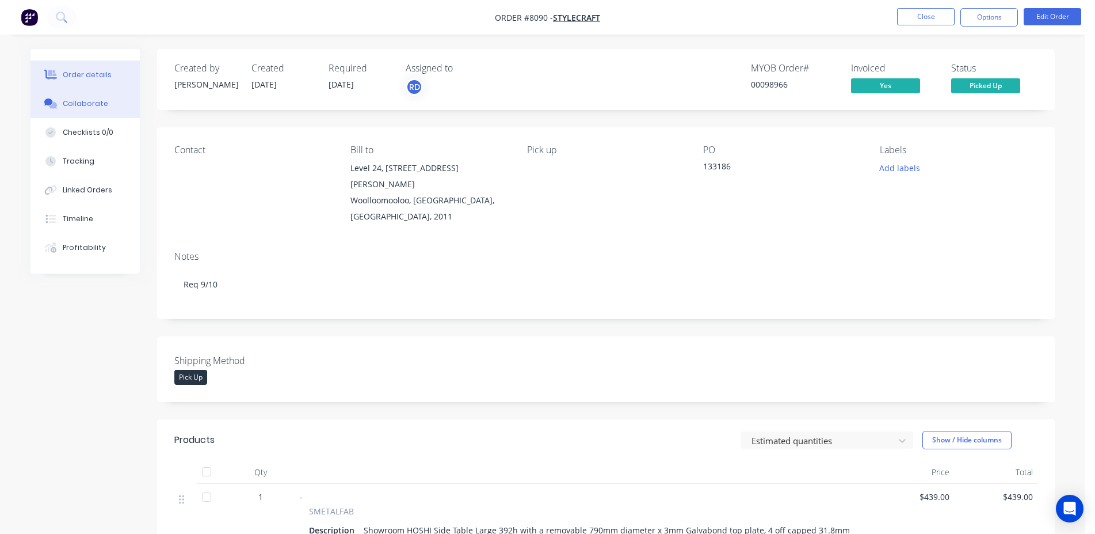
click at [127, 108] on button "Collaborate" at bounding box center [85, 103] width 109 height 29
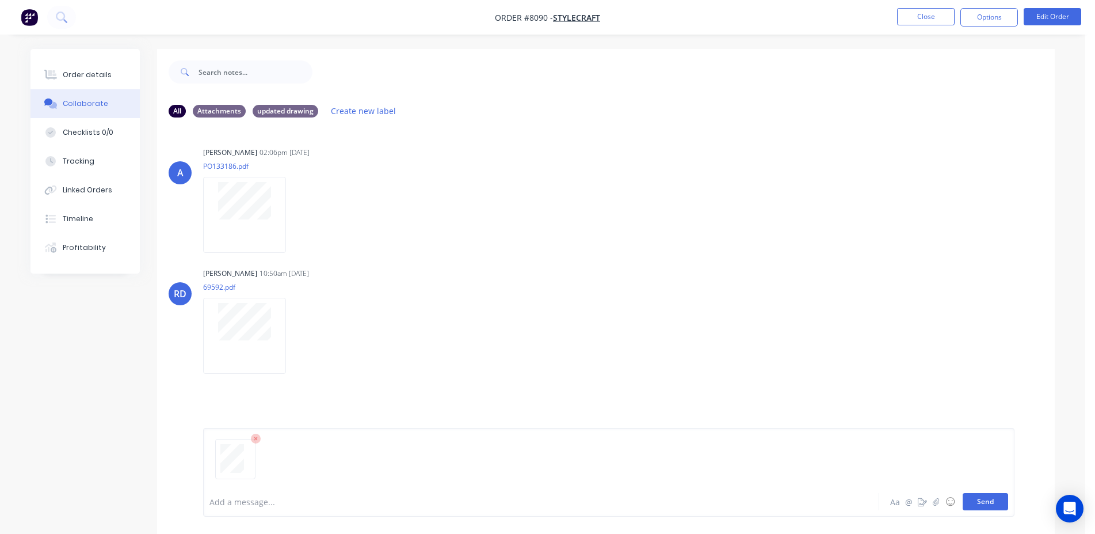
click at [982, 505] on button "Send" at bounding box center [985, 501] width 45 height 17
click at [947, 18] on button "Close" at bounding box center [926, 16] width 58 height 17
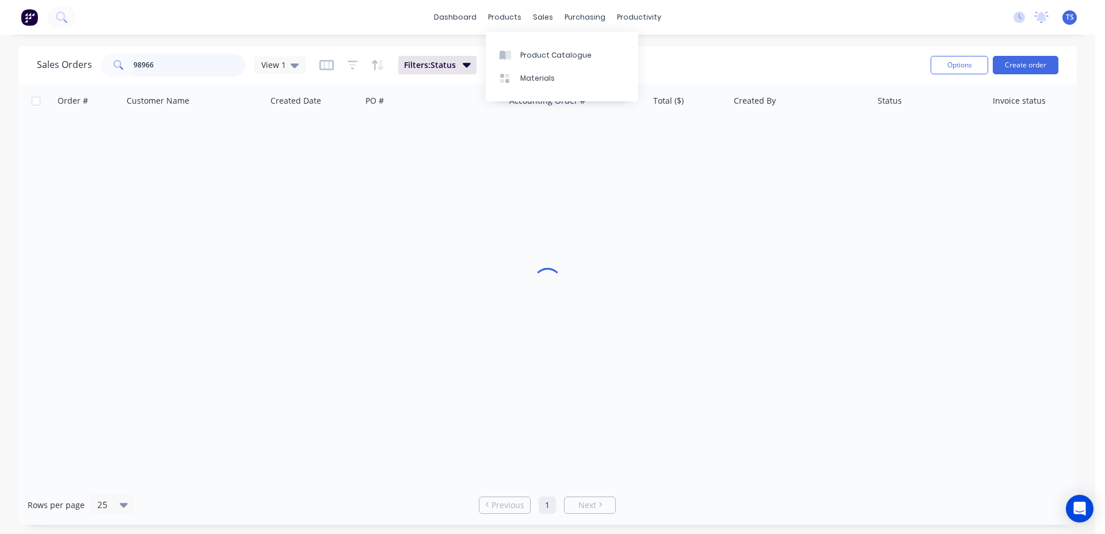
click at [217, 66] on input "98966" at bounding box center [190, 65] width 112 height 23
type input "98924"
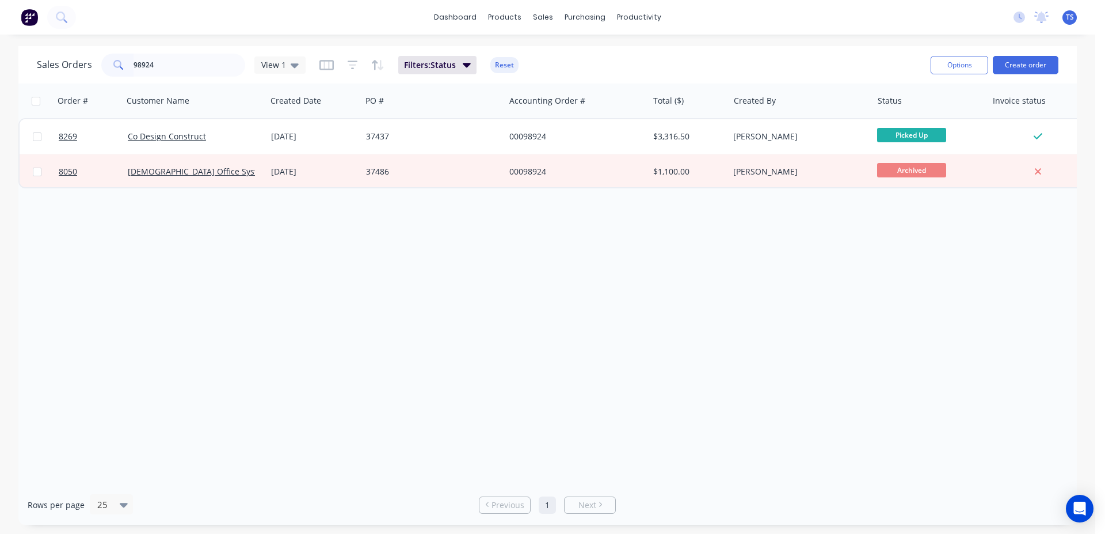
click at [81, 153] on link "8269" at bounding box center [93, 136] width 69 height 35
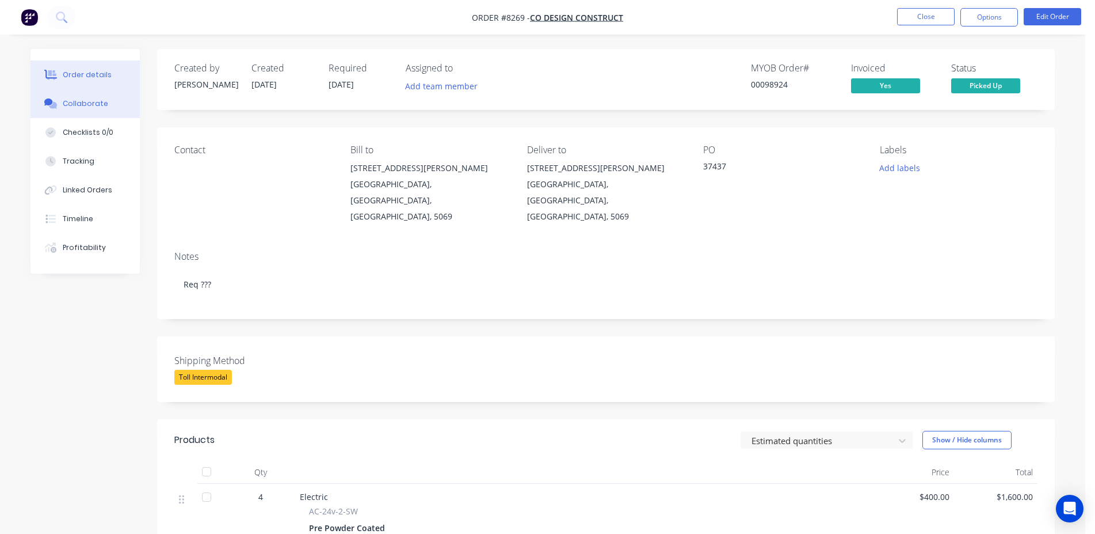
click at [105, 104] on button "Collaborate" at bounding box center [85, 103] width 109 height 29
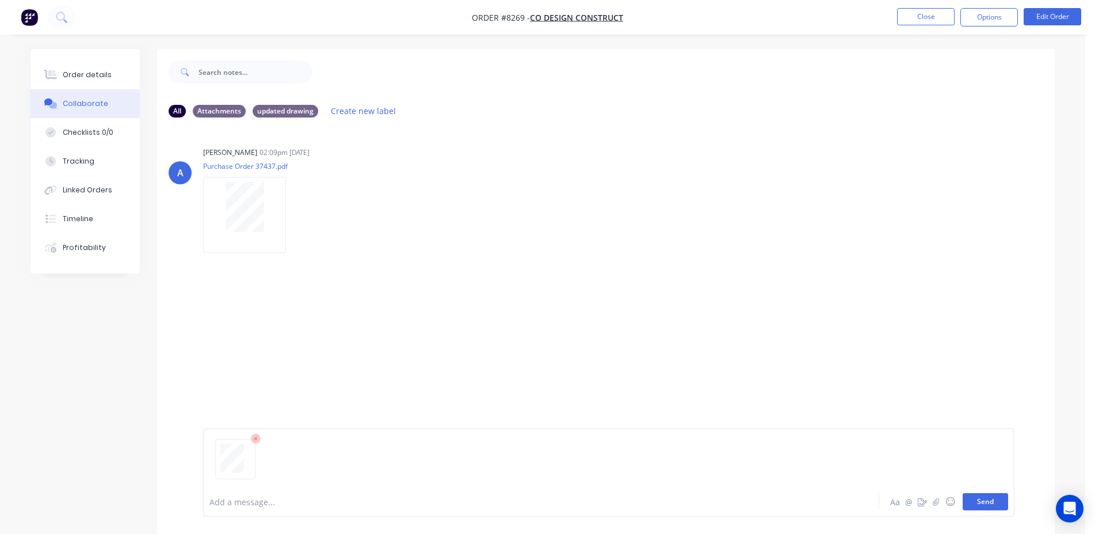
click at [993, 497] on button "Send" at bounding box center [985, 501] width 45 height 17
click at [81, 68] on button "Order details" at bounding box center [85, 74] width 109 height 29
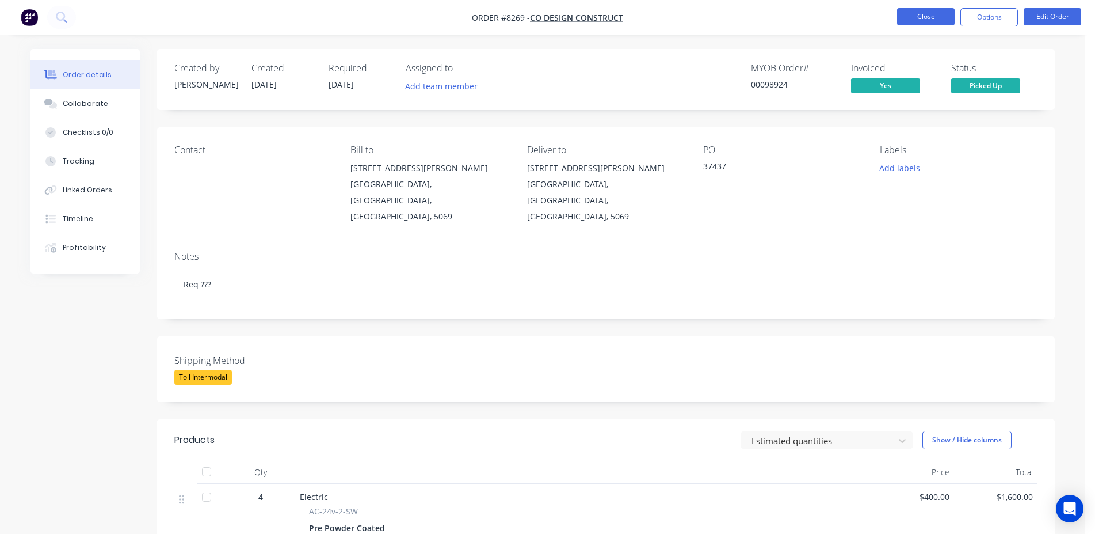
click at [940, 24] on button "Close" at bounding box center [926, 16] width 58 height 17
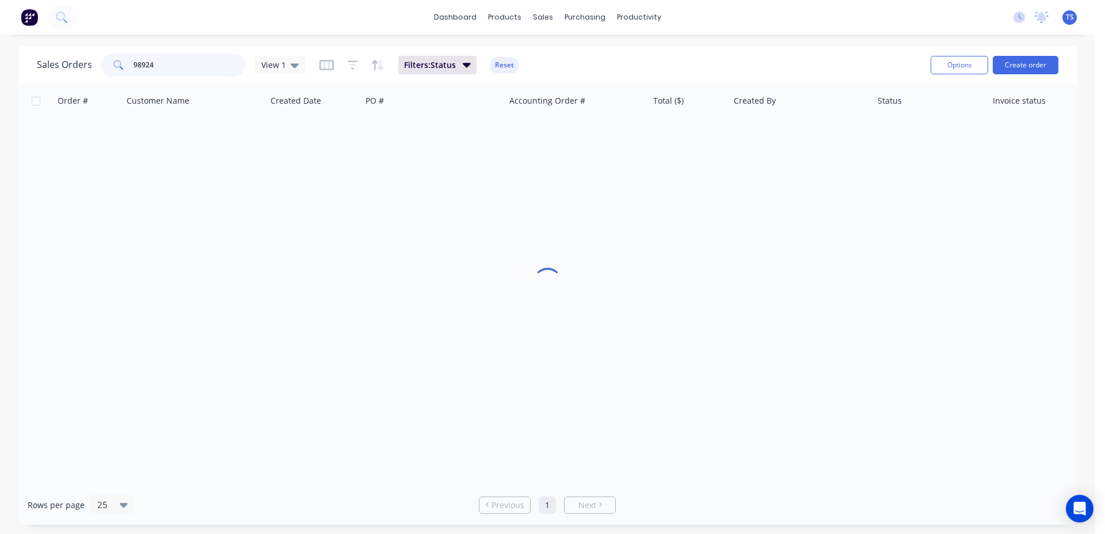
click at [187, 66] on input "98924" at bounding box center [190, 65] width 112 height 23
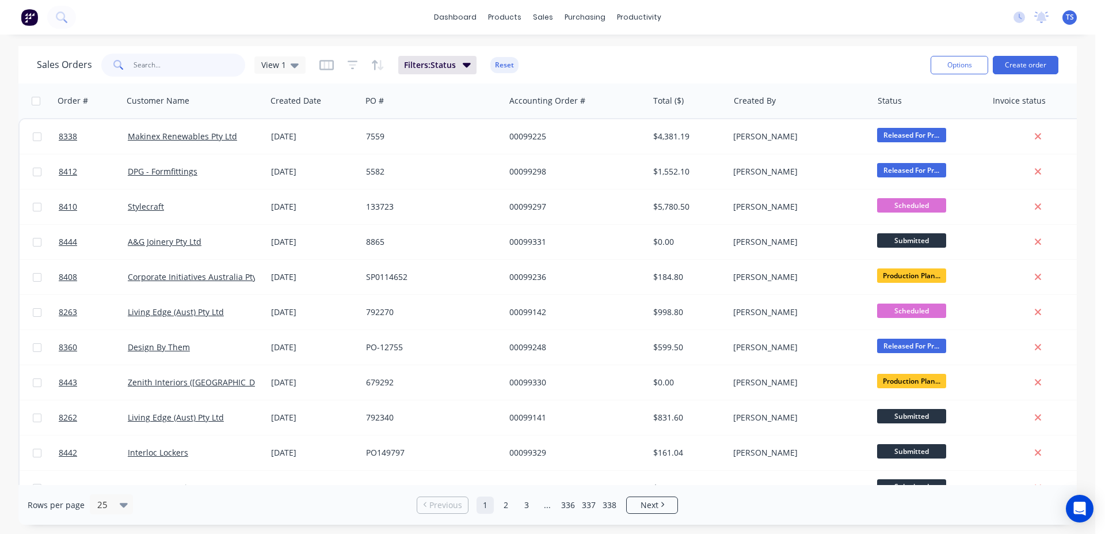
click at [220, 74] on input "text" at bounding box center [190, 65] width 112 height 23
click at [216, 68] on input "text" at bounding box center [190, 65] width 112 height 23
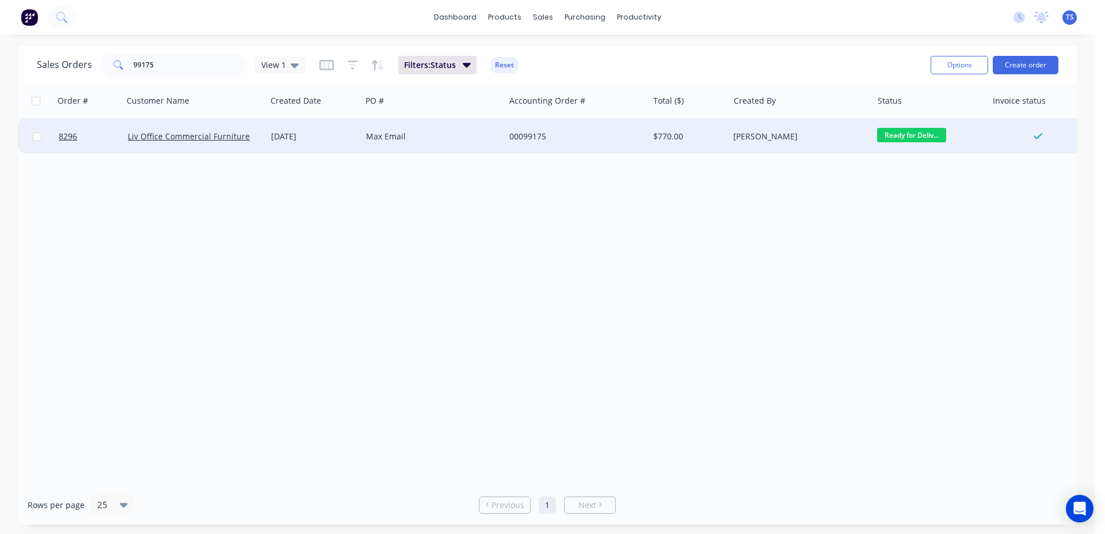
click at [931, 140] on span "Ready for Deliv..." at bounding box center [911, 135] width 69 height 14
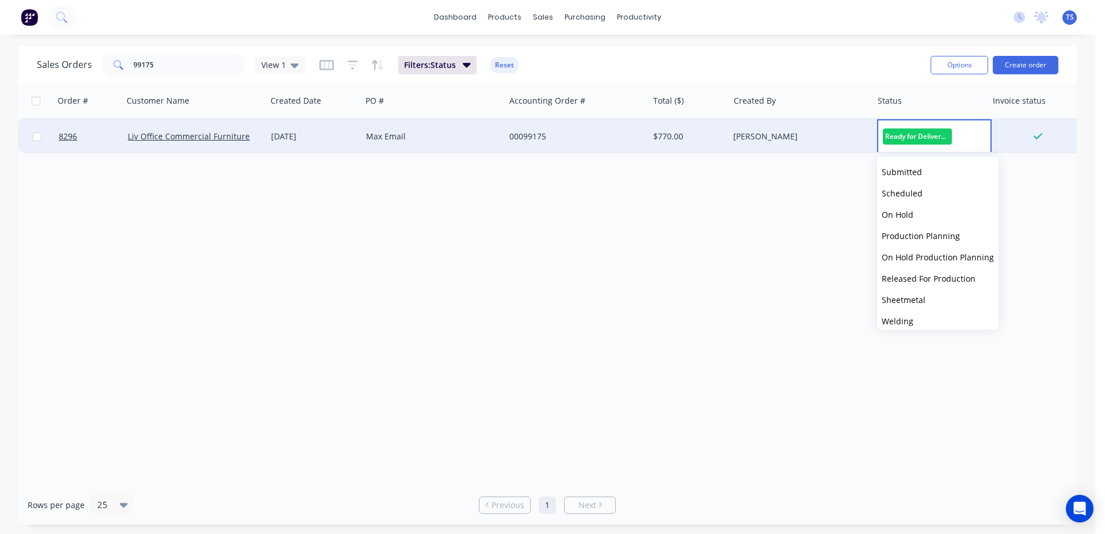
scroll to position [125, 0]
click at [923, 314] on button "Picked Up" at bounding box center [937, 313] width 121 height 21
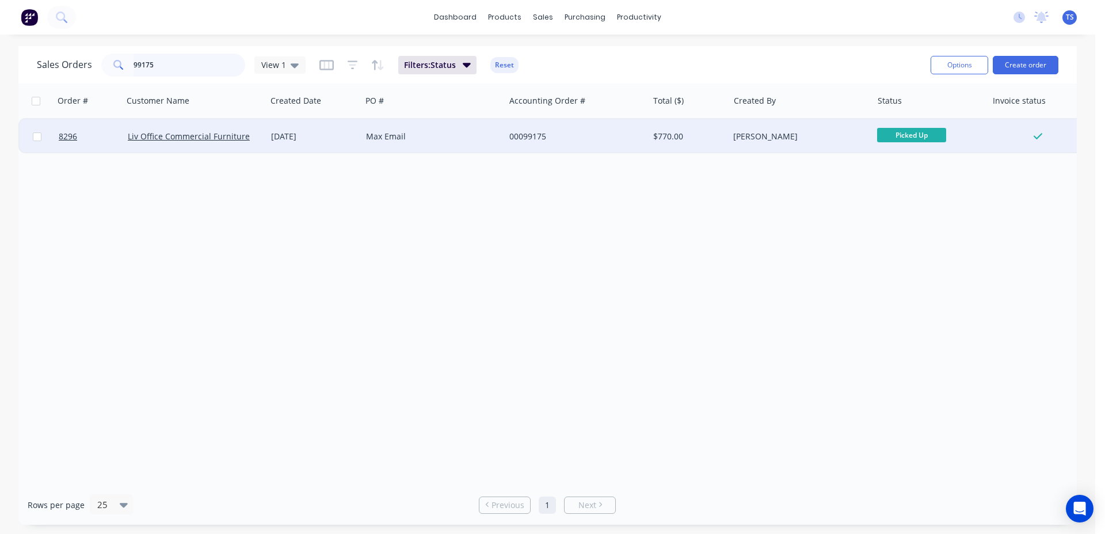
click at [205, 65] on input "99175" at bounding box center [190, 65] width 112 height 23
click at [915, 133] on span "Ready for Deliv..." at bounding box center [911, 135] width 69 height 14
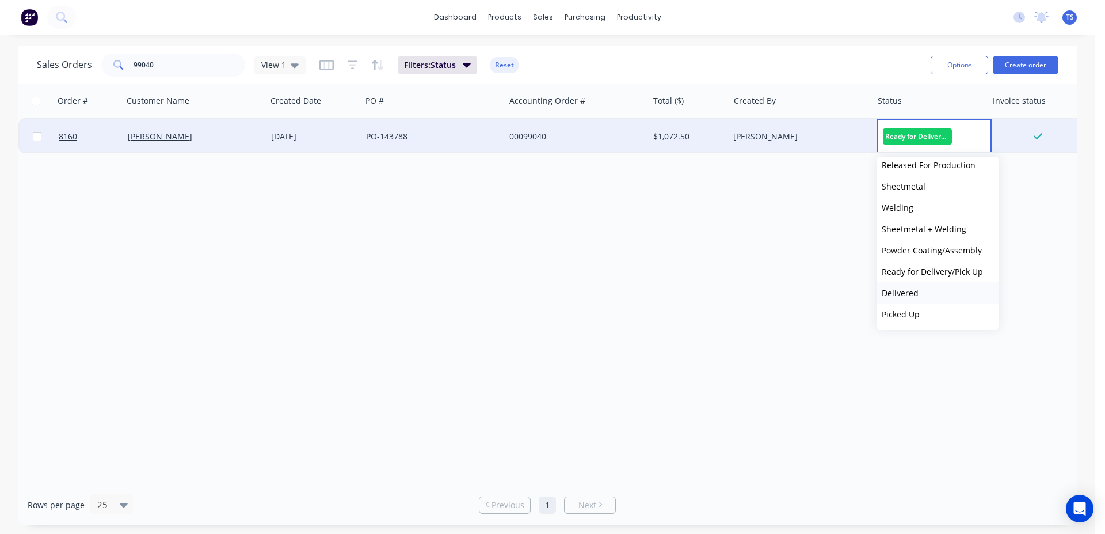
click at [943, 292] on button "Delivered" at bounding box center [937, 292] width 121 height 21
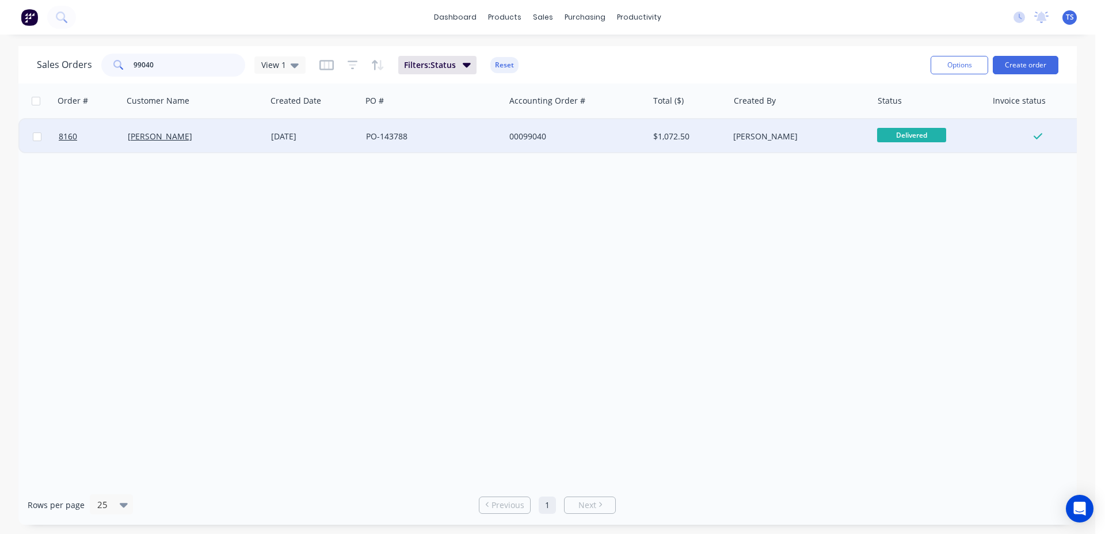
click at [170, 74] on input "99040" at bounding box center [190, 65] width 112 height 23
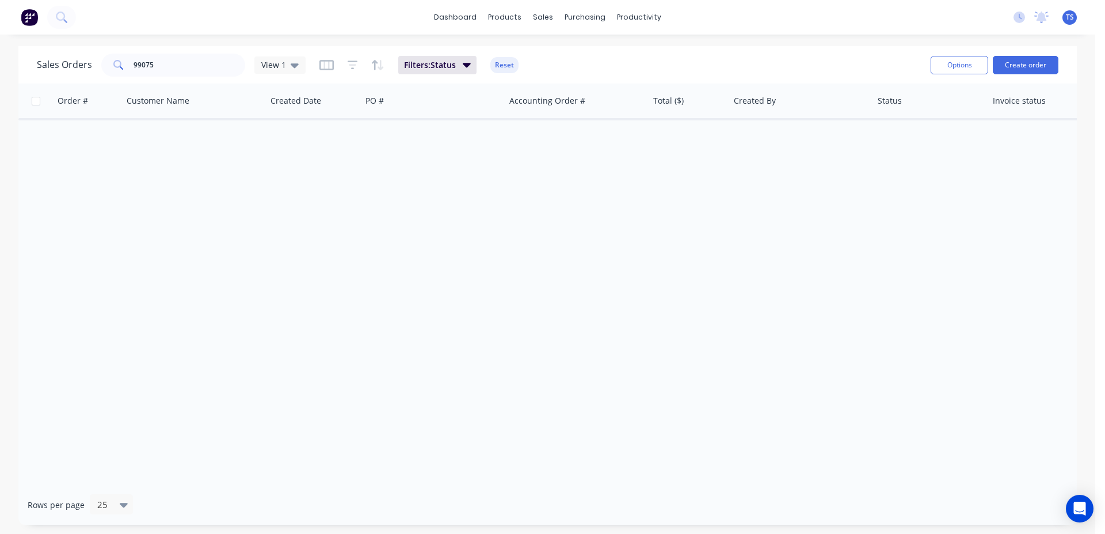
click at [170, 83] on div "Sales Orders 99075 View 1 Filters: Status Reset Options Create order" at bounding box center [547, 64] width 1058 height 37
click at [176, 68] on input "99075" at bounding box center [190, 65] width 112 height 23
click at [182, 61] on input "98796" at bounding box center [190, 65] width 112 height 23
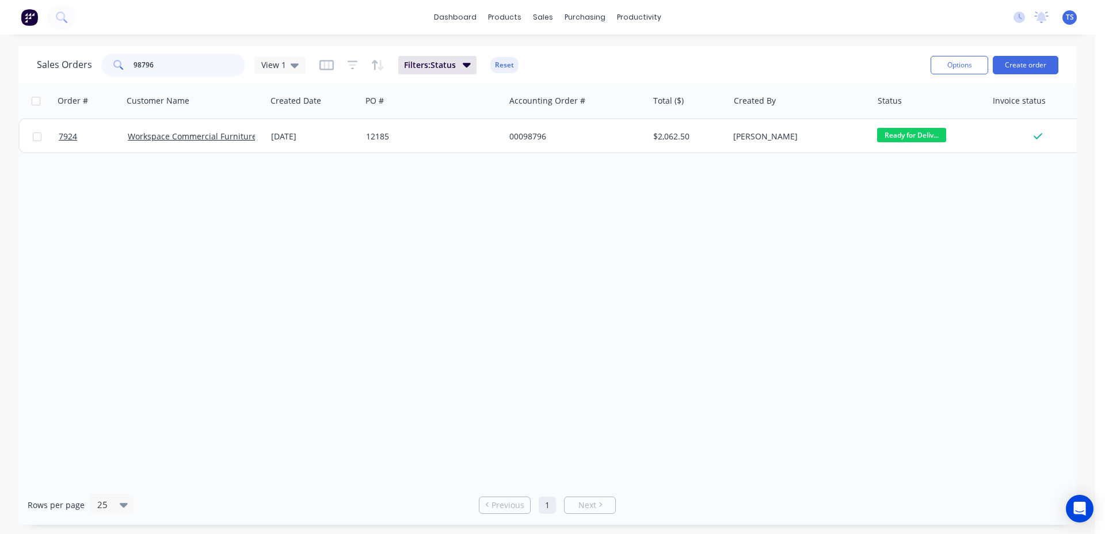
click at [182, 61] on input "98796" at bounding box center [190, 65] width 112 height 23
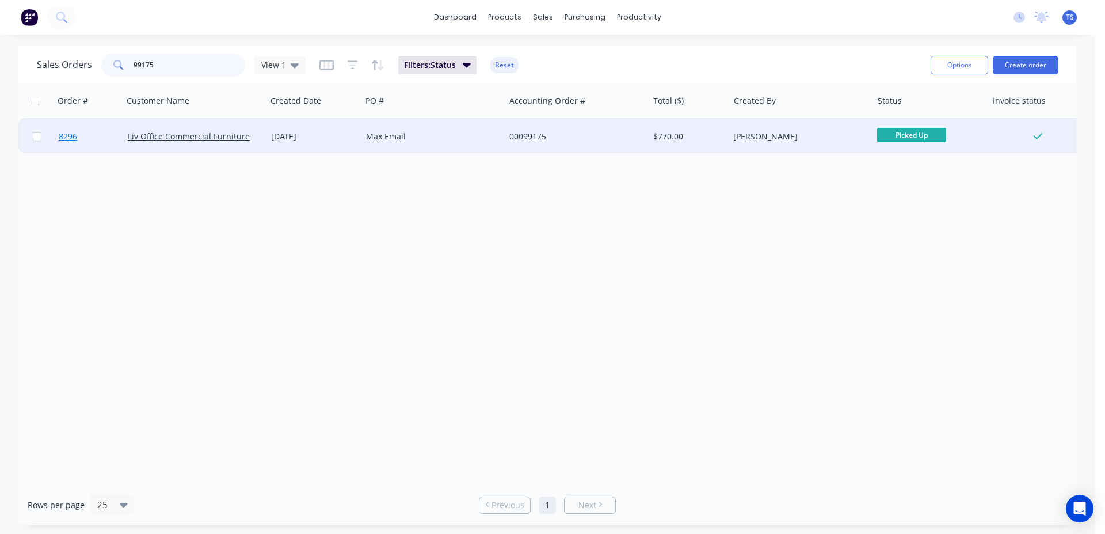
type input "99175"
click at [74, 150] on link "8296" at bounding box center [93, 136] width 69 height 35
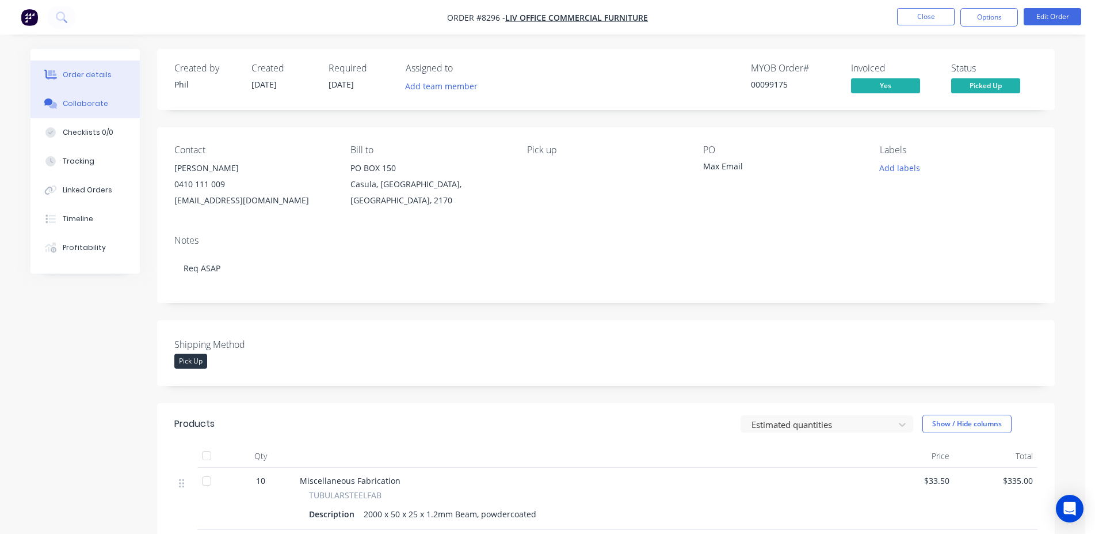
click at [94, 106] on div "Collaborate" at bounding box center [85, 103] width 45 height 10
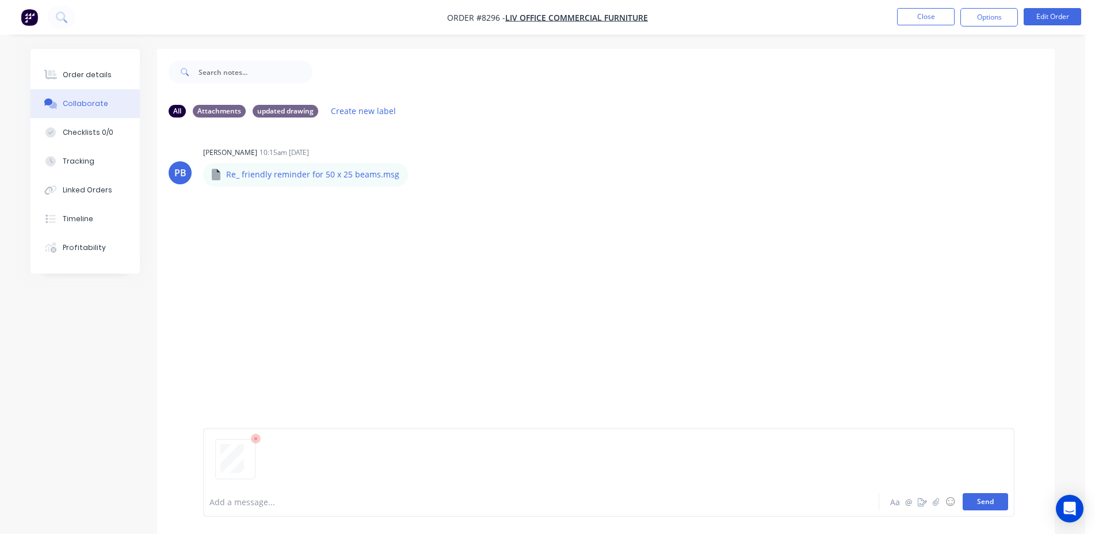
click at [984, 498] on button "Send" at bounding box center [985, 501] width 45 height 17
click at [927, 19] on button "Close" at bounding box center [926, 16] width 58 height 17
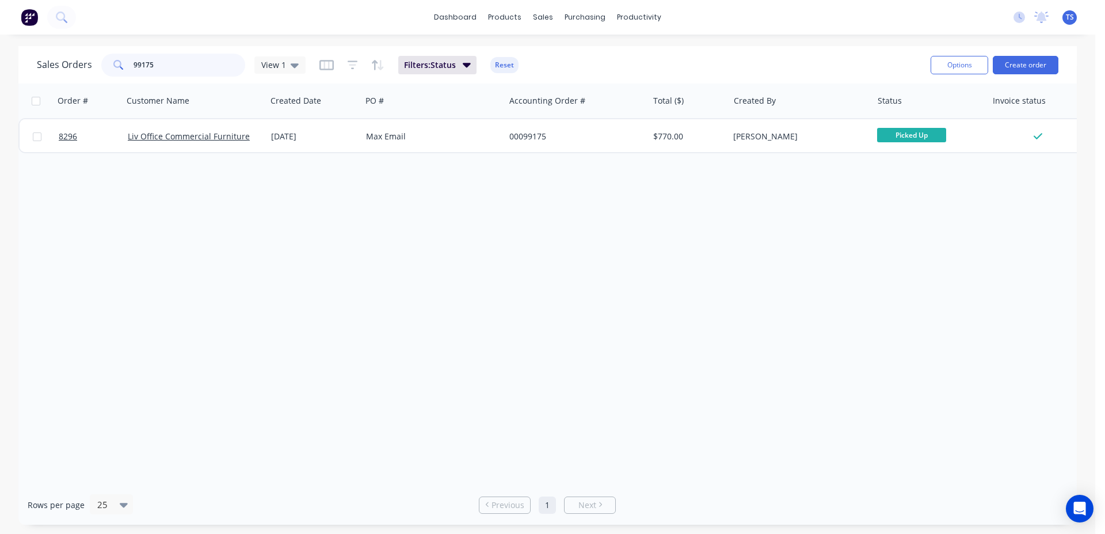
click at [193, 56] on input "99175" at bounding box center [190, 65] width 112 height 23
click at [193, 57] on input "99175" at bounding box center [190, 65] width 112 height 23
click at [193, 57] on input "9917599040" at bounding box center [190, 65] width 112 height 23
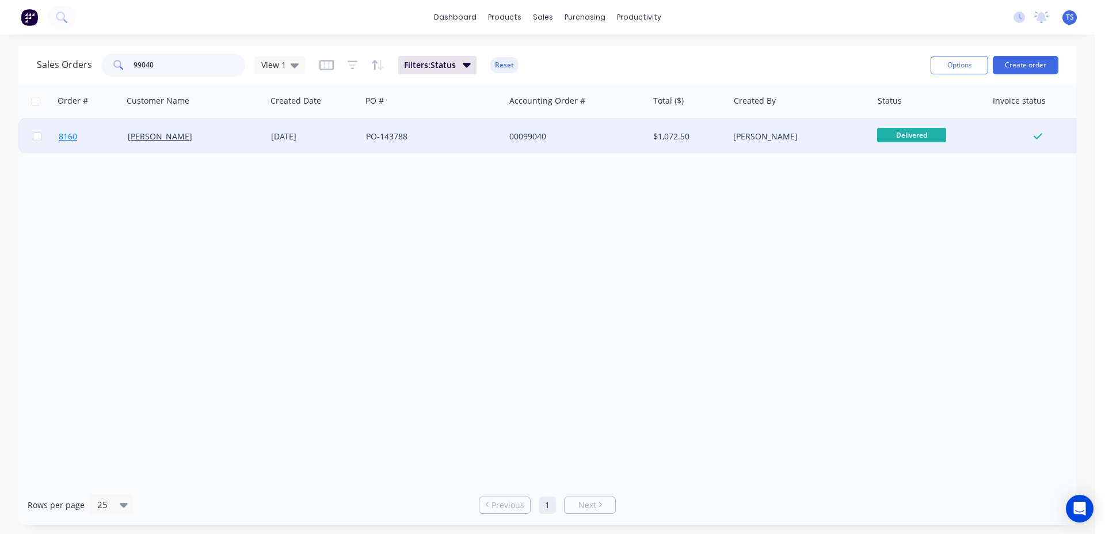
type input "99040"
click at [66, 147] on link "8160" at bounding box center [93, 136] width 69 height 35
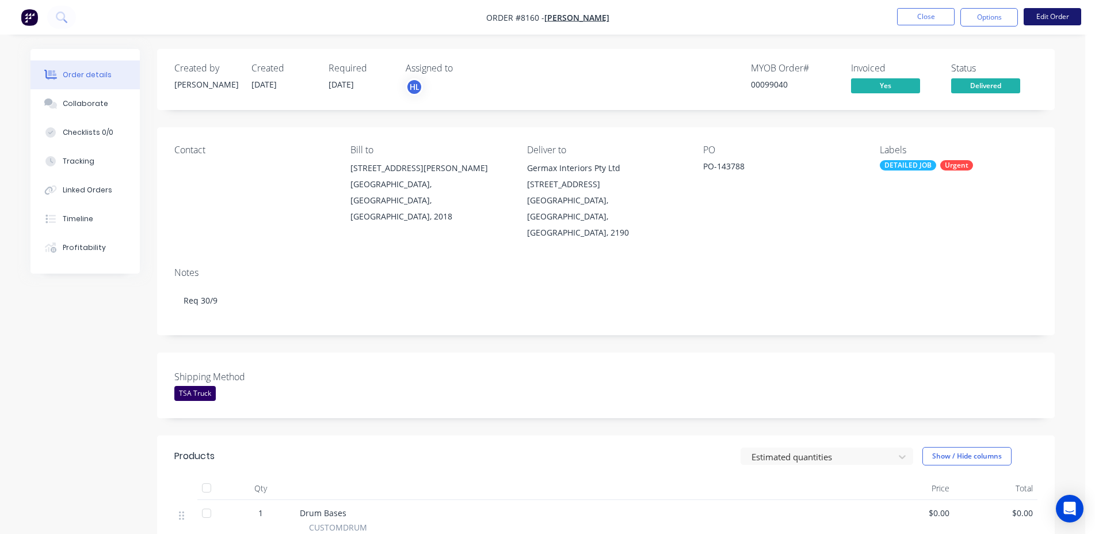
click at [1053, 13] on button "Edit Order" at bounding box center [1053, 16] width 58 height 17
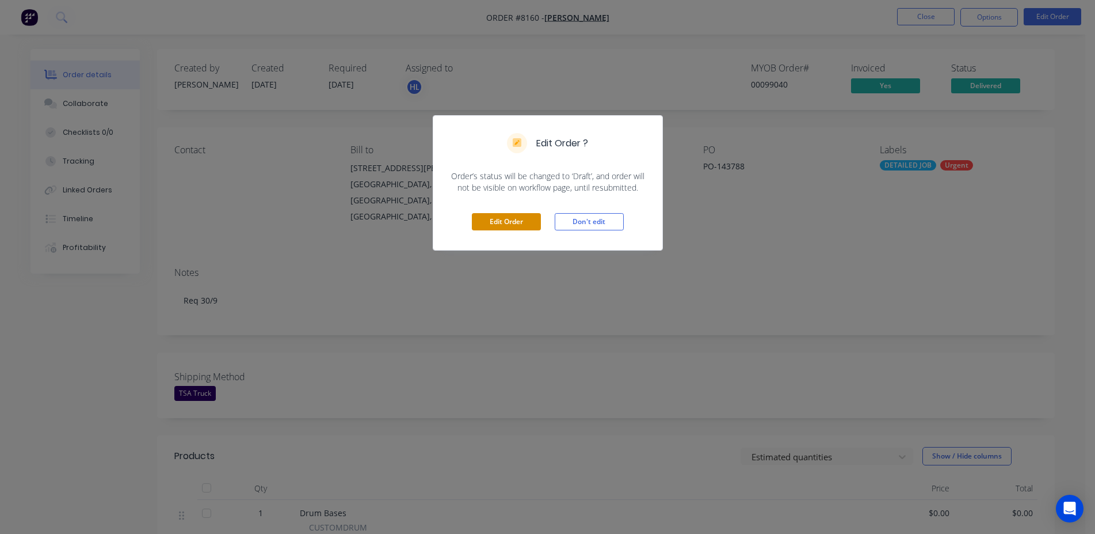
click at [538, 228] on button "Edit Order" at bounding box center [506, 221] width 69 height 17
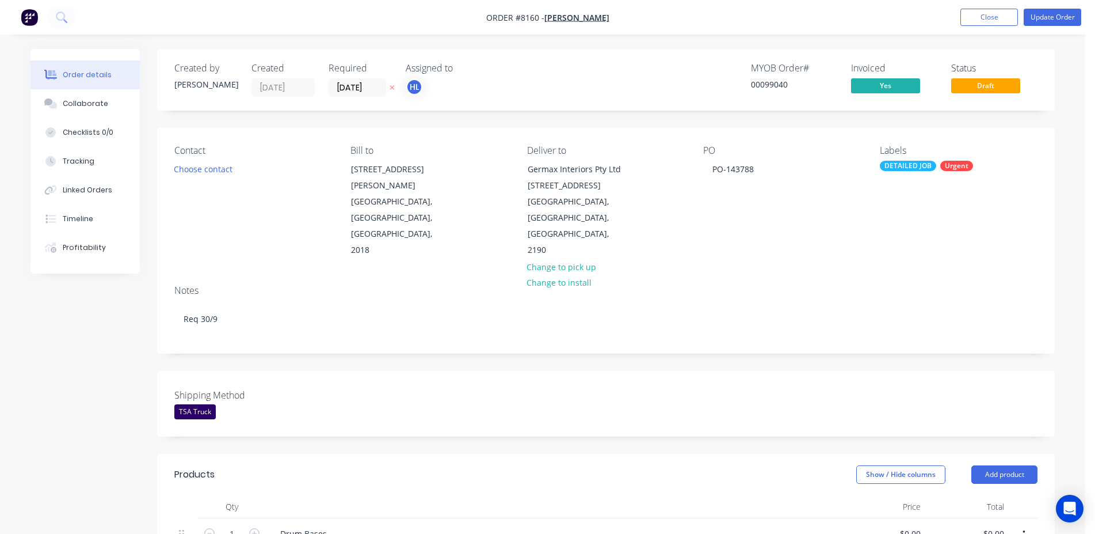
click at [1055, 29] on nav "Order #8160 - Koskela Add product Close Update Order" at bounding box center [547, 17] width 1095 height 35
click at [1055, 26] on nav "Order #8160 - Koskela Add product Close Update Order" at bounding box center [547, 17] width 1095 height 35
click at [1057, 19] on button "Update Order" at bounding box center [1053, 17] width 58 height 17
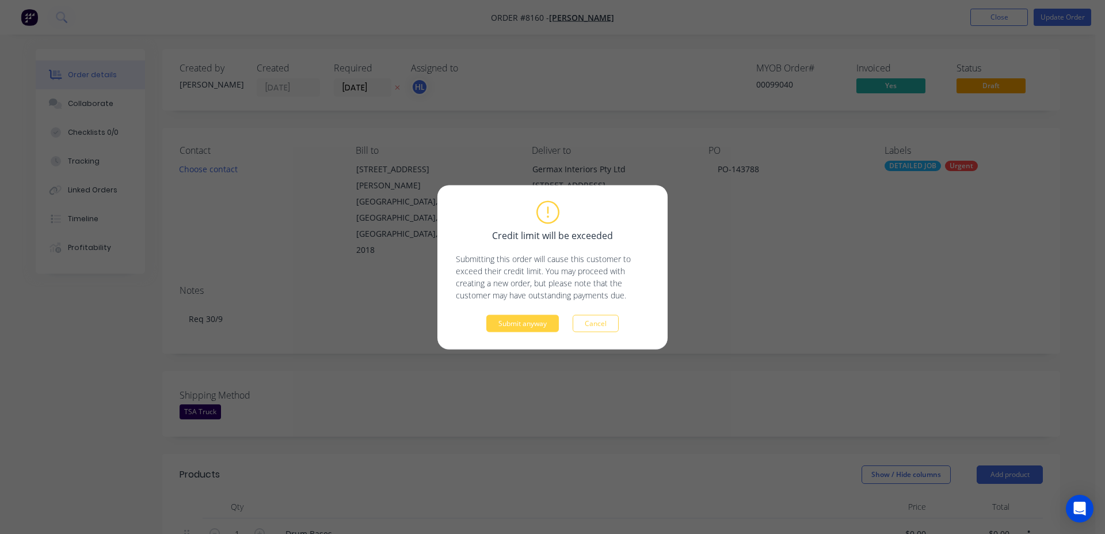
drag, startPoint x: 491, startPoint y: 337, endPoint x: 517, endPoint y: 332, distance: 27.1
click at [492, 337] on div "Credit limit will be exceeded Submitting this order will cause this customer to…" at bounding box center [552, 267] width 230 height 164
click at [519, 332] on div "Credit limit will be exceeded Submitting this order will cause this customer to…" at bounding box center [552, 267] width 230 height 164
click at [522, 322] on button "Submit anyway" at bounding box center [522, 322] width 73 height 17
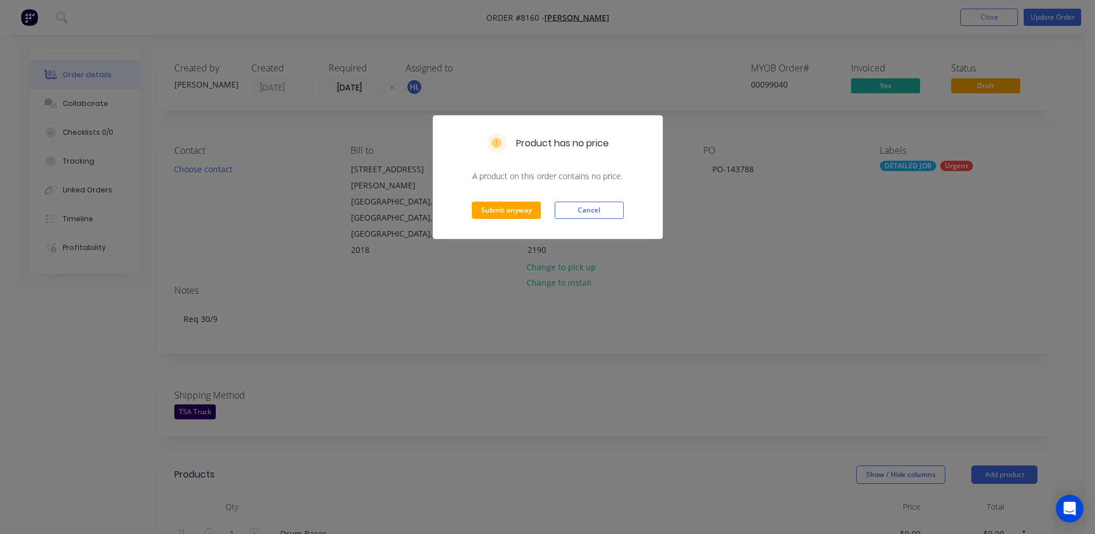
click at [481, 222] on div "Submit anyway Cancel" at bounding box center [547, 210] width 229 height 56
click at [517, 211] on button "Submit anyway" at bounding box center [506, 209] width 69 height 17
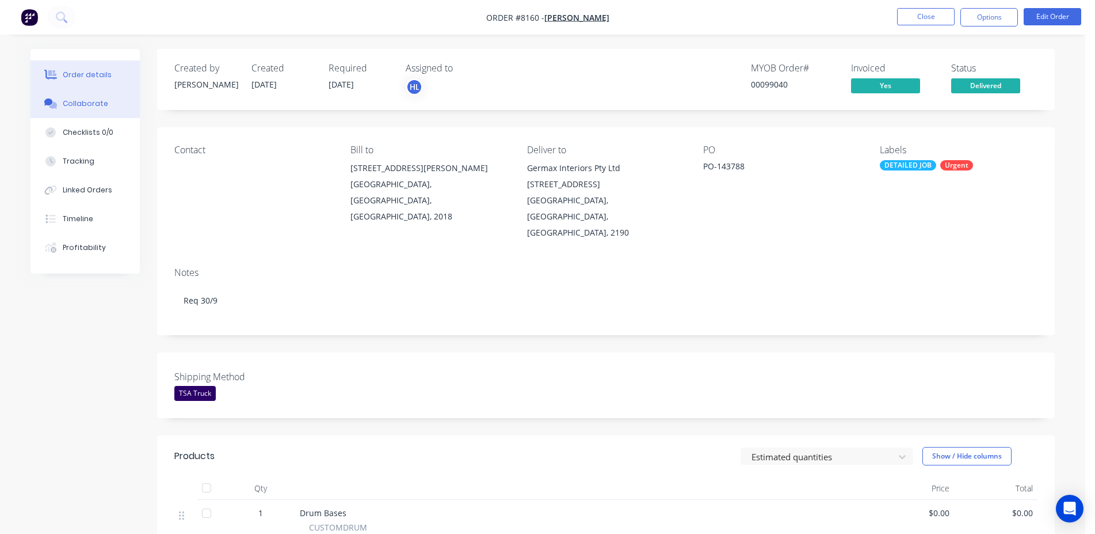
click at [96, 105] on div "Collaborate" at bounding box center [85, 103] width 45 height 10
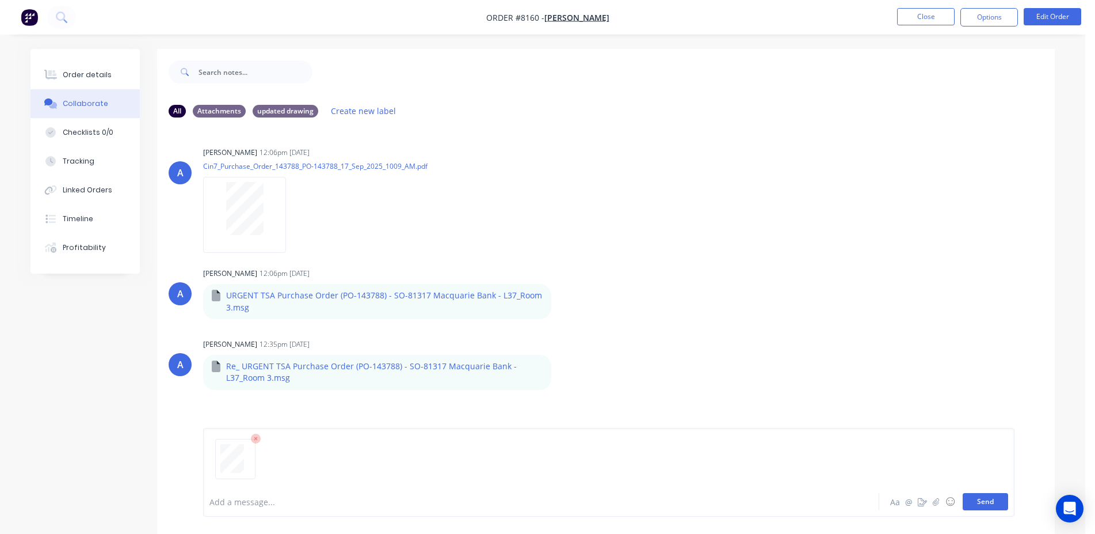
click at [976, 496] on button "Send" at bounding box center [985, 501] width 45 height 17
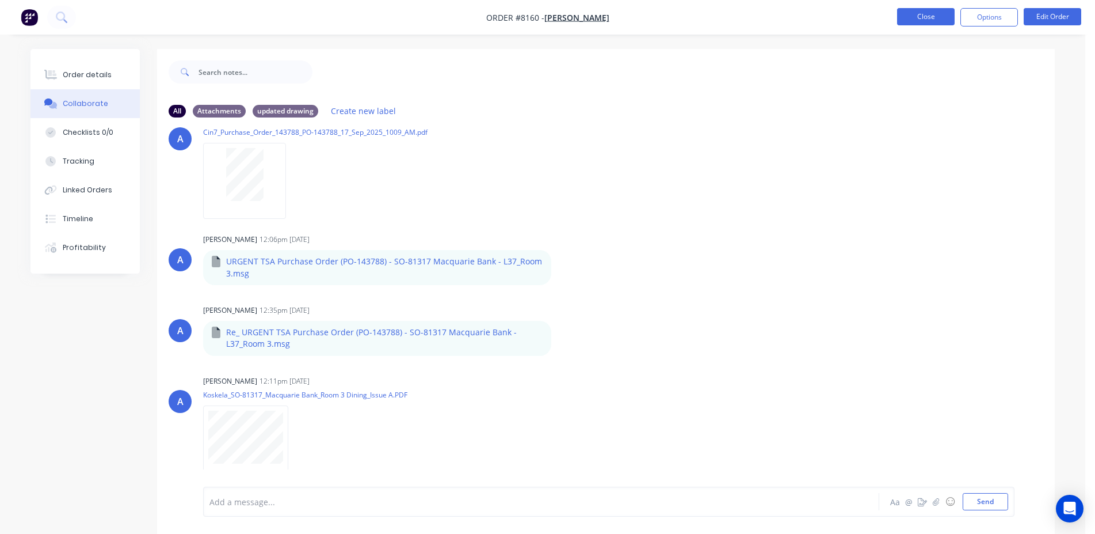
click at [929, 19] on button "Close" at bounding box center [926, 16] width 58 height 17
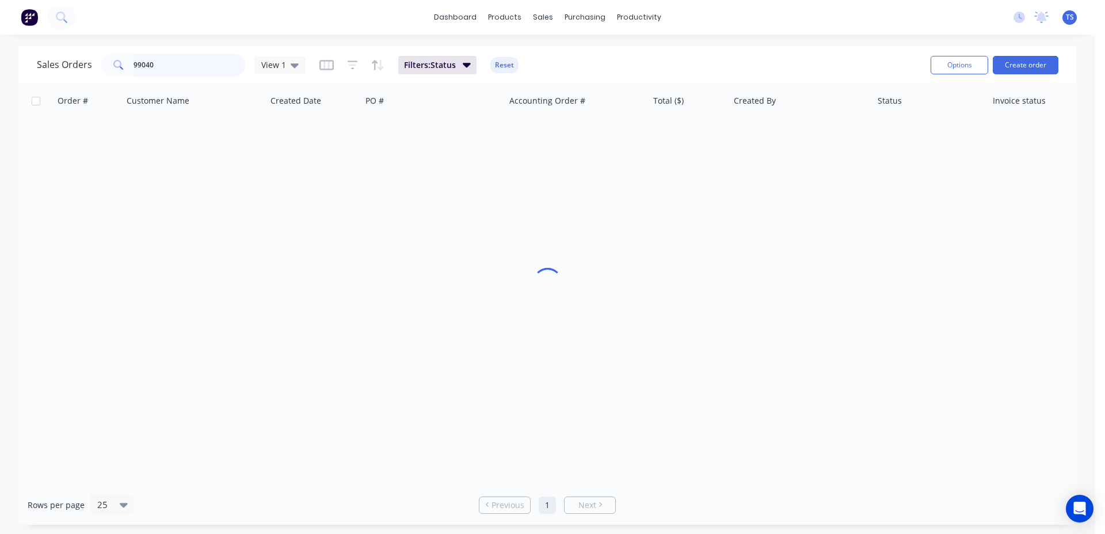
click at [189, 67] on input "99040" at bounding box center [190, 65] width 112 height 23
click at [189, 68] on input "99040" at bounding box center [190, 65] width 112 height 23
paste input "818"
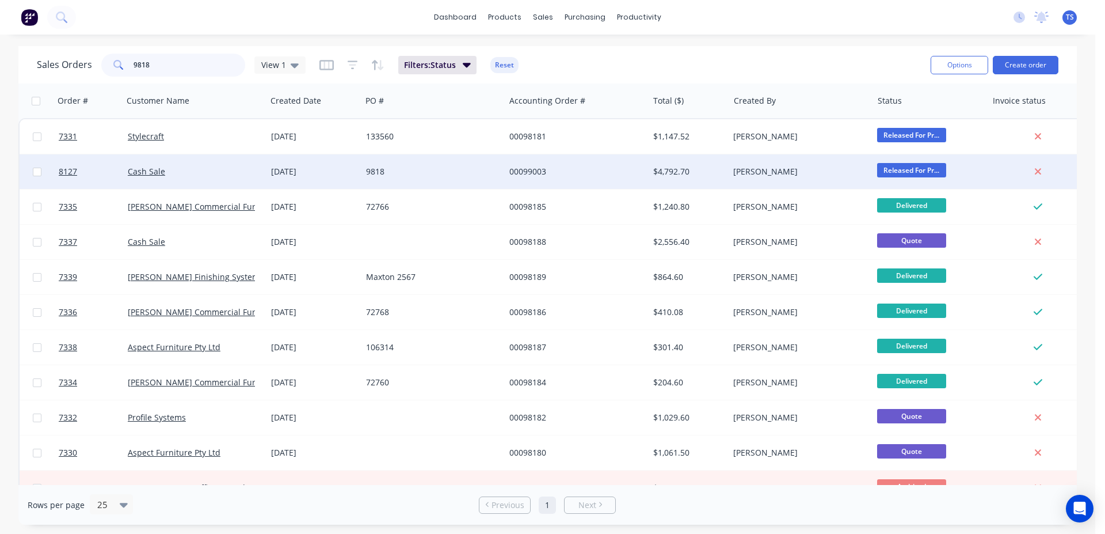
type input "9818"
click at [429, 173] on div "9818" at bounding box center [430, 172] width 128 height 12
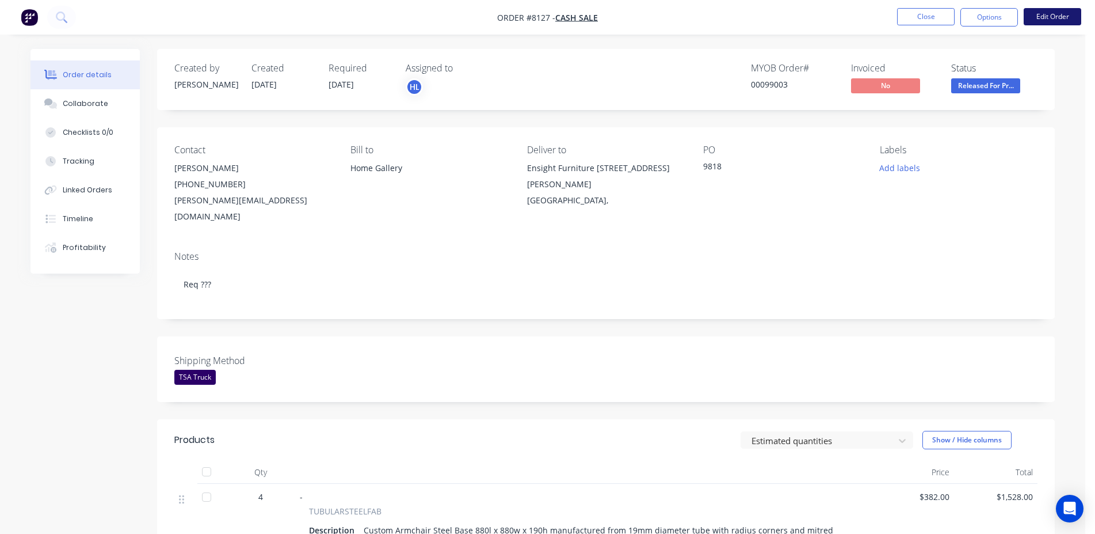
click at [1053, 16] on button "Edit Order" at bounding box center [1053, 16] width 58 height 17
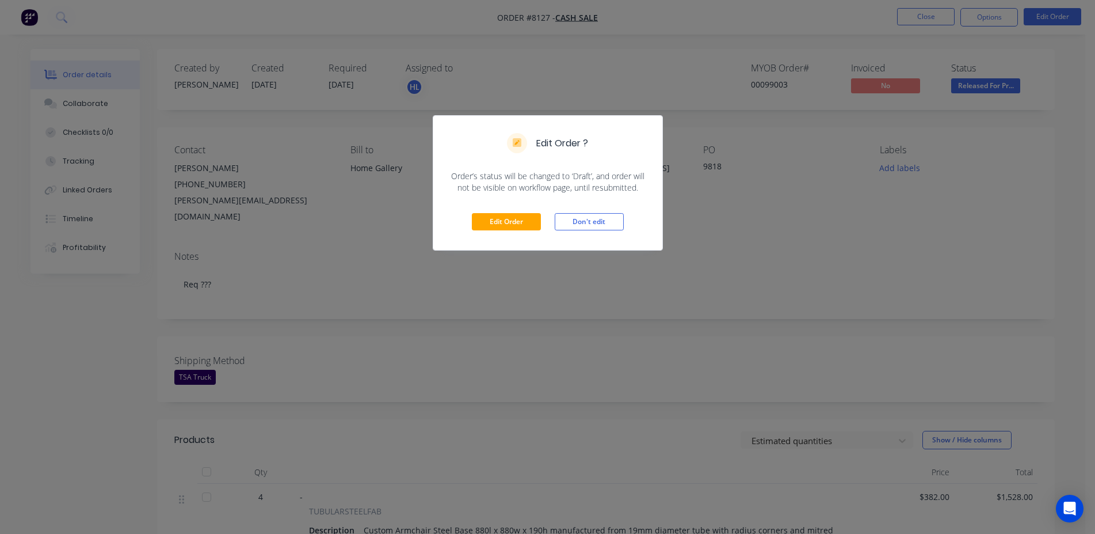
click at [488, 233] on div "Edit Order Don't edit" at bounding box center [547, 221] width 229 height 56
click at [503, 219] on button "Edit Order" at bounding box center [506, 221] width 69 height 17
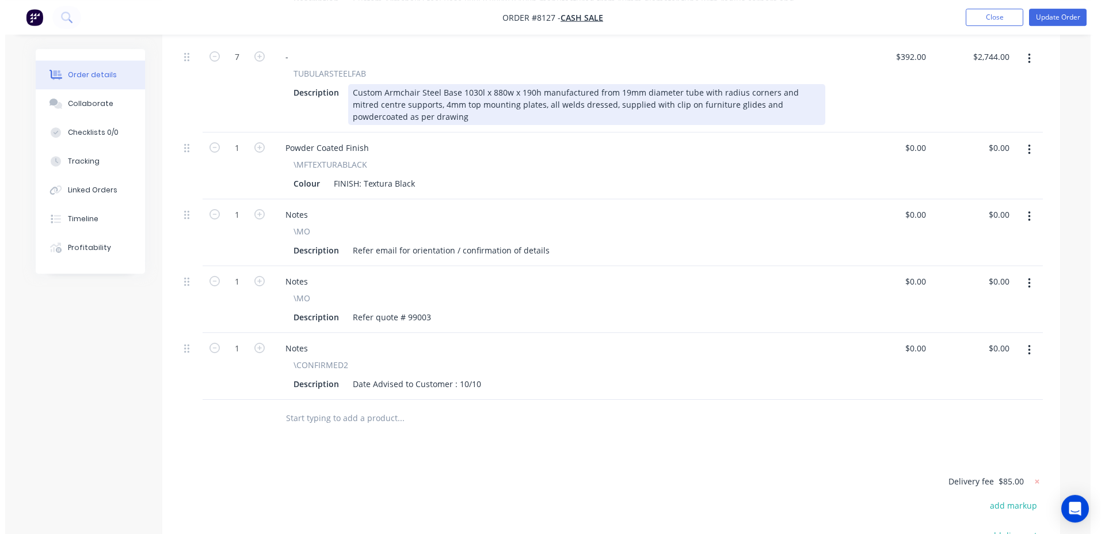
scroll to position [587, 0]
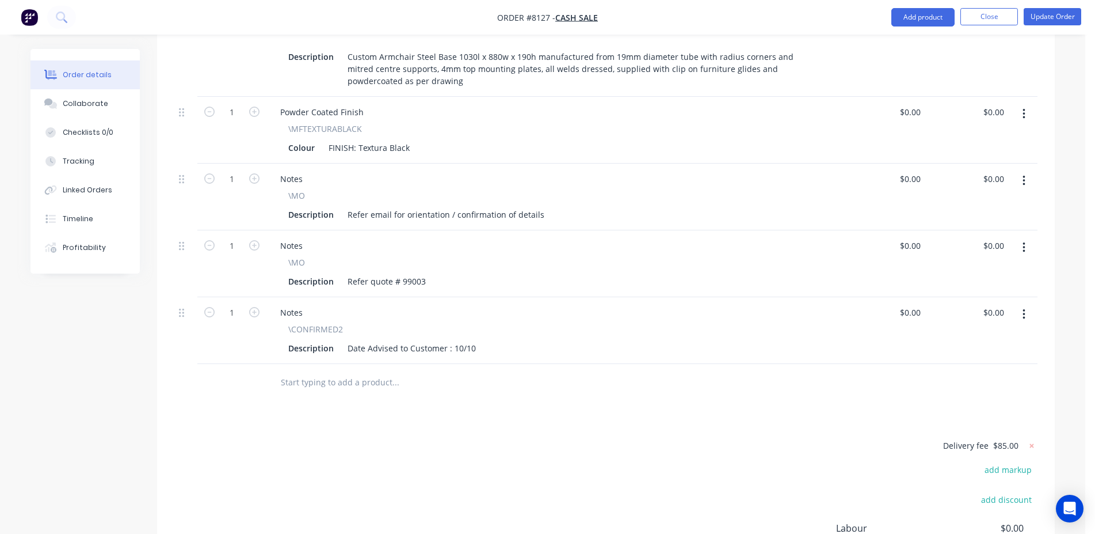
click at [1016, 304] on button "button" at bounding box center [1024, 314] width 27 height 21
click at [978, 405] on div "Delete" at bounding box center [983, 413] width 89 height 17
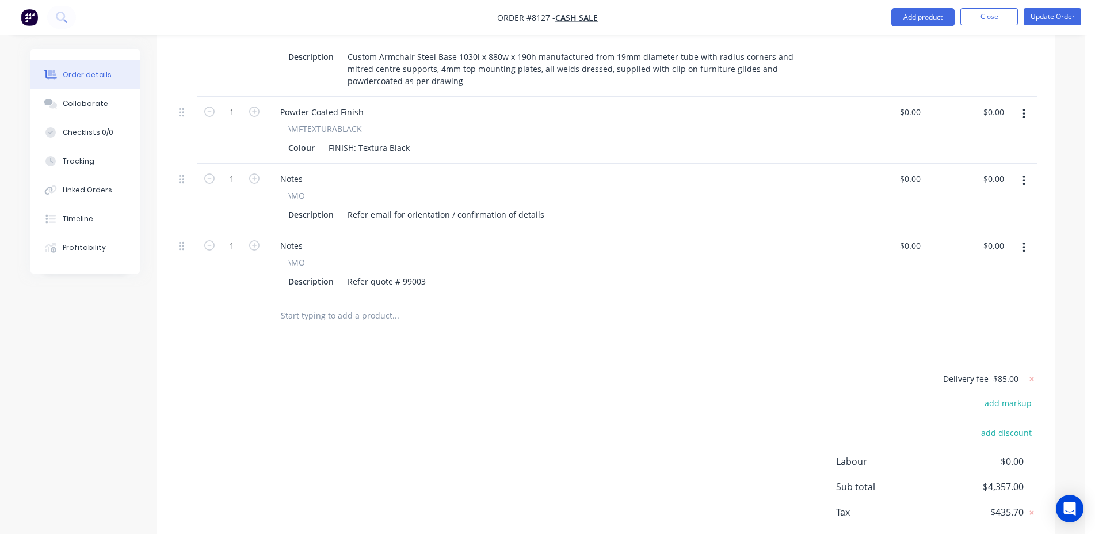
click at [321, 304] on input "text" at bounding box center [395, 315] width 230 height 23
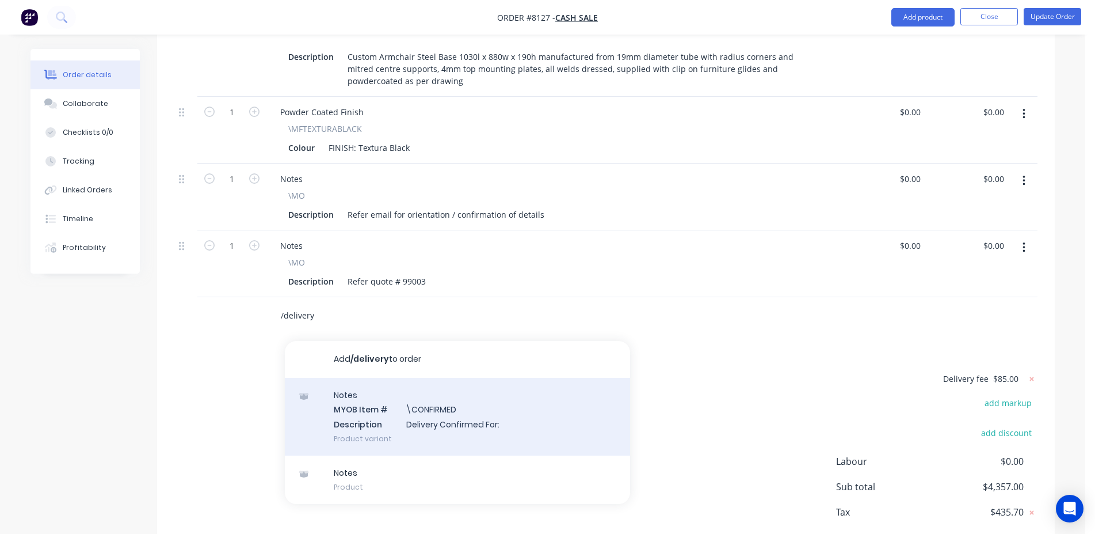
type input "/delivery"
click at [467, 378] on div "Notes MYOB Item # \CONFIRMED Description Delivery Confirmed For: Product variant" at bounding box center [457, 417] width 345 height 78
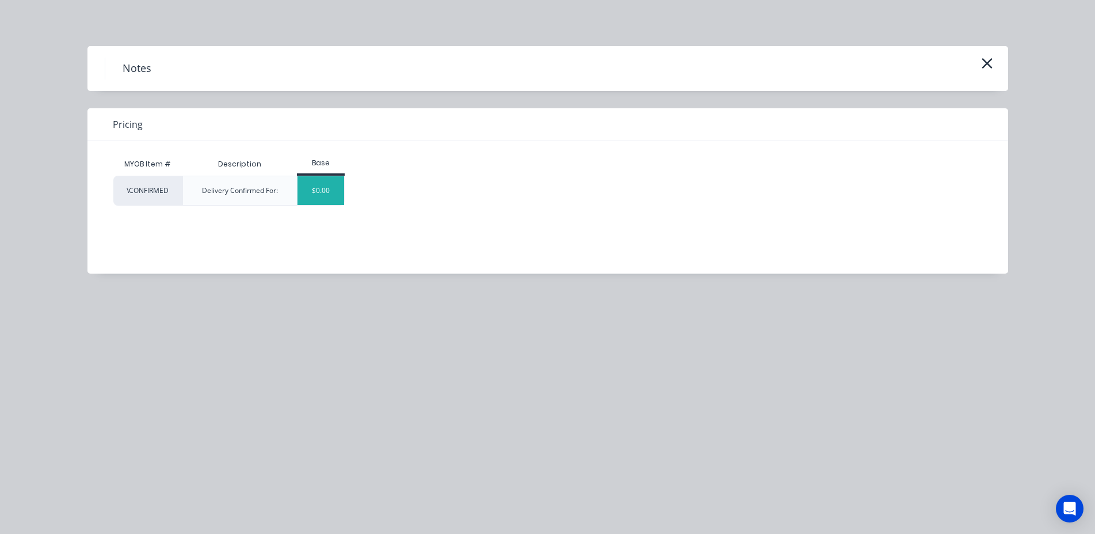
click at [330, 197] on div "$0.00" at bounding box center [321, 190] width 47 height 29
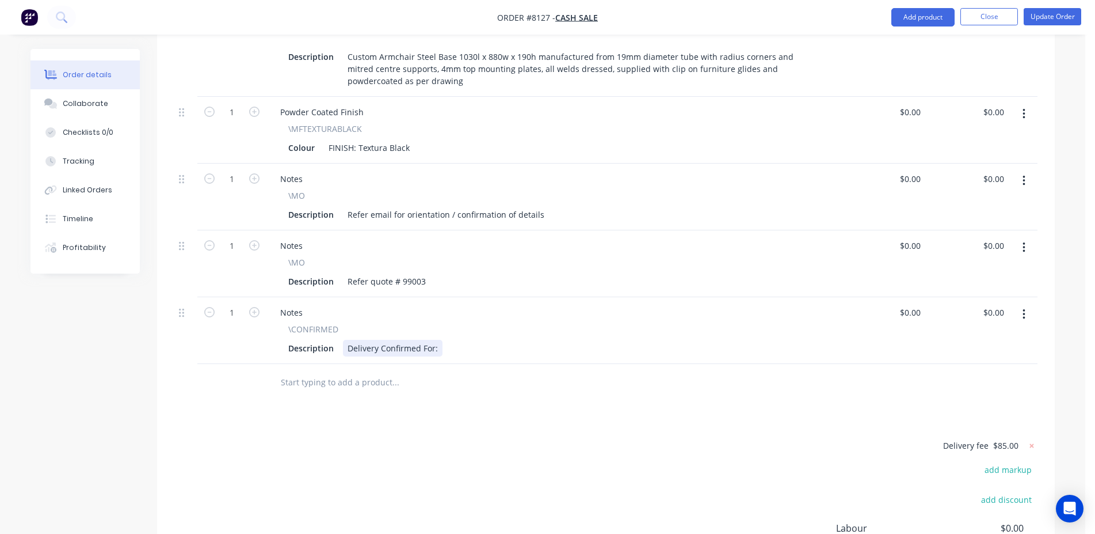
click at [438, 340] on div "Delivery Confirmed For:" at bounding box center [393, 348] width 100 height 17
click at [1044, 16] on button "Update Order" at bounding box center [1053, 16] width 58 height 17
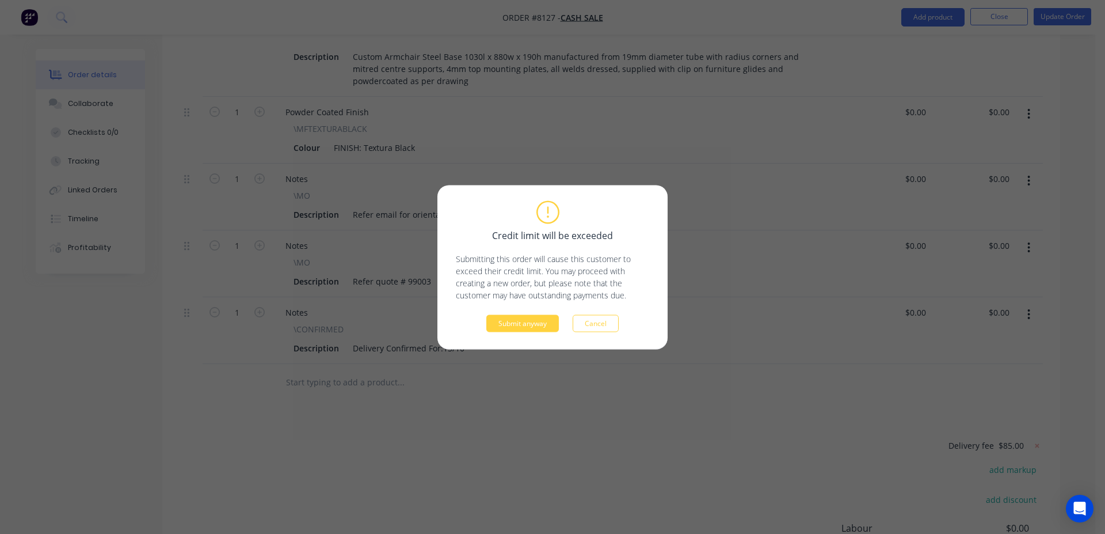
click at [507, 336] on div "Credit limit will be exceeded Submitting this order will cause this customer to…" at bounding box center [552, 267] width 230 height 164
click at [509, 334] on div "Credit limit will be exceeded Submitting this order will cause this customer to…" at bounding box center [552, 267] width 230 height 164
click at [512, 329] on button "Submit anyway" at bounding box center [522, 322] width 73 height 17
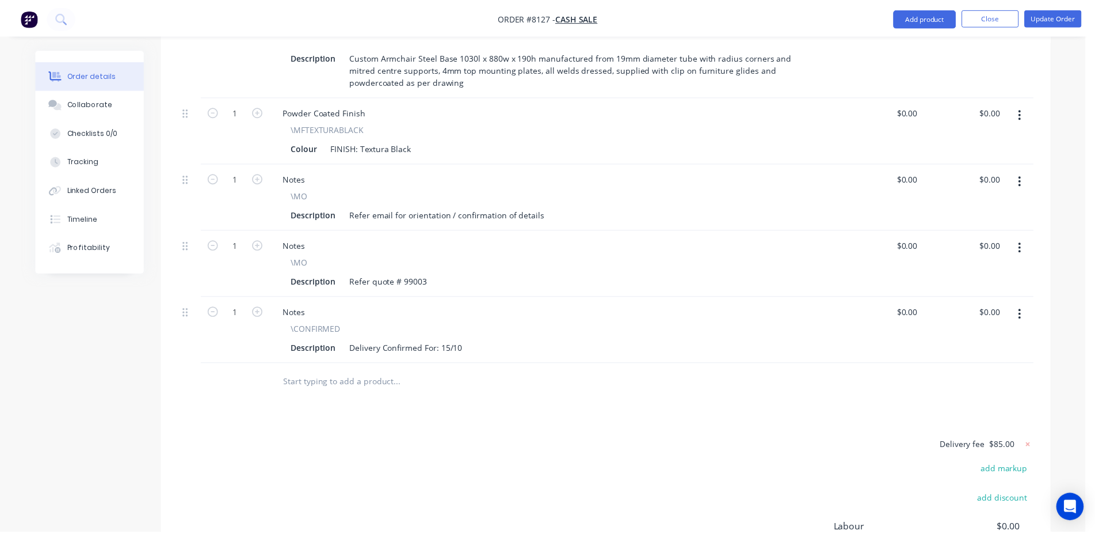
scroll to position [538, 0]
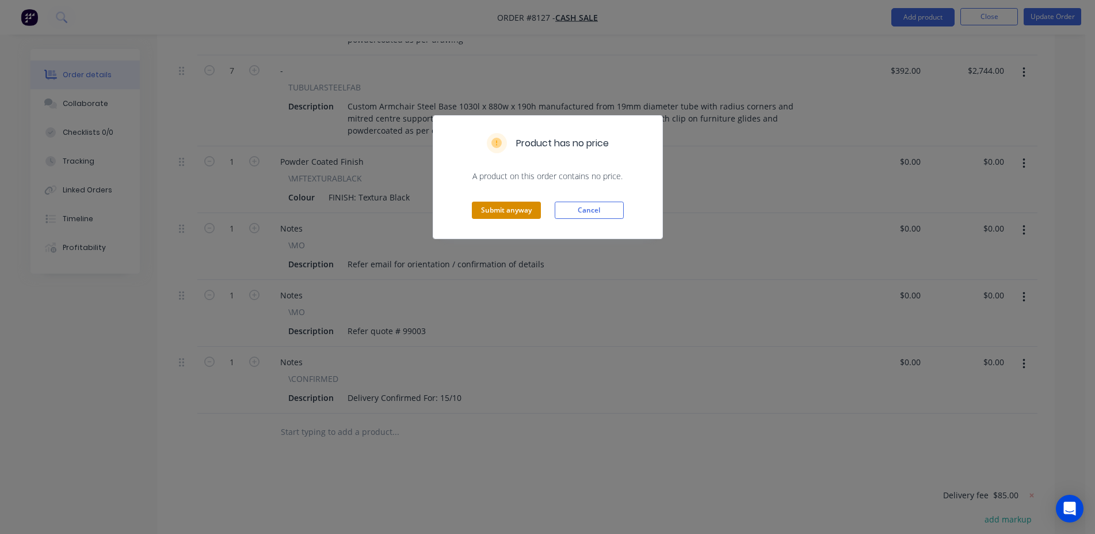
click at [496, 208] on button "Submit anyway" at bounding box center [506, 209] width 69 height 17
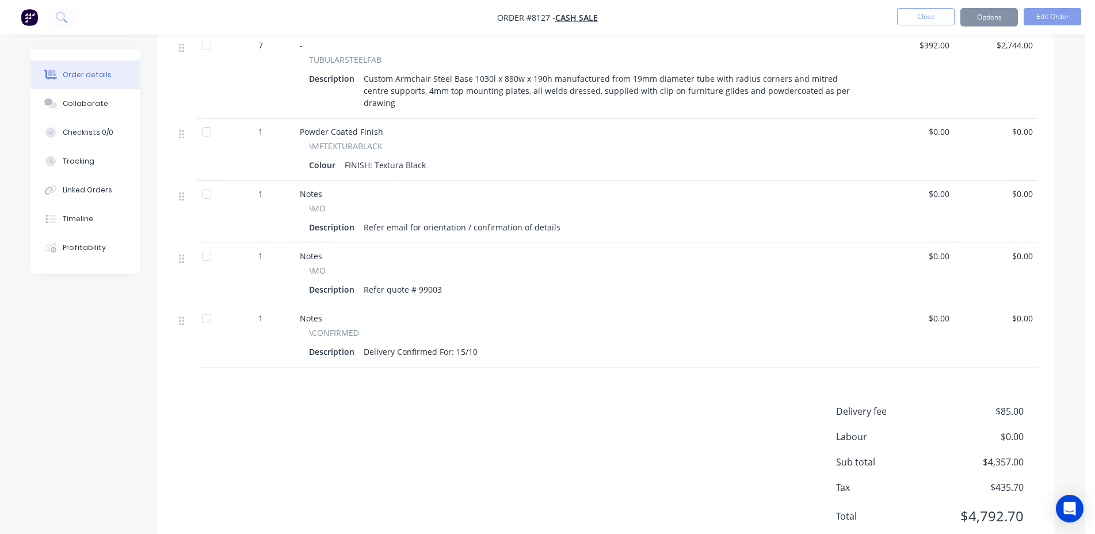
scroll to position [536, 0]
click at [917, 19] on button "Close" at bounding box center [926, 16] width 58 height 17
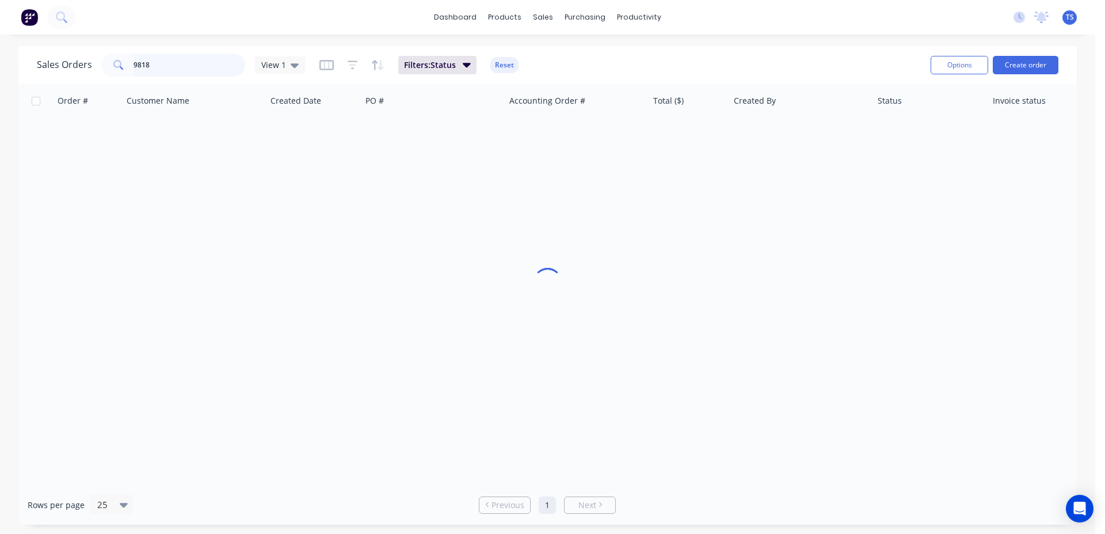
click at [188, 71] on input "9818" at bounding box center [190, 65] width 112 height 23
click at [188, 70] on input "9818" at bounding box center [190, 65] width 112 height 23
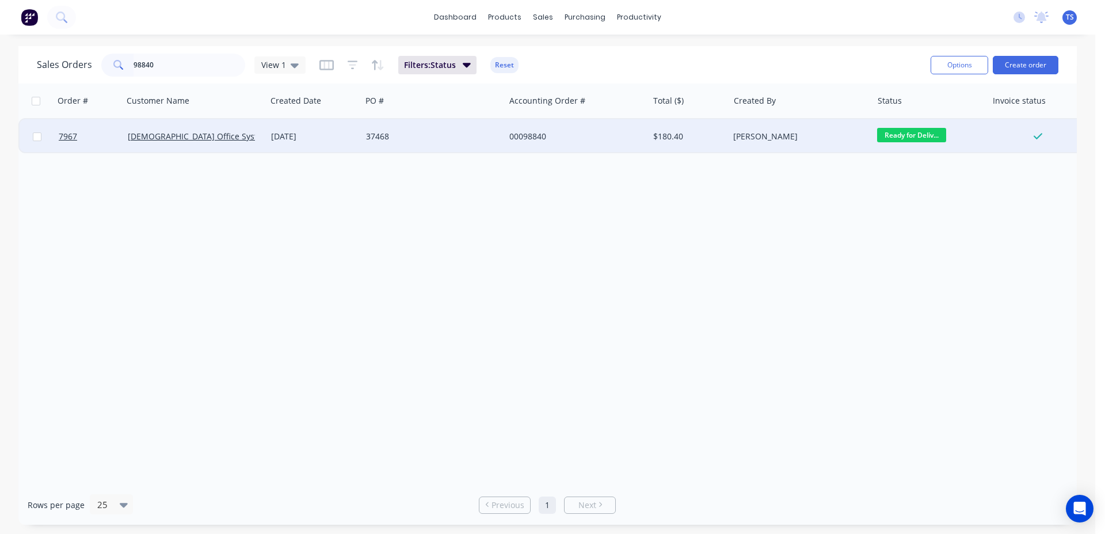
click at [915, 132] on span "Ready for Deliv..." at bounding box center [911, 135] width 69 height 14
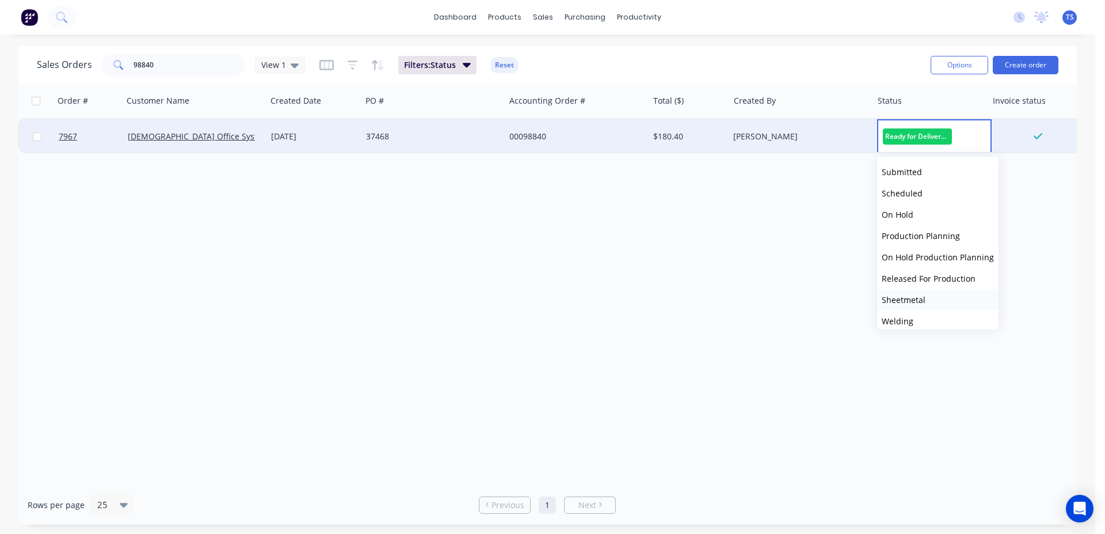
scroll to position [125, 0]
click at [932, 295] on button "Delivered" at bounding box center [937, 292] width 121 height 21
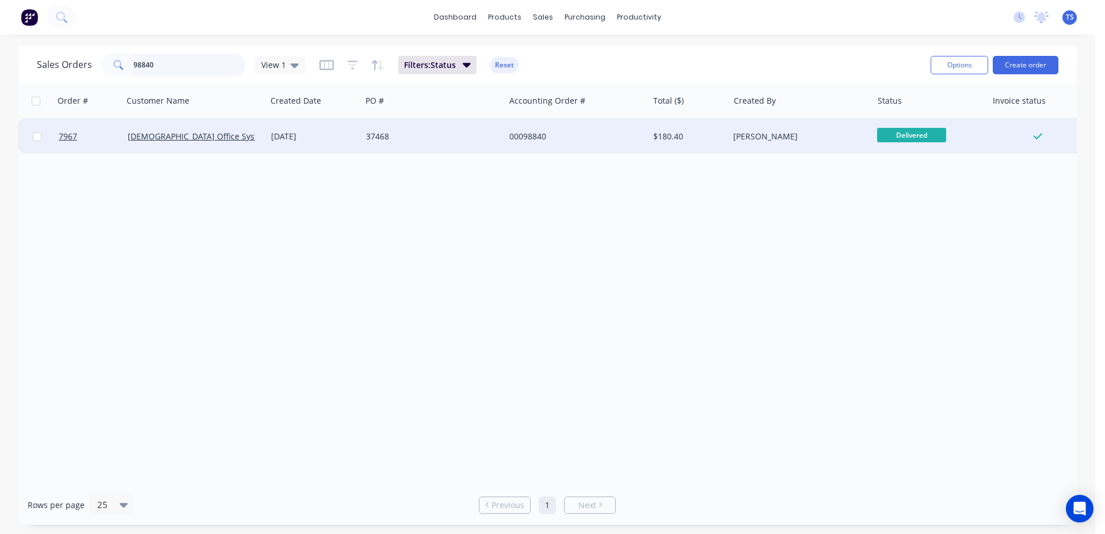
click at [164, 60] on input "98840" at bounding box center [190, 65] width 112 height 23
click at [918, 129] on span "Ready for Deliv..." at bounding box center [911, 135] width 69 height 14
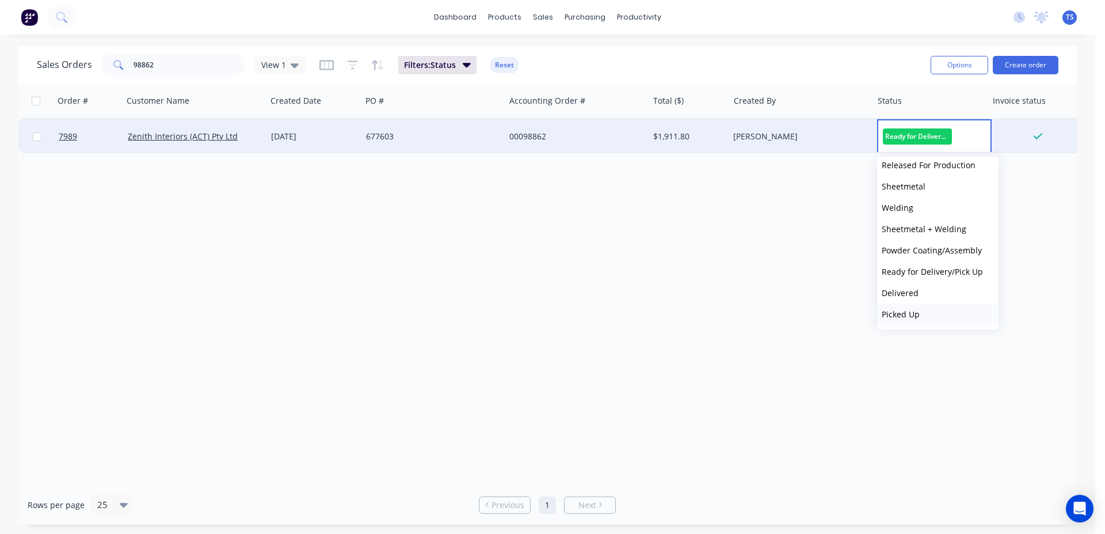
click at [931, 304] on button "Picked Up" at bounding box center [937, 313] width 121 height 21
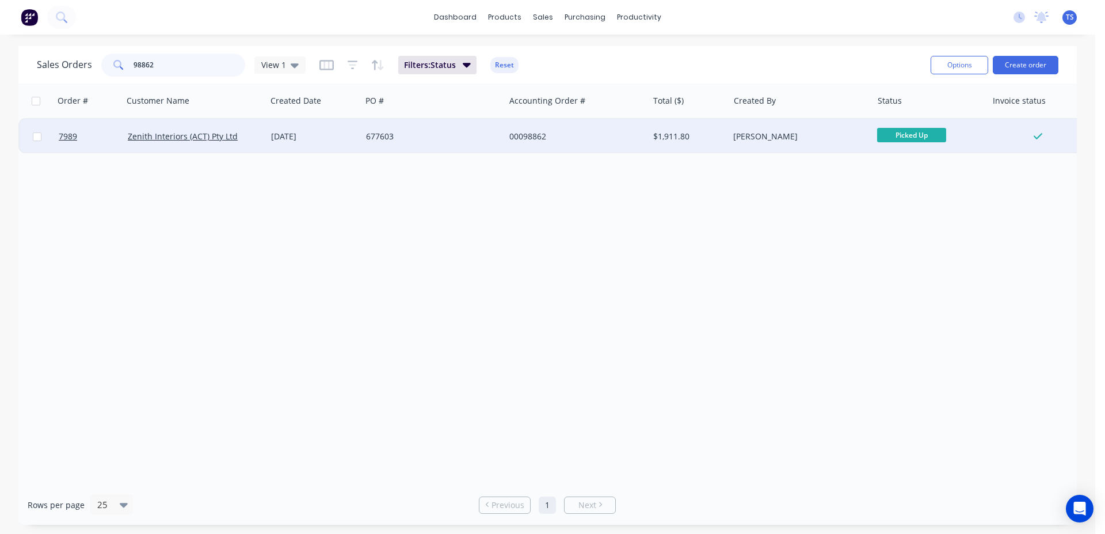
click at [192, 68] on input "98862" at bounding box center [190, 65] width 112 height 23
click at [890, 132] on span "Ready for Deliv..." at bounding box center [911, 135] width 69 height 14
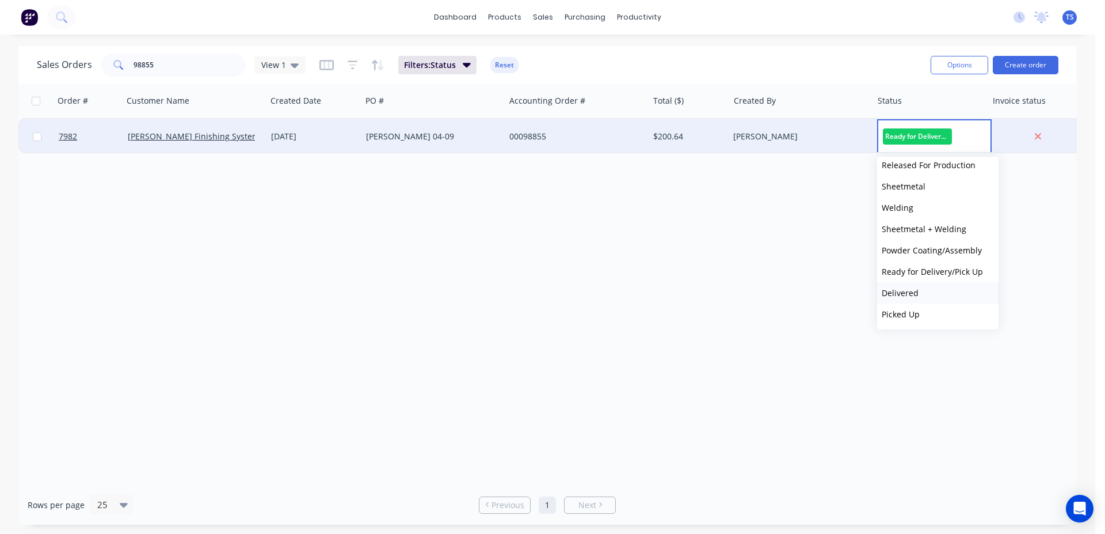
click at [944, 299] on button "Delivered" at bounding box center [937, 292] width 121 height 21
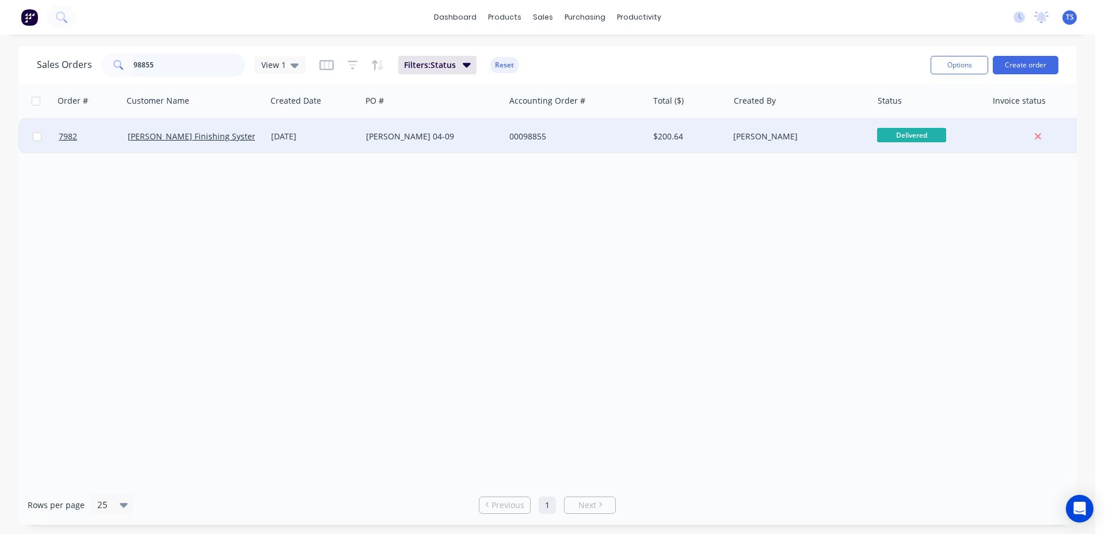
click at [195, 63] on input "98855" at bounding box center [190, 65] width 112 height 23
click at [911, 132] on span "Ready for Deliv..." at bounding box center [911, 135] width 69 height 14
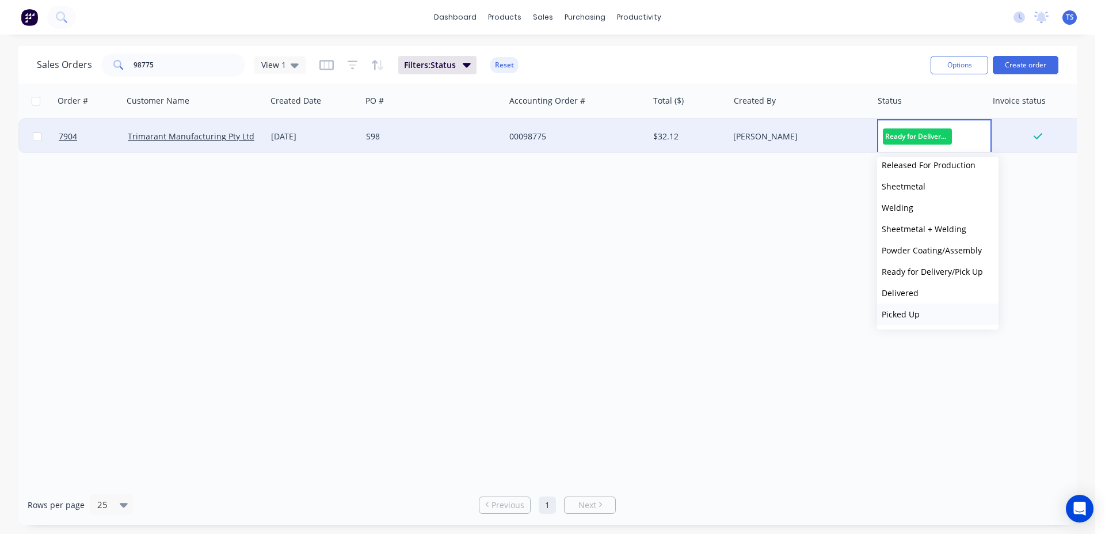
click at [935, 321] on button "Picked Up" at bounding box center [937, 313] width 121 height 21
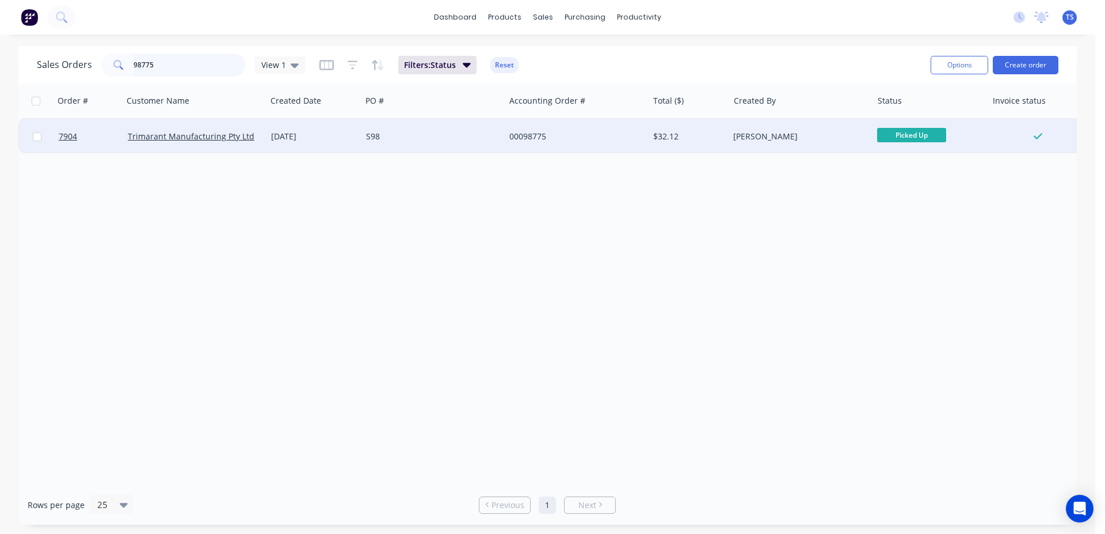
click at [204, 60] on input "98775" at bounding box center [190, 65] width 112 height 23
click at [935, 135] on span "Ready for Deliv..." at bounding box center [911, 135] width 69 height 14
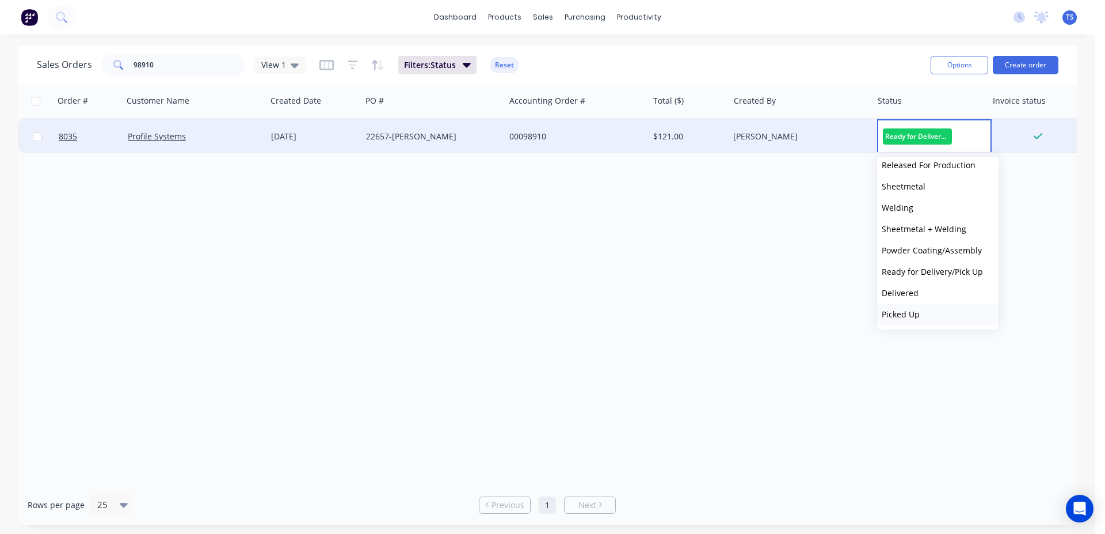
click at [930, 311] on button "Picked Up" at bounding box center [937, 313] width 121 height 21
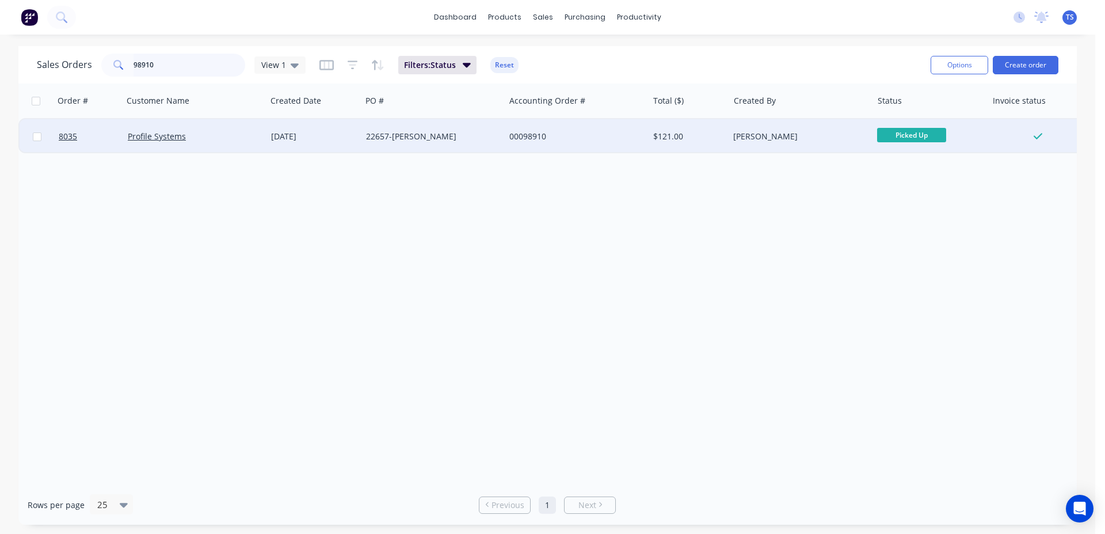
click at [190, 66] on input "98910" at bounding box center [190, 65] width 112 height 23
click at [892, 135] on span "Ready for Deliv..." at bounding box center [911, 135] width 69 height 14
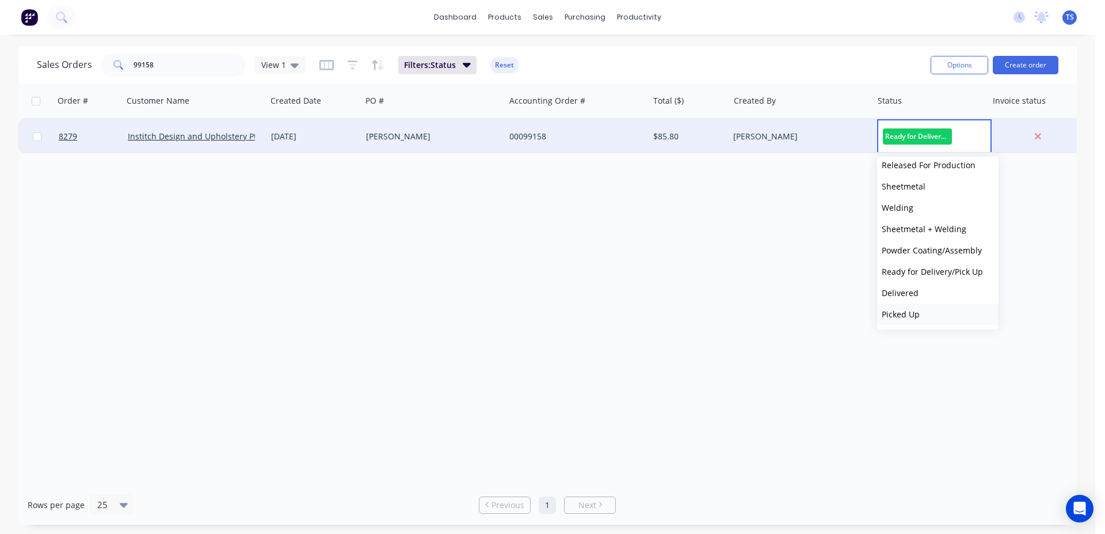
click at [943, 318] on button "Picked Up" at bounding box center [937, 313] width 121 height 21
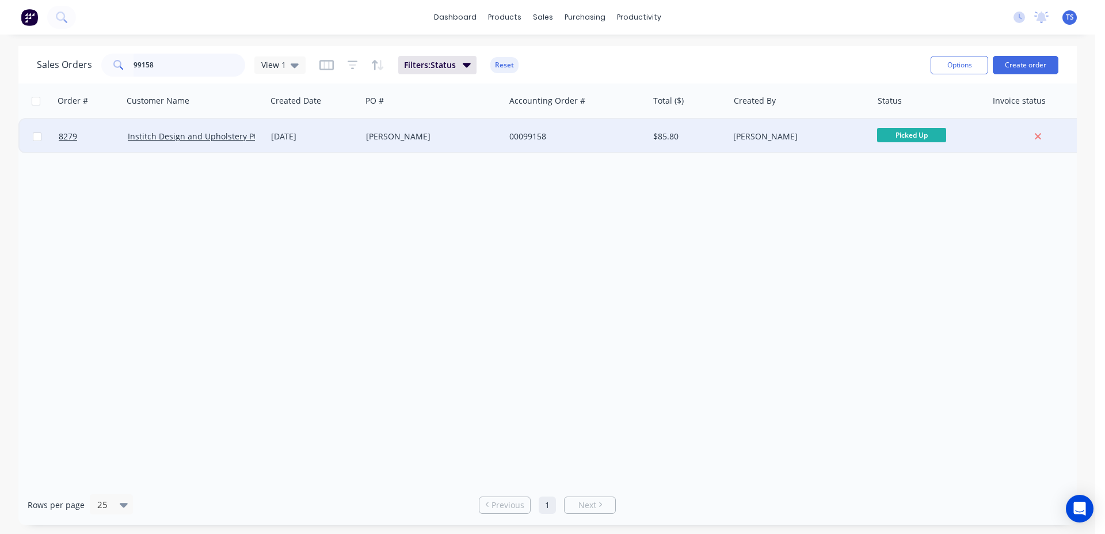
click at [169, 65] on input "99158" at bounding box center [190, 65] width 112 height 23
click at [917, 138] on span "Ready for Deliv..." at bounding box center [911, 135] width 69 height 14
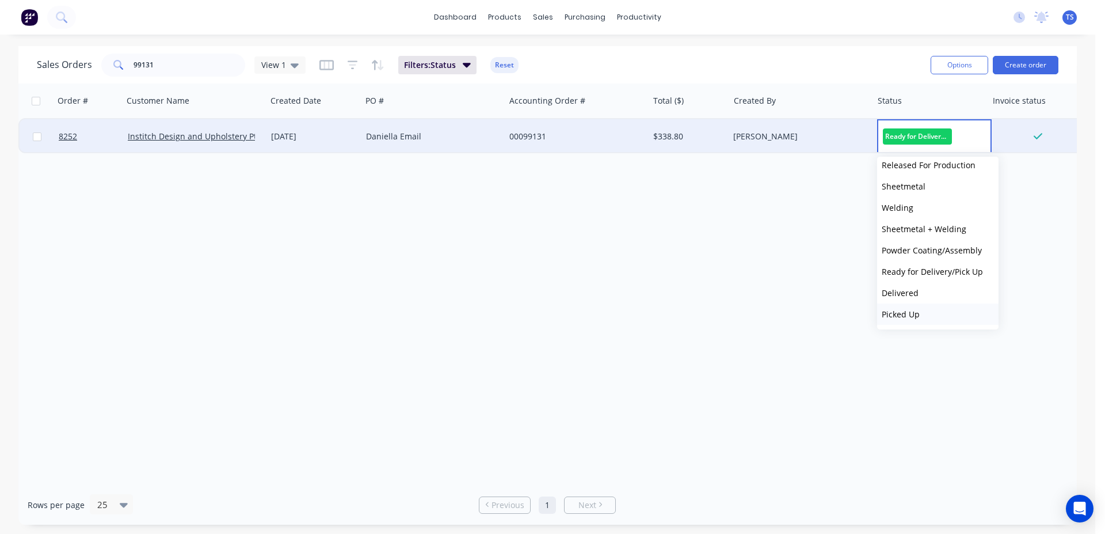
click at [940, 317] on button "Picked Up" at bounding box center [937, 313] width 121 height 21
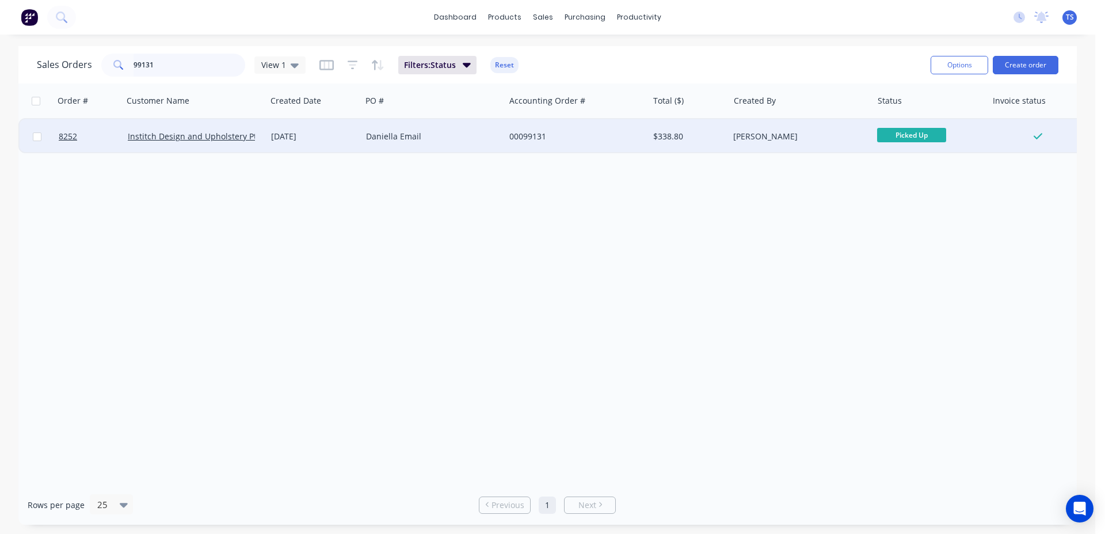
click at [166, 68] on input "99131" at bounding box center [190, 65] width 112 height 23
type input "98840"
click at [70, 132] on span "7967" at bounding box center [68, 137] width 18 height 12
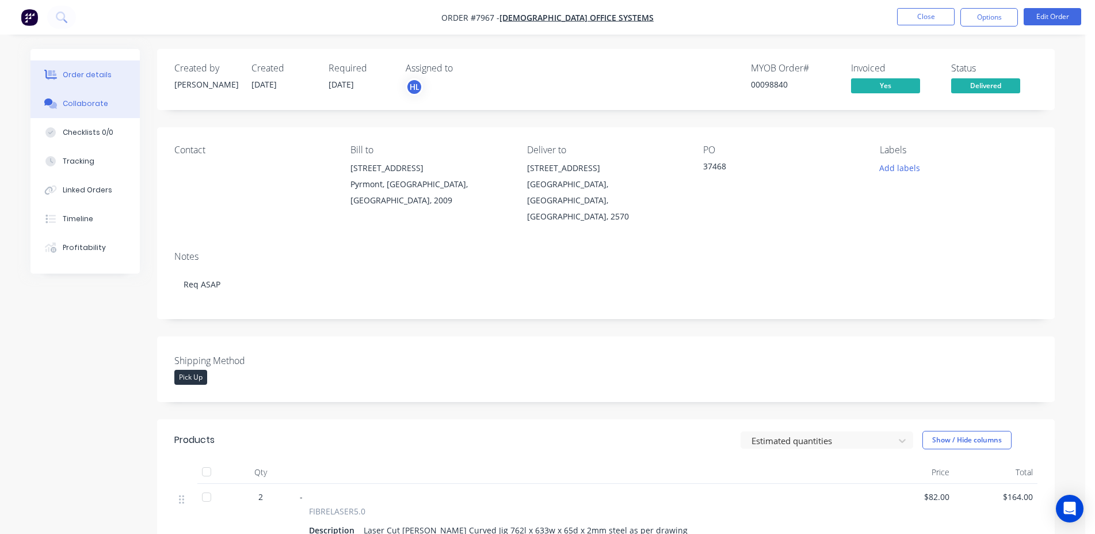
click at [99, 104] on div "Collaborate" at bounding box center [85, 103] width 45 height 10
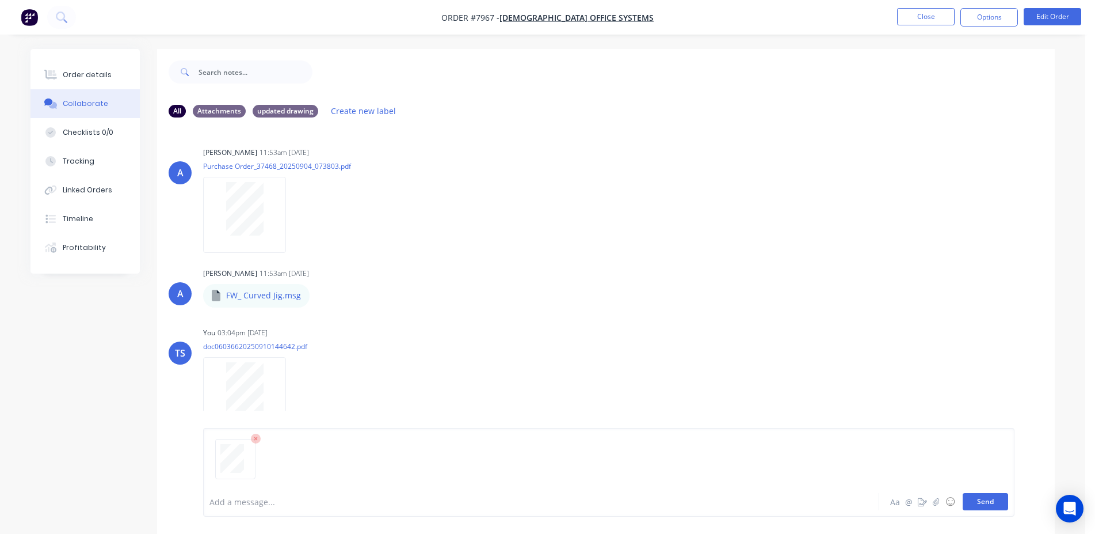
click at [992, 501] on button "Send" at bounding box center [985, 501] width 45 height 17
click at [940, 24] on button "Close" at bounding box center [926, 16] width 58 height 17
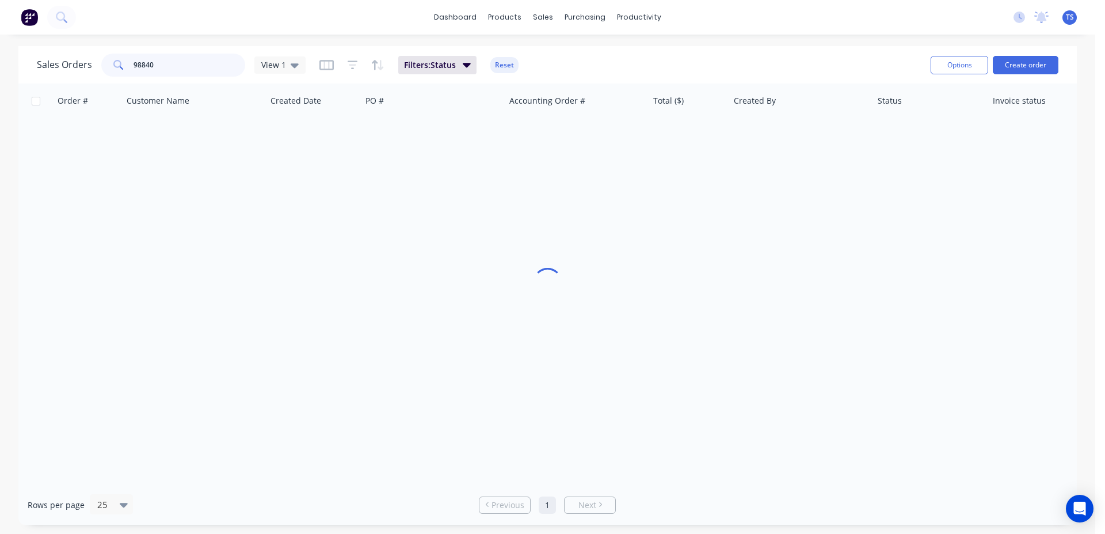
click at [209, 64] on input "98840" at bounding box center [190, 65] width 112 height 23
type input "98862"
click at [83, 141] on link "7989" at bounding box center [93, 136] width 69 height 35
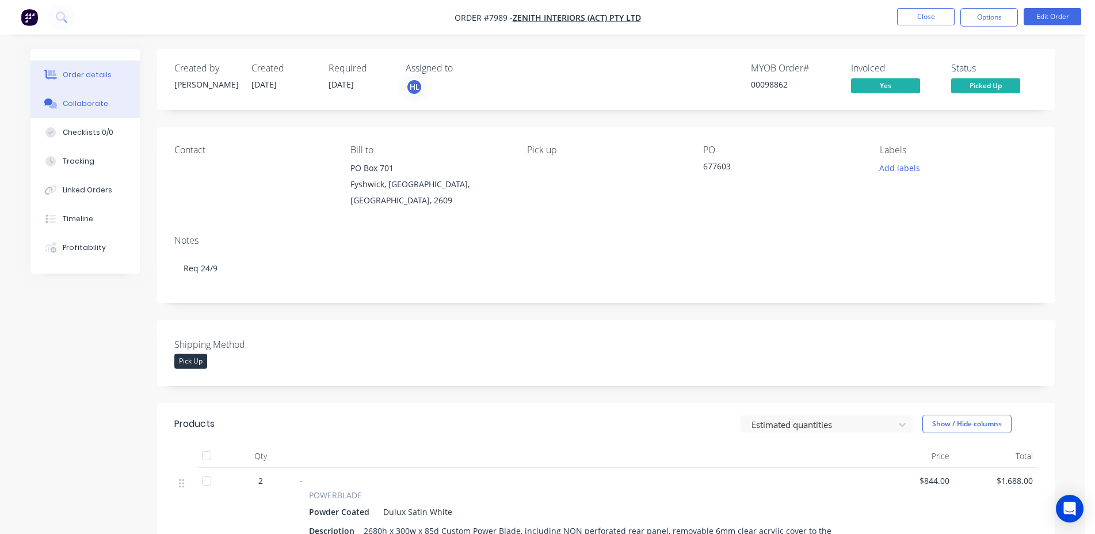
click at [96, 98] on div "Collaborate" at bounding box center [85, 103] width 45 height 10
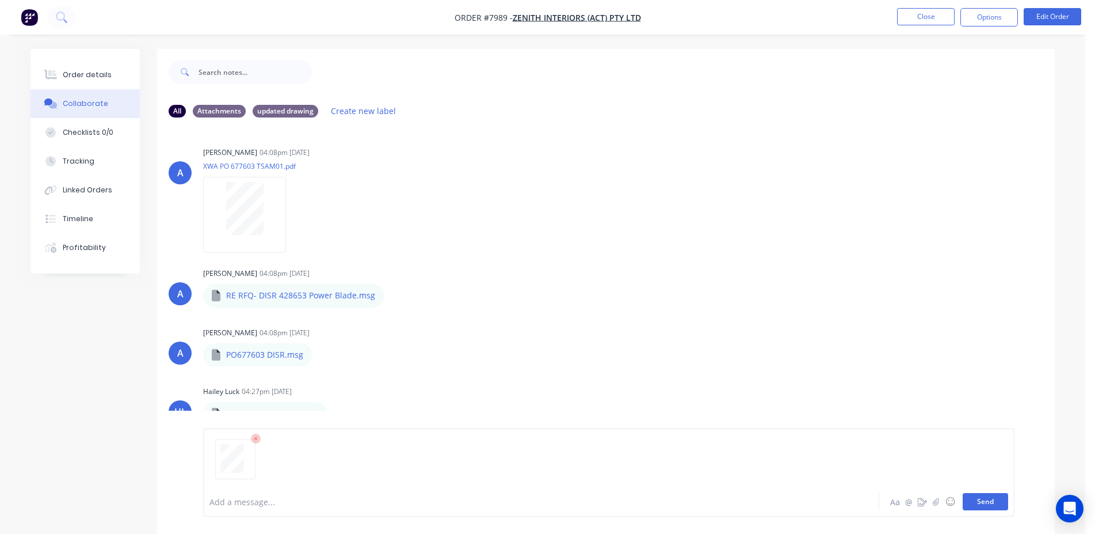
click at [980, 506] on button "Send" at bounding box center [985, 501] width 45 height 17
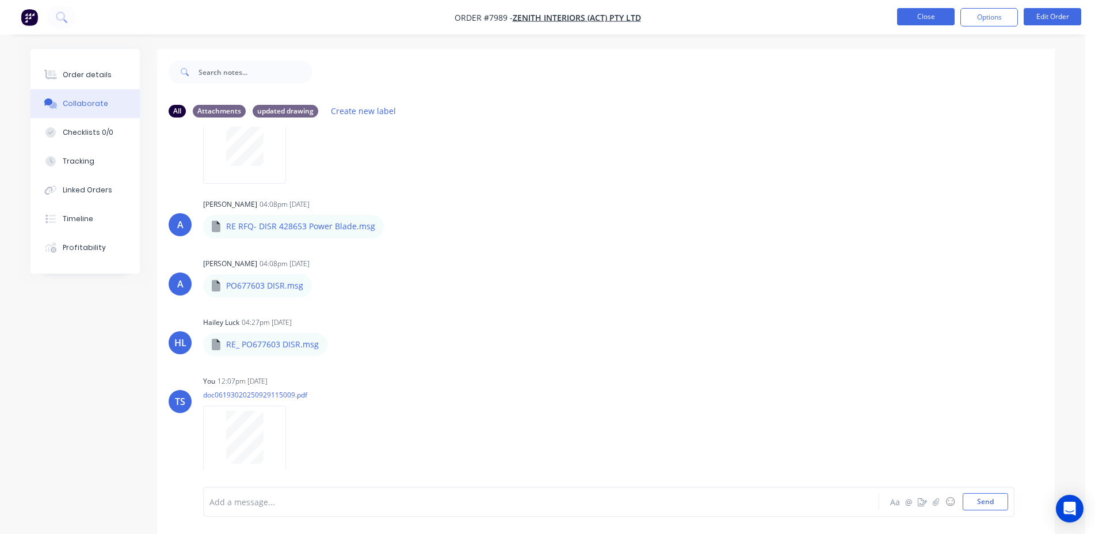
click at [938, 16] on button "Close" at bounding box center [926, 16] width 58 height 17
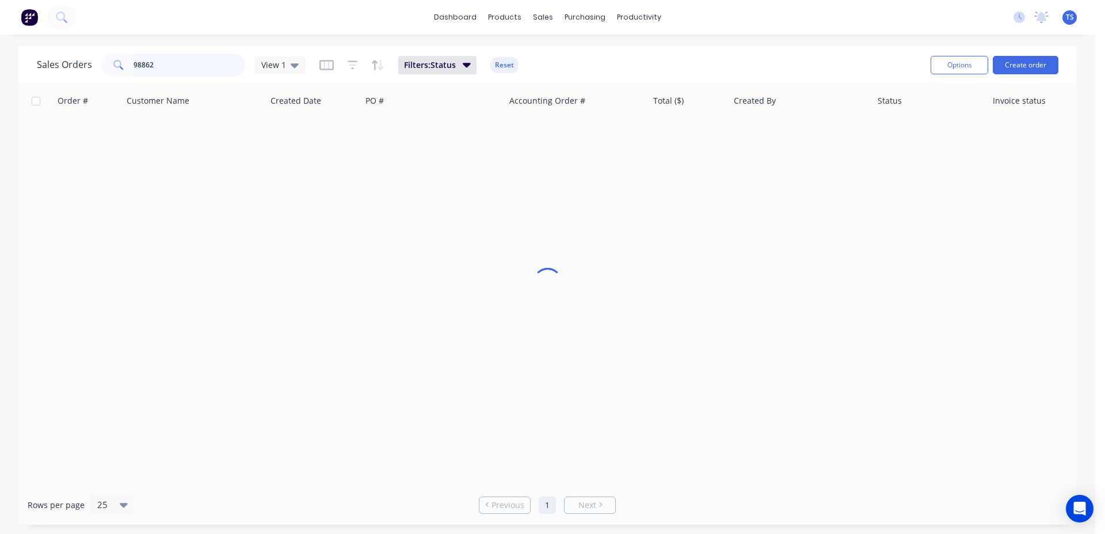
click at [189, 64] on input "98862" at bounding box center [190, 65] width 112 height 23
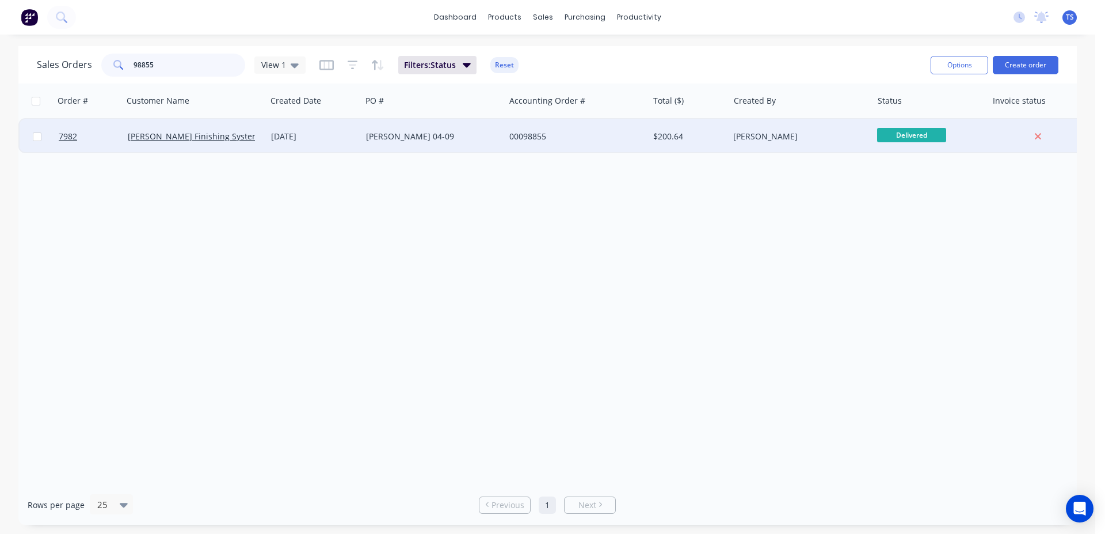
type input "98855"
click at [132, 125] on div "[PERSON_NAME] Finishing Systems" at bounding box center [194, 136] width 143 height 35
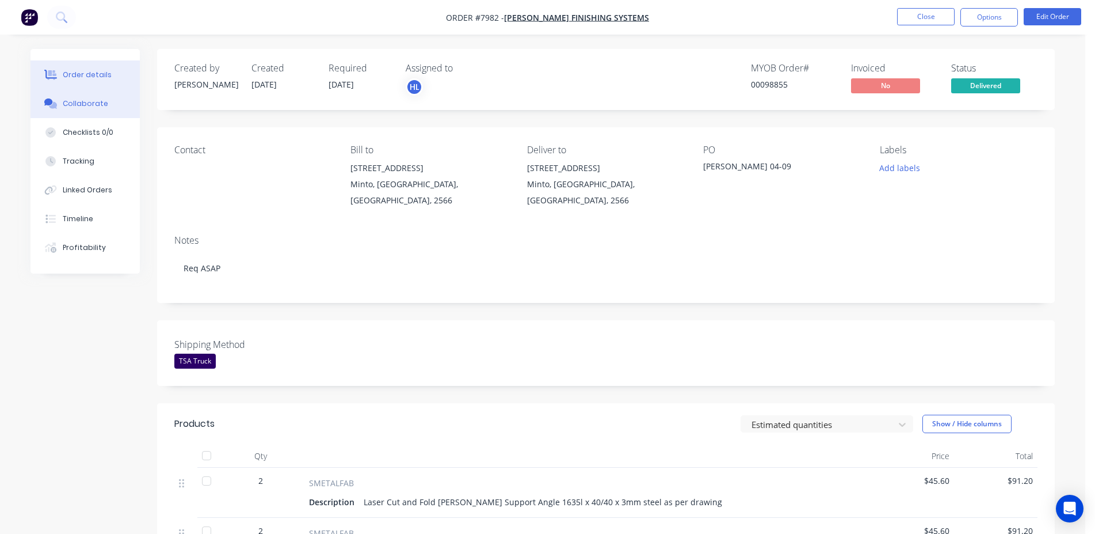
click at [95, 96] on button "Collaborate" at bounding box center [85, 103] width 109 height 29
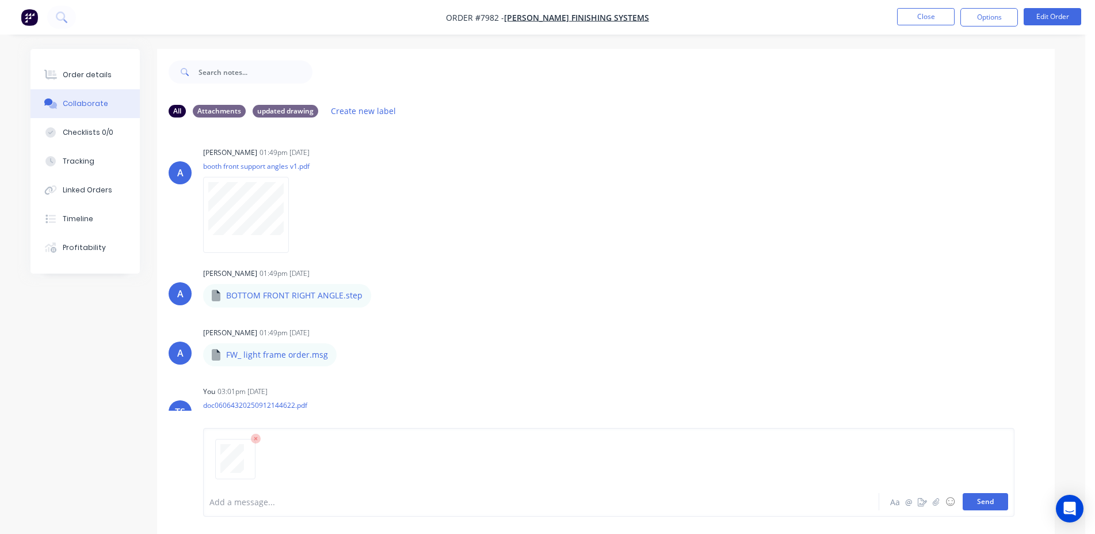
click at [981, 504] on button "Send" at bounding box center [985, 501] width 45 height 17
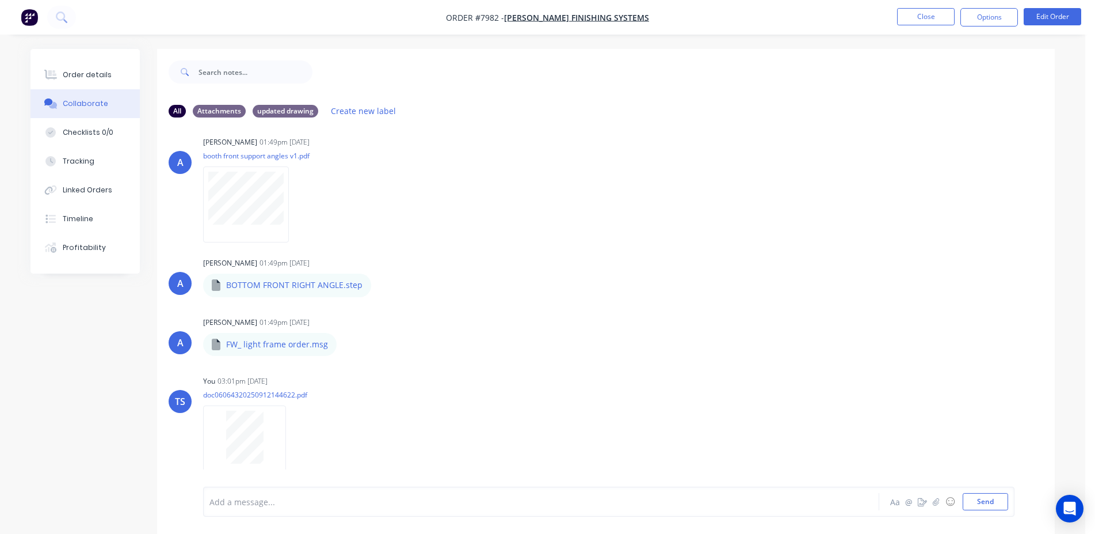
click at [916, 25] on li "Close" at bounding box center [926, 17] width 58 height 18
click at [916, 22] on button "Close" at bounding box center [926, 16] width 58 height 17
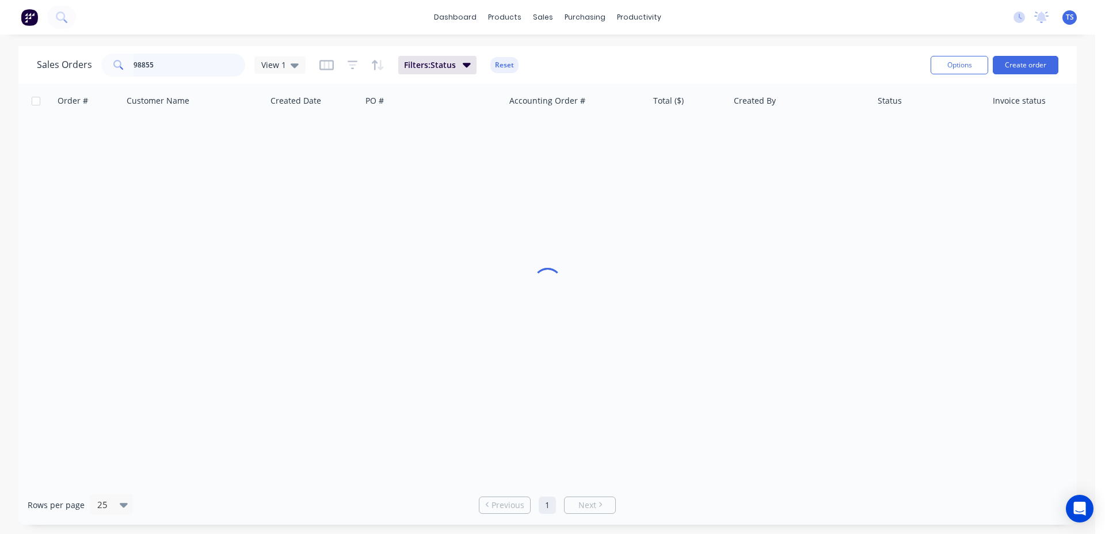
click at [172, 73] on input "98855" at bounding box center [190, 65] width 112 height 23
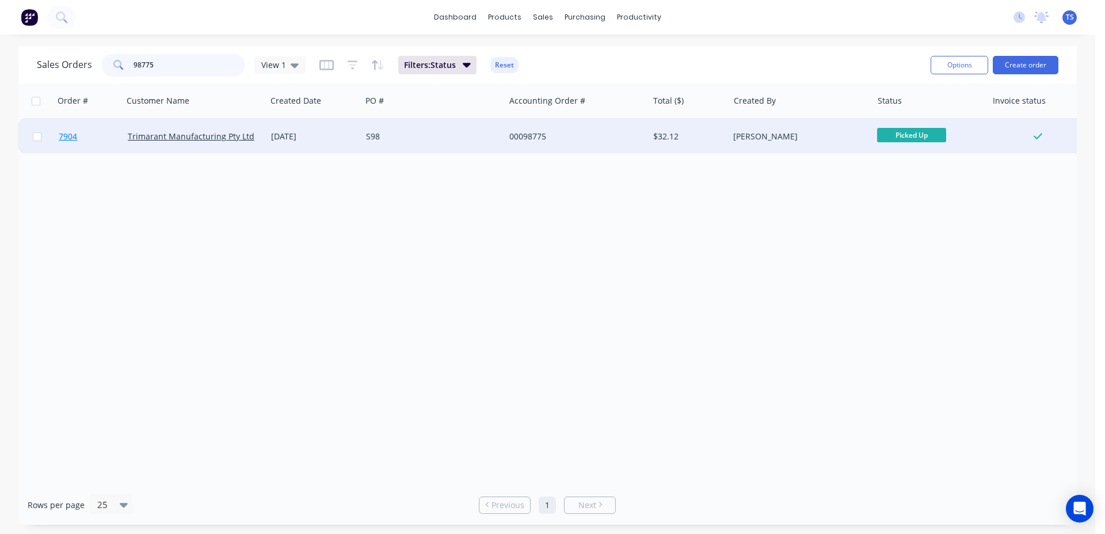
type input "98775"
click at [90, 136] on link "7904" at bounding box center [93, 136] width 69 height 35
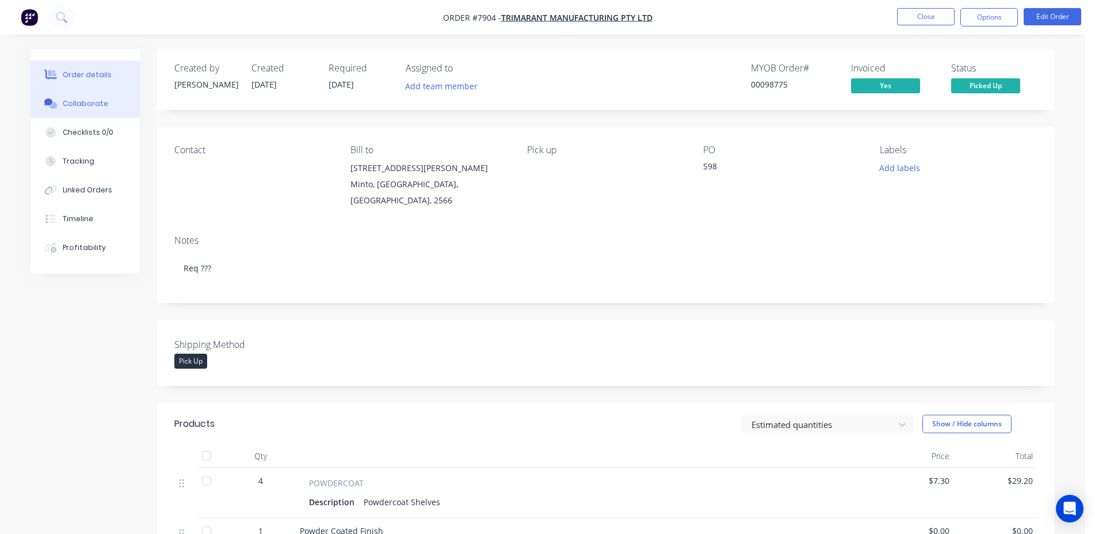
click at [111, 118] on div "Order details Collaborate Checklists 0/0 Tracking Linked Orders Timeline Profit…" at bounding box center [85, 161] width 109 height 224
click at [109, 104] on button "Collaborate" at bounding box center [85, 103] width 109 height 29
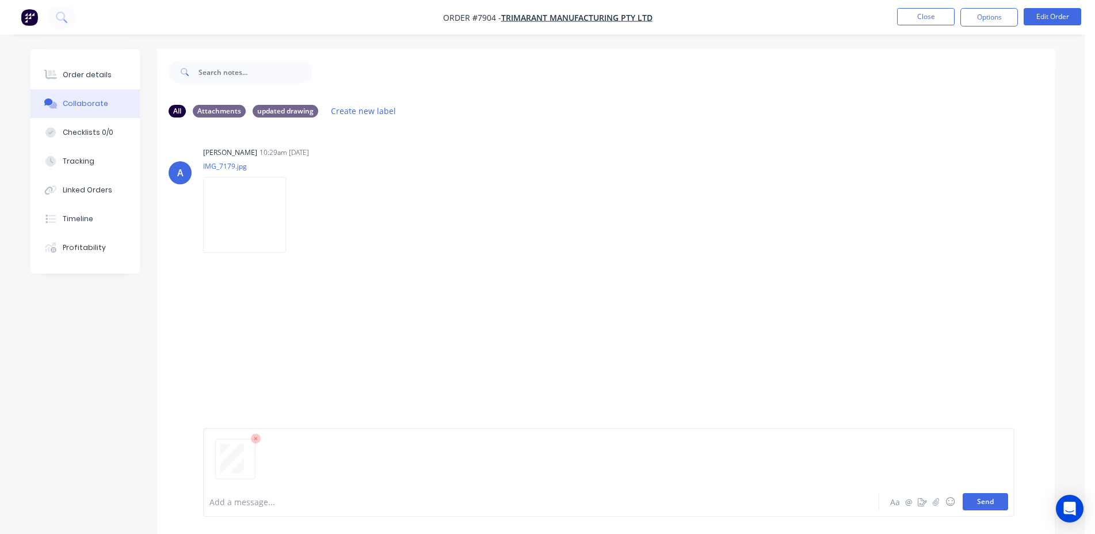
click at [989, 504] on button "Send" at bounding box center [985, 501] width 45 height 17
click at [910, 17] on button "Close" at bounding box center [926, 16] width 58 height 17
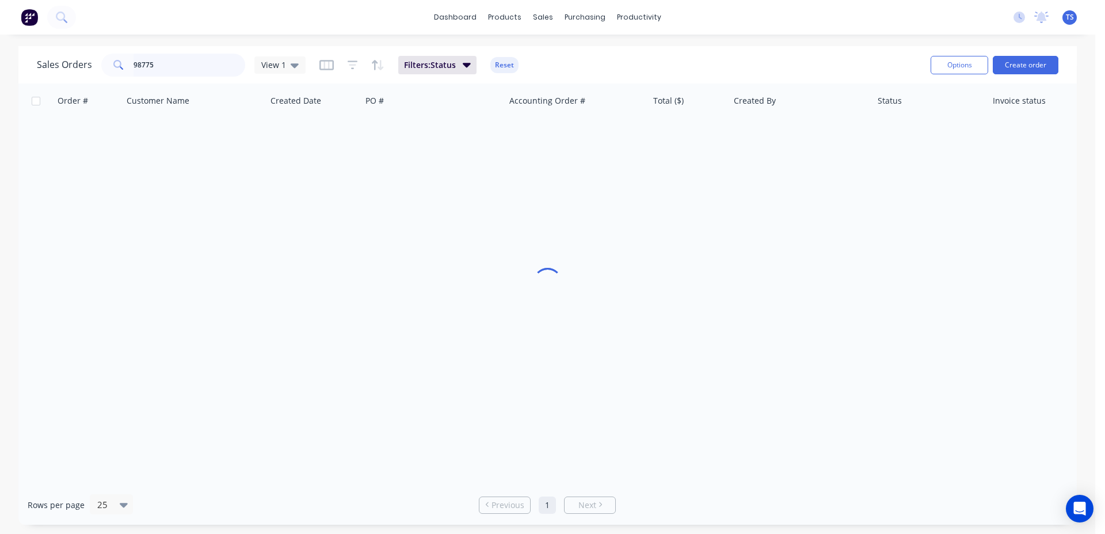
click at [193, 71] on input "98775" at bounding box center [190, 65] width 112 height 23
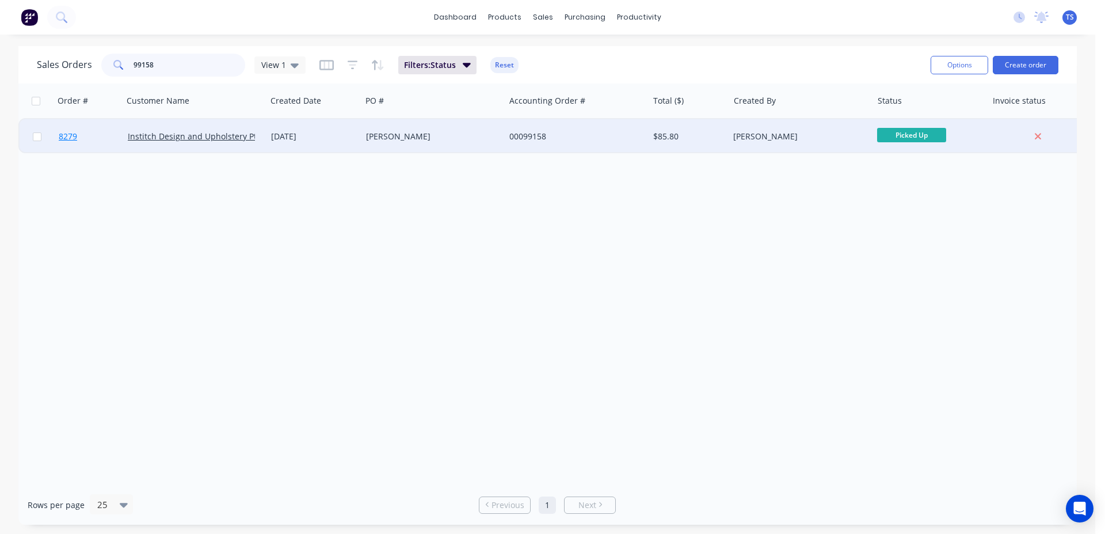
type input "99158"
click at [81, 143] on link "8279" at bounding box center [93, 136] width 69 height 35
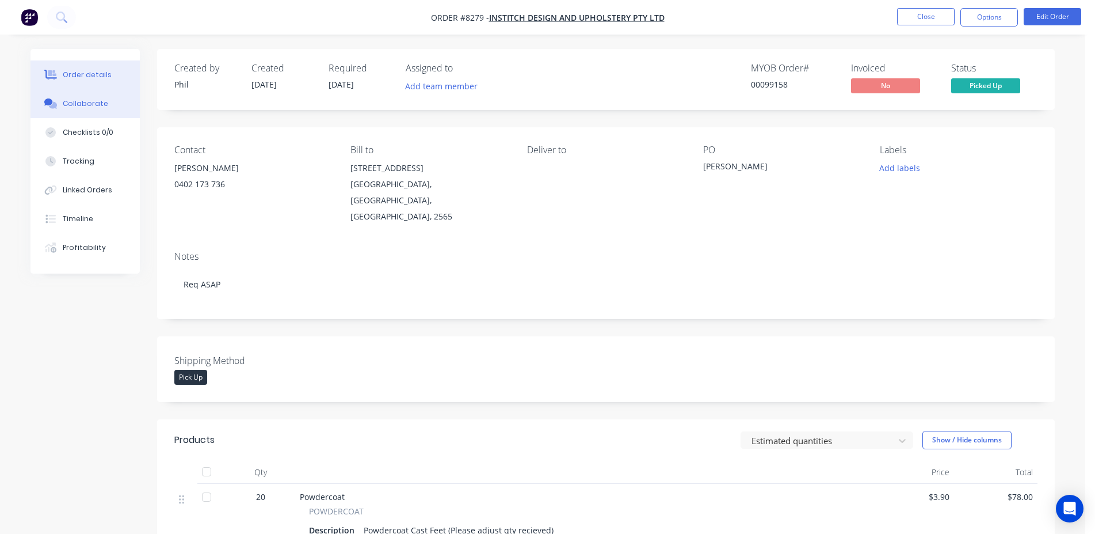
click at [83, 110] on button "Collaborate" at bounding box center [85, 103] width 109 height 29
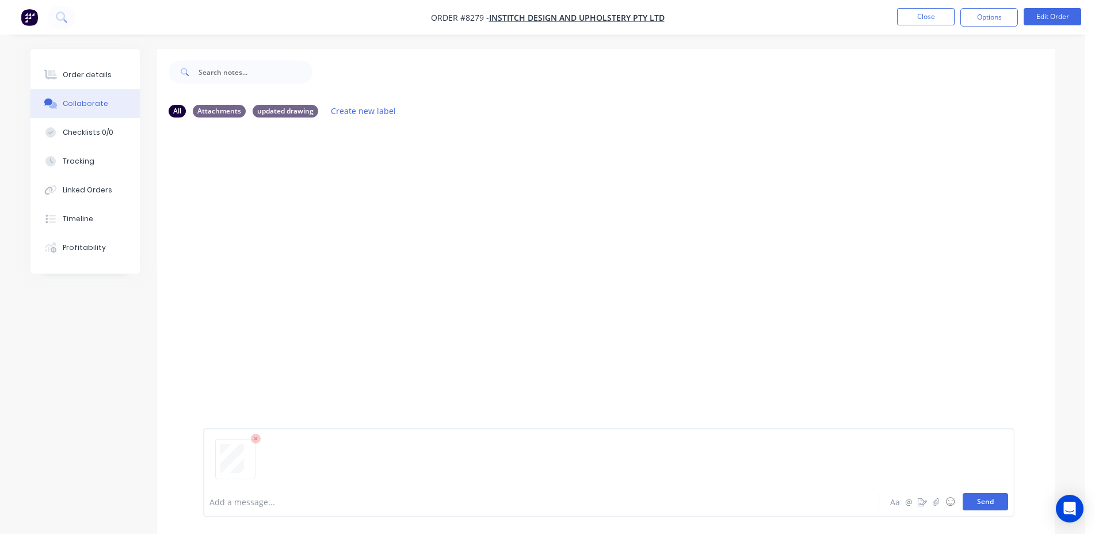
click at [976, 499] on button "Send" at bounding box center [985, 501] width 45 height 17
click at [905, 16] on button "Close" at bounding box center [926, 16] width 58 height 17
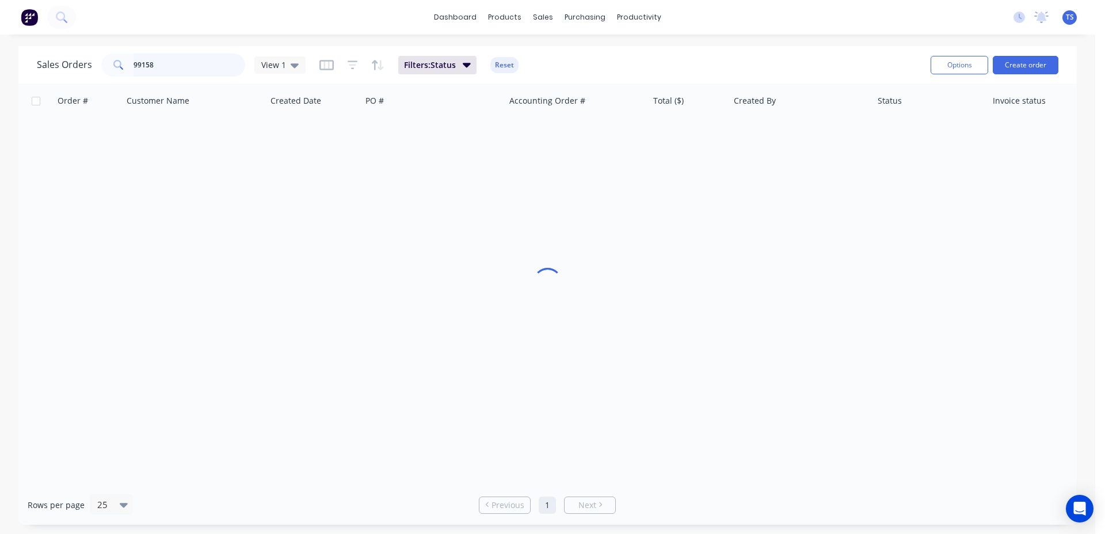
click at [191, 70] on input "99158" at bounding box center [190, 65] width 112 height 23
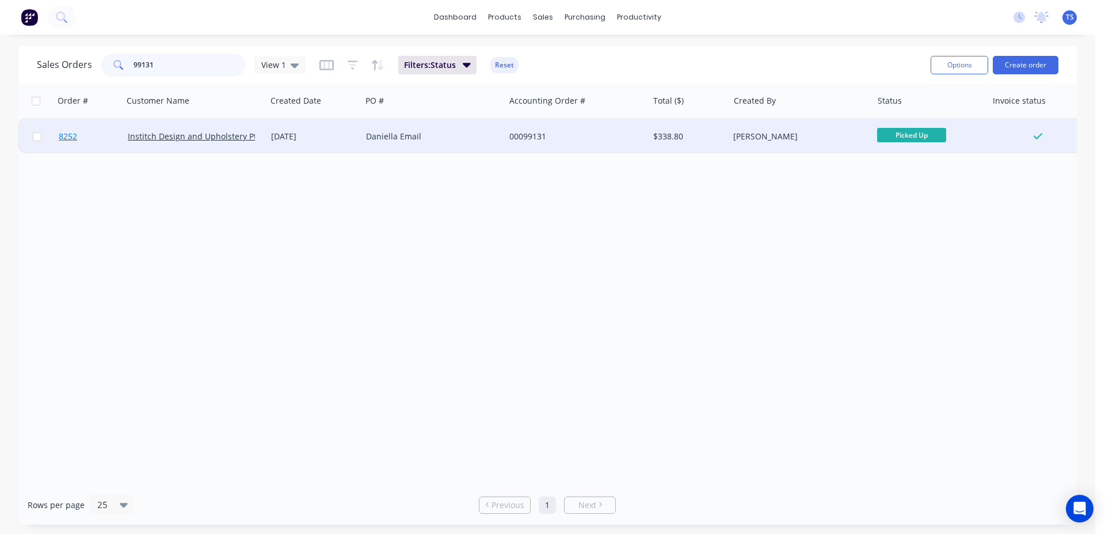
type input "99131"
click at [90, 143] on link "8252" at bounding box center [93, 136] width 69 height 35
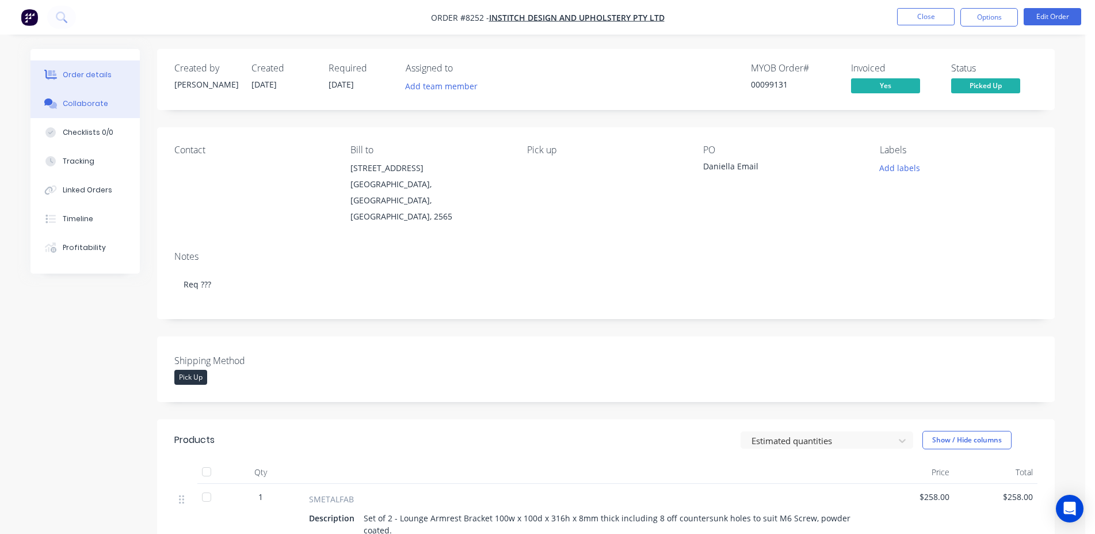
click at [79, 96] on button "Collaborate" at bounding box center [85, 103] width 109 height 29
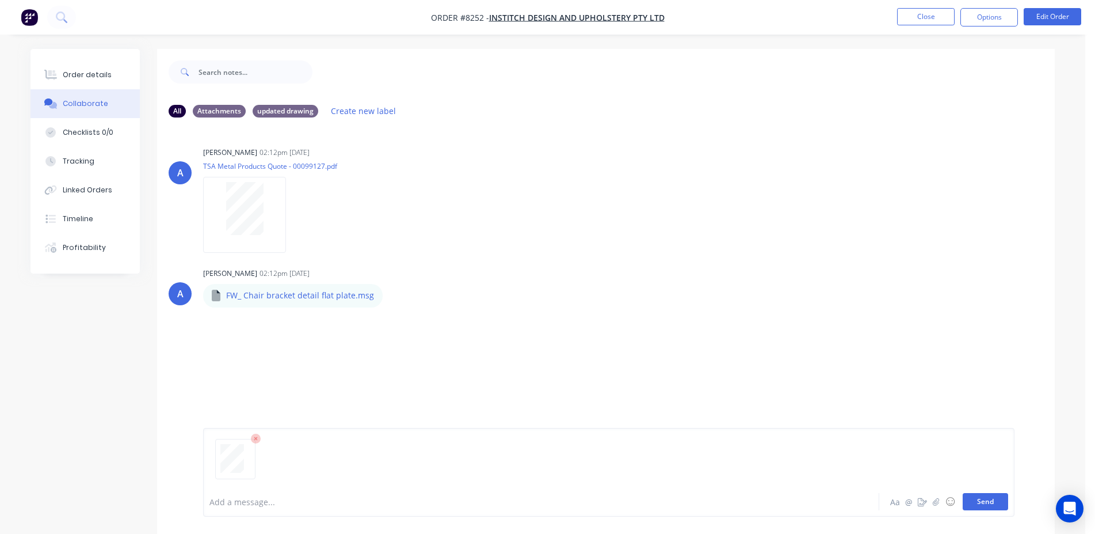
click at [976, 500] on button "Send" at bounding box center [985, 501] width 45 height 17
click at [933, 24] on button "Close" at bounding box center [926, 16] width 58 height 17
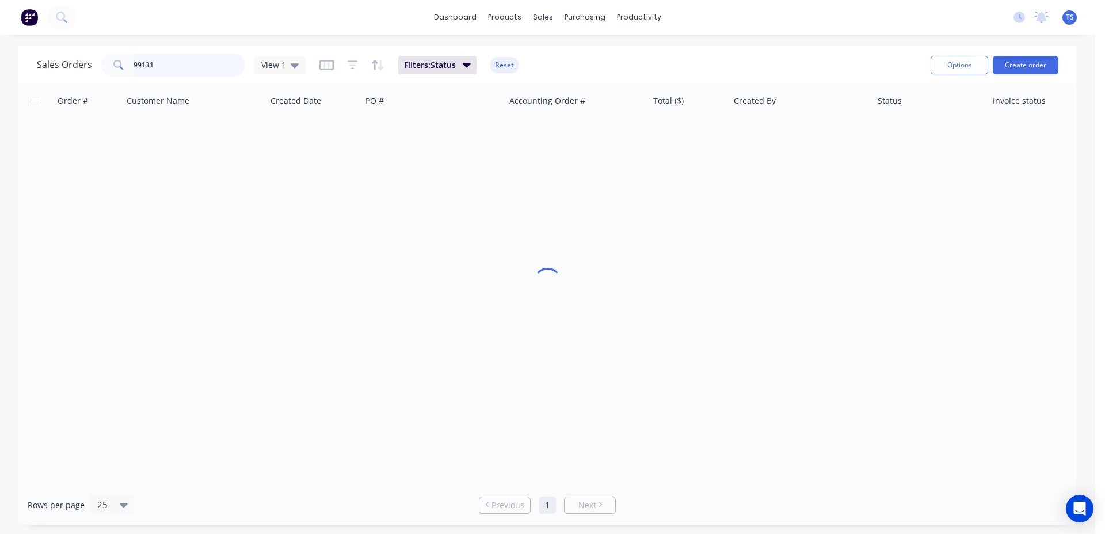
click at [203, 65] on input "99131" at bounding box center [190, 65] width 112 height 23
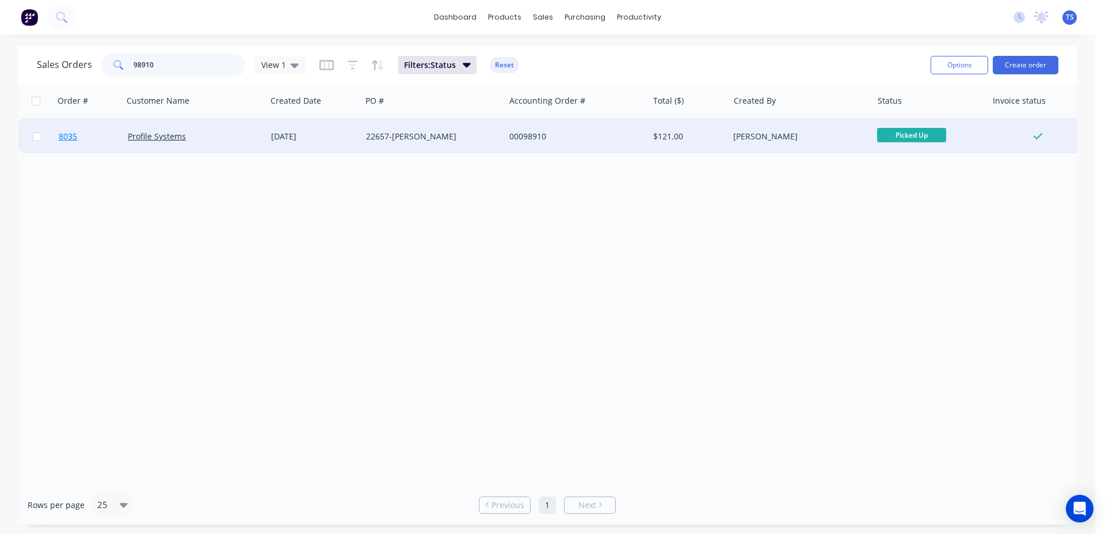
type input "98910"
click at [97, 138] on link "8035" at bounding box center [93, 136] width 69 height 35
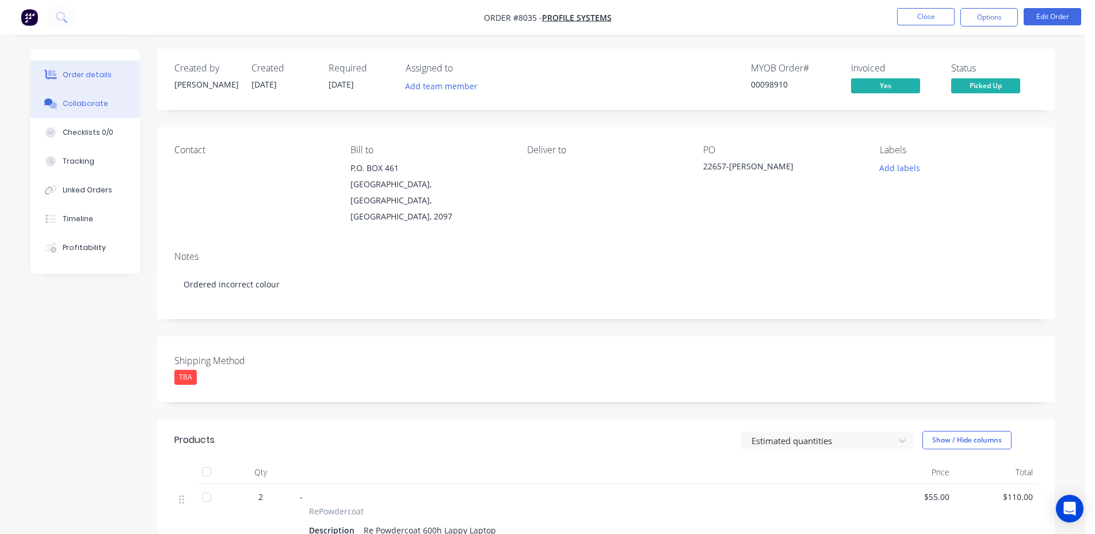
click at [88, 98] on div "Collaborate" at bounding box center [85, 103] width 45 height 10
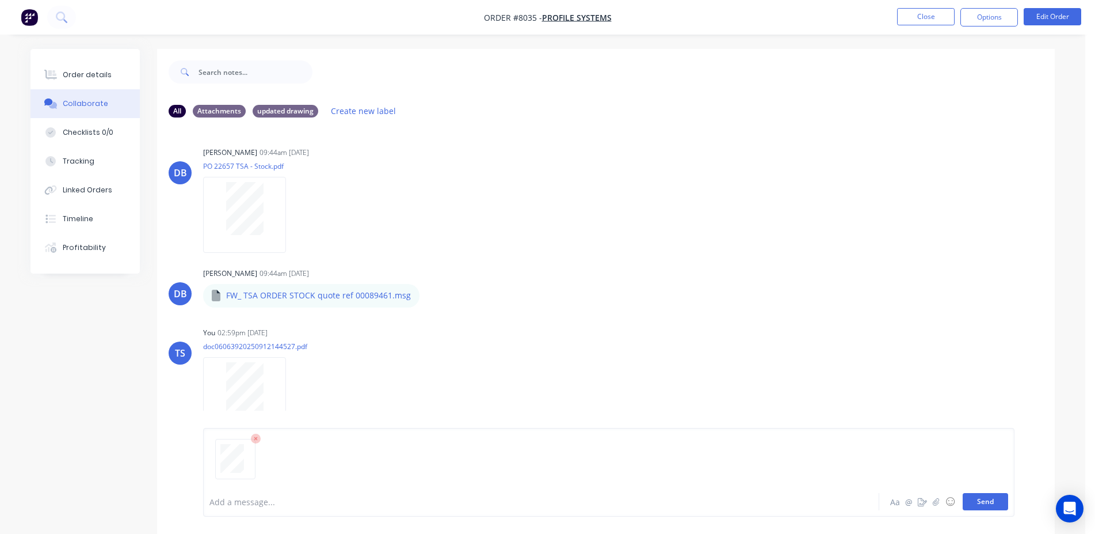
click at [986, 502] on button "Send" at bounding box center [985, 501] width 45 height 17
click at [929, 21] on button "Close" at bounding box center [926, 16] width 58 height 17
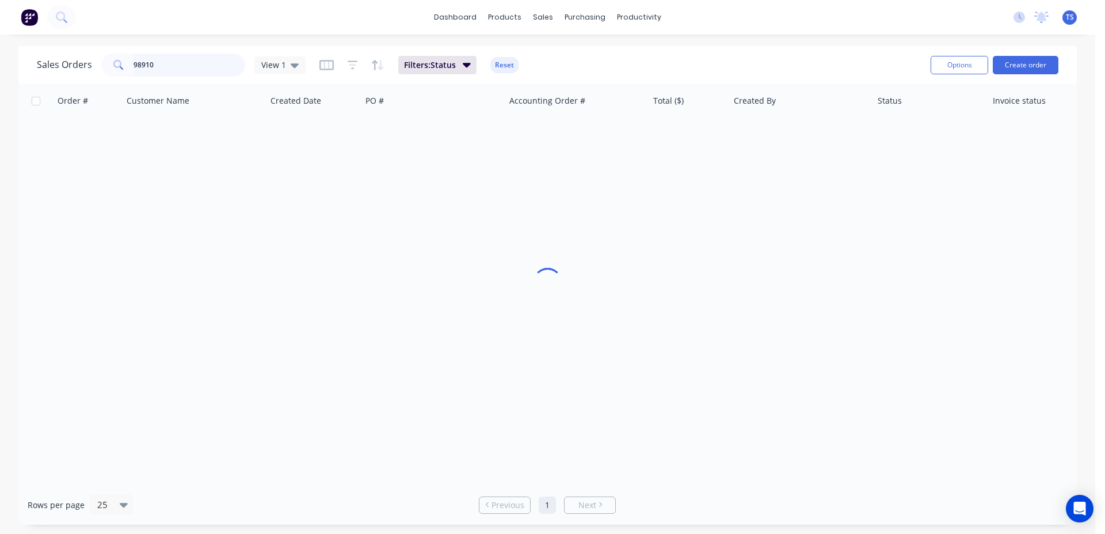
click at [201, 56] on input "98910" at bounding box center [190, 65] width 112 height 23
click at [162, 68] on input "98910" at bounding box center [190, 65] width 112 height 23
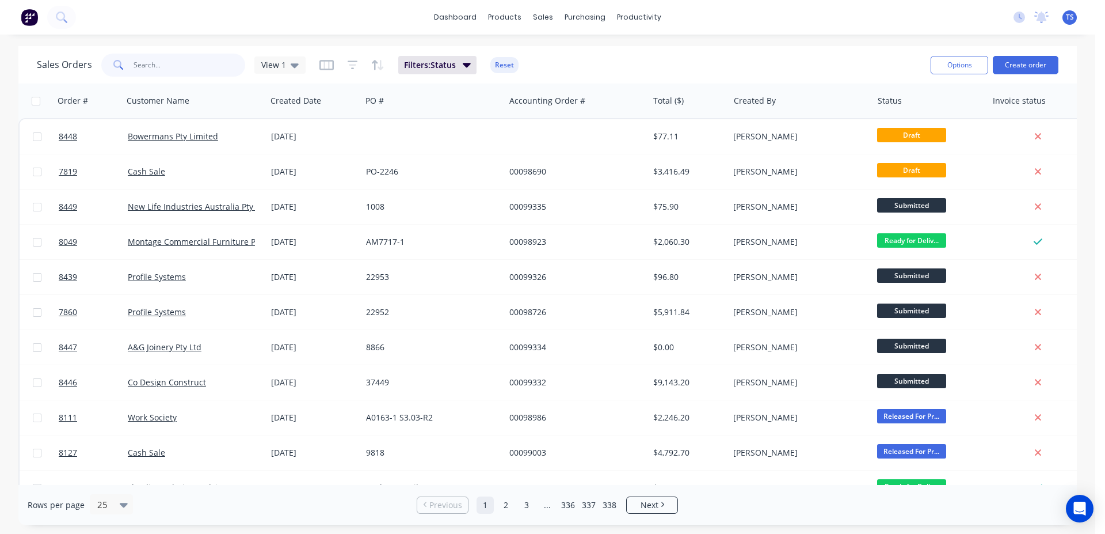
click at [155, 74] on input "text" at bounding box center [190, 65] width 112 height 23
paste input "PO133560"
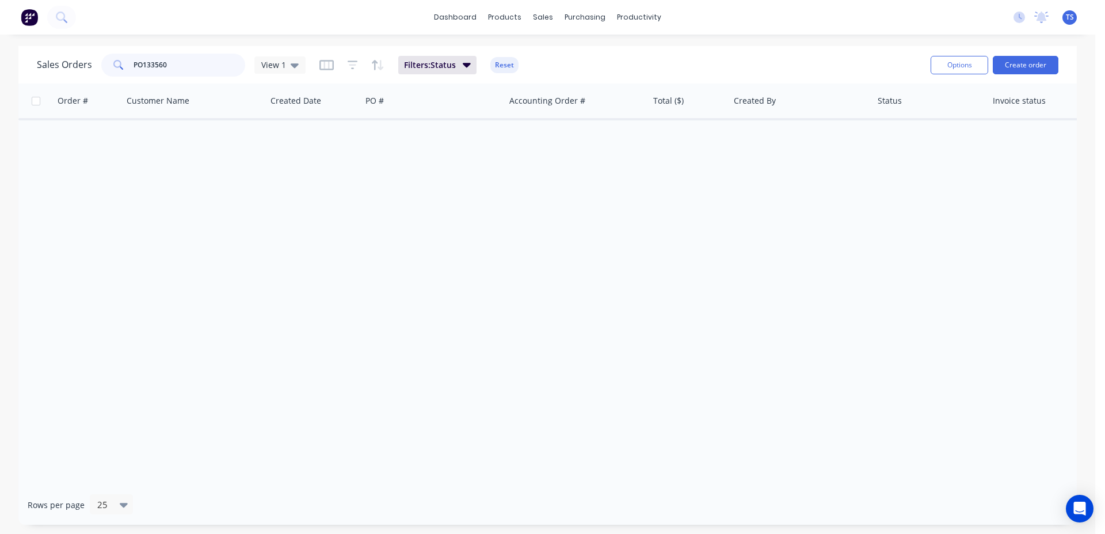
click at [144, 64] on input "PO133560" at bounding box center [190, 65] width 112 height 23
type input "133560"
click at [94, 152] on div "7331 Stylecraft 02 Oct 2025 133560 00098181 $1,147.52 Damon Brooks Released For…" at bounding box center [556, 135] width 1076 height 35
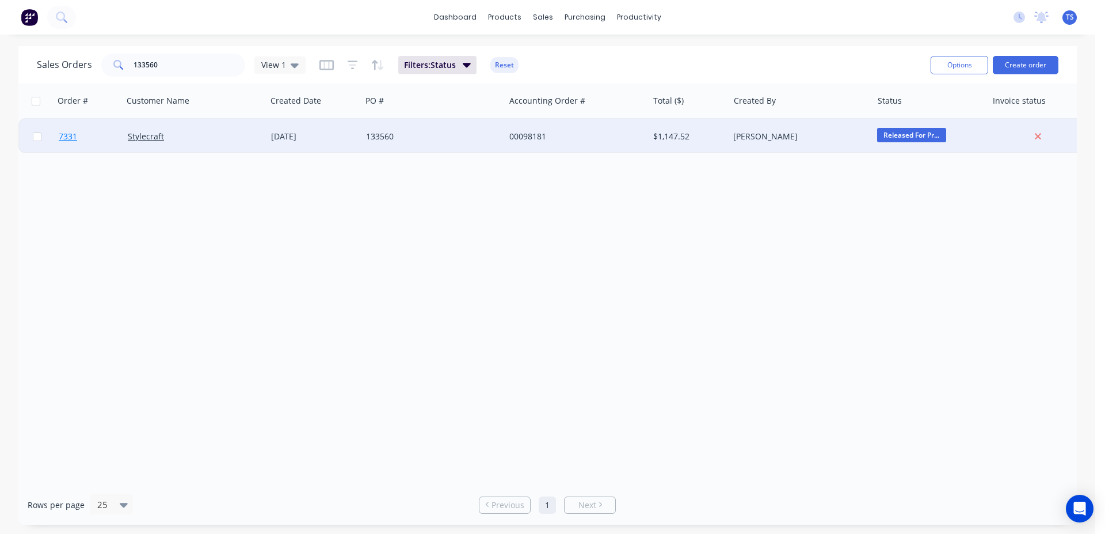
click at [90, 138] on link "7331" at bounding box center [93, 136] width 69 height 35
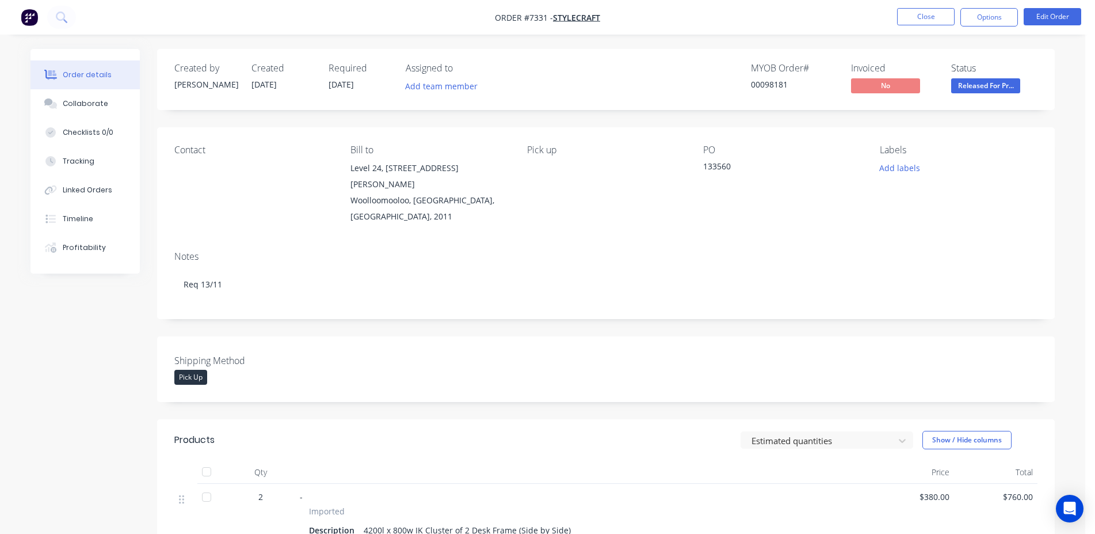
click at [765, 83] on div "00098181" at bounding box center [794, 84] width 86 height 12
copy div "00098181"
click at [927, 9] on button "Close" at bounding box center [926, 16] width 58 height 17
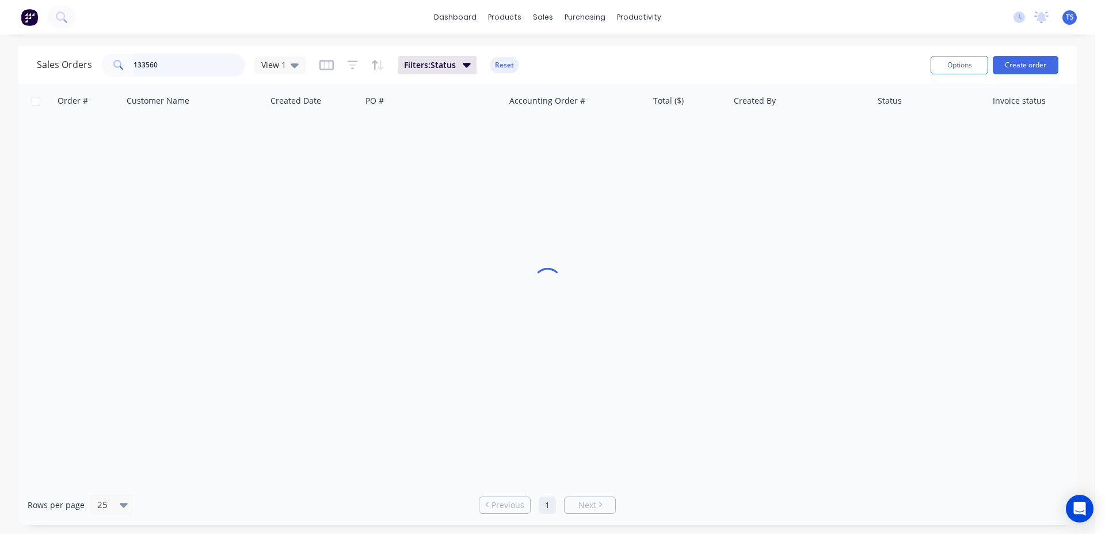
click at [188, 70] on input "133560" at bounding box center [190, 65] width 112 height 23
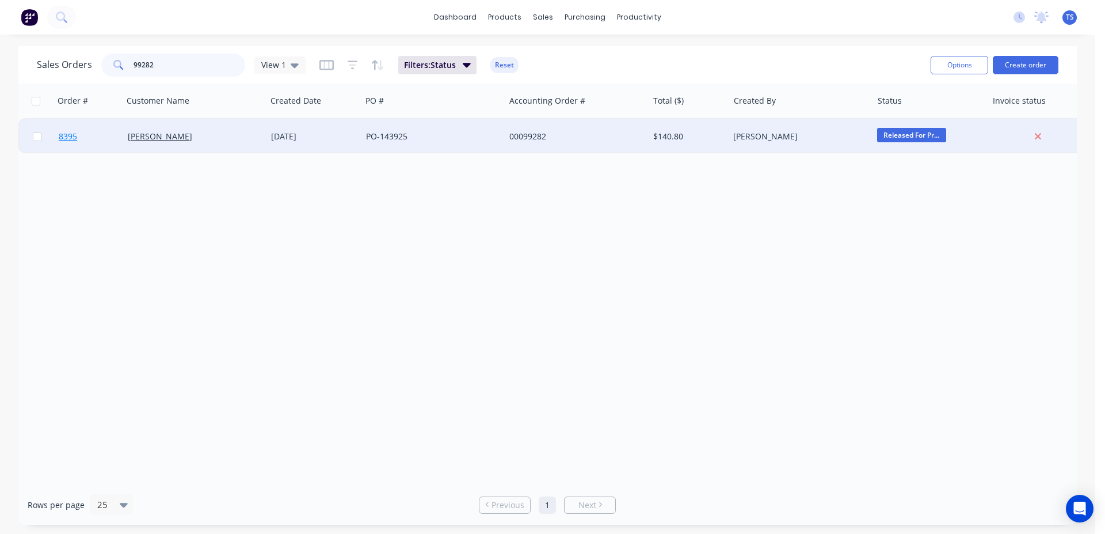
type input "99282"
click at [86, 146] on link "8395" at bounding box center [93, 136] width 69 height 35
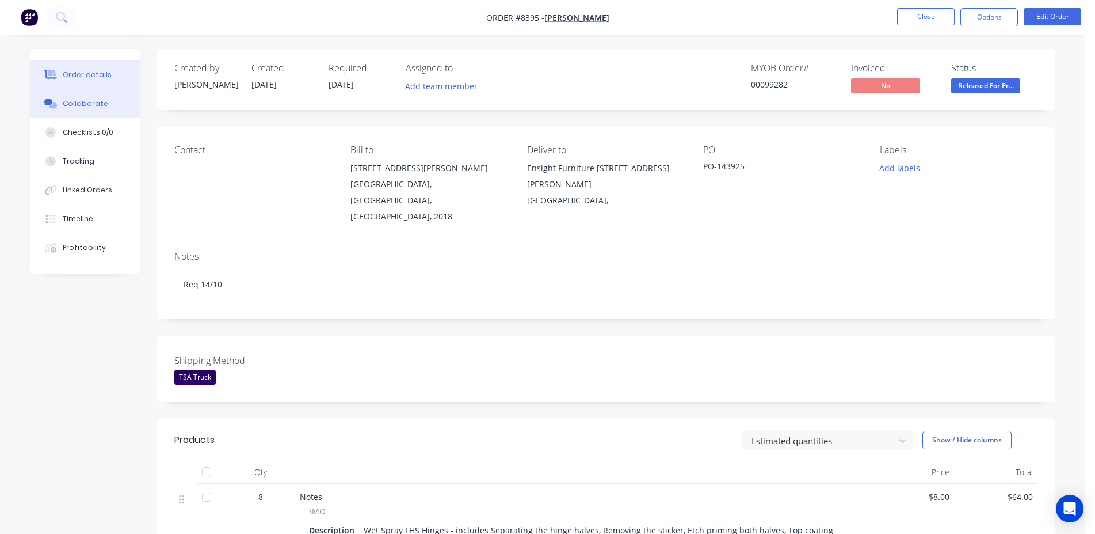
click at [54, 102] on icon at bounding box center [53, 105] width 8 height 7
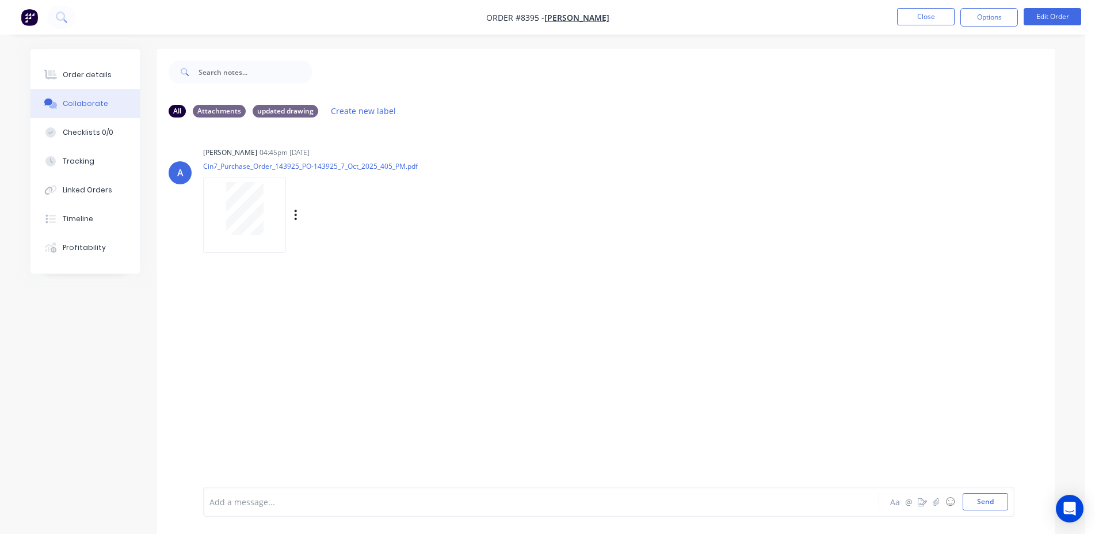
click at [269, 214] on div at bounding box center [244, 208] width 73 height 53
click at [97, 220] on button "Timeline" at bounding box center [85, 218] width 109 height 29
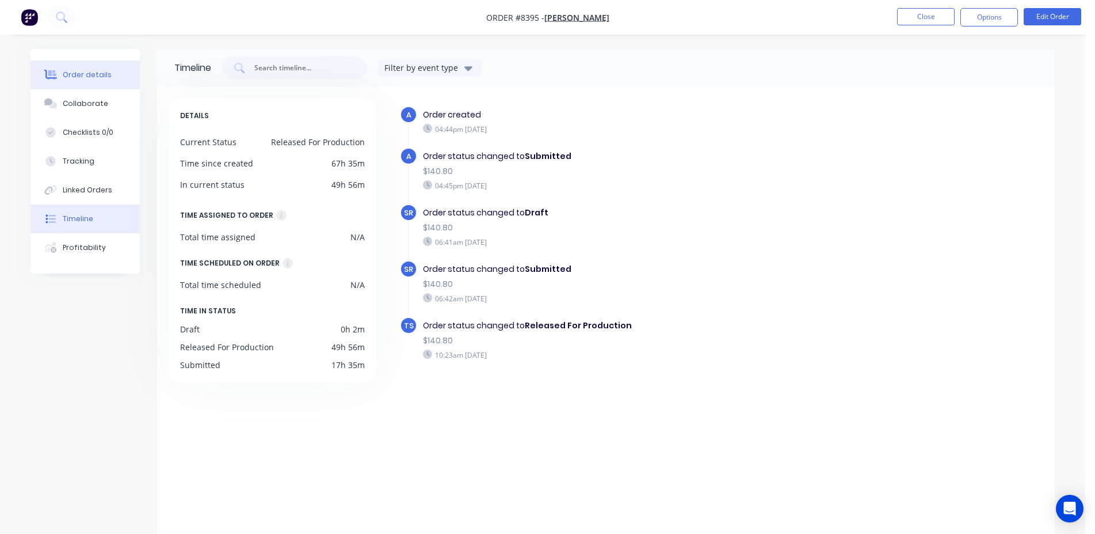
click at [122, 75] on button "Order details" at bounding box center [85, 74] width 109 height 29
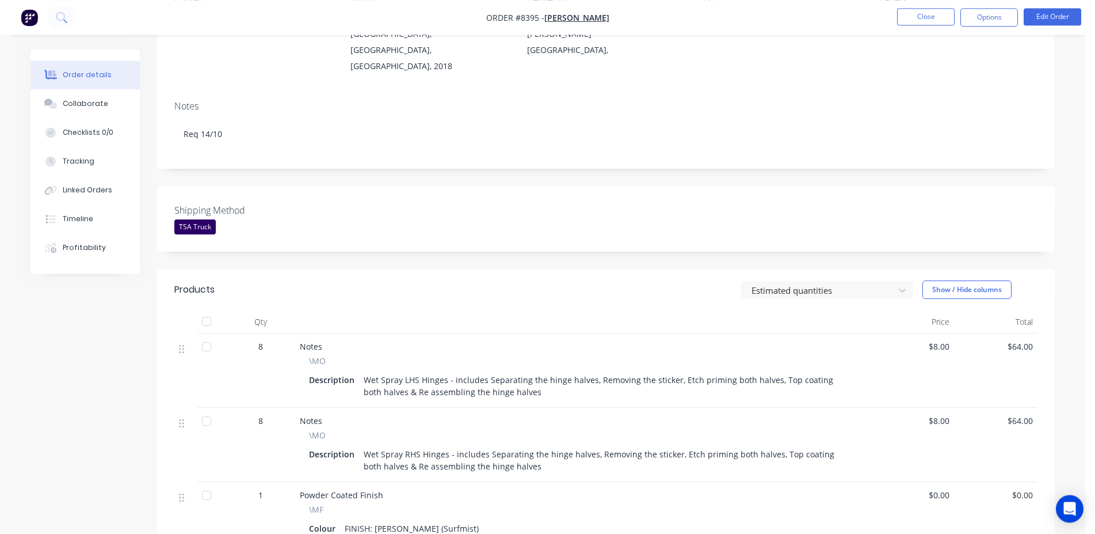
scroll to position [324, 0]
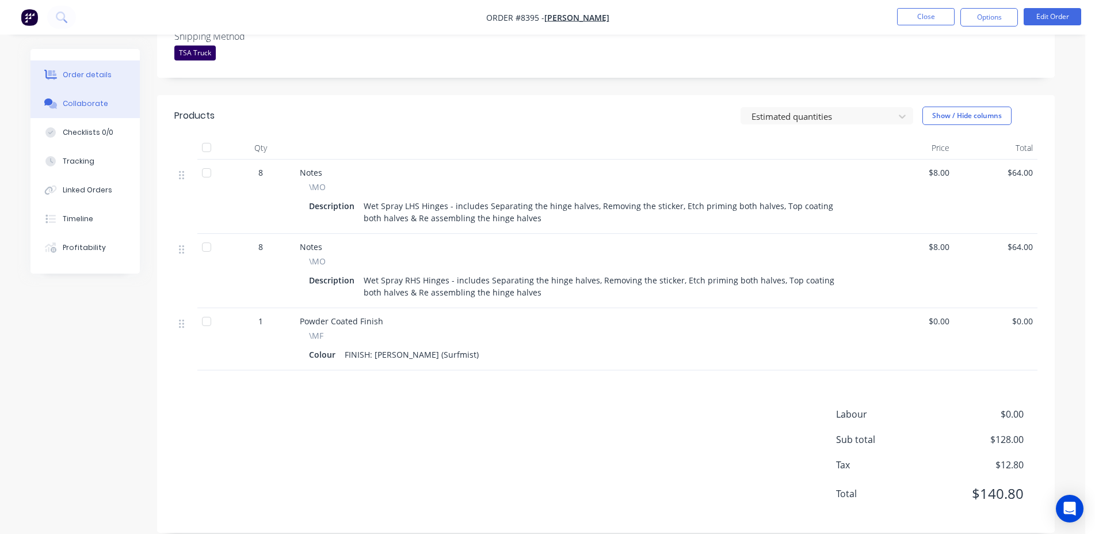
click at [123, 105] on button "Collaborate" at bounding box center [85, 103] width 109 height 29
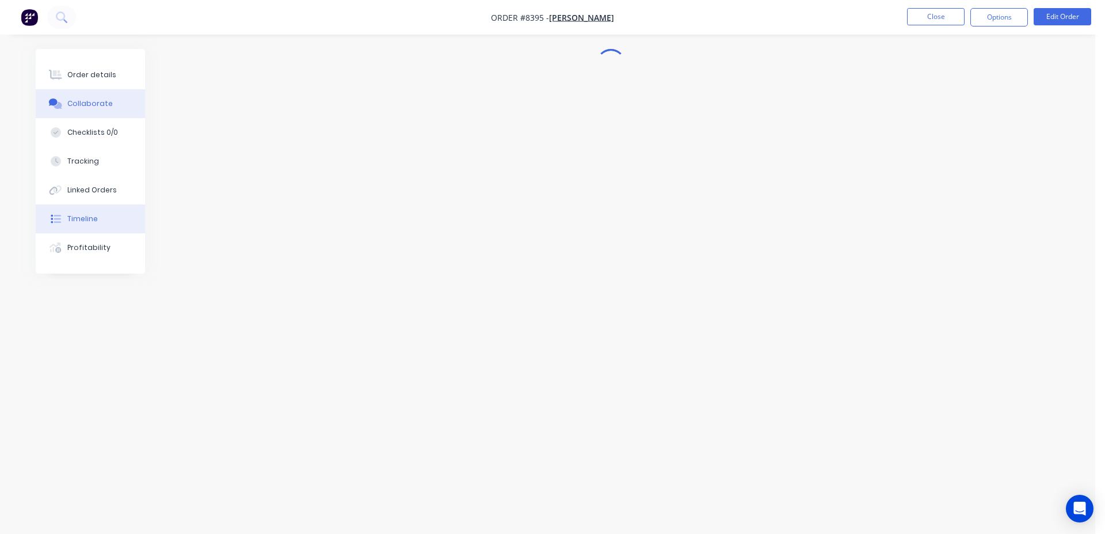
click at [111, 228] on button "Timeline" at bounding box center [90, 218] width 109 height 29
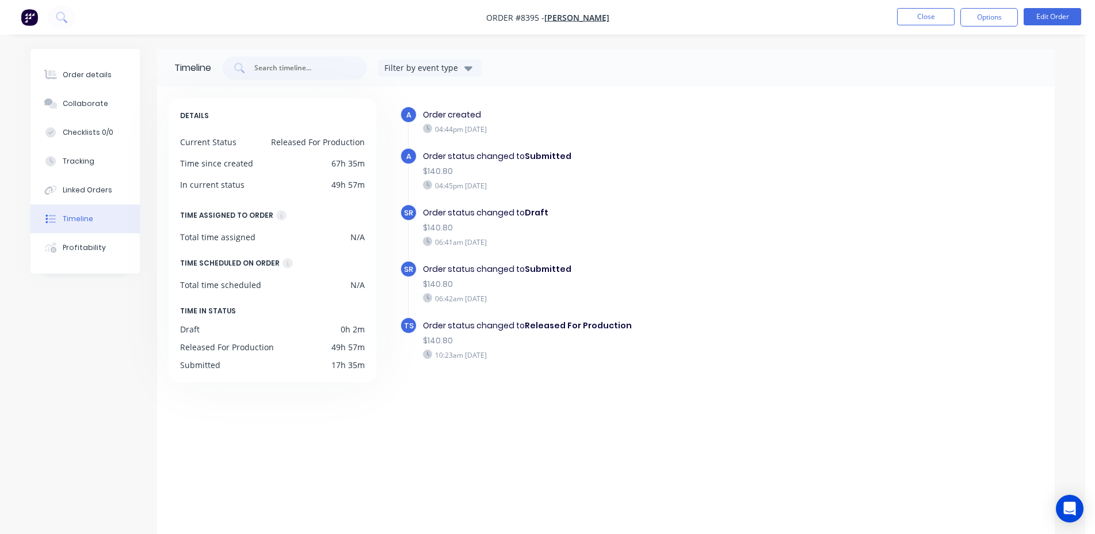
click at [921, 7] on nav "Order #8395 - Koskela Close Options Edit Order" at bounding box center [547, 17] width 1095 height 35
click at [928, 19] on button "Close" at bounding box center [926, 16] width 58 height 17
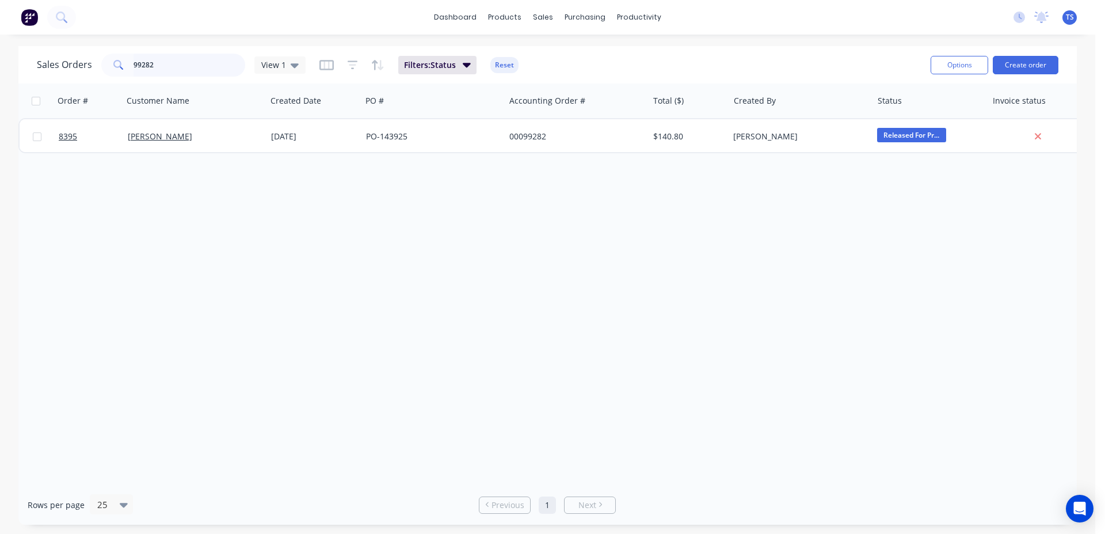
click at [186, 68] on input "99282" at bounding box center [190, 65] width 112 height 23
paste input "107107"
type input "107107"
click at [83, 150] on link "8421" at bounding box center [93, 136] width 69 height 35
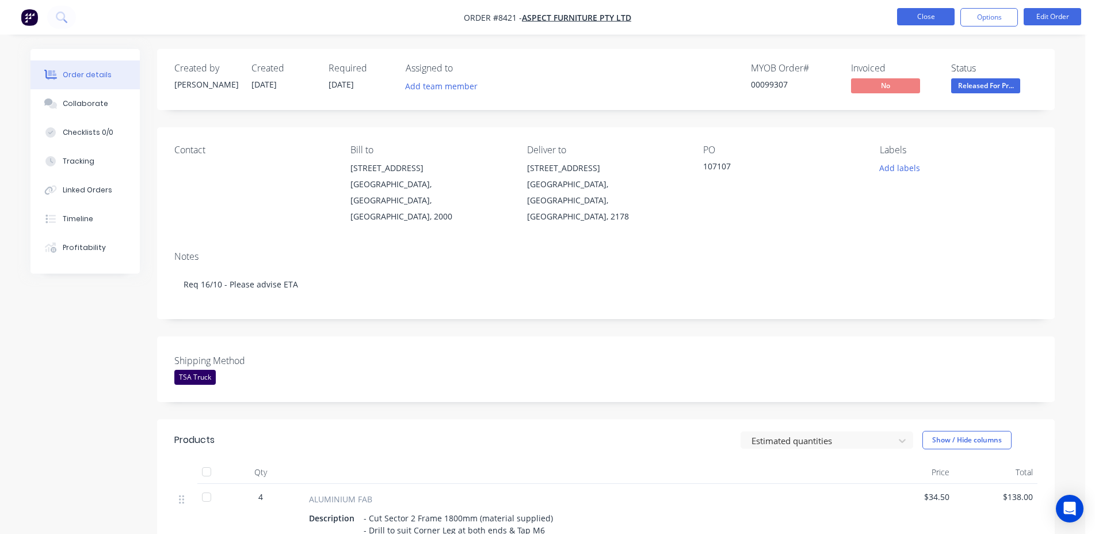
click at [923, 25] on button "Close" at bounding box center [926, 16] width 58 height 17
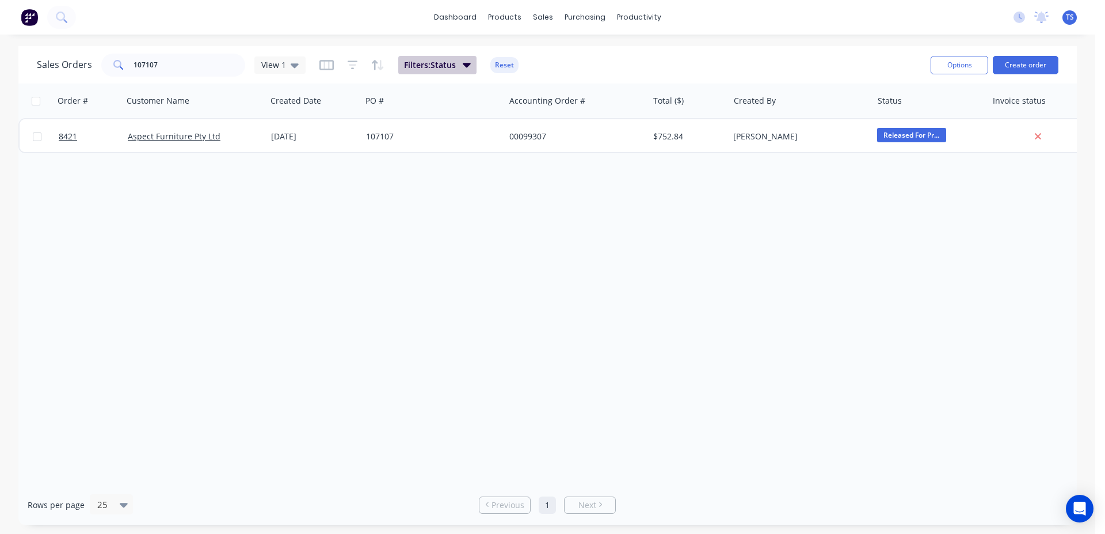
click at [464, 70] on icon "button" at bounding box center [467, 64] width 8 height 13
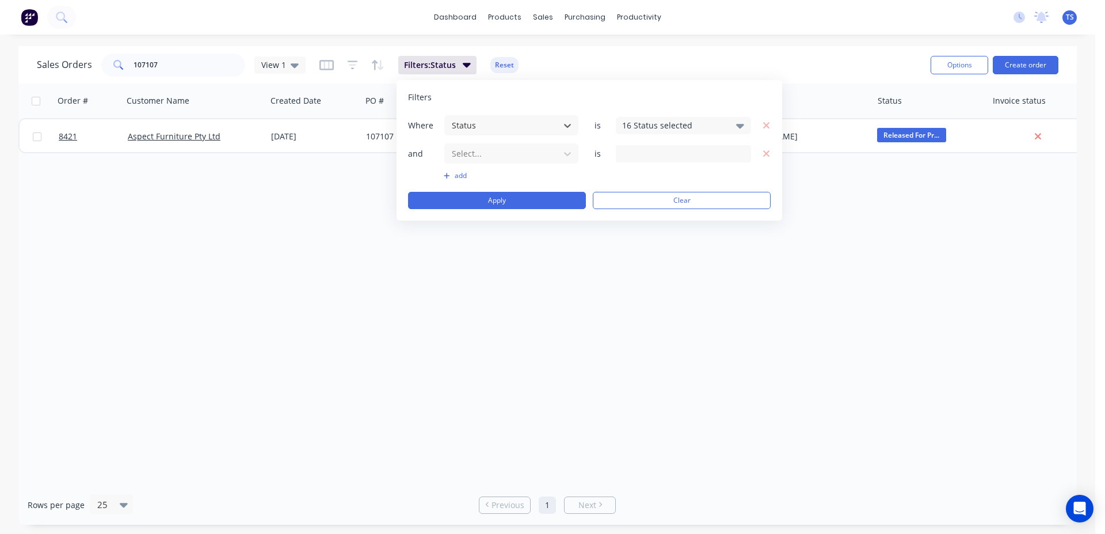
click at [705, 126] on div "16 Status selected" at bounding box center [674, 125] width 104 height 12
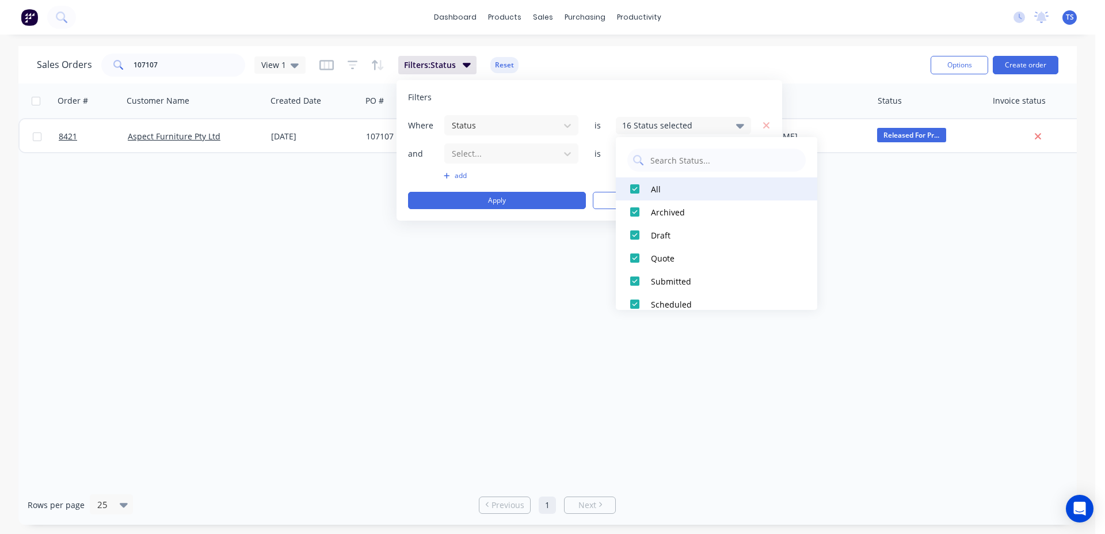
click at [641, 189] on div at bounding box center [634, 188] width 23 height 23
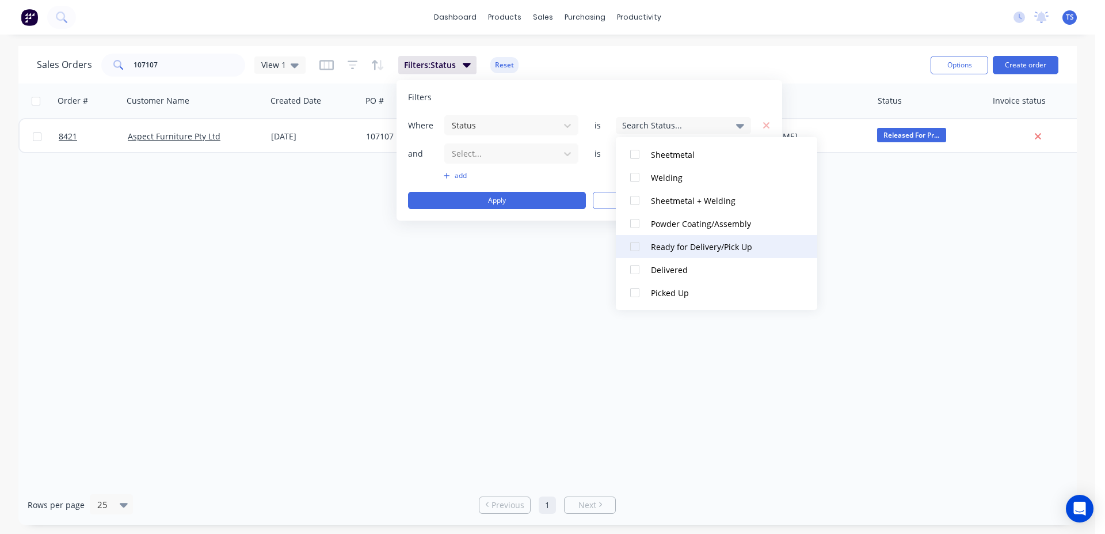
click at [641, 247] on div at bounding box center [634, 246] width 23 height 23
click at [512, 198] on button "Apply" at bounding box center [497, 200] width 178 height 17
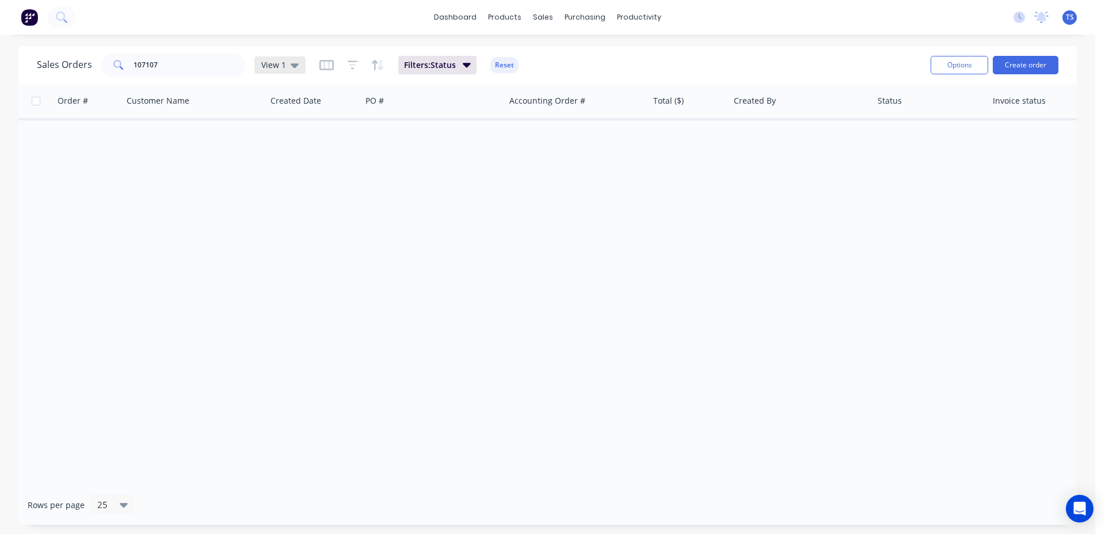
click at [291, 66] on icon at bounding box center [295, 65] width 8 height 5
click at [363, 140] on button "Save new view" at bounding box center [335, 137] width 154 height 17
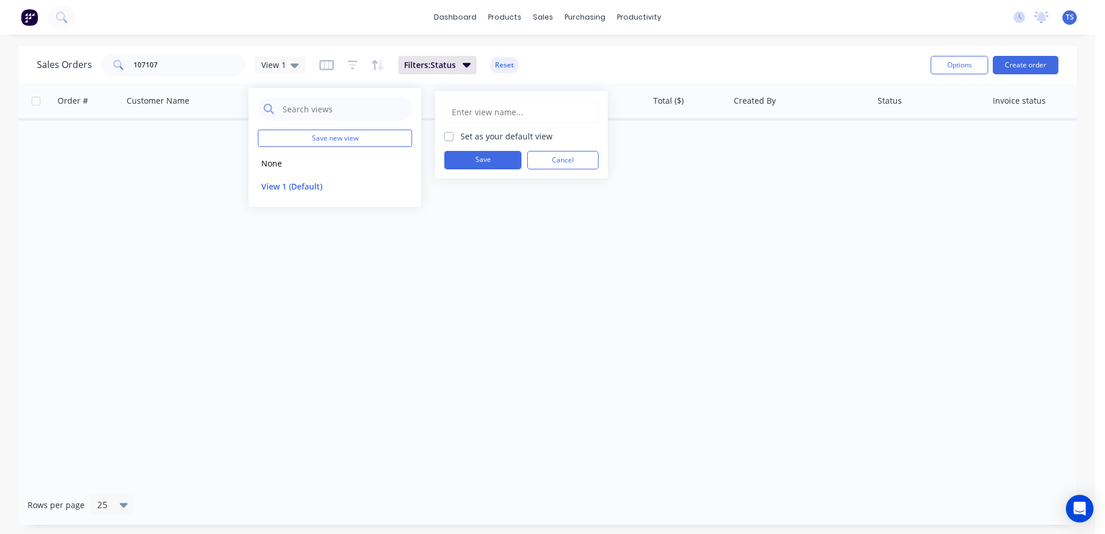
click at [512, 115] on input "text" at bounding box center [522, 112] width 142 height 22
type input "...."
click at [478, 147] on div ".... Set as your default view Save Cancel" at bounding box center [521, 134] width 154 height 69
click at [474, 131] on label "Set as your default view" at bounding box center [506, 136] width 92 height 12
click at [454, 131] on input "Set as your default view" at bounding box center [448, 135] width 9 height 11
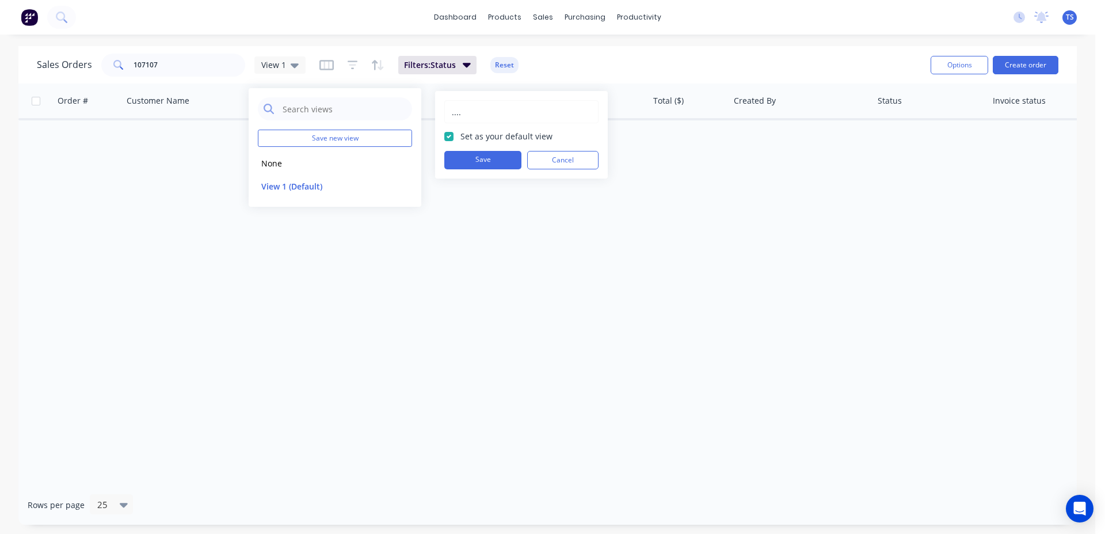
checkbox input "true"
click at [474, 154] on button "Save" at bounding box center [482, 160] width 77 height 18
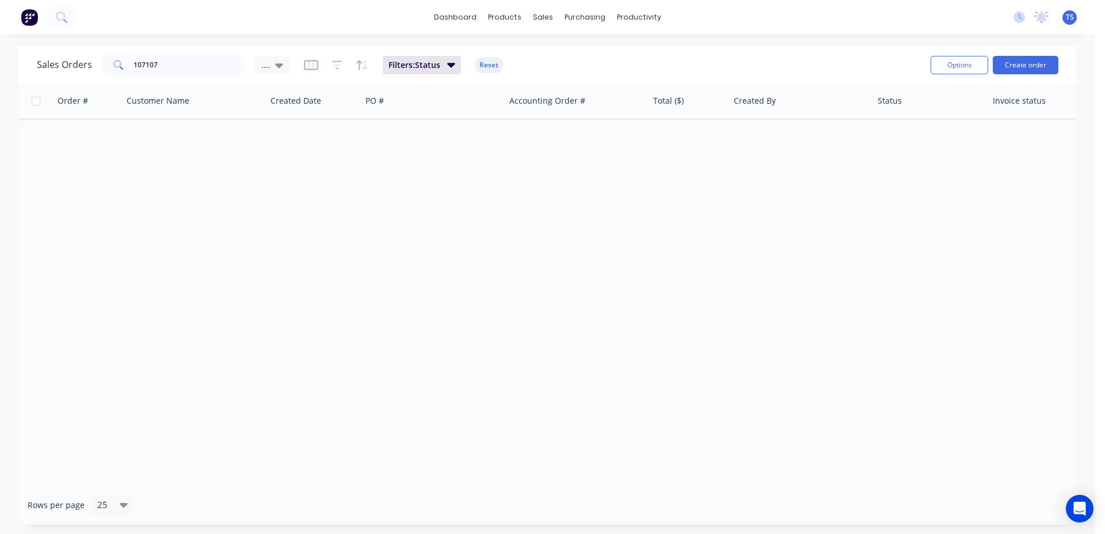
click at [185, 163] on div "Order # Customer Name Created Date PO # Accounting Order # Total ($) Created By…" at bounding box center [547, 283] width 1058 height 401
click at [169, 63] on input "107107" at bounding box center [190, 65] width 112 height 23
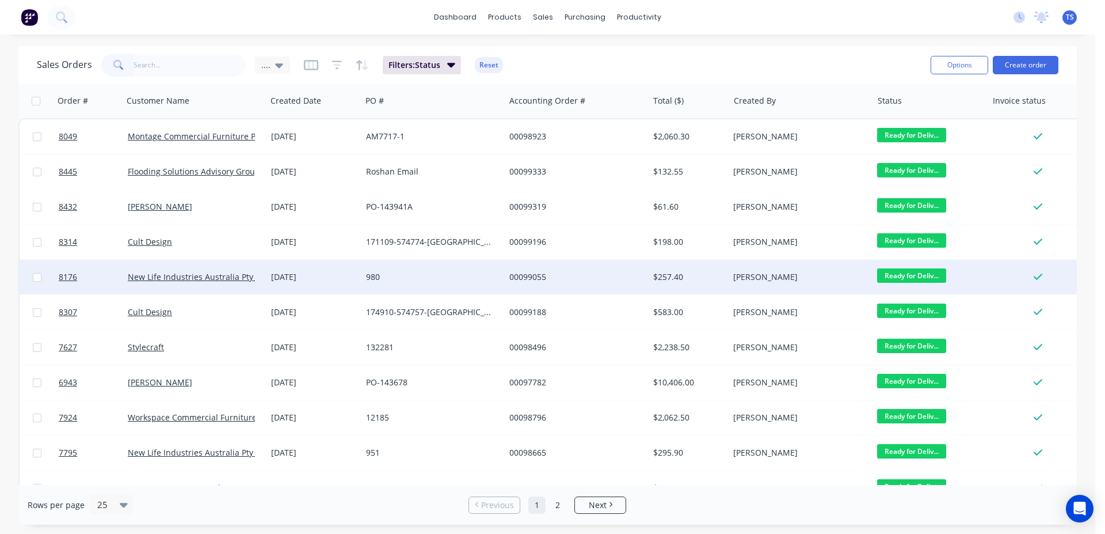
click at [911, 271] on span "Ready for Deliv..." at bounding box center [911, 275] width 69 height 14
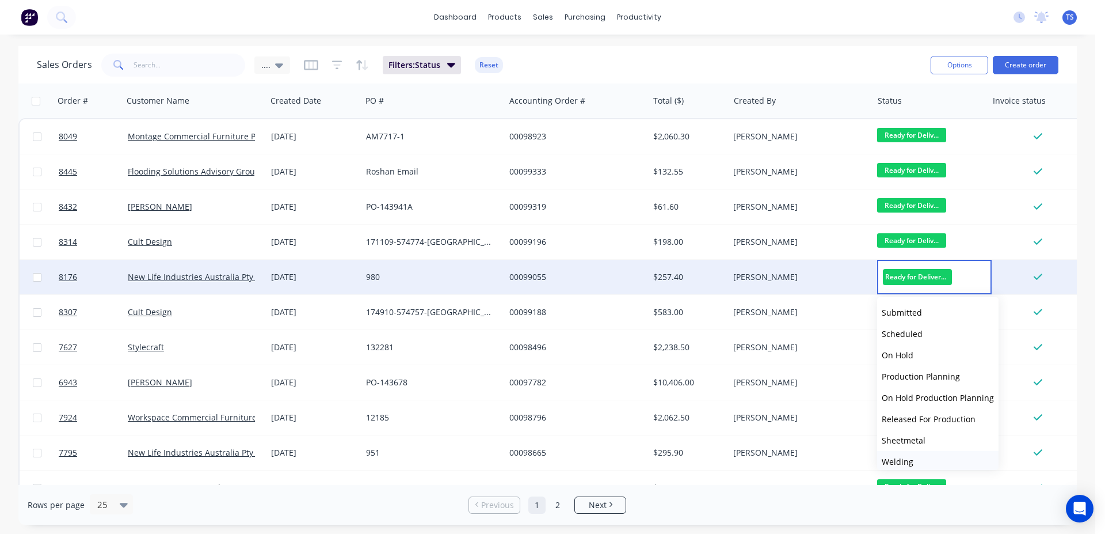
scroll to position [125, 0]
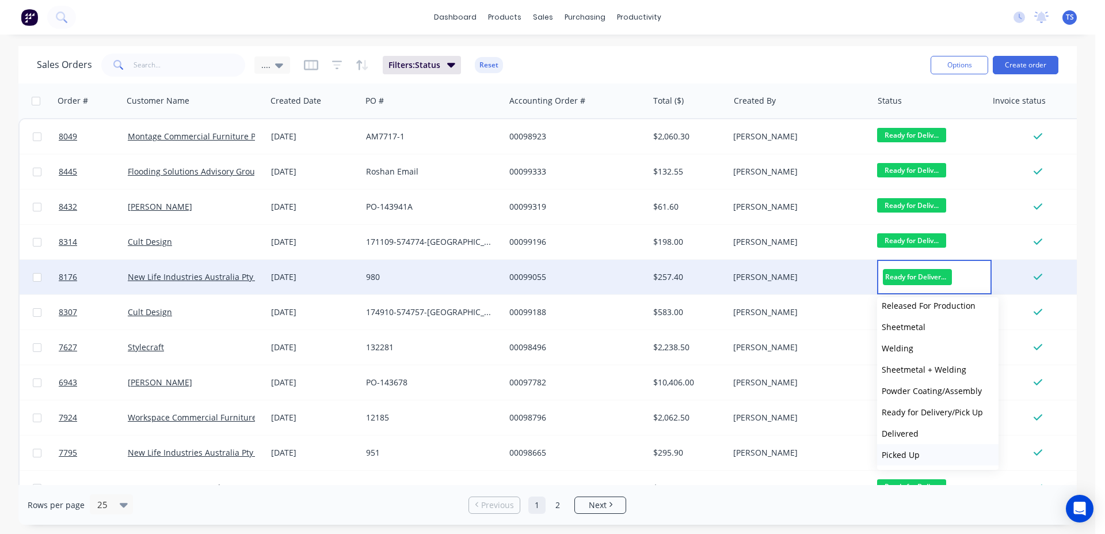
click at [909, 455] on span "Picked Up" at bounding box center [901, 454] width 38 height 11
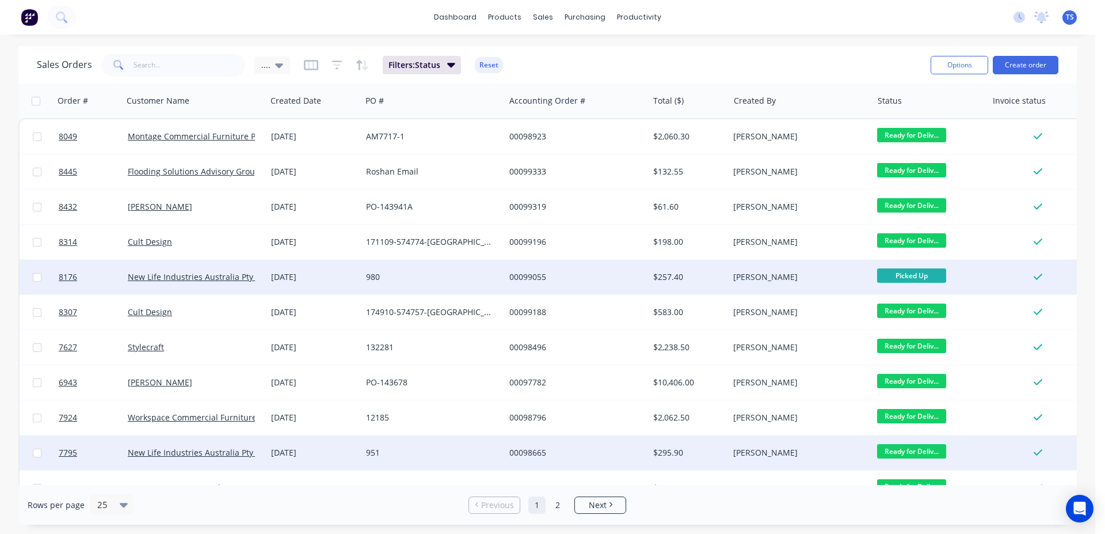
click at [913, 450] on span "Ready for Deliv..." at bounding box center [911, 451] width 69 height 14
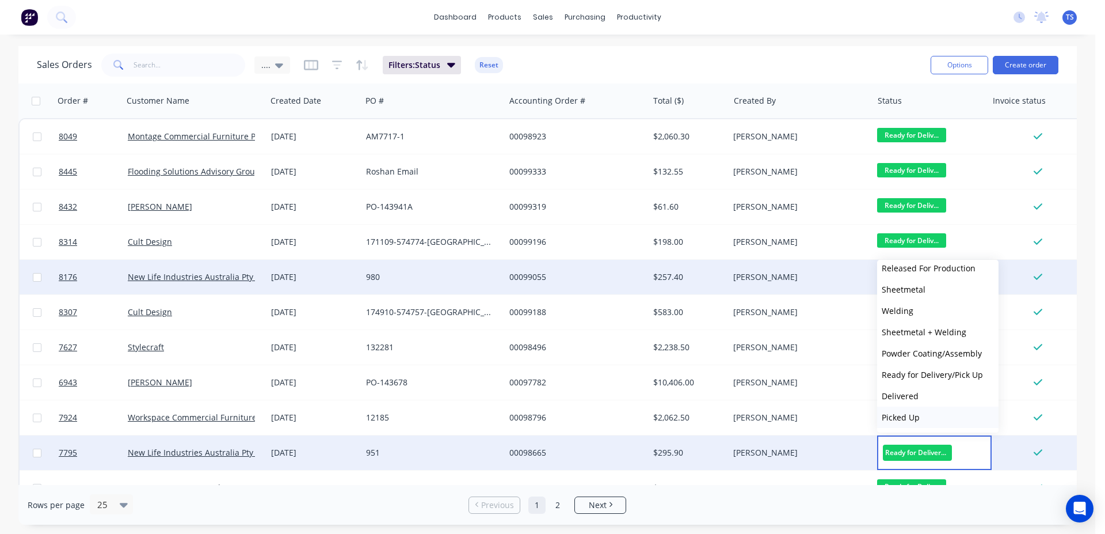
click at [931, 417] on button "Picked Up" at bounding box center [937, 416] width 121 height 21
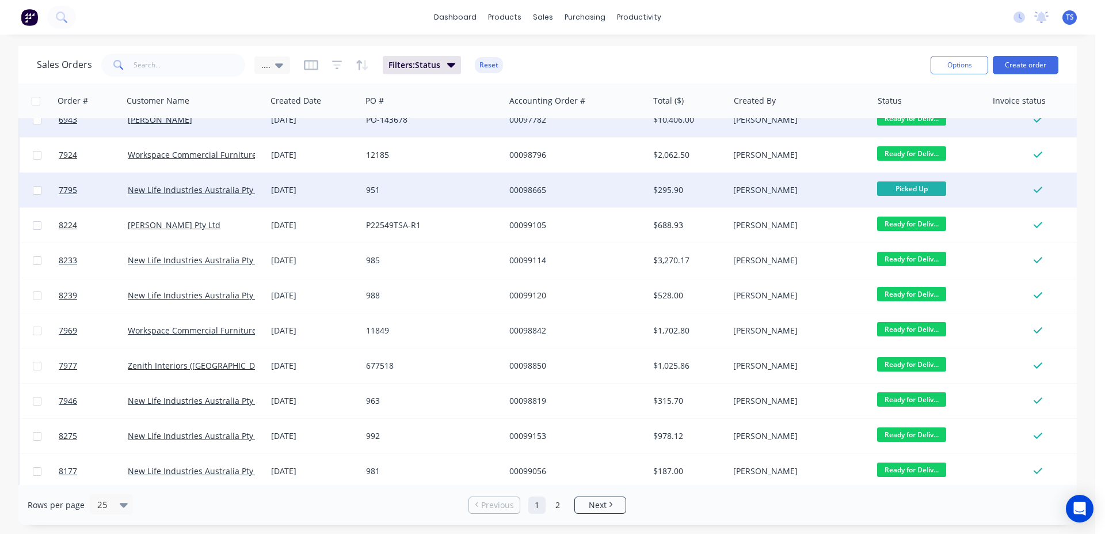
scroll to position [328, 0]
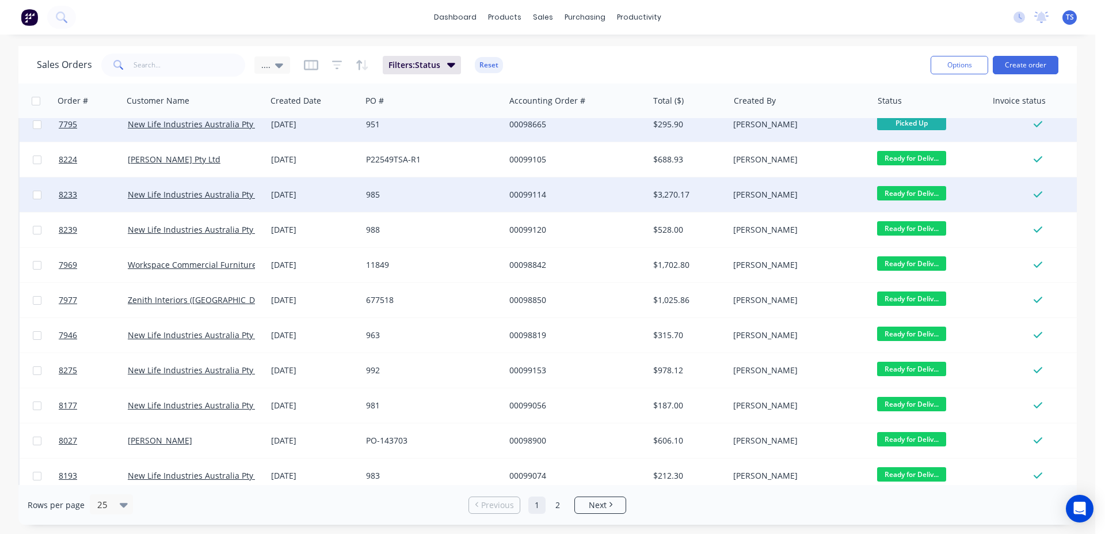
click at [922, 193] on span "Ready for Deliv..." at bounding box center [911, 193] width 69 height 14
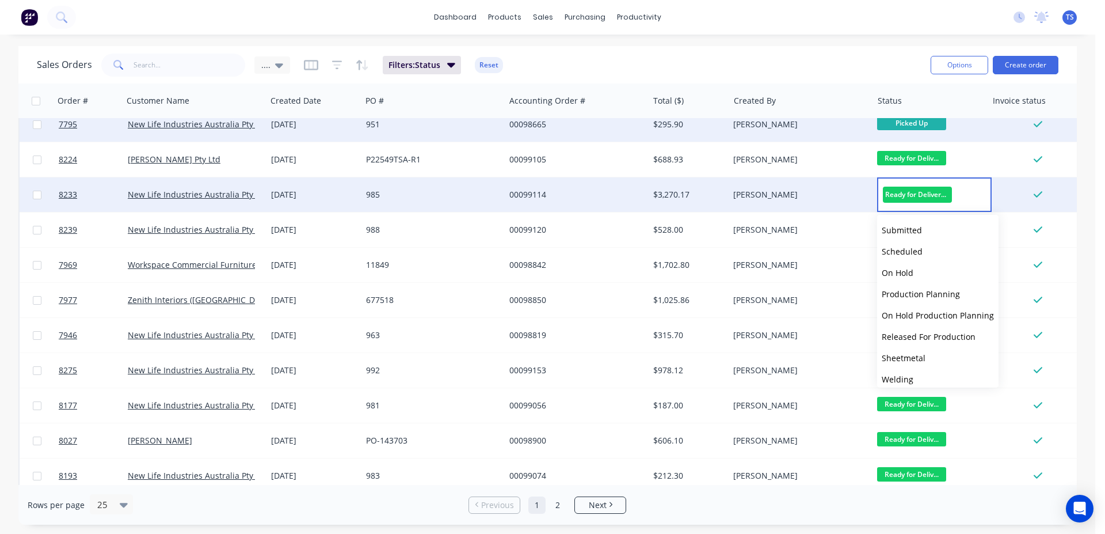
scroll to position [125, 0]
click at [933, 361] on button "Picked Up" at bounding box center [937, 371] width 121 height 21
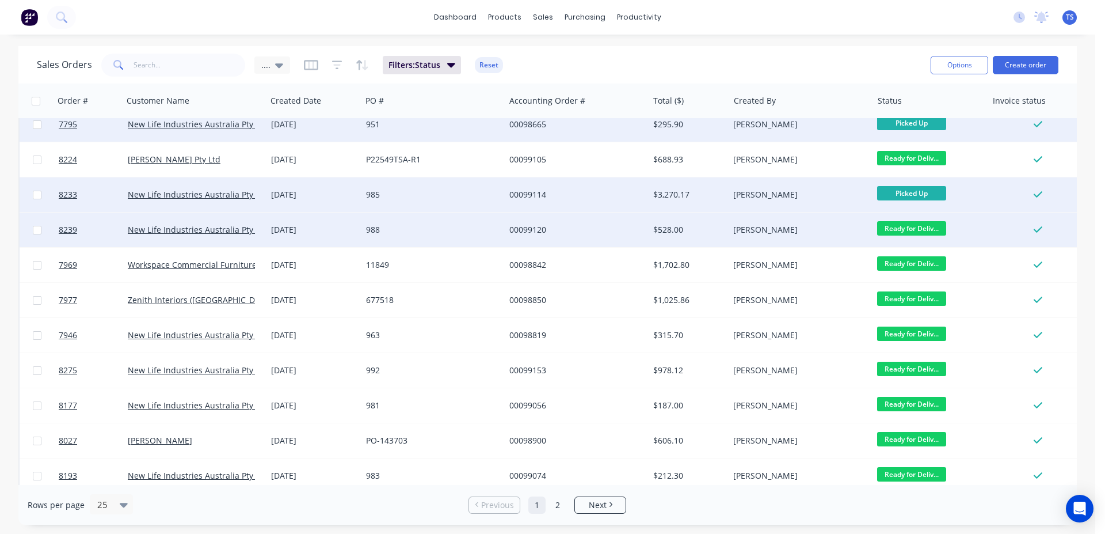
click at [901, 226] on span "Ready for Deliv..." at bounding box center [911, 228] width 69 height 14
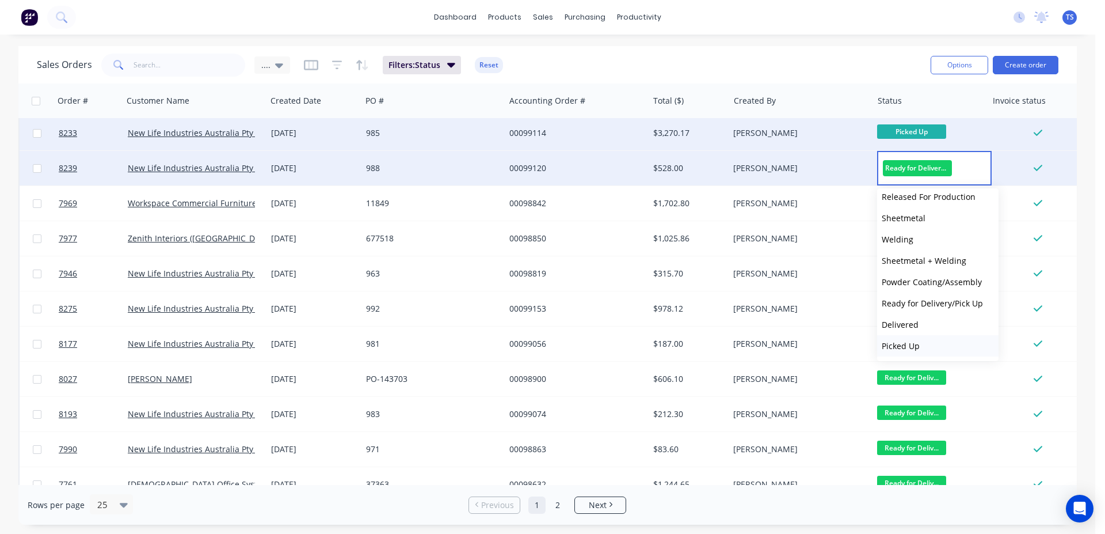
click at [909, 351] on span "Picked Up" at bounding box center [901, 345] width 38 height 11
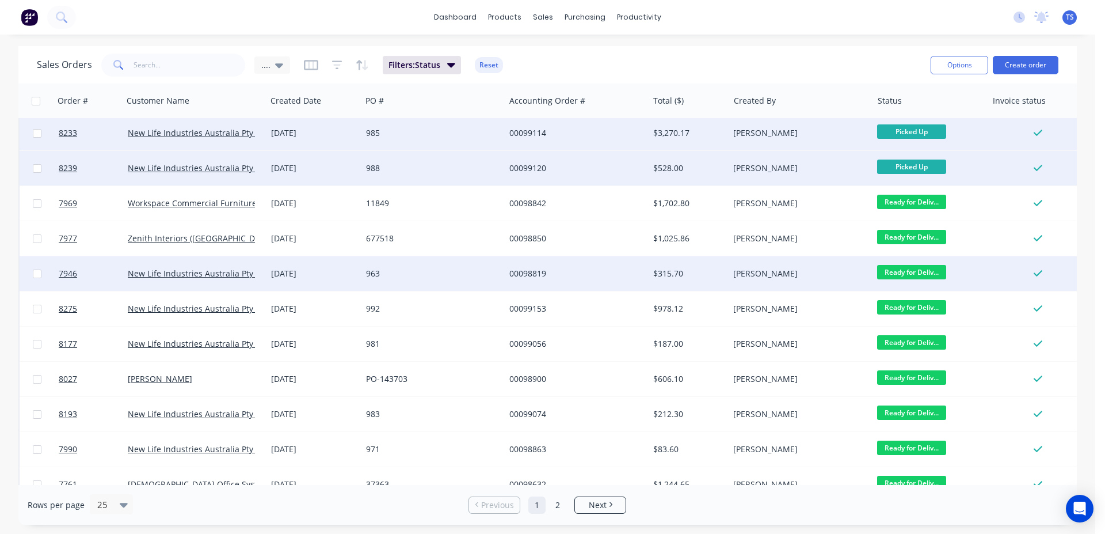
click at [920, 268] on span "Ready for Deliv..." at bounding box center [911, 272] width 69 height 14
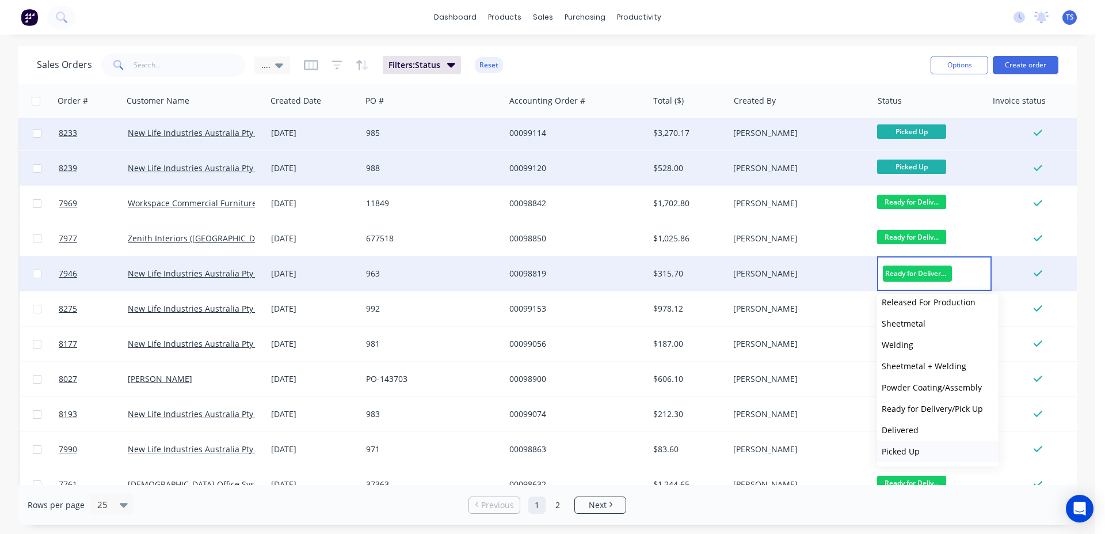
click at [921, 447] on button "Picked Up" at bounding box center [937, 450] width 121 height 21
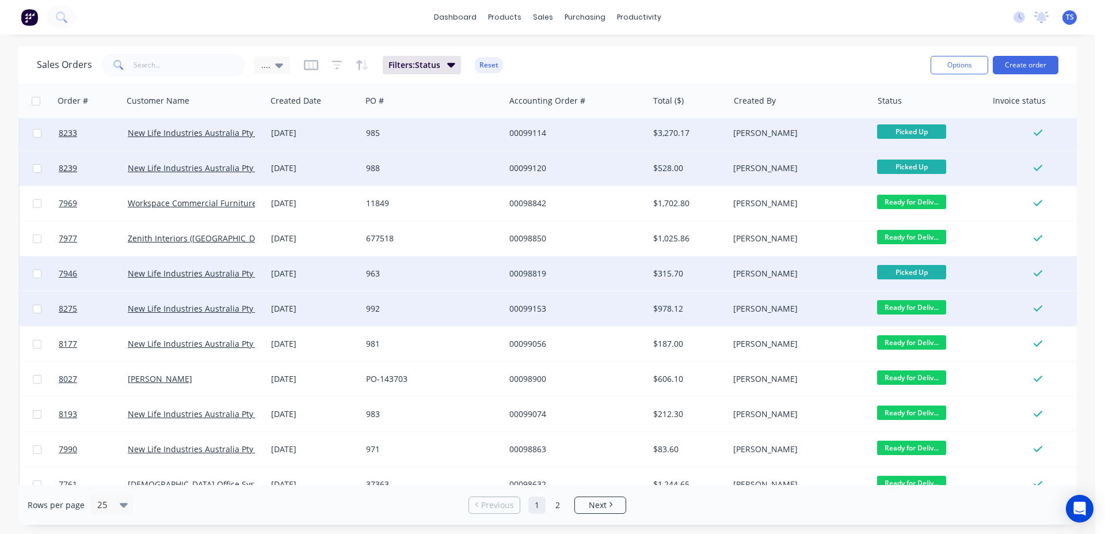
click at [913, 303] on span "Ready for Deliv..." at bounding box center [911, 307] width 69 height 14
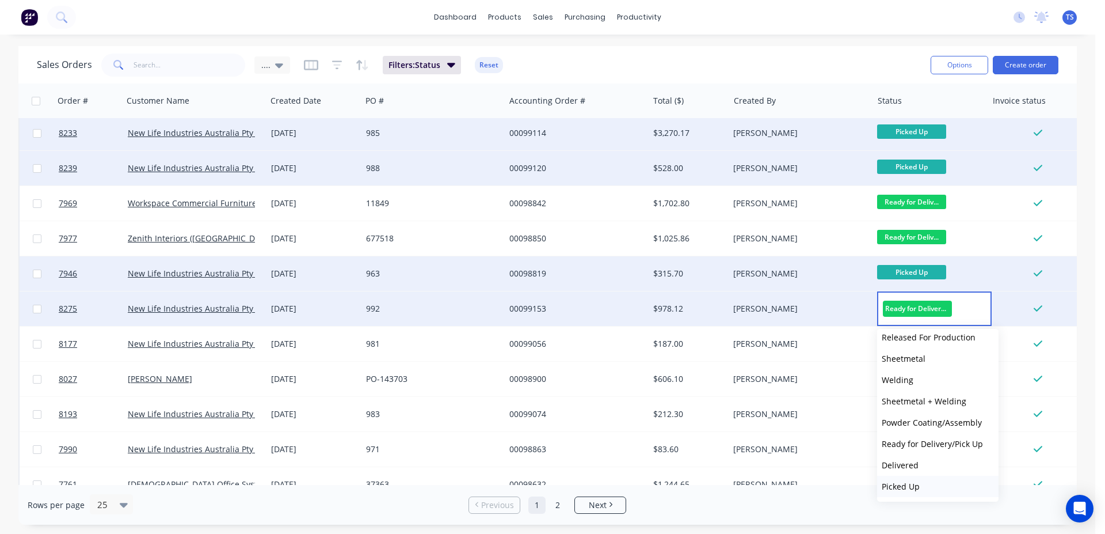
click at [905, 486] on span "Picked Up" at bounding box center [901, 486] width 38 height 11
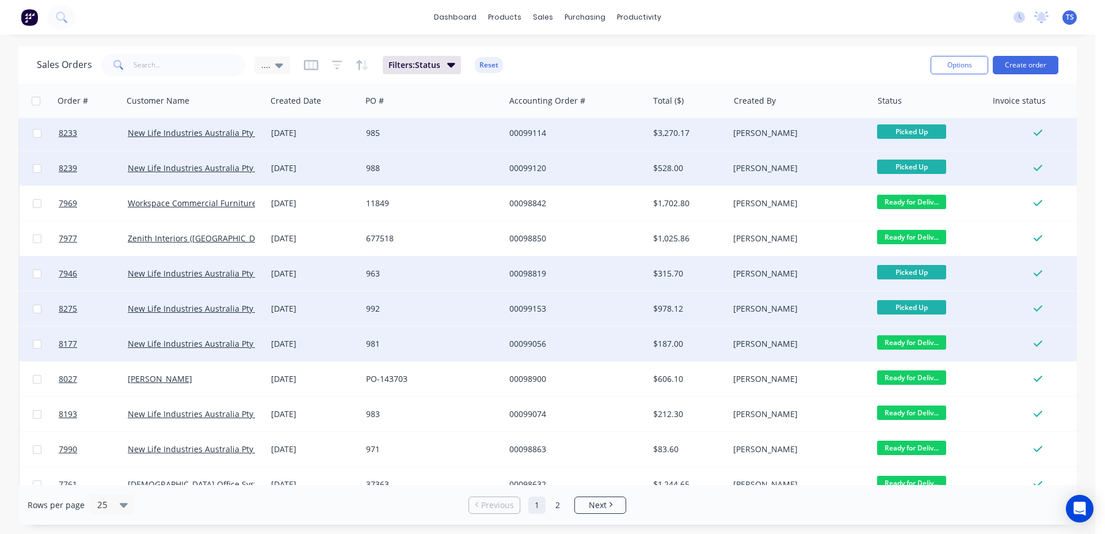
click at [904, 341] on span "Ready for Deliv..." at bounding box center [911, 342] width 69 height 14
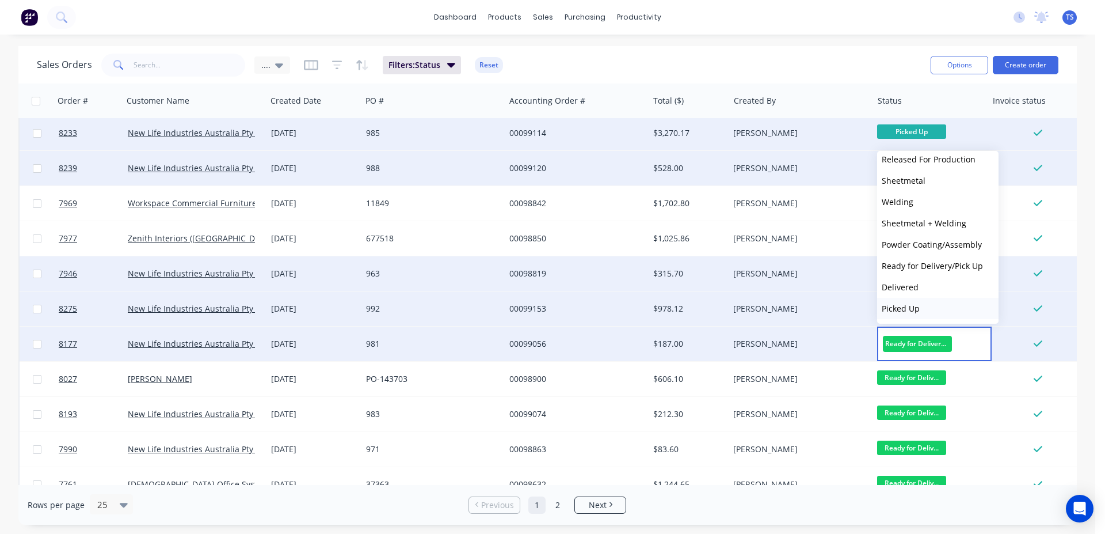
click at [921, 306] on button "Picked Up" at bounding box center [937, 308] width 121 height 21
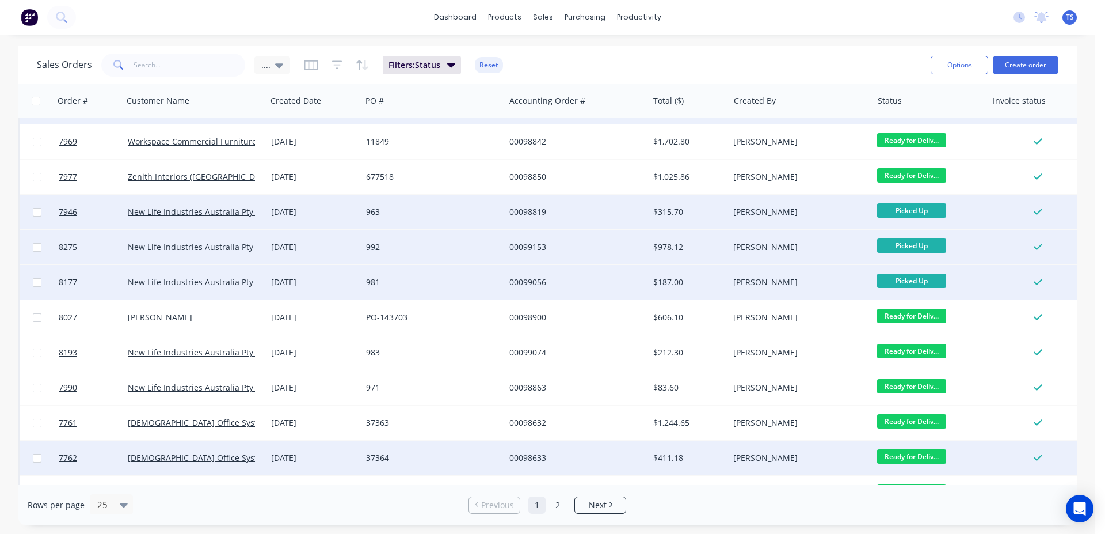
scroll to position [521, 0]
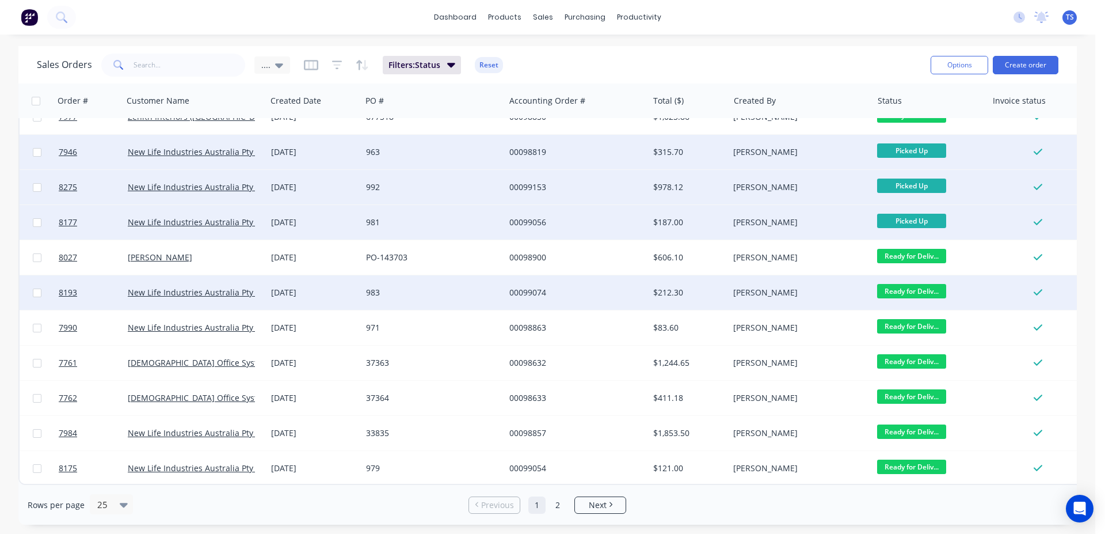
click at [909, 284] on span "Ready for Deliv..." at bounding box center [911, 291] width 69 height 14
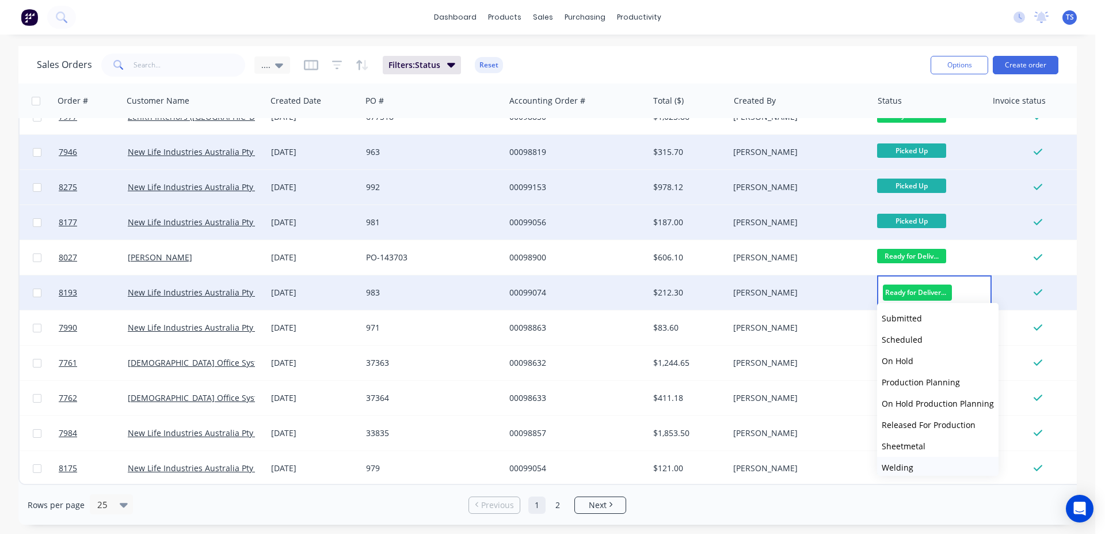
scroll to position [125, 0]
click at [920, 453] on button "Picked Up" at bounding box center [937, 460] width 121 height 21
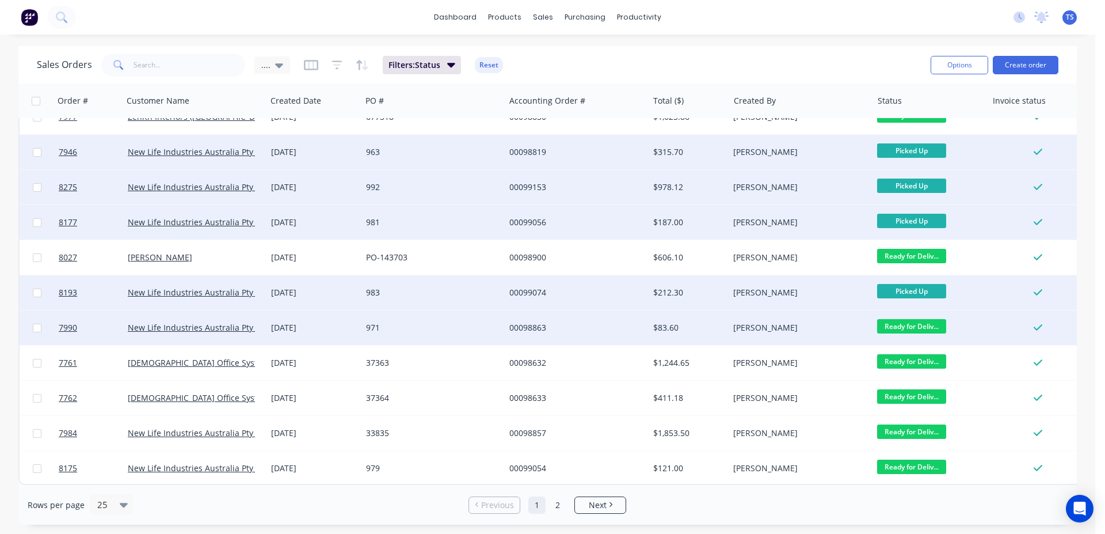
click at [912, 319] on span "Ready for Deliv..." at bounding box center [911, 326] width 69 height 14
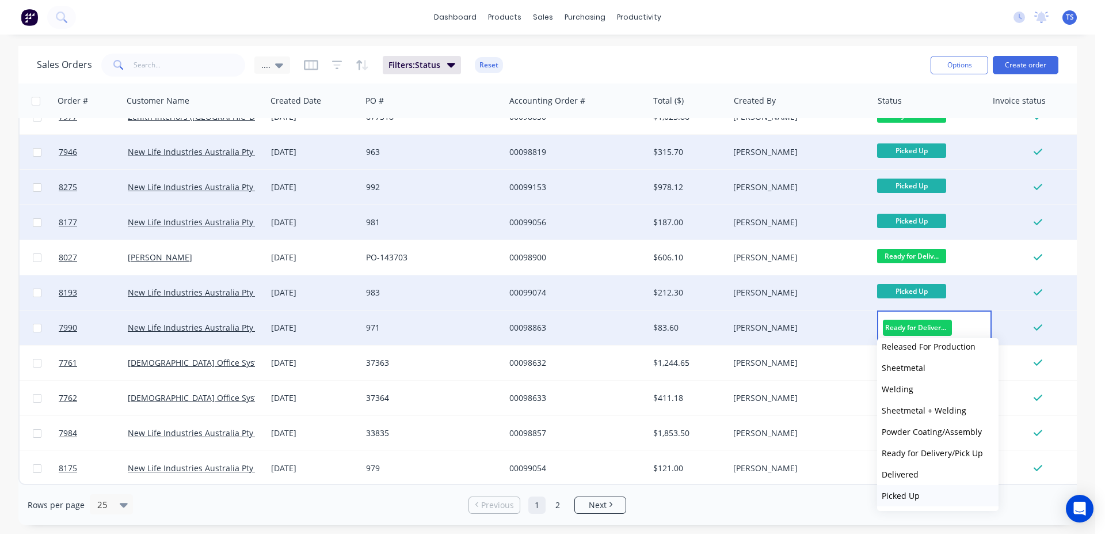
click at [923, 496] on button "Picked Up" at bounding box center [937, 495] width 121 height 21
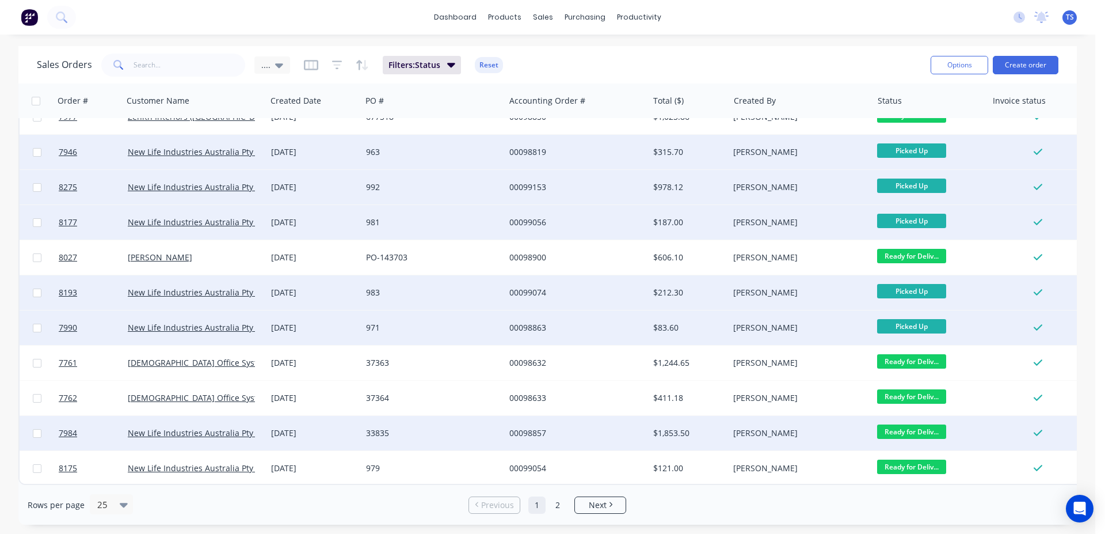
click at [901, 424] on span "Ready for Deliv..." at bounding box center [911, 431] width 69 height 14
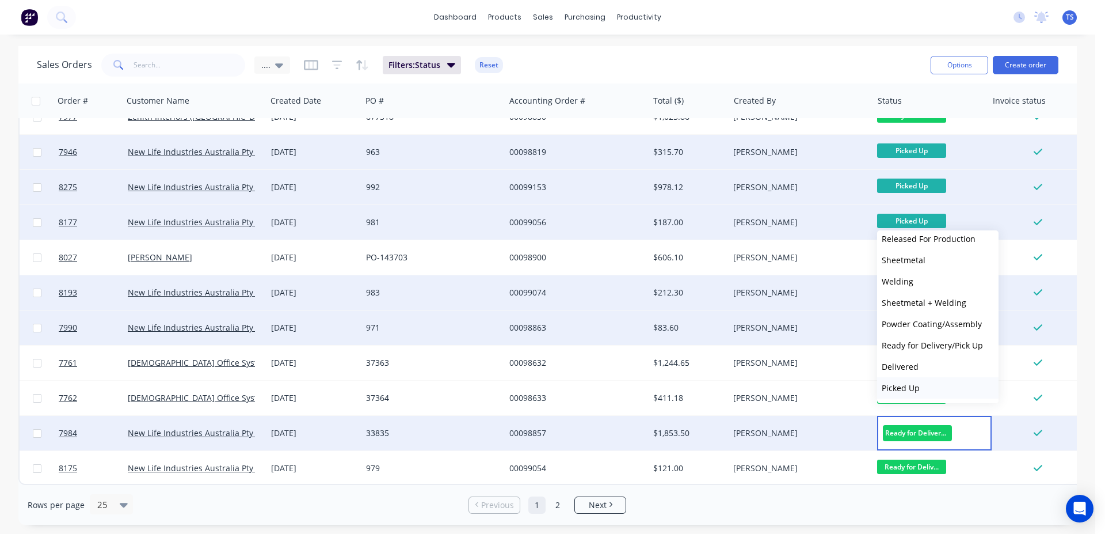
click at [926, 395] on button "Picked Up" at bounding box center [937, 387] width 121 height 21
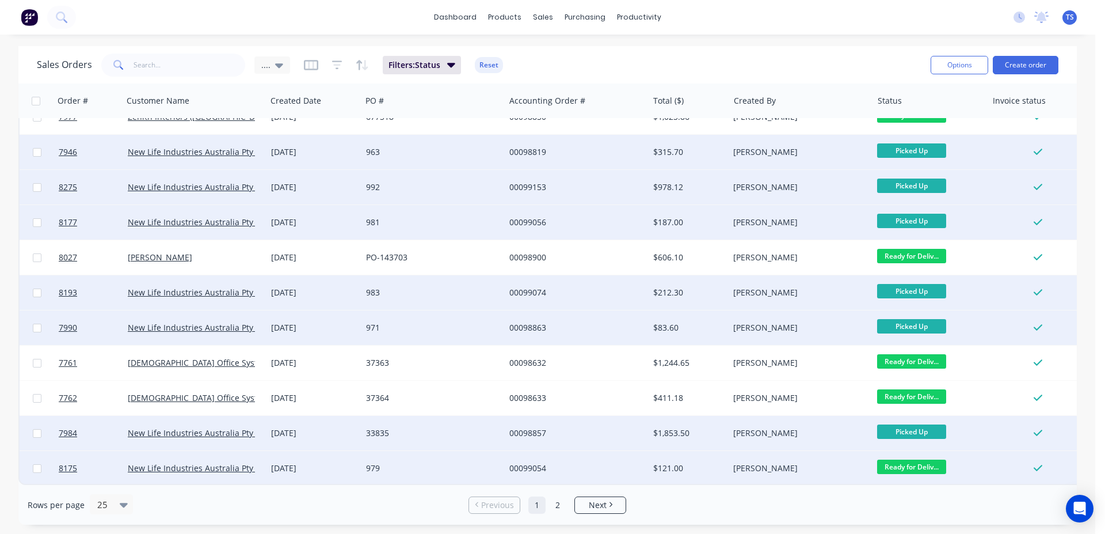
click at [912, 459] on span "Ready for Deliv..." at bounding box center [911, 466] width 69 height 14
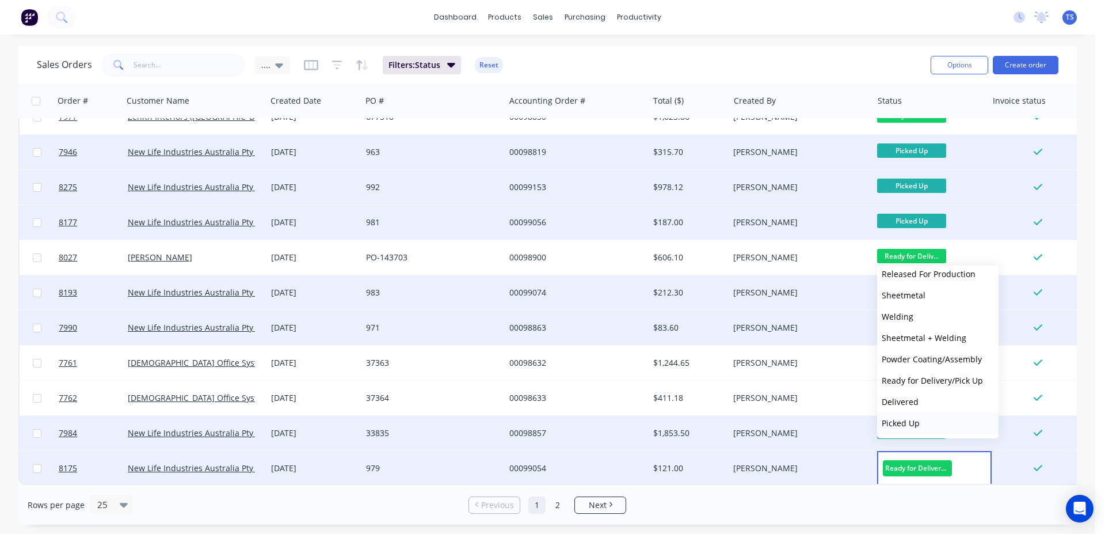
click at [925, 420] on button "Picked Up" at bounding box center [937, 422] width 121 height 21
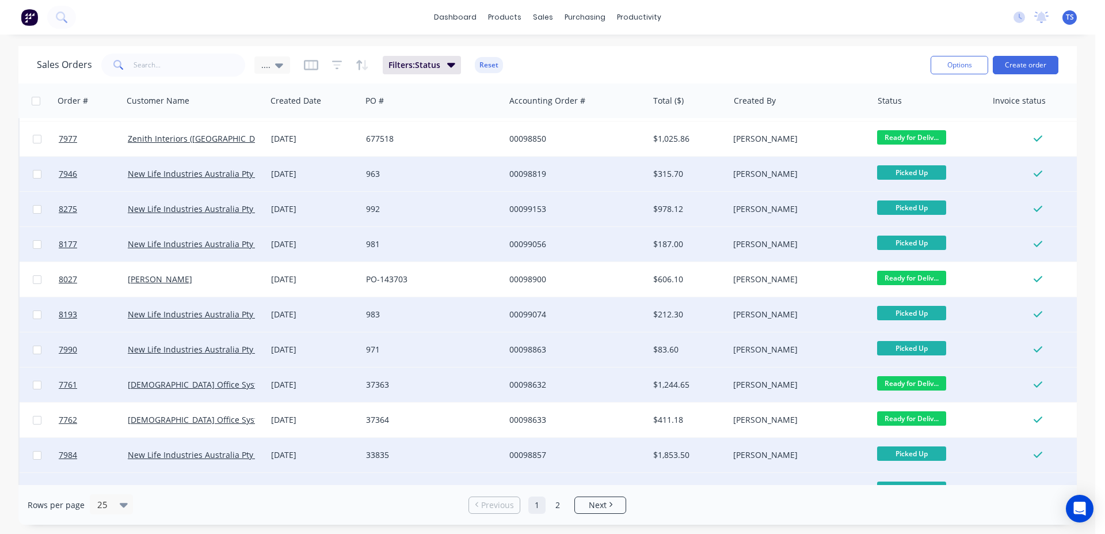
scroll to position [521, 0]
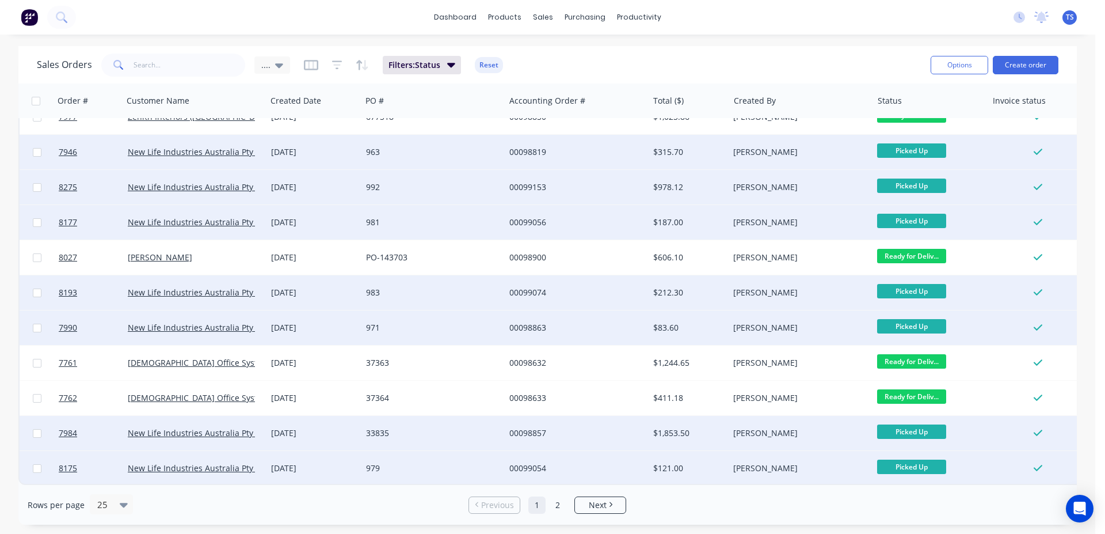
click at [548, 509] on ul "Previous 1 2 Next" at bounding box center [547, 504] width 167 height 17
click at [553, 508] on link "2" at bounding box center [557, 504] width 17 height 17
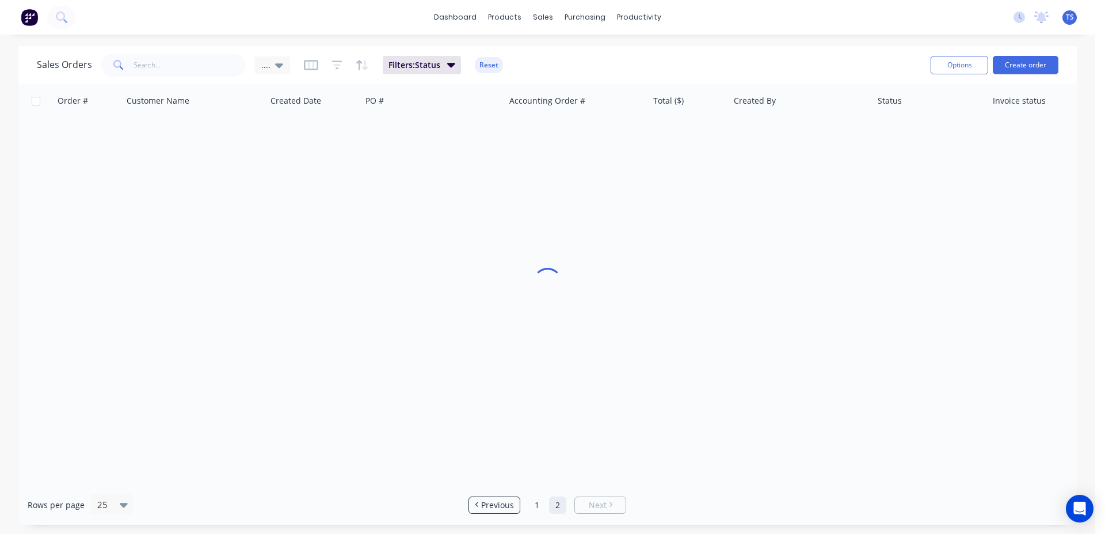
scroll to position [0, 0]
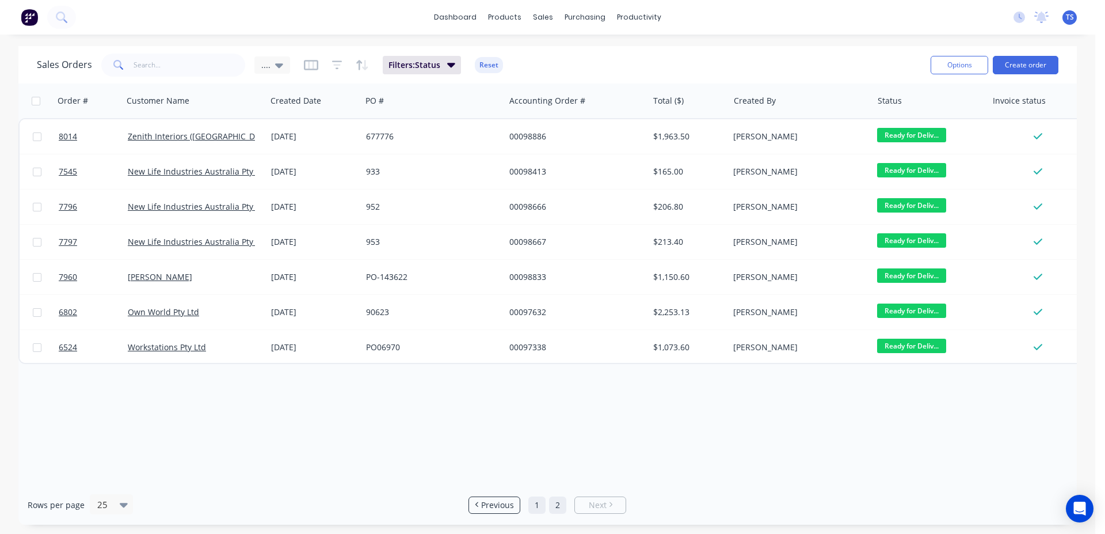
click at [539, 509] on link "1" at bounding box center [536, 504] width 17 height 17
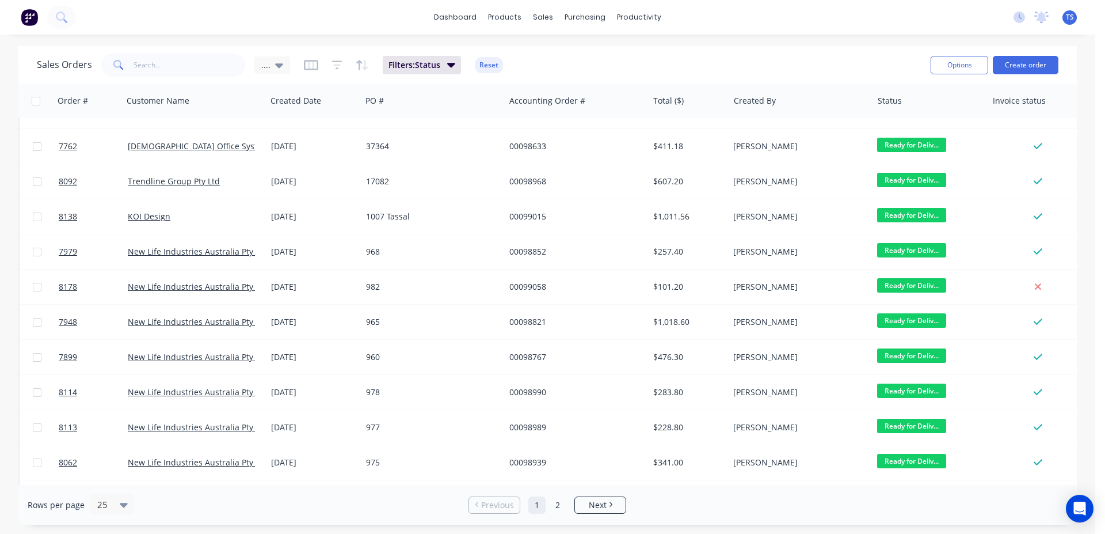
scroll to position [521, 0]
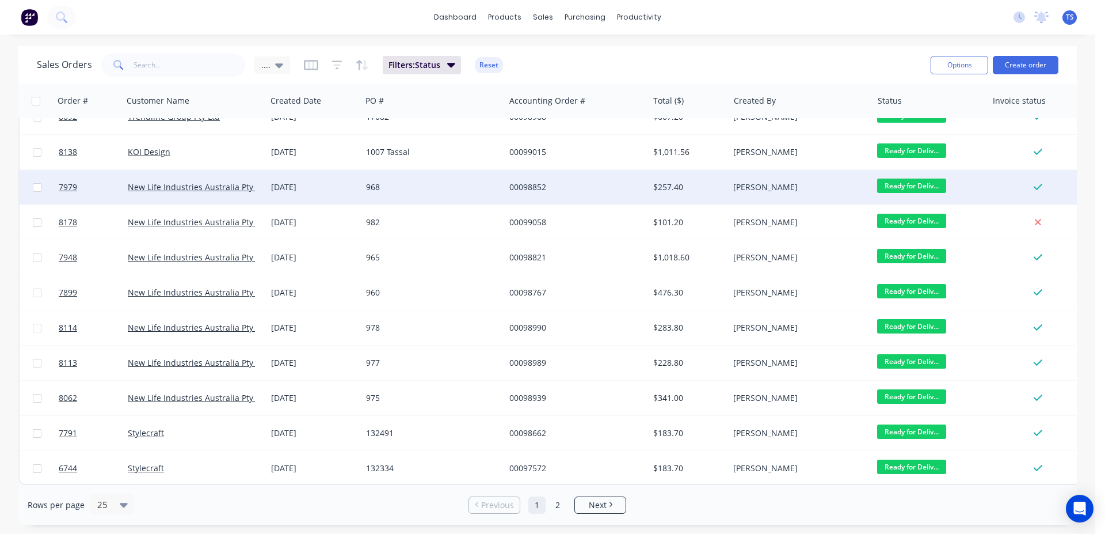
click at [908, 179] on span "Ready for Deliv..." at bounding box center [911, 185] width 69 height 14
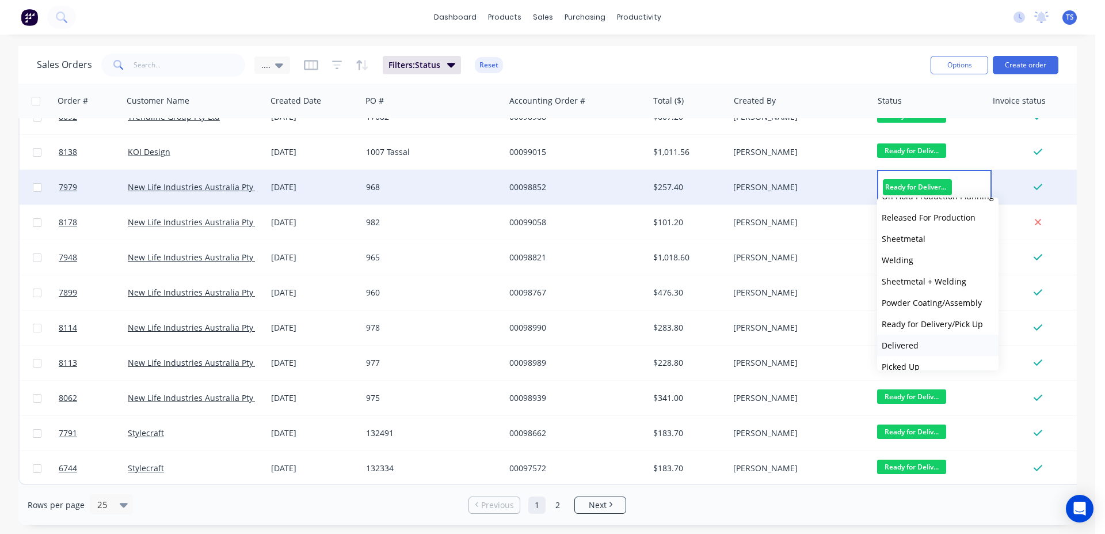
scroll to position [125, 0]
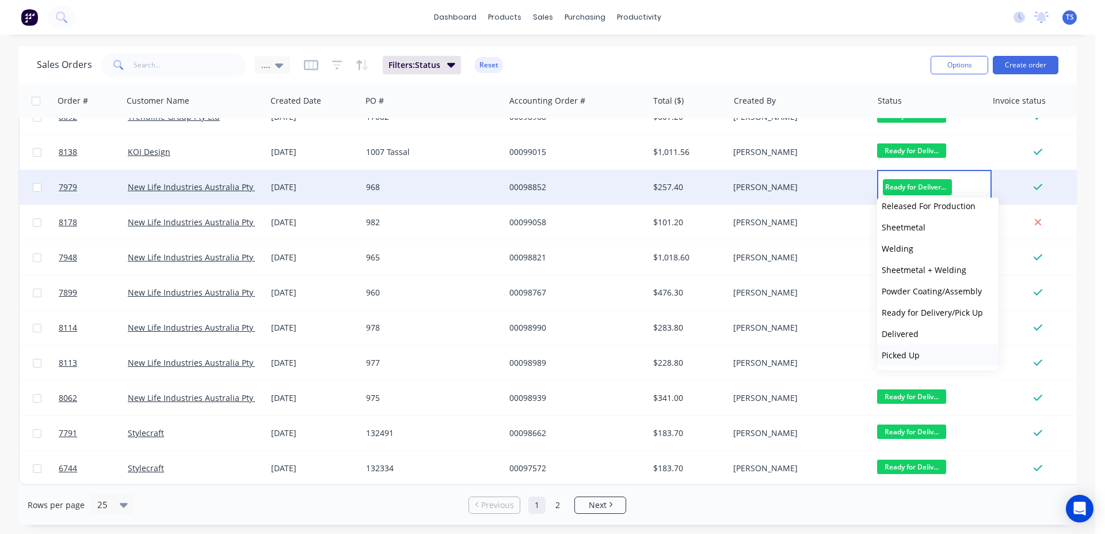
click at [920, 357] on button "Picked Up" at bounding box center [937, 354] width 121 height 21
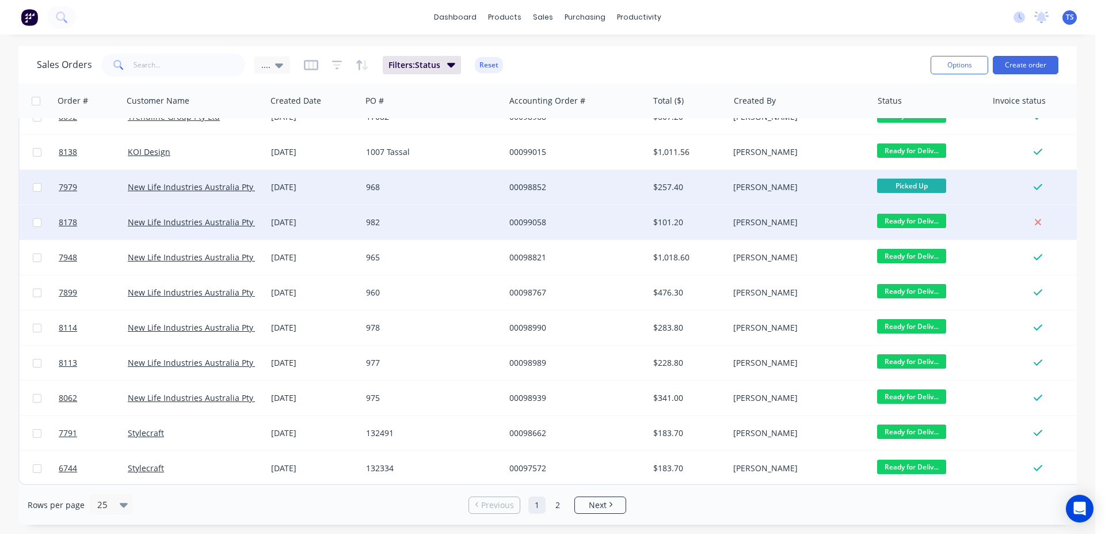
click at [922, 214] on span "Ready for Deliv..." at bounding box center [911, 221] width 69 height 14
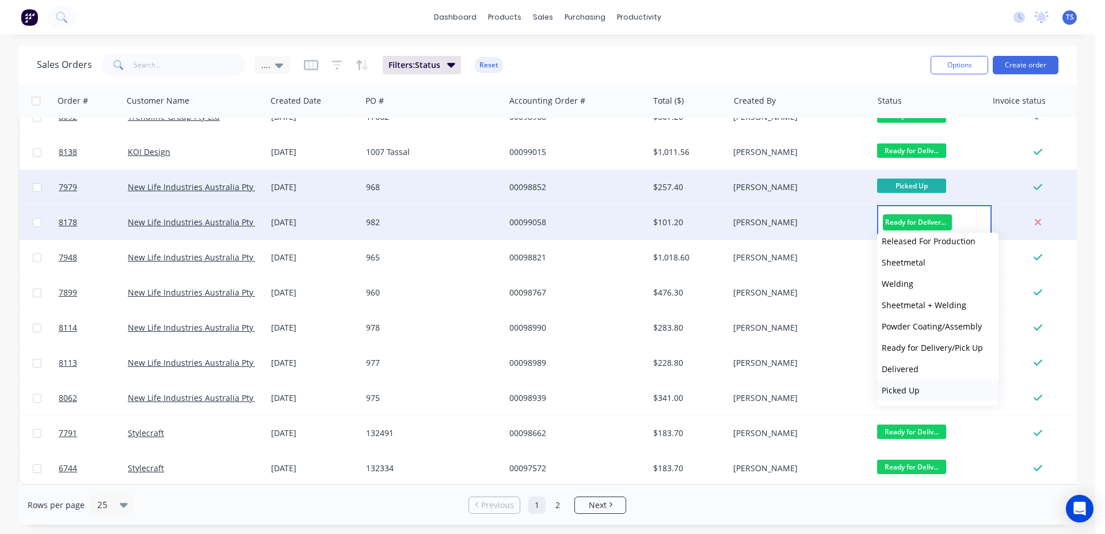
click at [914, 390] on span "Picked Up" at bounding box center [901, 389] width 38 height 11
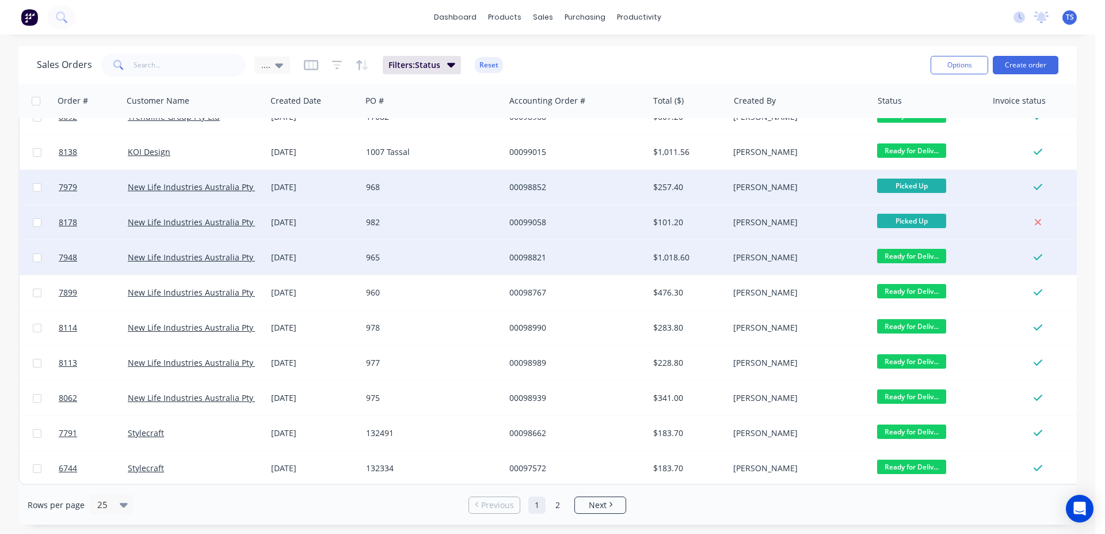
click at [916, 249] on span "Ready for Deliv..." at bounding box center [911, 256] width 69 height 14
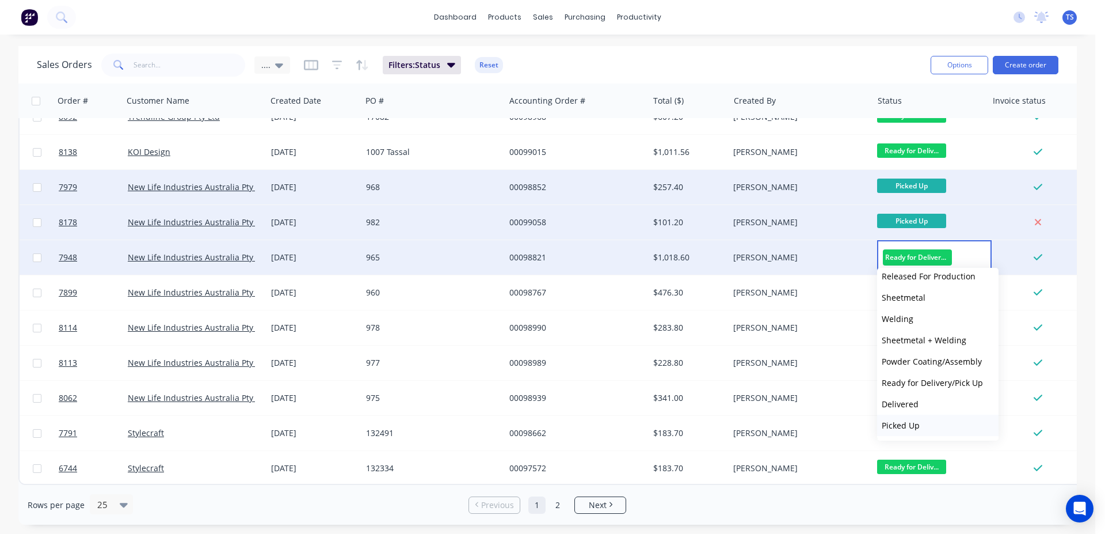
click at [912, 428] on span "Picked Up" at bounding box center [901, 425] width 38 height 11
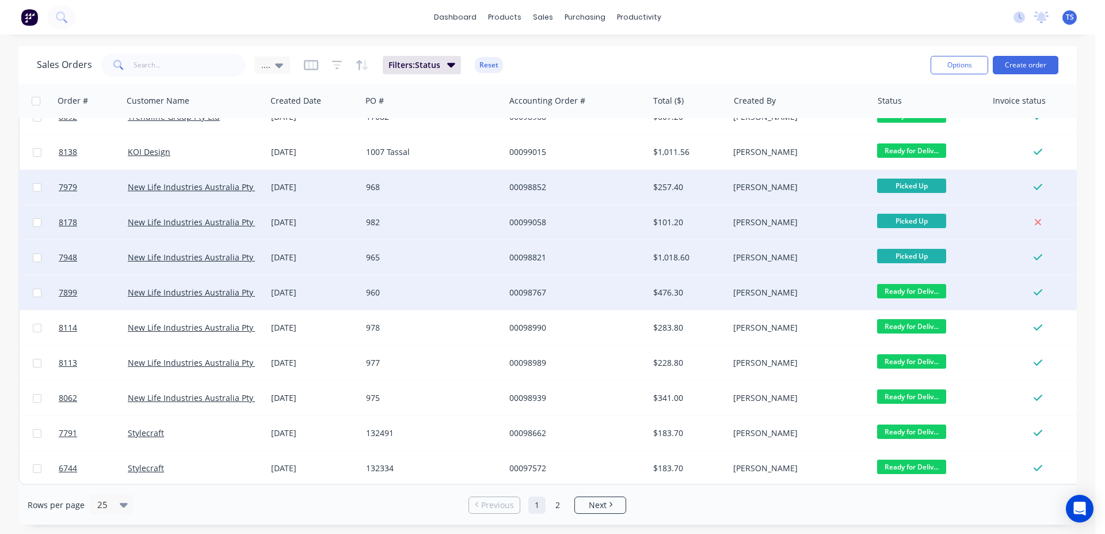
click at [912, 284] on span "Ready for Deliv..." at bounding box center [911, 291] width 69 height 14
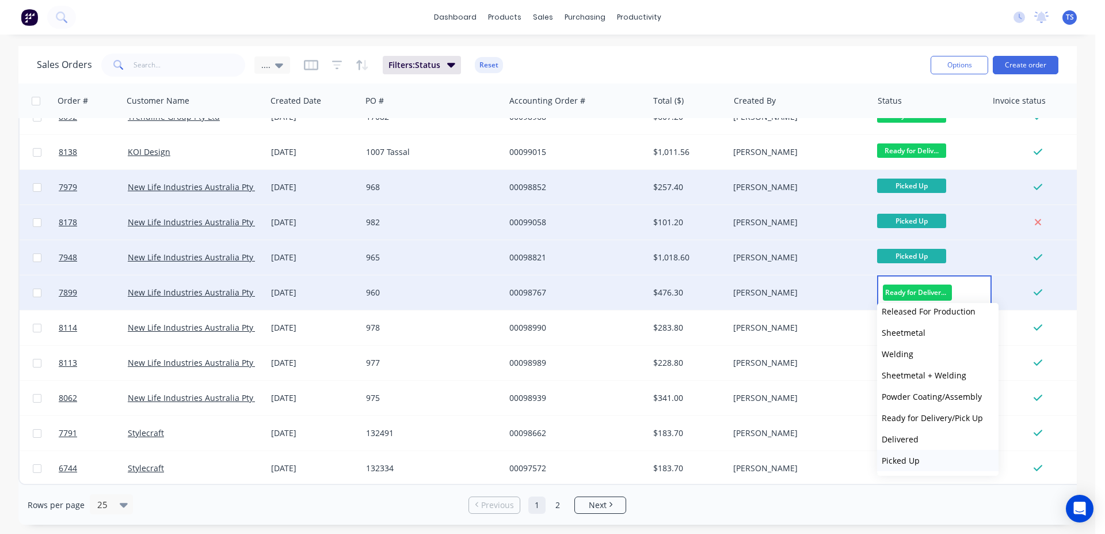
click at [927, 459] on button "Picked Up" at bounding box center [937, 460] width 121 height 21
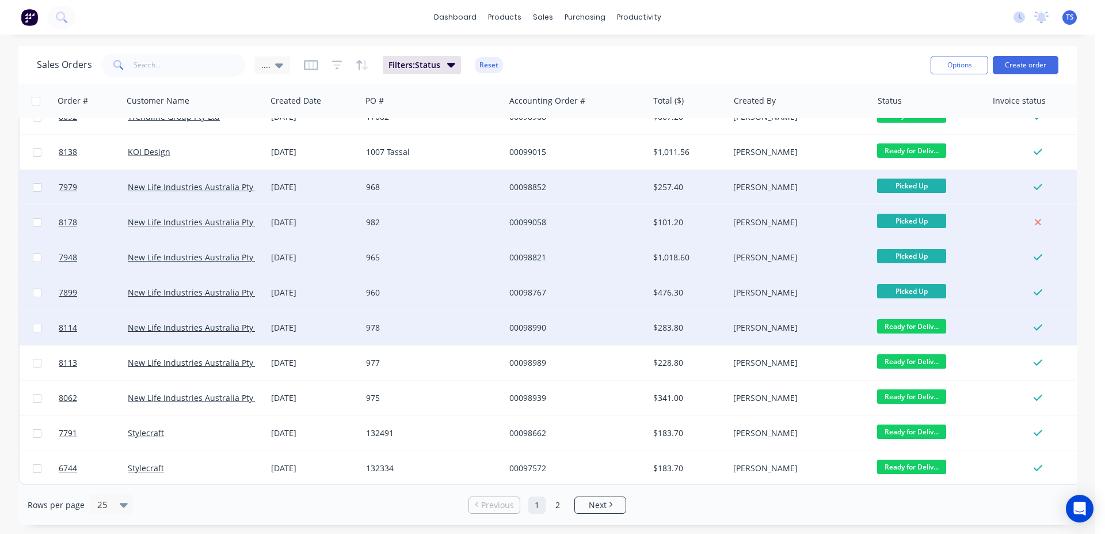
click at [924, 310] on div "Ready for Deliv..." at bounding box center [930, 327] width 115 height 35
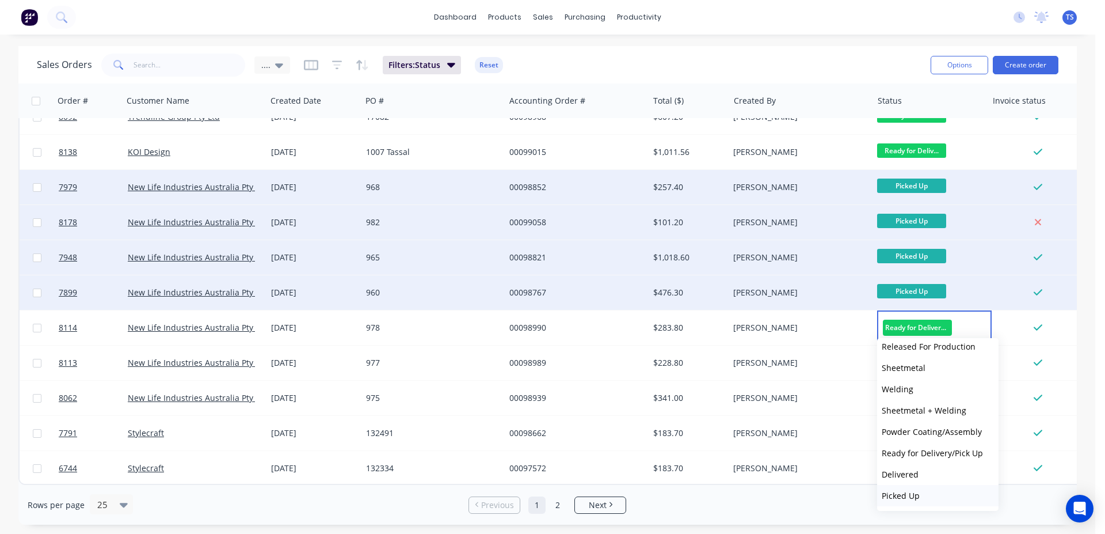
click at [918, 494] on span "Picked Up" at bounding box center [901, 495] width 38 height 11
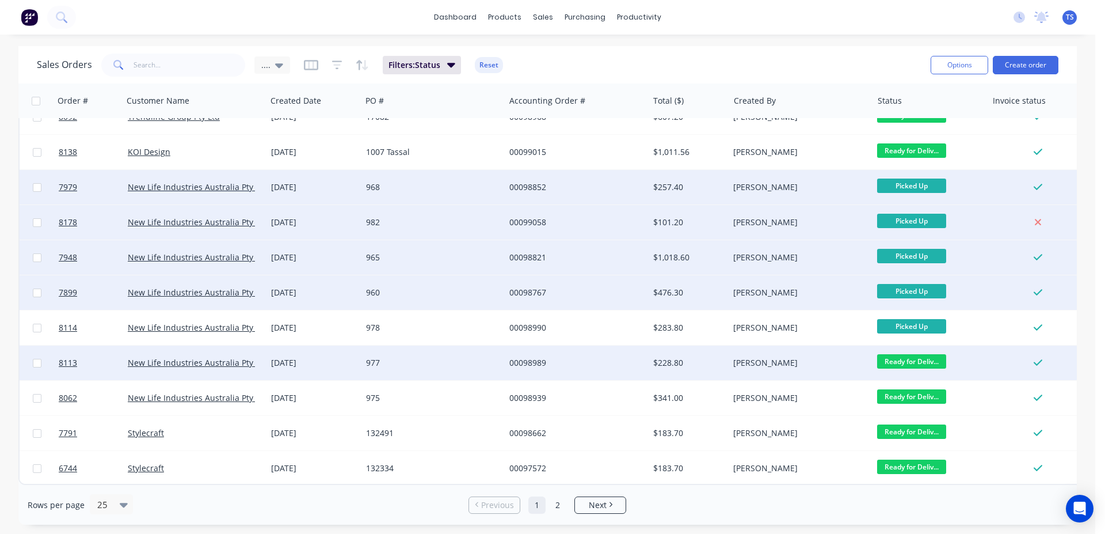
click at [915, 354] on span "Ready for Deliv..." at bounding box center [911, 361] width 69 height 14
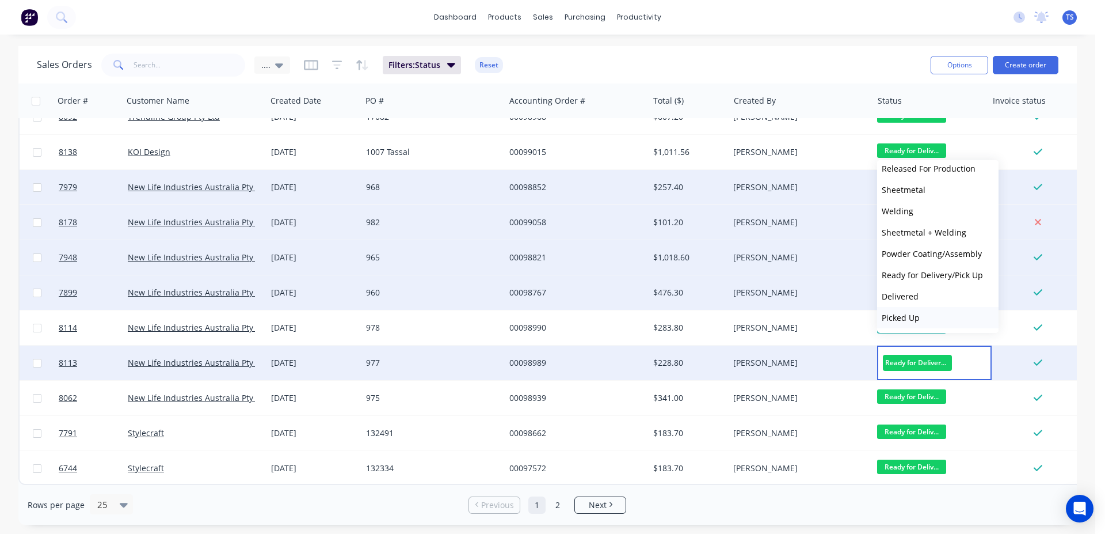
click at [927, 315] on button "Picked Up" at bounding box center [937, 317] width 121 height 21
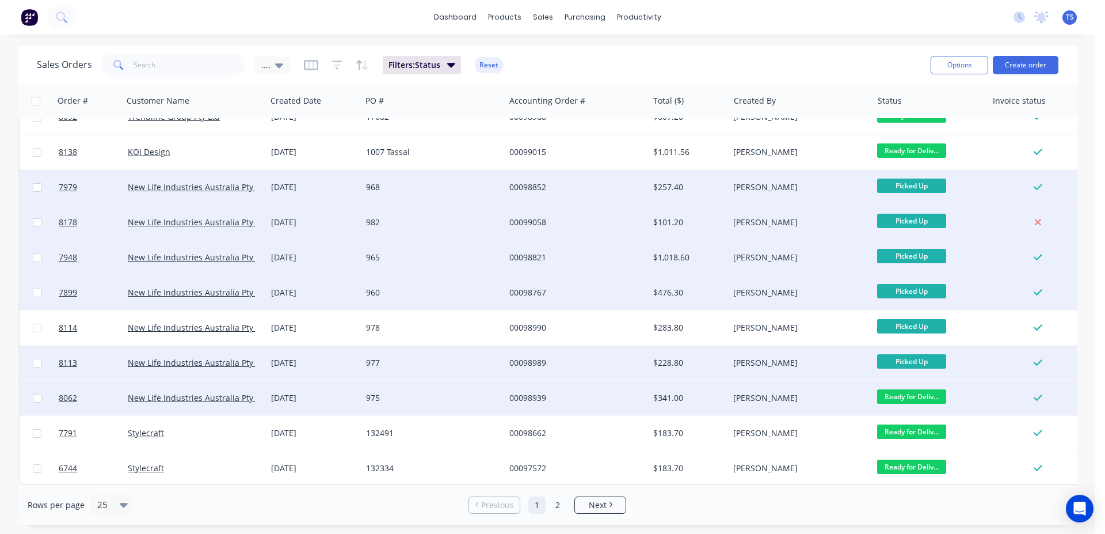
click at [912, 389] on span "Ready for Deliv..." at bounding box center [911, 396] width 69 height 14
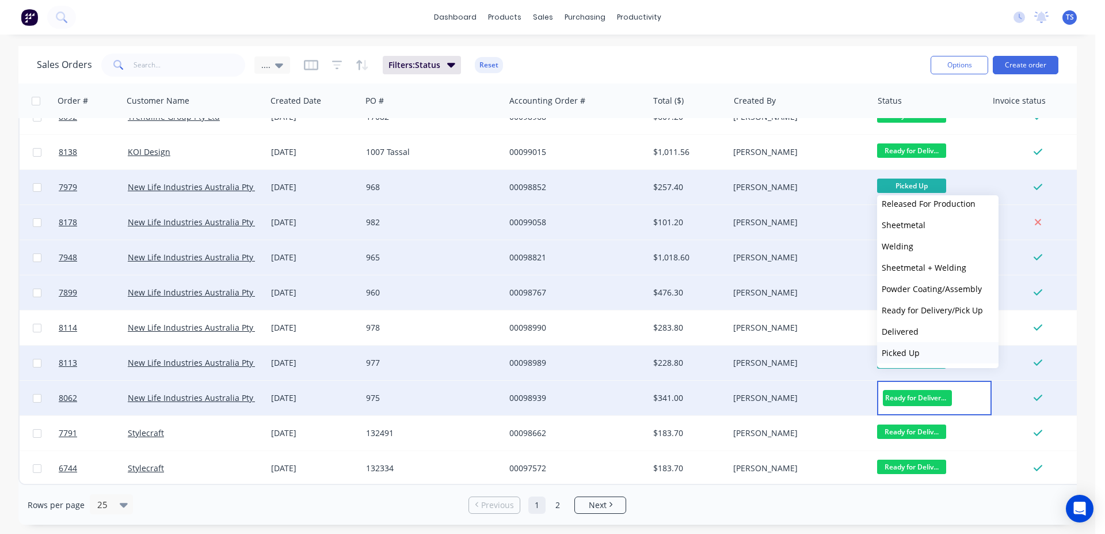
click at [916, 357] on span "Picked Up" at bounding box center [901, 352] width 38 height 11
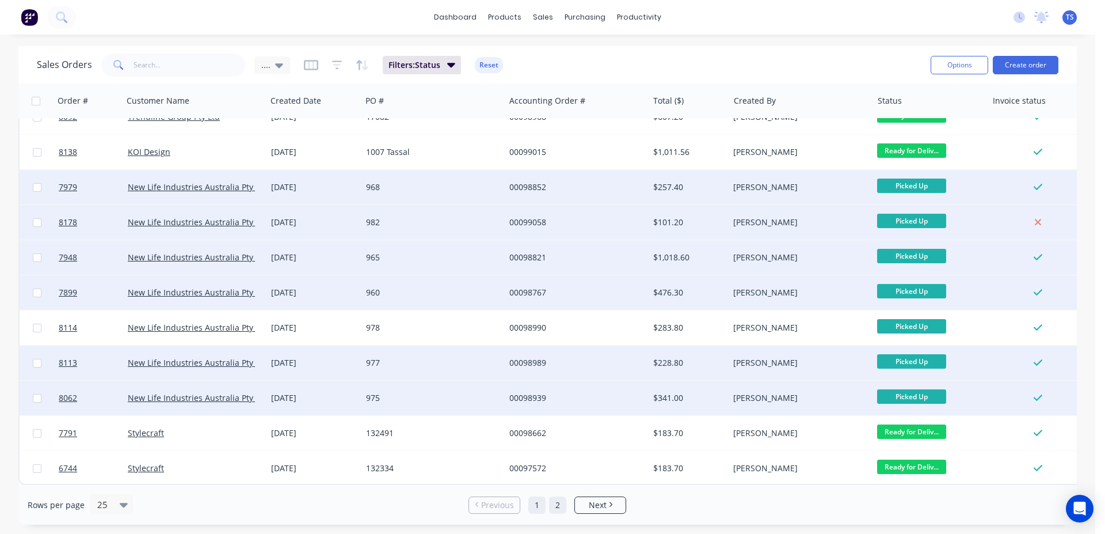
click at [554, 506] on link "2" at bounding box center [557, 504] width 17 height 17
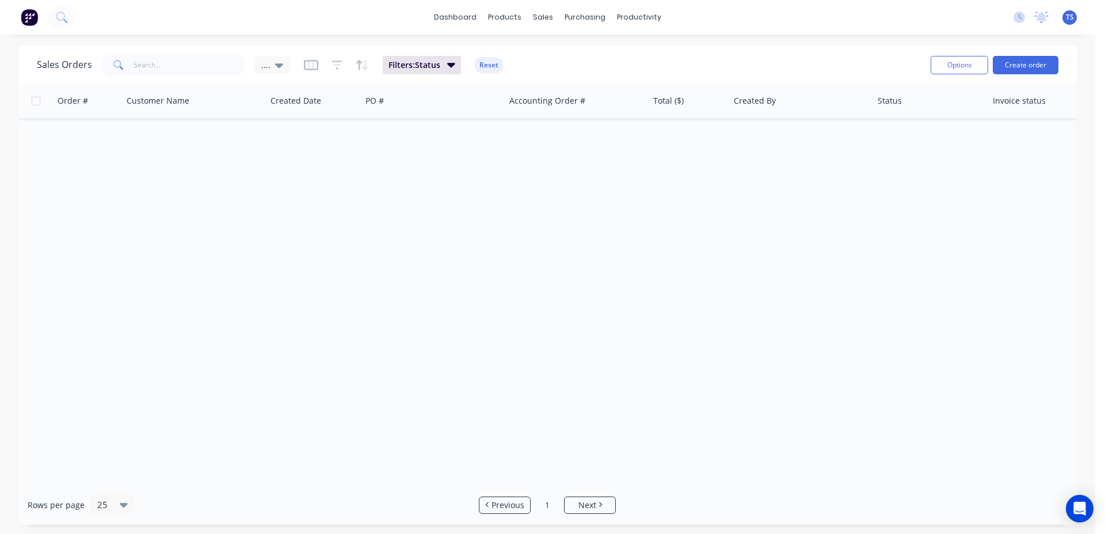
scroll to position [0, 0]
click at [546, 505] on link "1" at bounding box center [547, 504] width 17 height 17
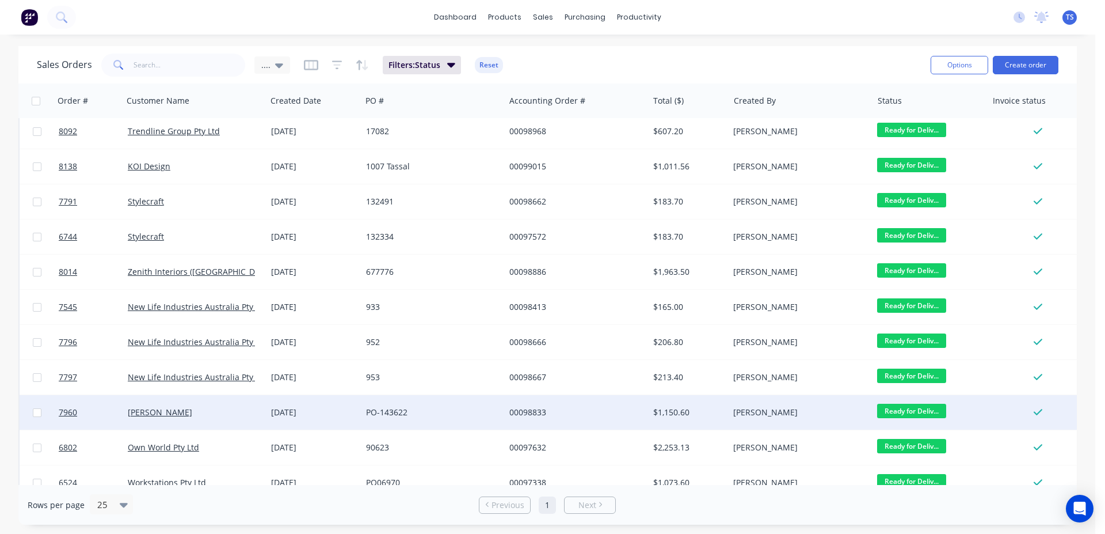
scroll to position [521, 0]
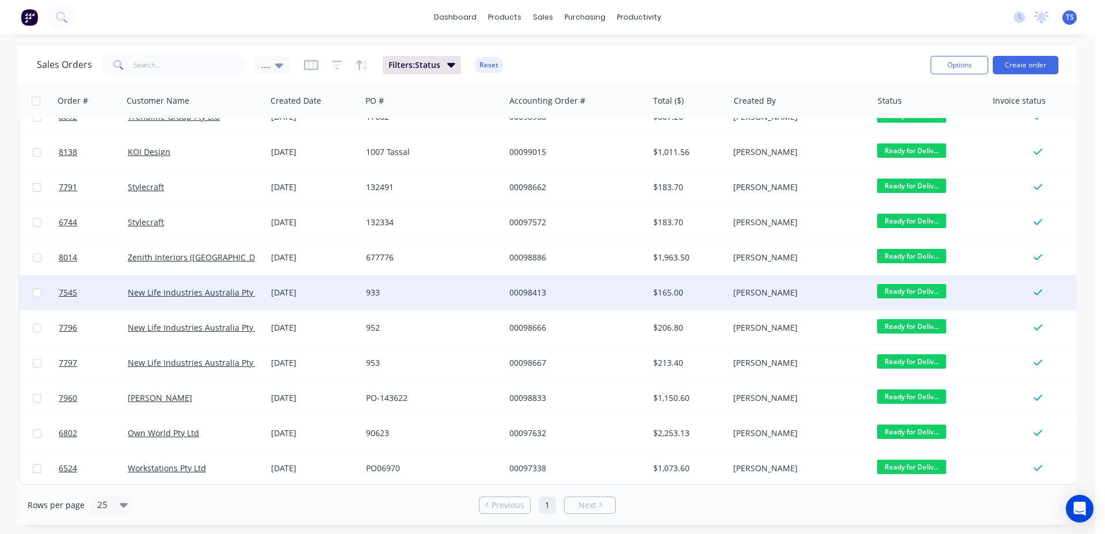
click at [906, 284] on span "Ready for Deliv..." at bounding box center [911, 291] width 69 height 14
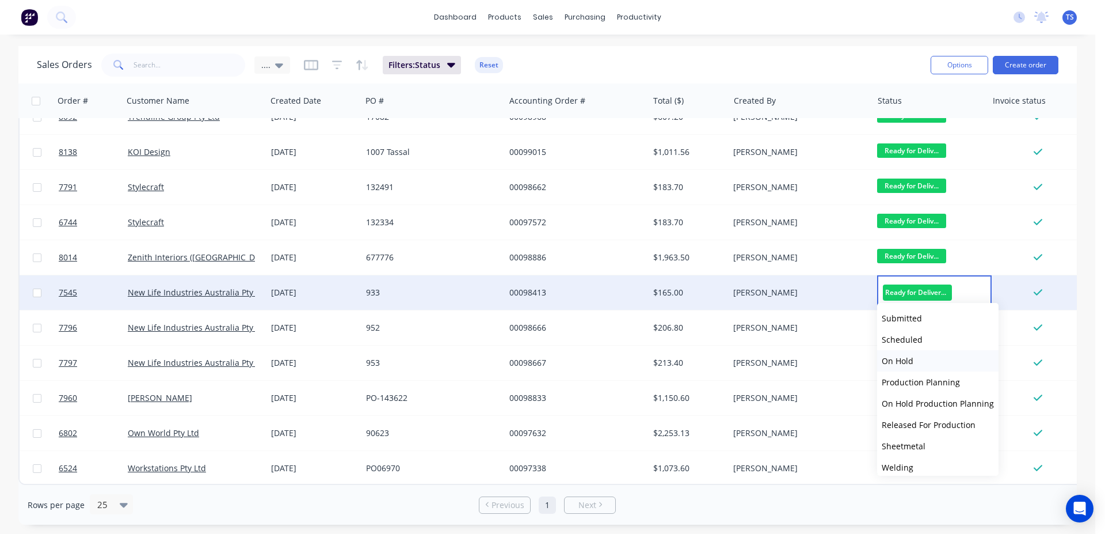
scroll to position [125, 0]
click at [916, 464] on span "Picked Up" at bounding box center [901, 460] width 38 height 11
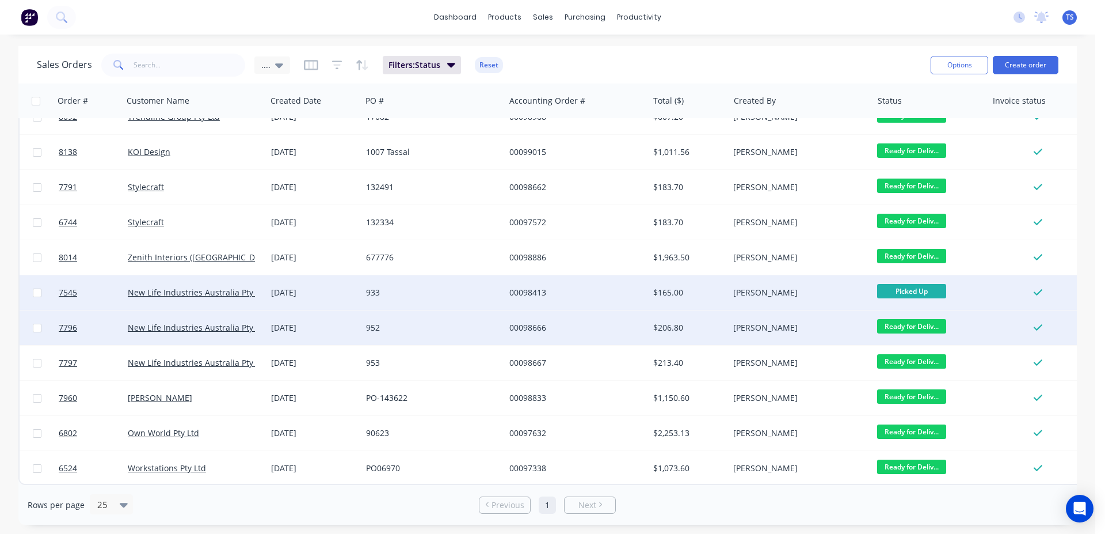
click at [921, 319] on span "Ready for Deliv..." at bounding box center [911, 326] width 69 height 14
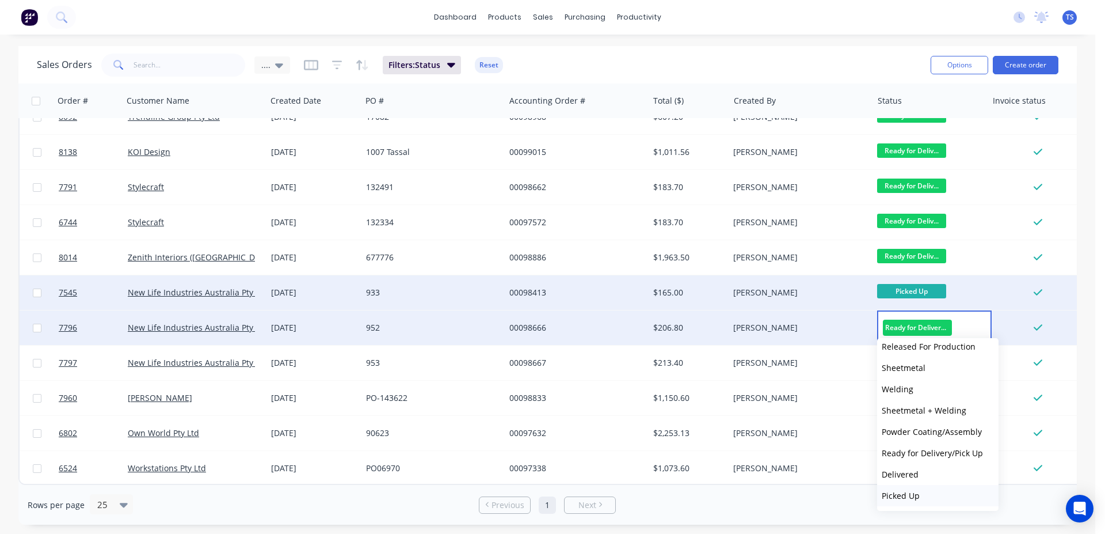
click at [921, 487] on button "Picked Up" at bounding box center [937, 495] width 121 height 21
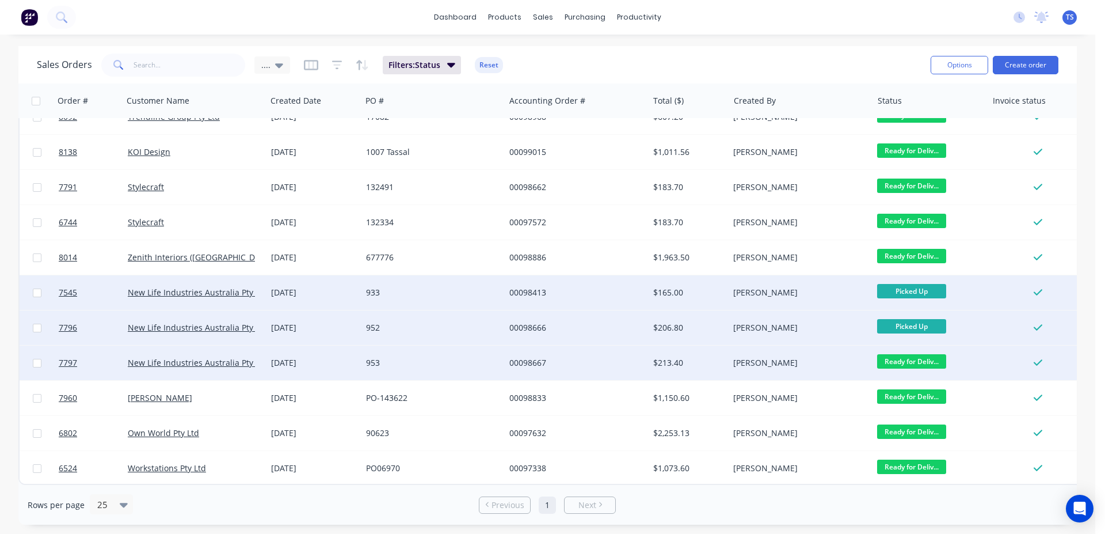
click at [913, 354] on span "Ready for Deliv..." at bounding box center [911, 361] width 69 height 14
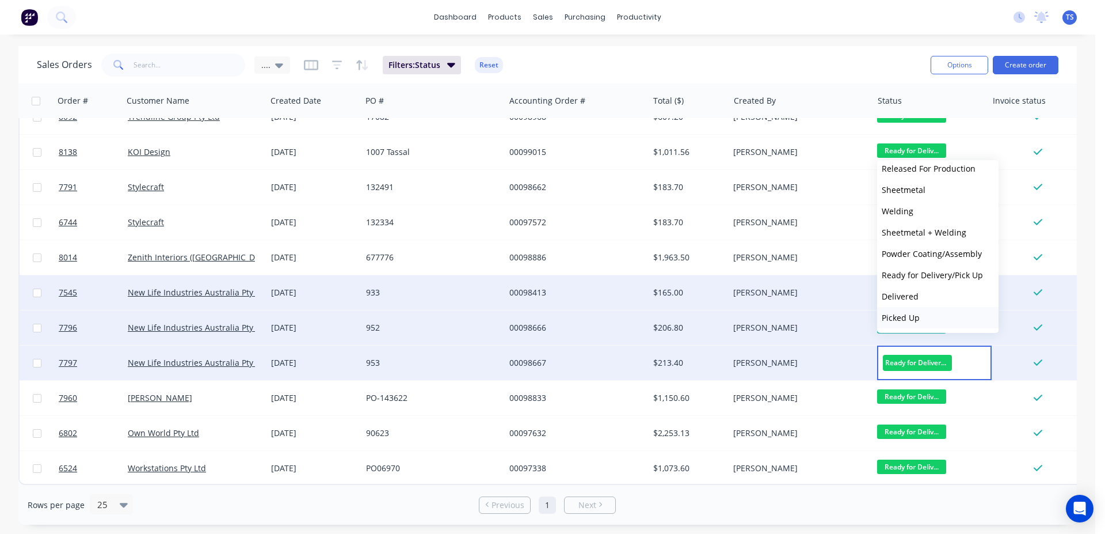
click at [931, 321] on button "Picked Up" at bounding box center [937, 317] width 121 height 21
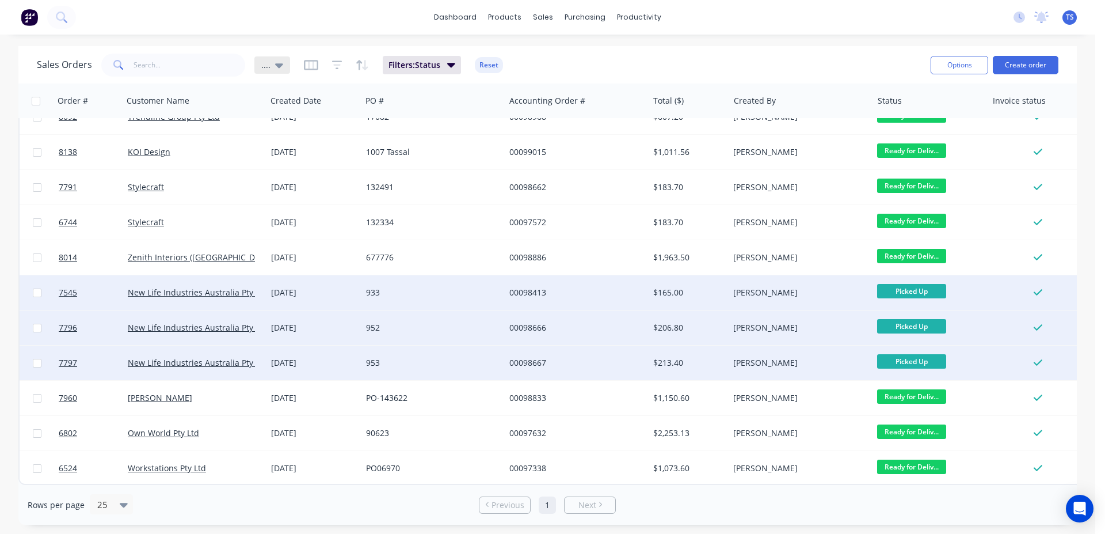
click at [277, 63] on icon at bounding box center [279, 65] width 8 height 13
click at [403, 189] on button "edit" at bounding box center [401, 186] width 15 height 12
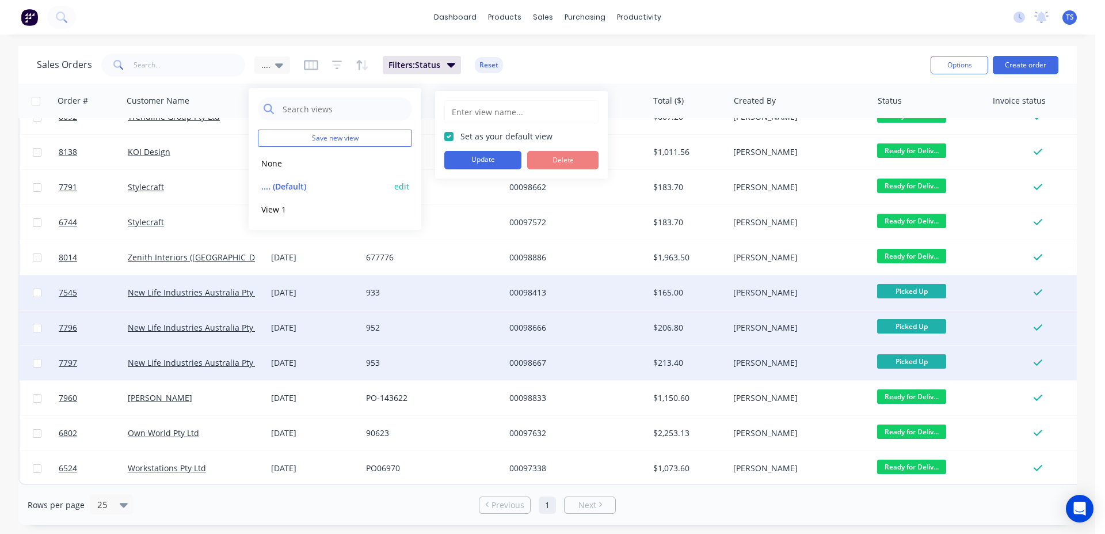
type input "...."
checkbox input "true"
click at [555, 157] on button "Delete" at bounding box center [562, 160] width 71 height 18
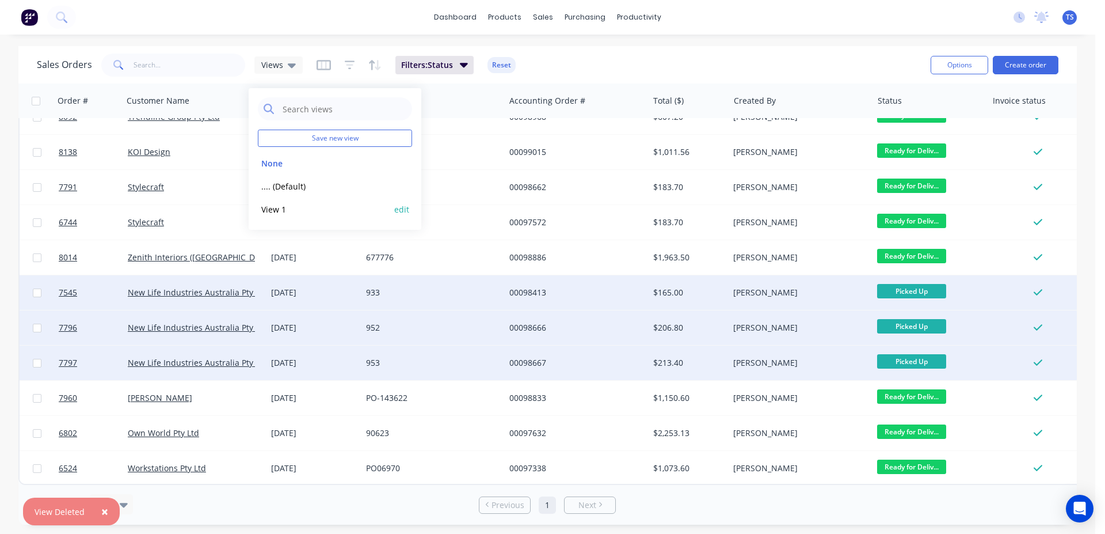
click at [271, 209] on button "View 1" at bounding box center [323, 209] width 131 height 13
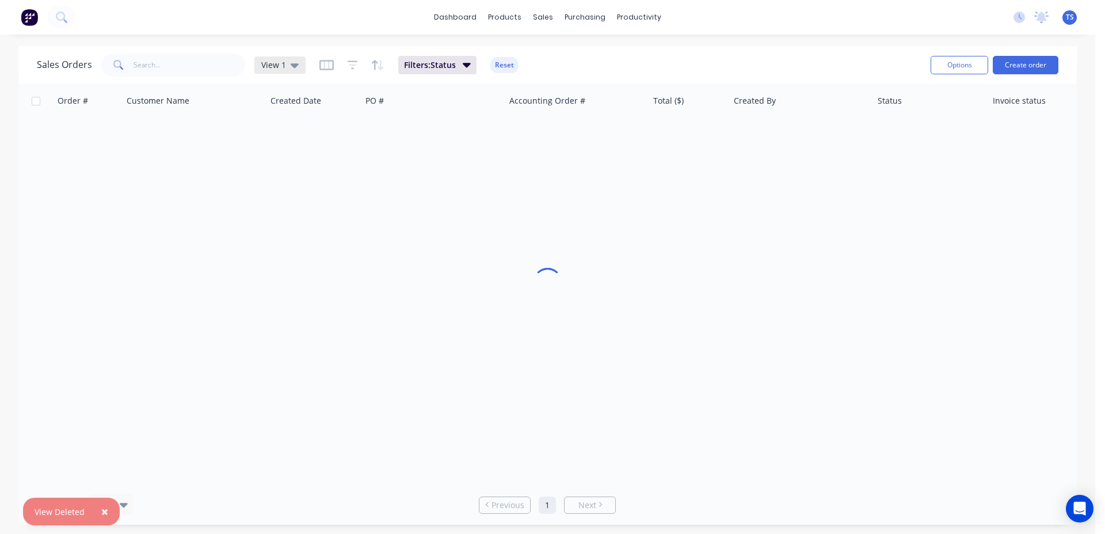
click at [291, 66] on icon at bounding box center [295, 65] width 8 height 5
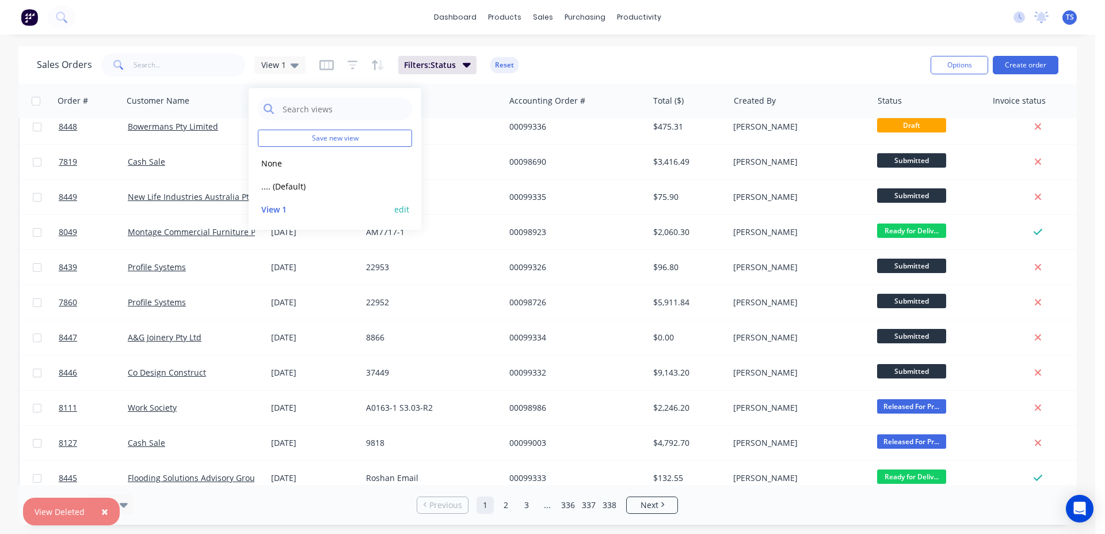
scroll to position [0, 0]
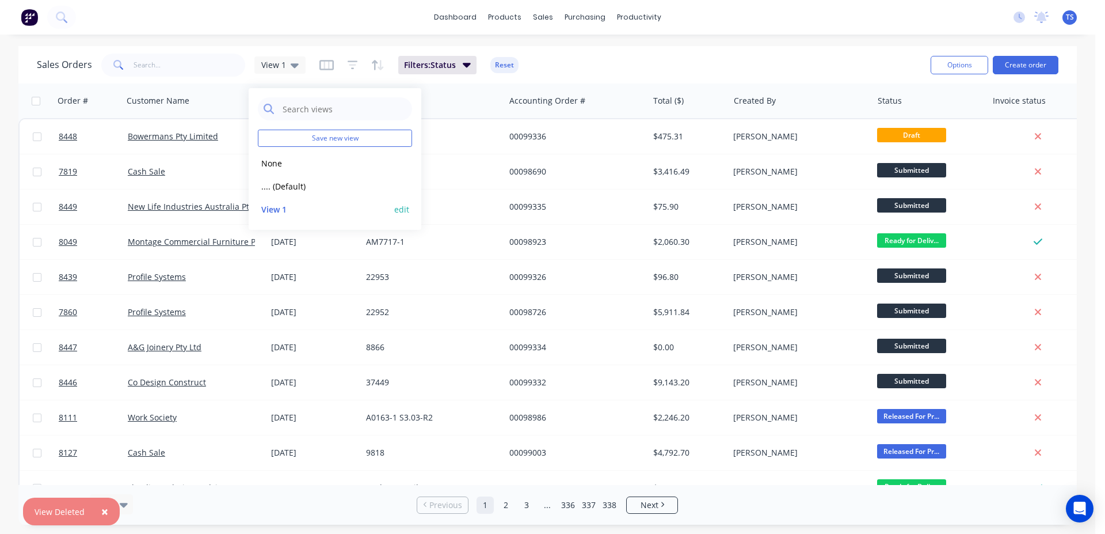
click at [411, 209] on div "View 1 edit" at bounding box center [335, 208] width 154 height 23
click at [405, 211] on button "edit" at bounding box center [401, 209] width 15 height 12
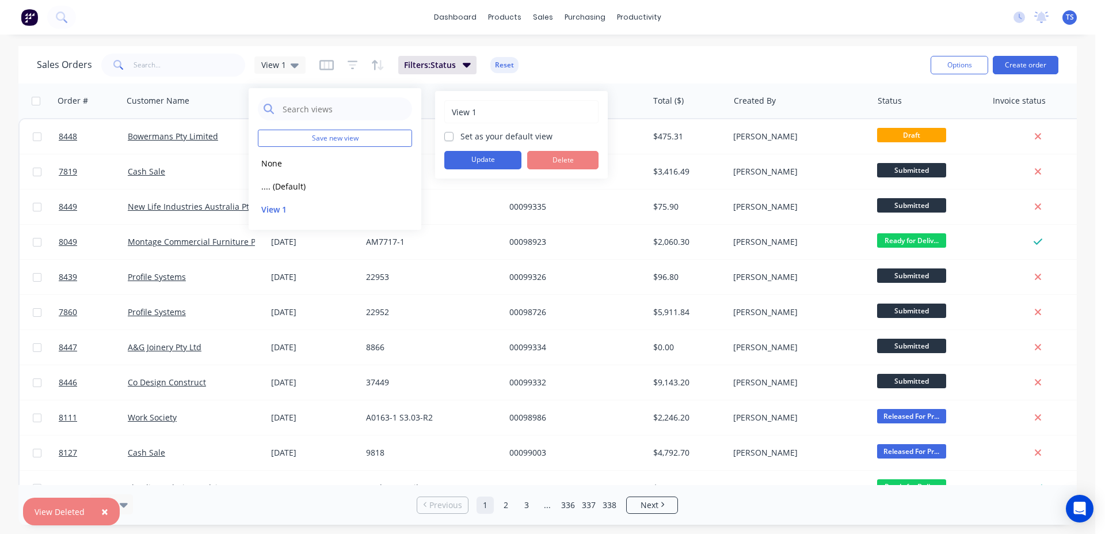
click at [501, 125] on div "View 1 Set as your default view Update Delete" at bounding box center [521, 134] width 154 height 69
click at [498, 138] on label "Set as your default view" at bounding box center [506, 136] width 92 height 12
click at [454, 138] on input "Set as your default view" at bounding box center [448, 135] width 9 height 11
checkbox input "true"
click at [481, 158] on button "Update" at bounding box center [482, 160] width 77 height 18
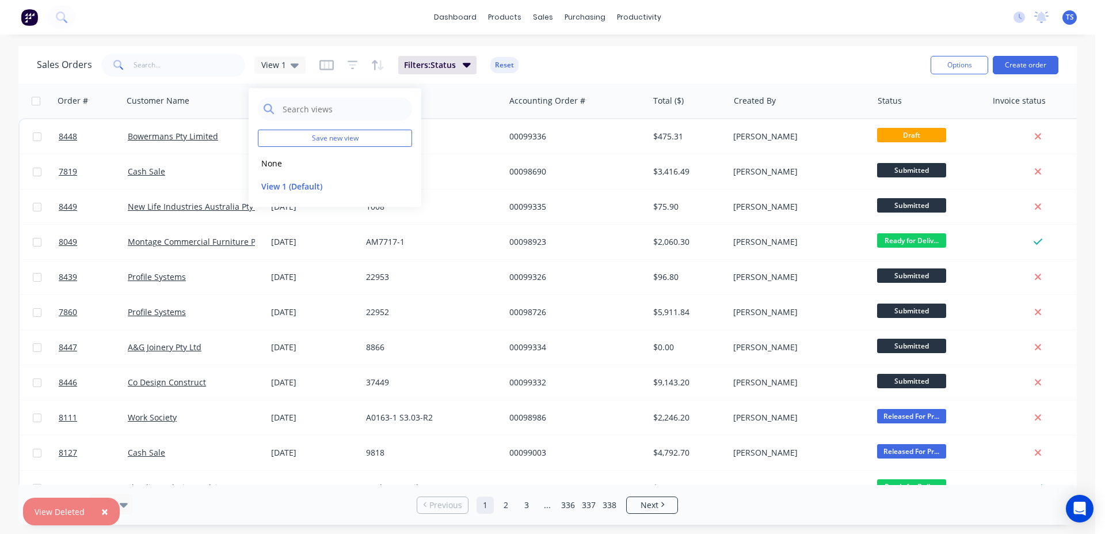
click at [748, 75] on div "Sales Orders View 1 Filters: Status Reset" at bounding box center [479, 65] width 885 height 28
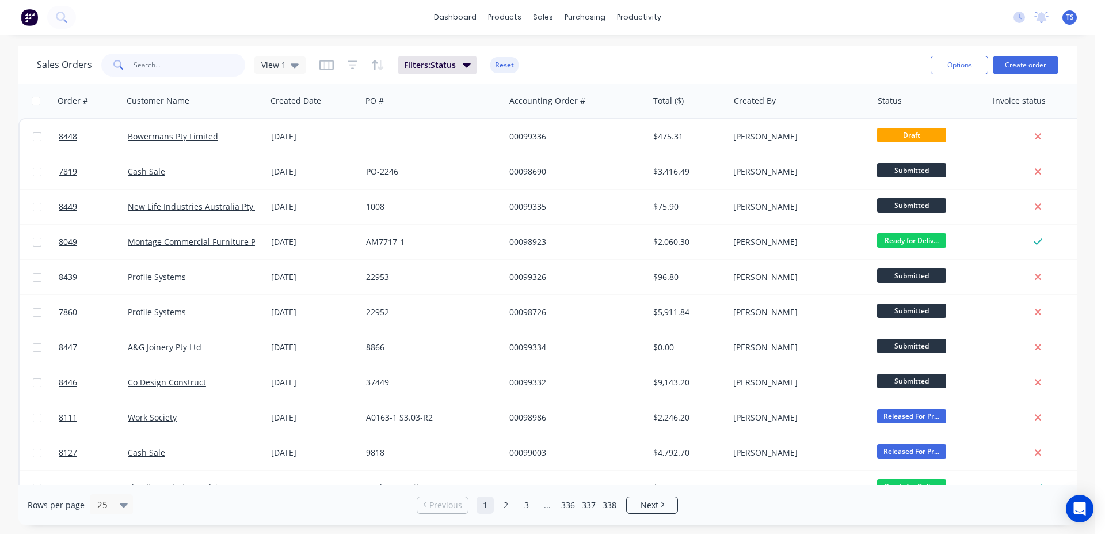
click at [167, 56] on input "text" at bounding box center [190, 65] width 112 height 23
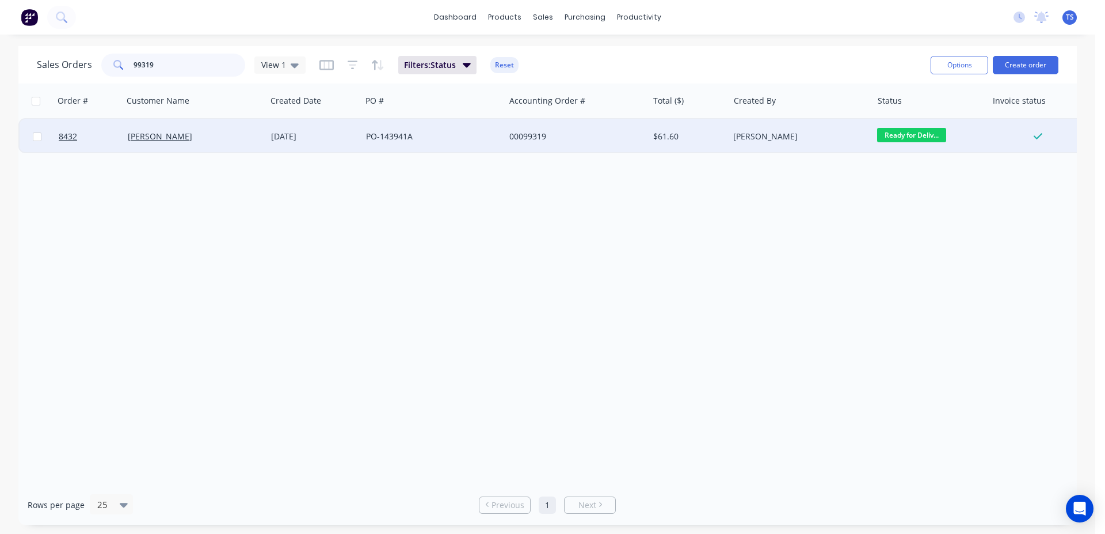
type input "99319"
click at [919, 136] on span "Ready for Deliv..." at bounding box center [911, 135] width 69 height 14
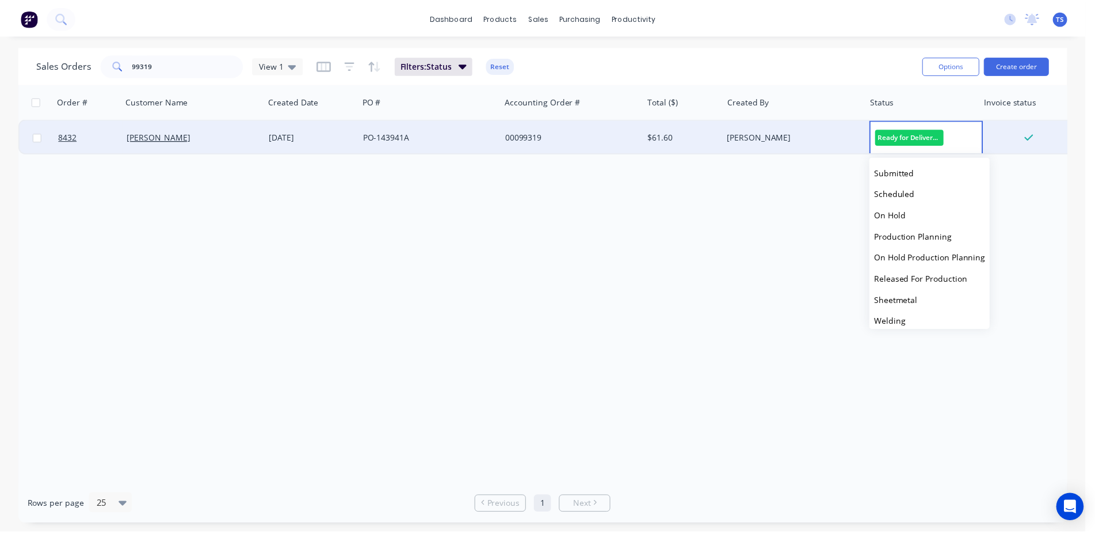
scroll to position [125, 0]
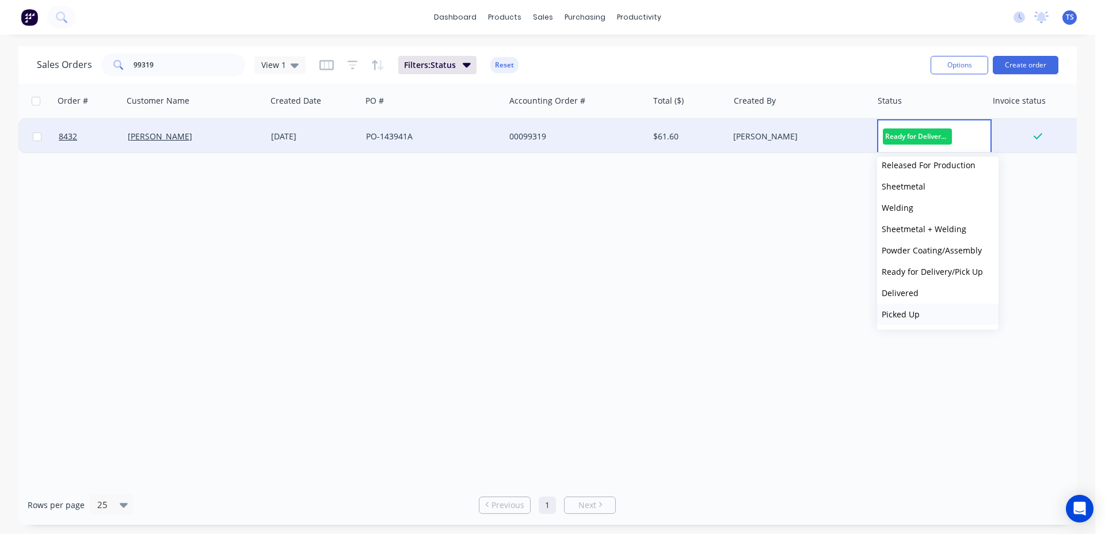
click at [929, 310] on button "Picked Up" at bounding box center [937, 313] width 121 height 21
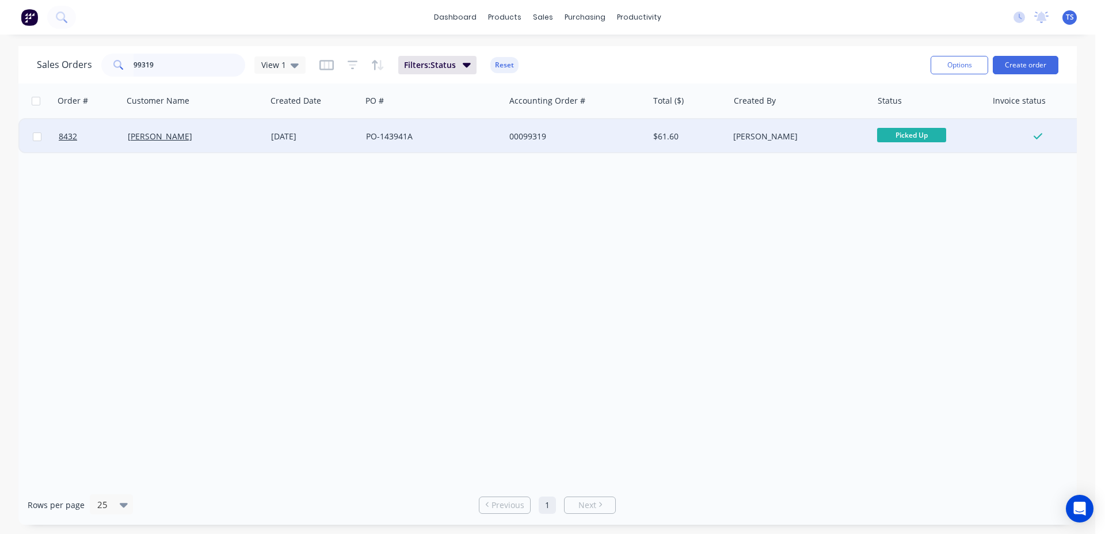
click at [197, 70] on input "99319" at bounding box center [190, 65] width 112 height 23
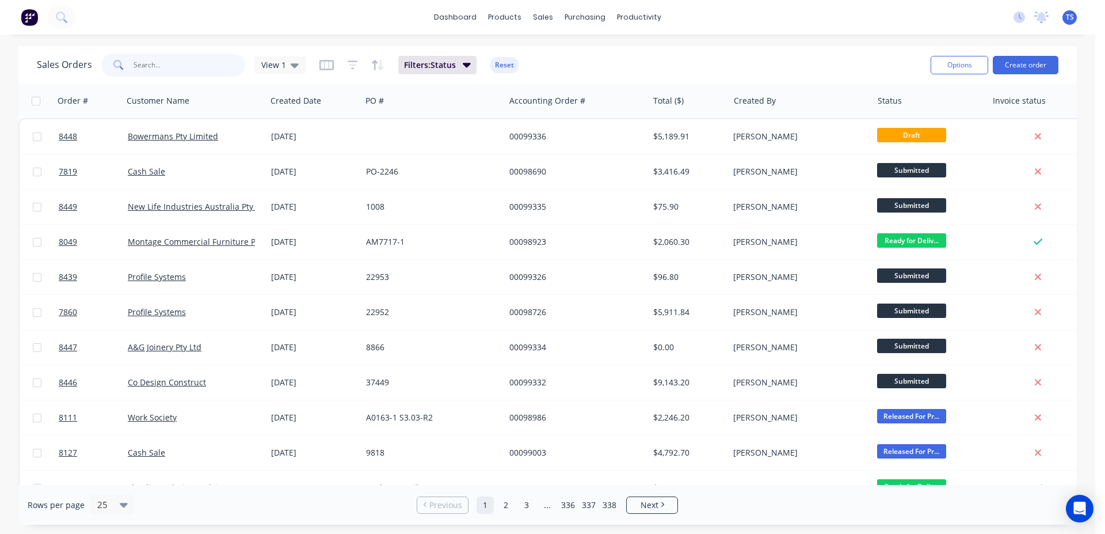
click at [169, 64] on input "text" at bounding box center [190, 65] width 112 height 23
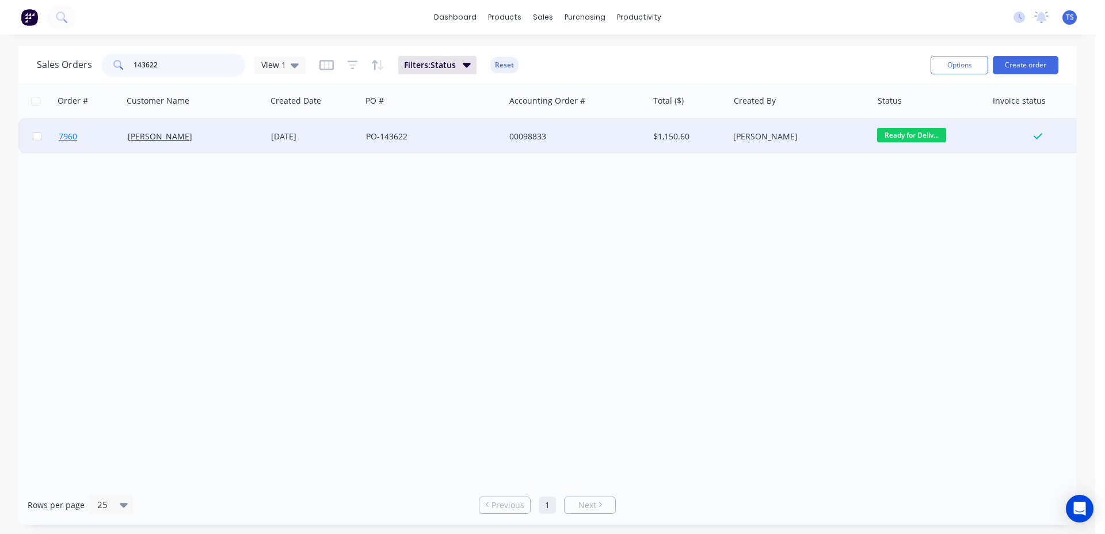
type input "143622"
click at [97, 143] on link "7960" at bounding box center [93, 136] width 69 height 35
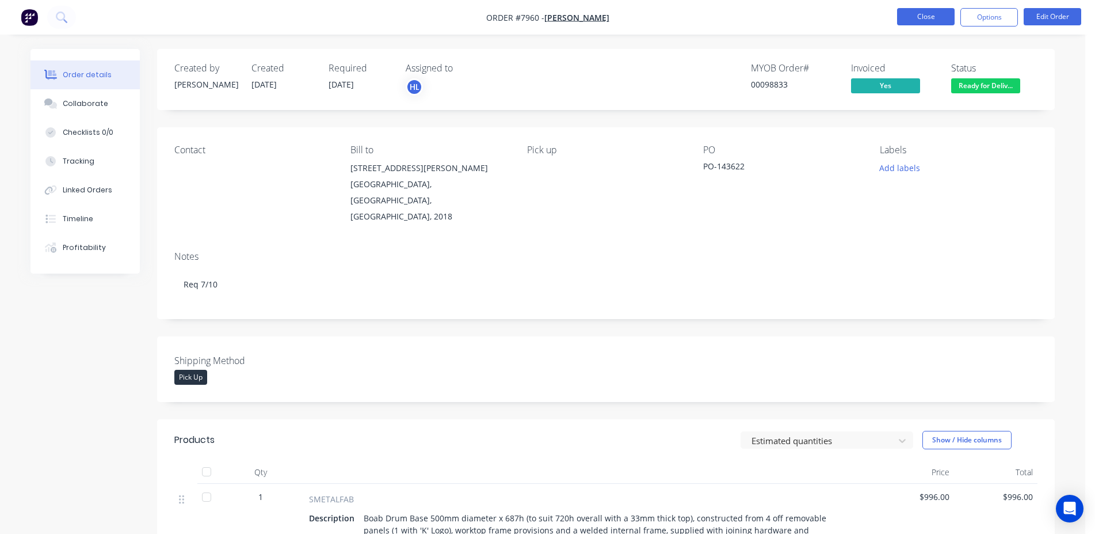
click at [908, 18] on button "Close" at bounding box center [926, 16] width 58 height 17
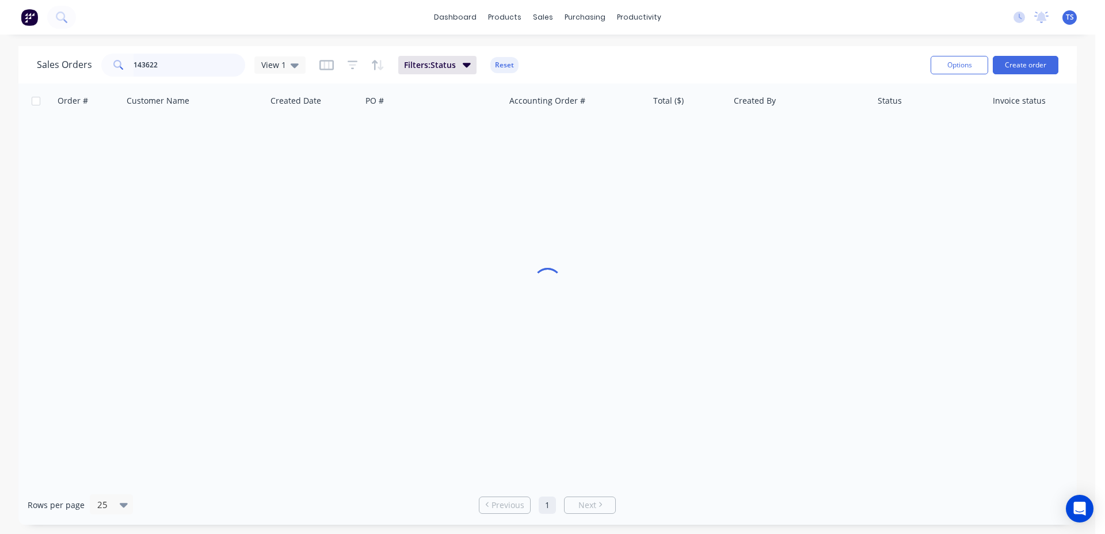
click at [180, 70] on input "143622" at bounding box center [190, 65] width 112 height 23
click at [180, 71] on input "143622" at bounding box center [190, 65] width 112 height 23
click at [205, 65] on input "143622" at bounding box center [190, 65] width 112 height 23
type input "99319"
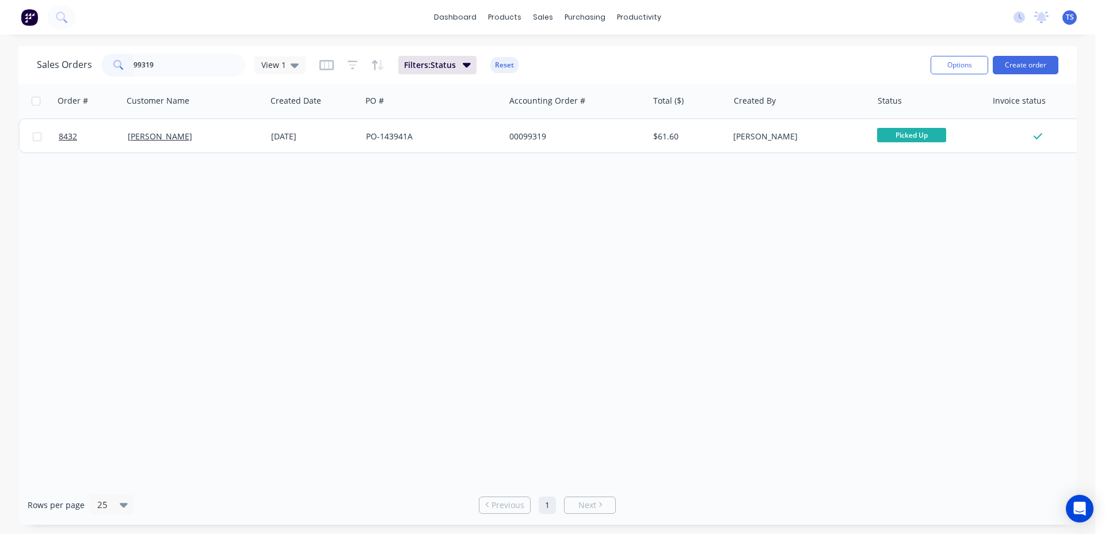
click at [74, 135] on span "8432" at bounding box center [68, 137] width 18 height 12
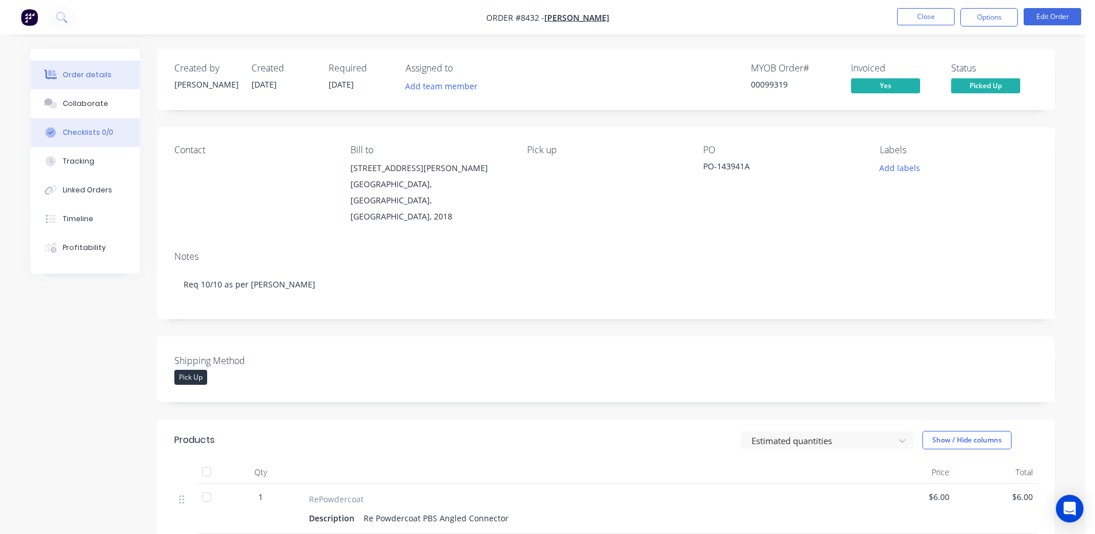
click at [107, 118] on button "Checklists 0/0" at bounding box center [85, 132] width 109 height 29
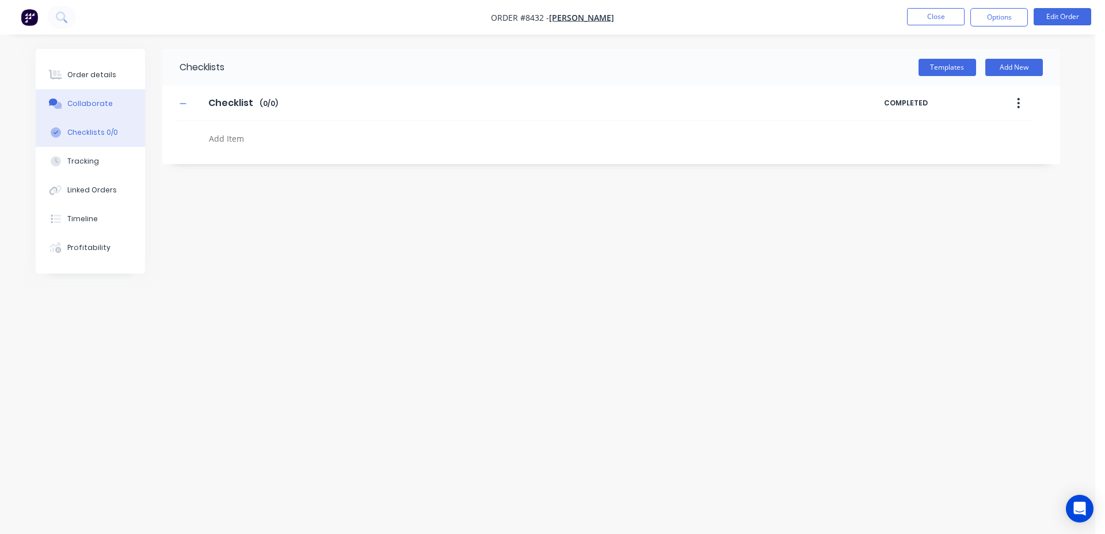
click at [111, 110] on button "Collaborate" at bounding box center [90, 103] width 109 height 29
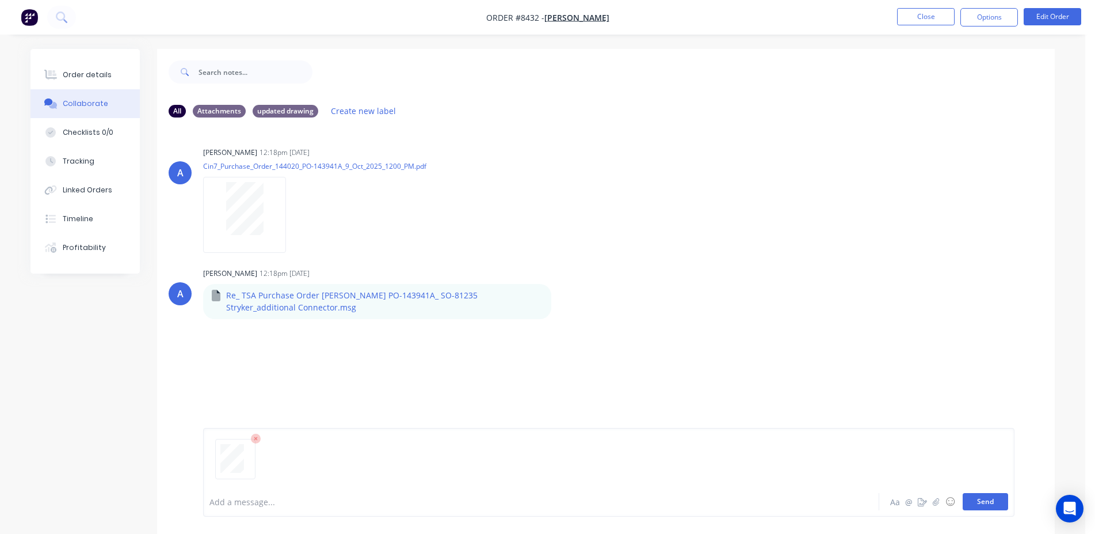
click at [984, 506] on button "Send" at bounding box center [985, 501] width 45 height 17
